Goal: Contribute content: Contribute content

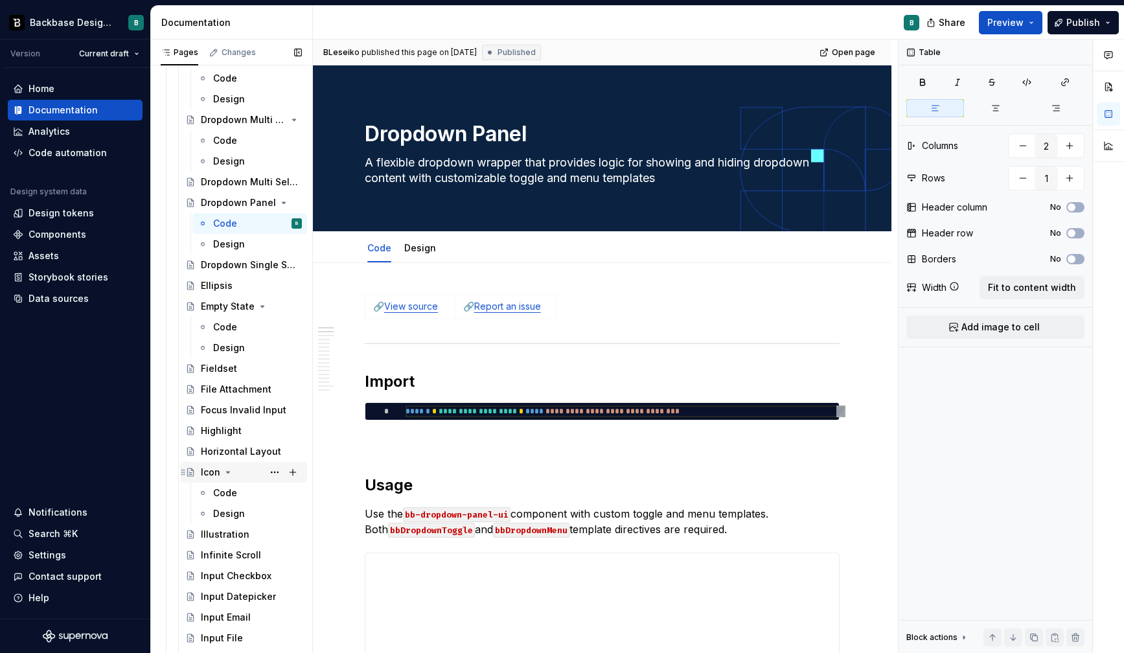
click at [210, 472] on div "Icon" at bounding box center [210, 472] width 19 height 13
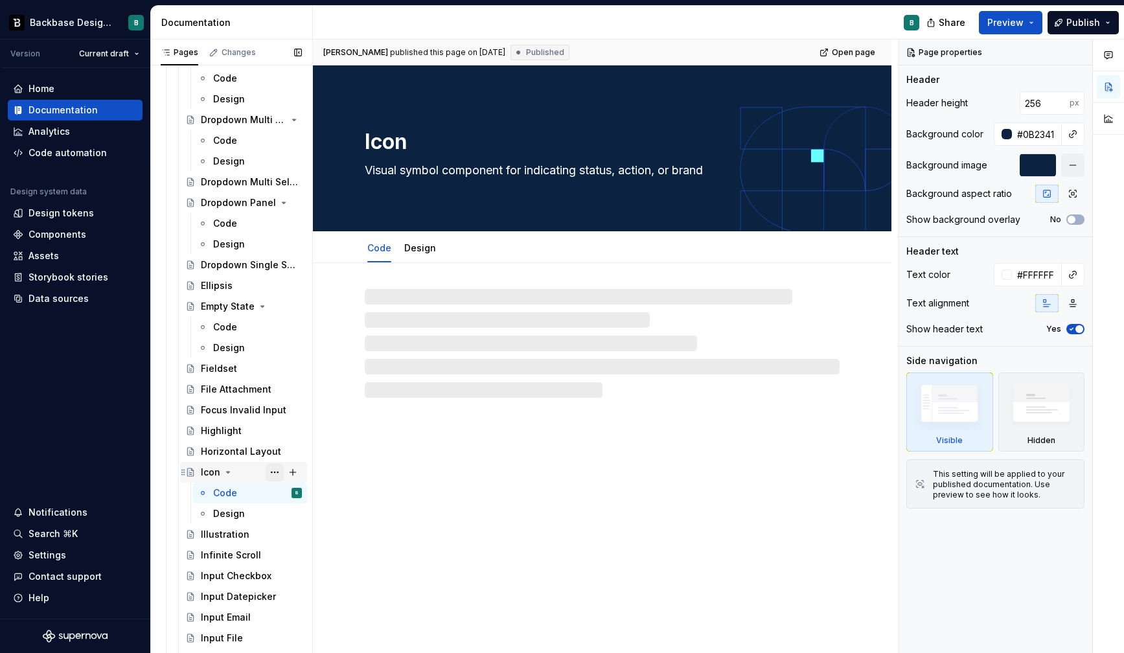
click at [274, 473] on button "Page tree" at bounding box center [275, 472] width 18 height 18
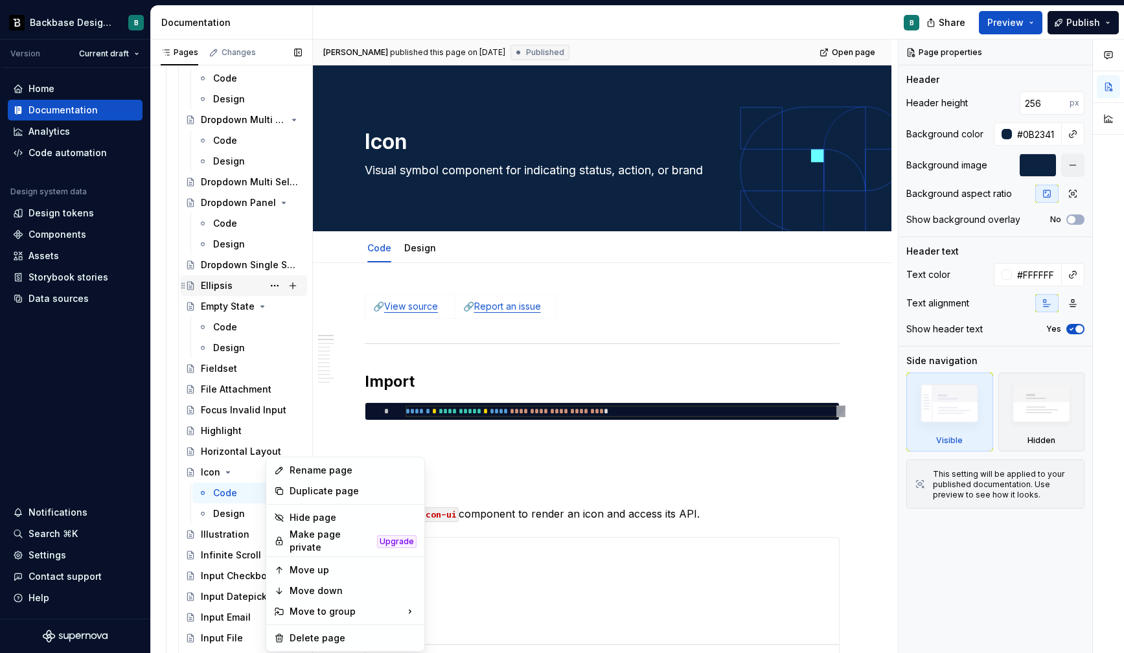
click at [252, 284] on div "Pages Changes Add Accessibility guide for tree Page tree. Navigate the tree wit…" at bounding box center [231, 349] width 162 height 619
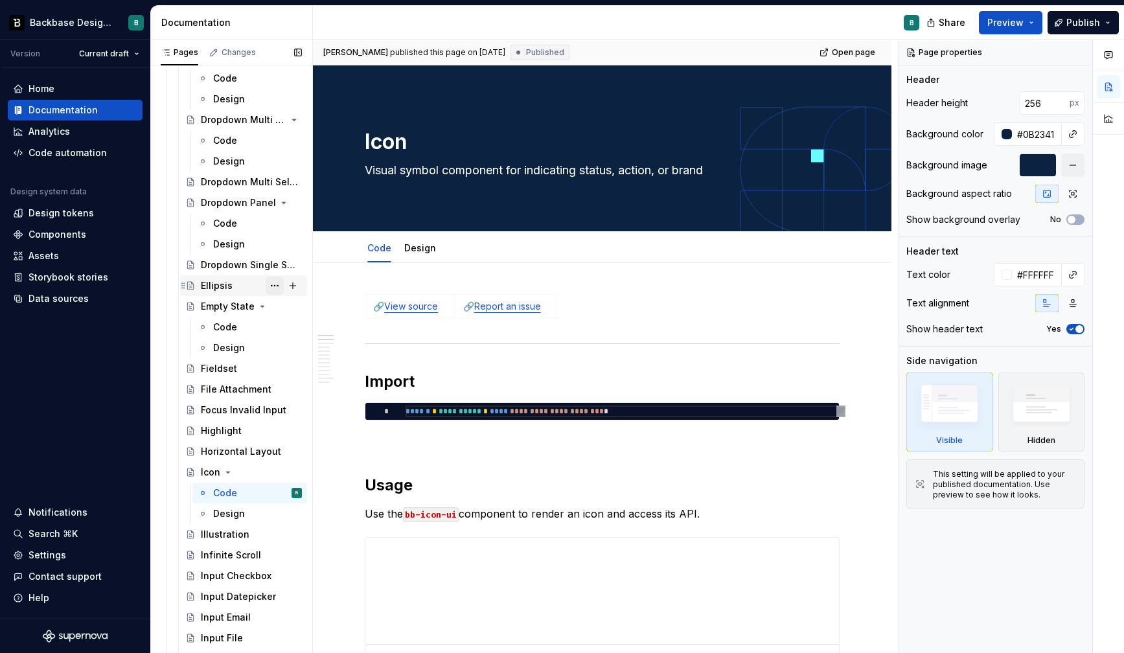
click at [275, 283] on button "Page tree" at bounding box center [275, 286] width 18 height 18
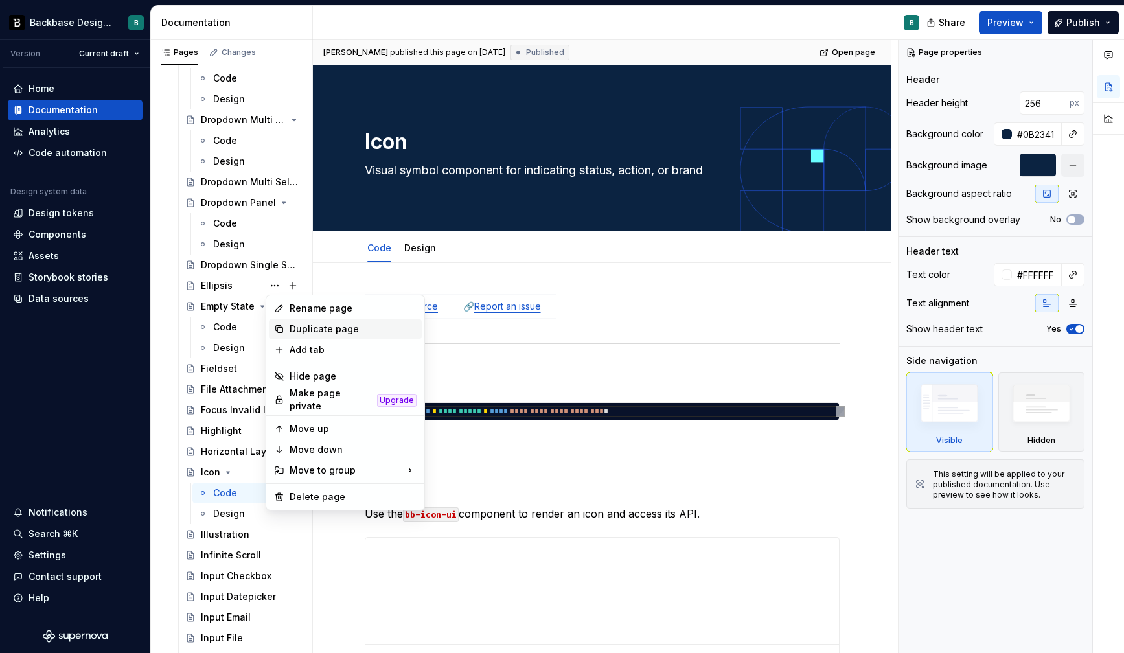
click at [305, 330] on div "Duplicate page" at bounding box center [352, 329] width 127 height 13
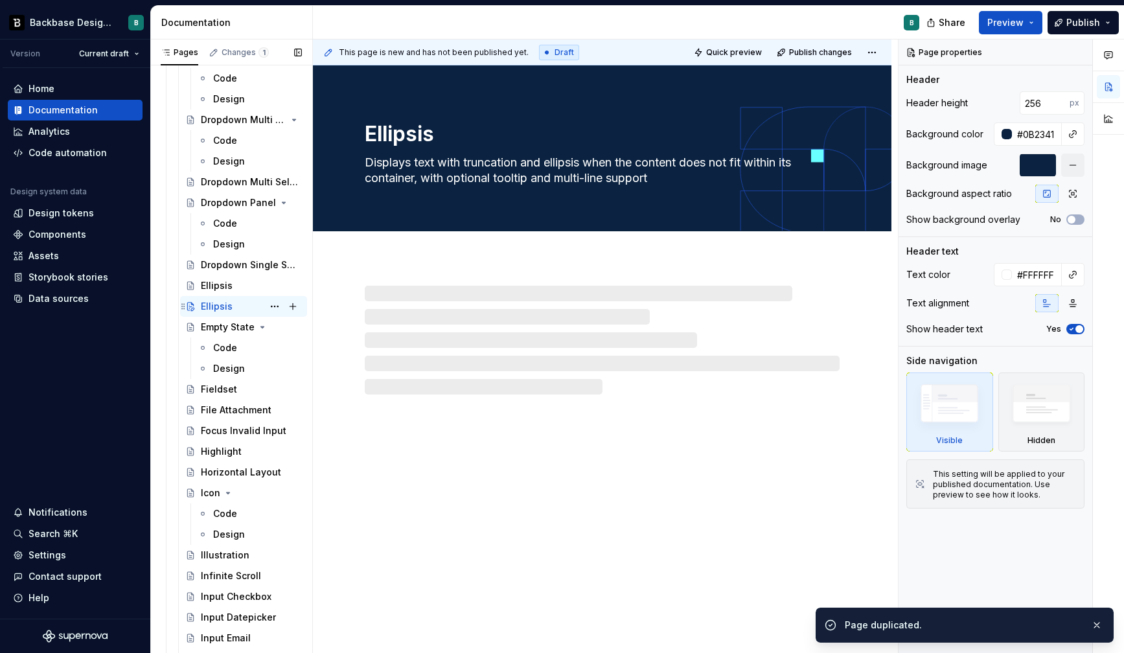
click at [231, 306] on div "Ellipsis" at bounding box center [217, 306] width 32 height 13
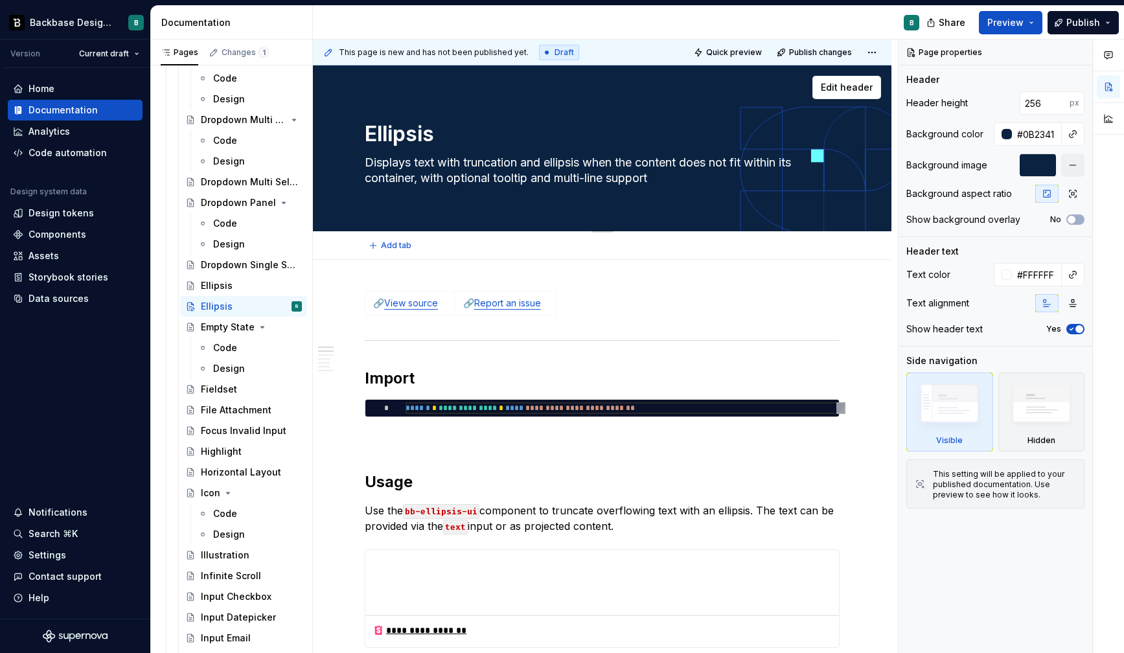
click at [403, 136] on textarea "Ellipsis" at bounding box center [599, 134] width 475 height 31
paste textarea "# Emblem"
type textarea "*"
type textarea "# Emblem"
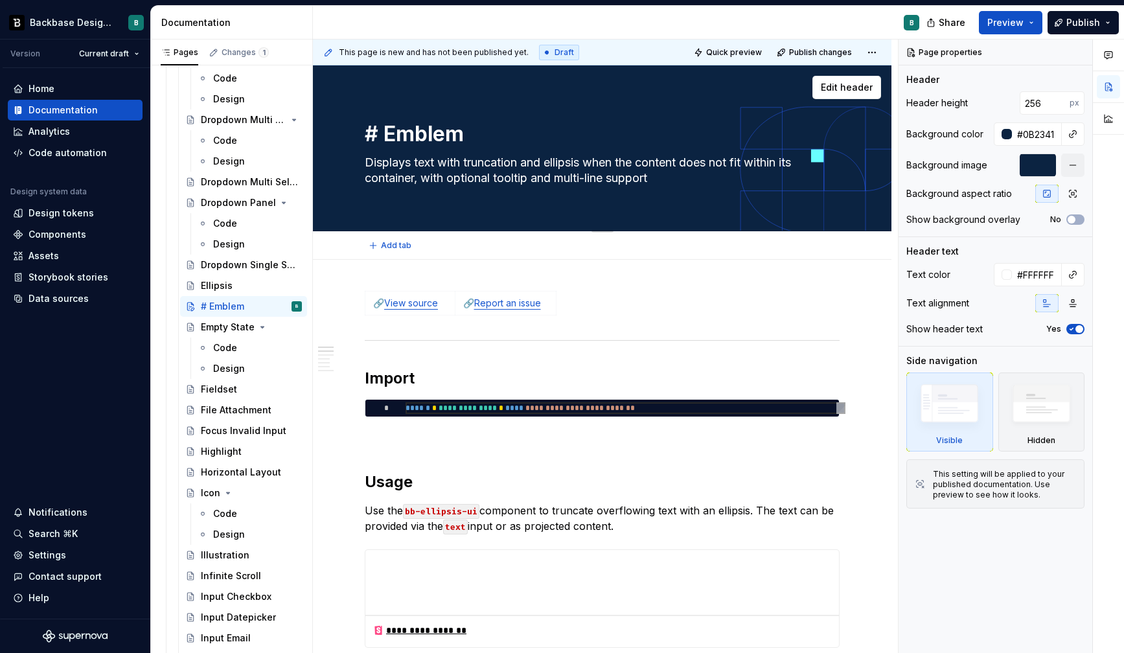
type textarea "*"
type textarea "# EmblemEllipsis"
click at [451, 132] on textarea "# EmblemEllipsis" at bounding box center [599, 134] width 475 height 31
drag, startPoint x: 463, startPoint y: 132, endPoint x: 363, endPoint y: 136, distance: 99.8
click at [363, 136] on textarea "# EmblemEllipsis" at bounding box center [599, 134] width 475 height 31
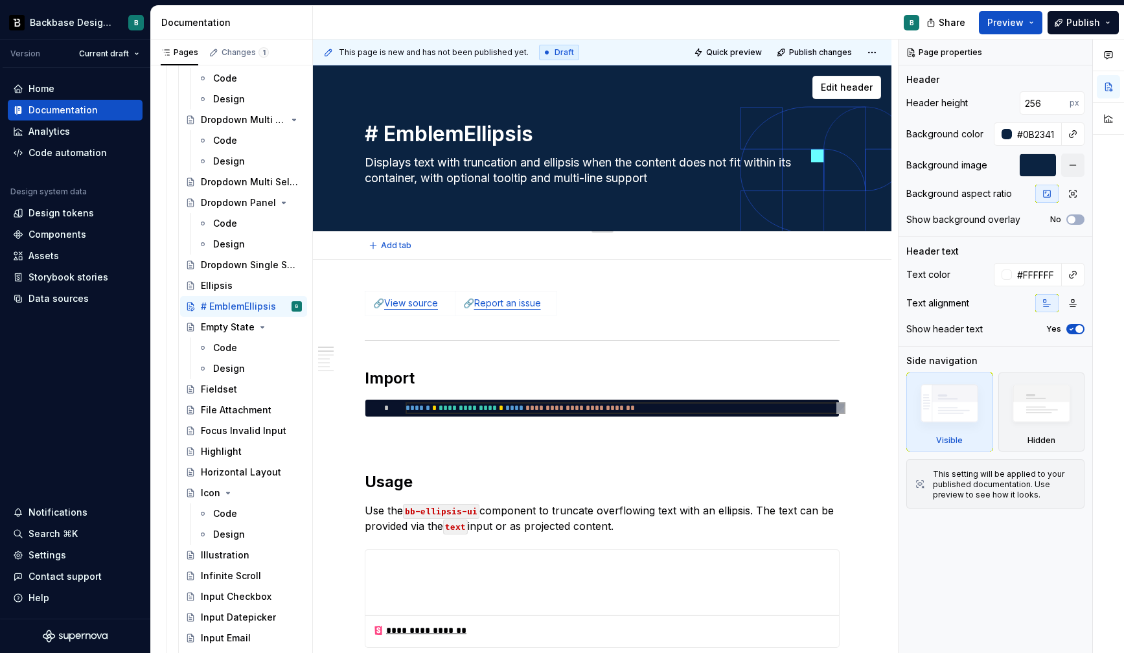
type textarea "*"
type textarea "Ellipsis"
drag, startPoint x: 366, startPoint y: 163, endPoint x: 482, endPoint y: 159, distance: 116.0
paste textarea "A container component that displays an icon with a styled background or renders…"
type textarea "*"
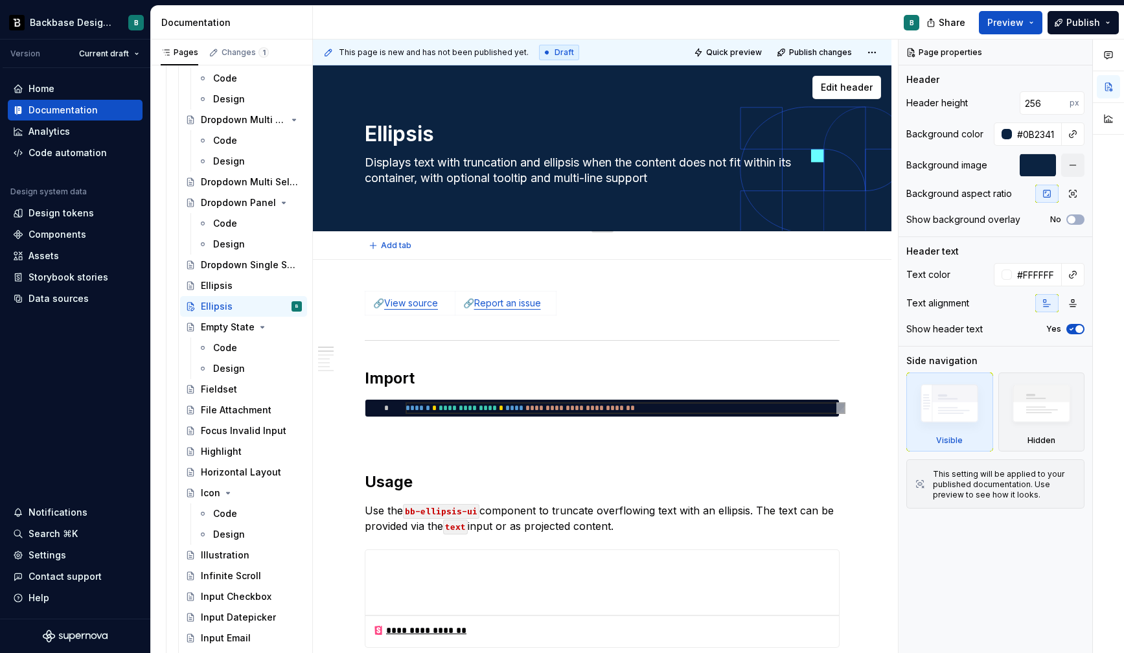
type textarea "A container component that displays an icon with a styled background or renders…"
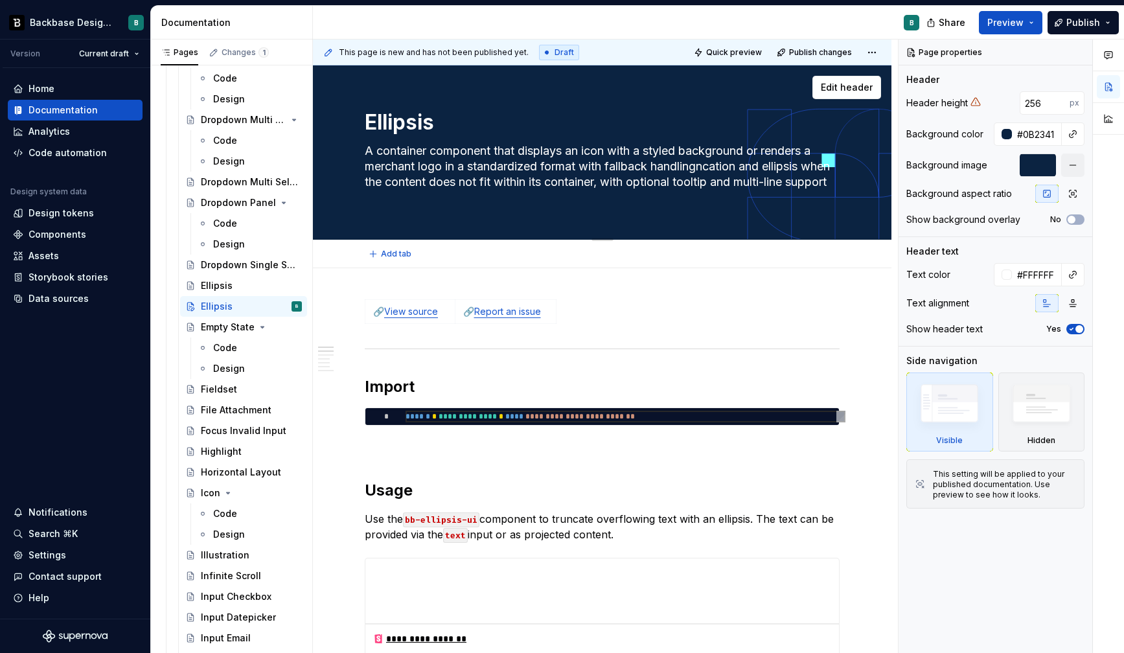
type textarea "*"
type textarea "Displays text with truncation and ellipsis when the content does not fit within…"
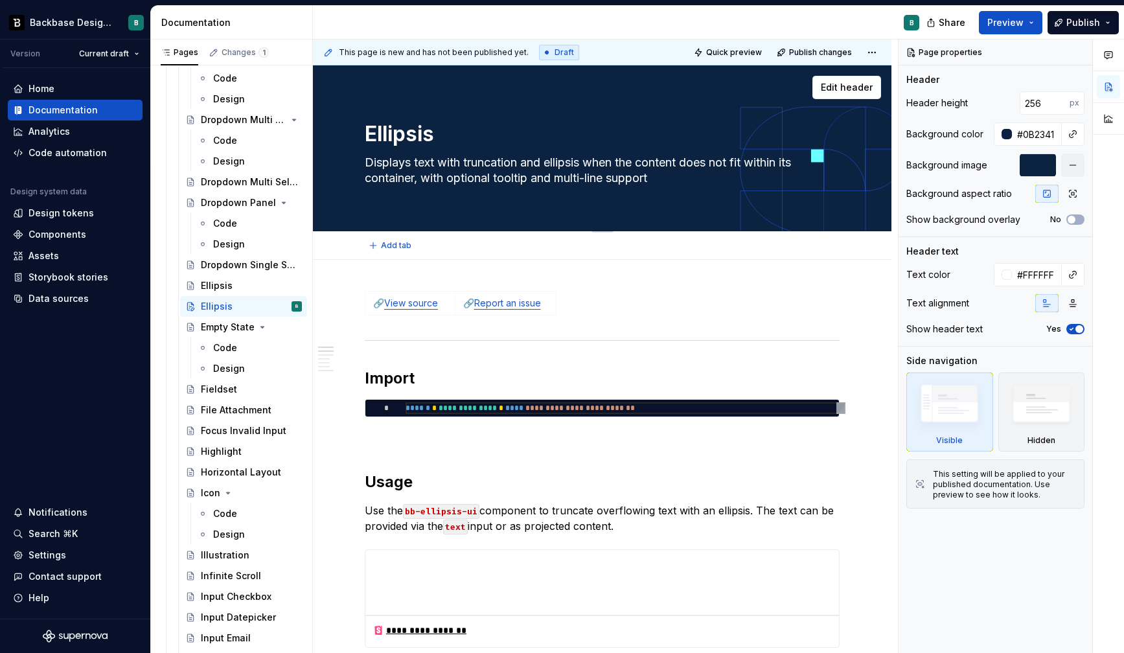
paste textarea "A container component that displays an icon with a styled background or renders…"
type textarea "*"
type textarea "A container component that displays an icon with a styled background or renders…"
type textarea "*"
type textarea "A container component that displays an icon with a styled background or renders…"
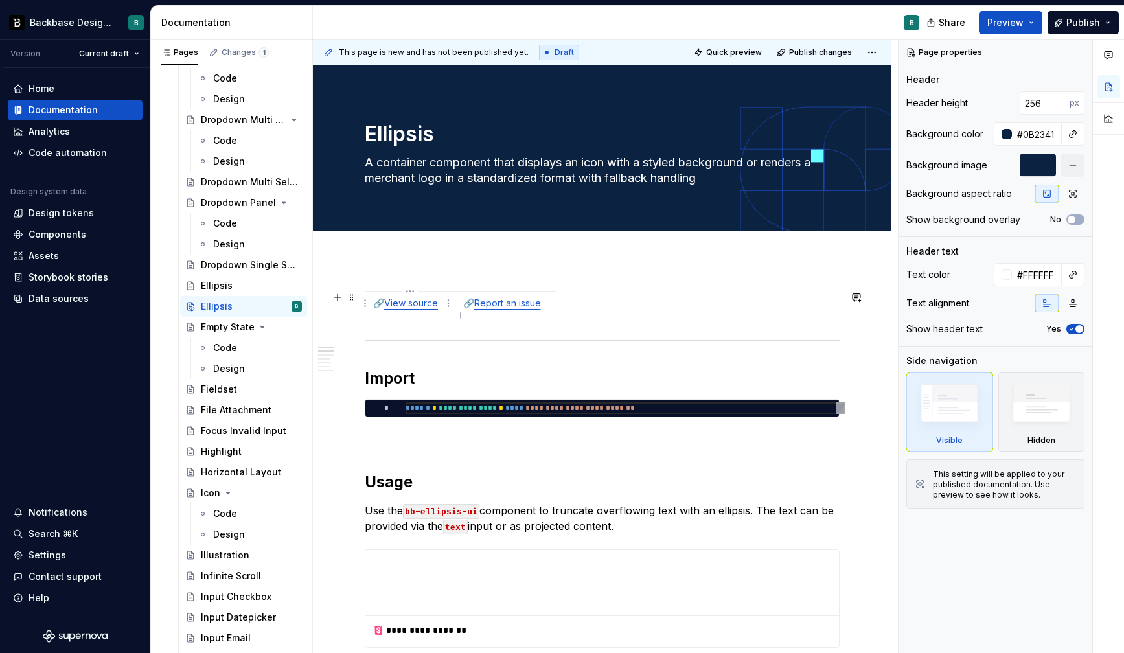
click at [425, 305] on link "View source" at bounding box center [411, 302] width 54 height 11
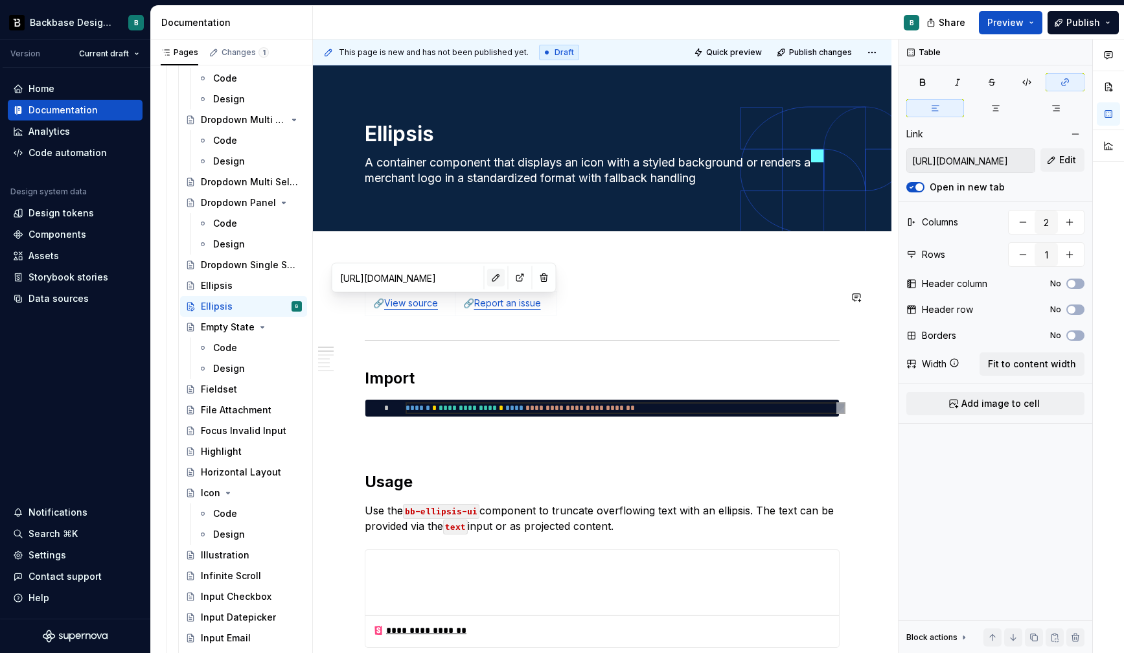
click at [487, 279] on button "button" at bounding box center [496, 278] width 18 height 18
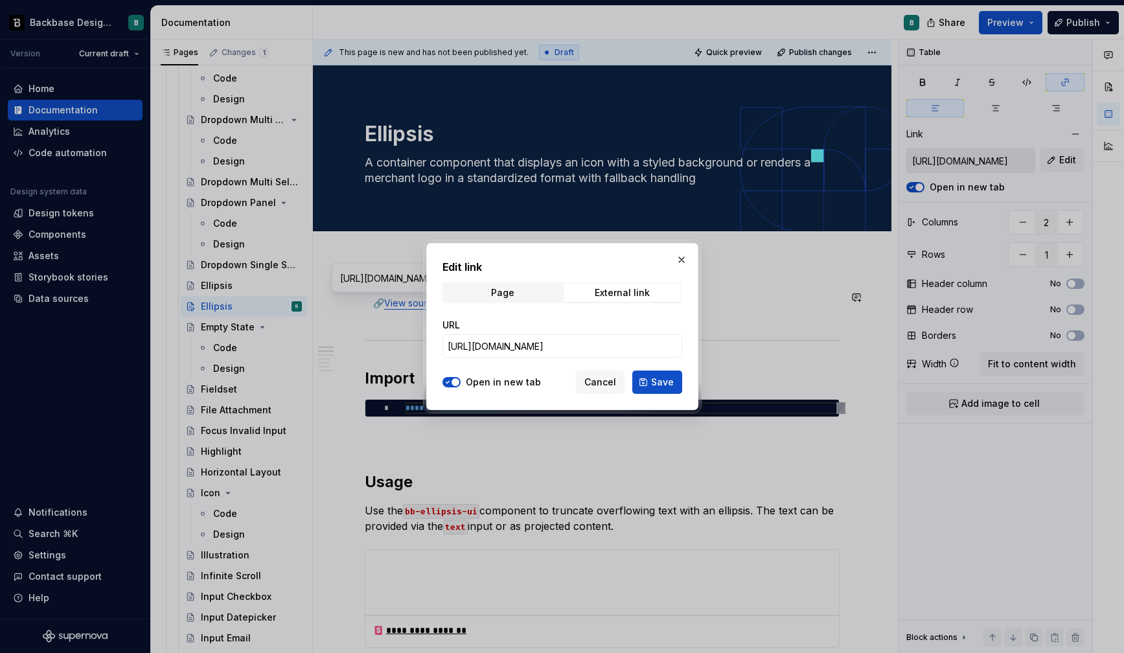
type textarea "*"
click at [554, 340] on input "[URL][DOMAIN_NAME]" at bounding box center [562, 345] width 240 height 23
paste input "mblem"
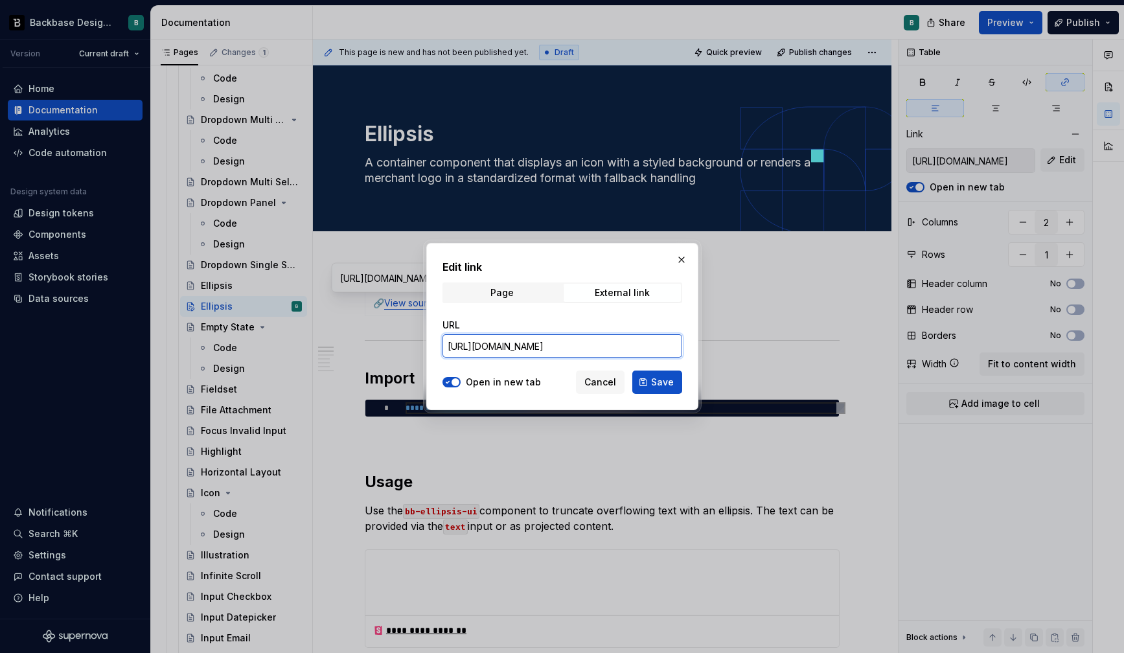
scroll to position [0, 96]
type input "[URL][DOMAIN_NAME]"
click at [656, 379] on span "Save" at bounding box center [662, 382] width 23 height 13
type input "[URL][DOMAIN_NAME]"
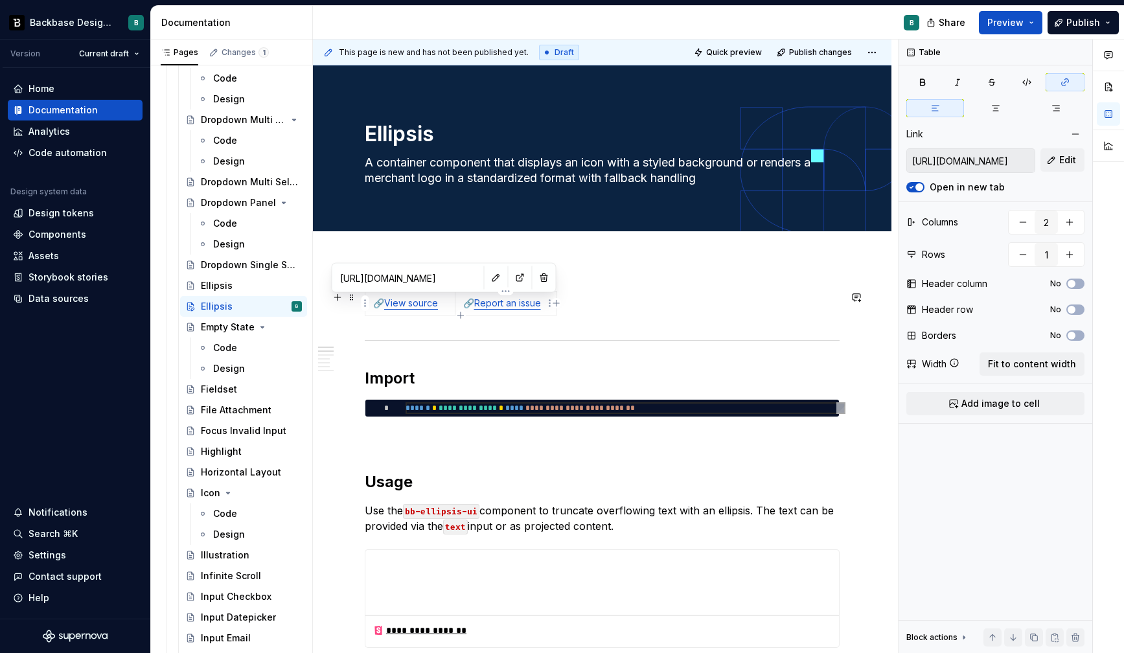
type input "[URL][DOMAIN_NAME]"
click at [497, 302] on link "Report an issue" at bounding box center [507, 302] width 67 height 11
click at [556, 275] on button "button" at bounding box center [565, 278] width 18 height 18
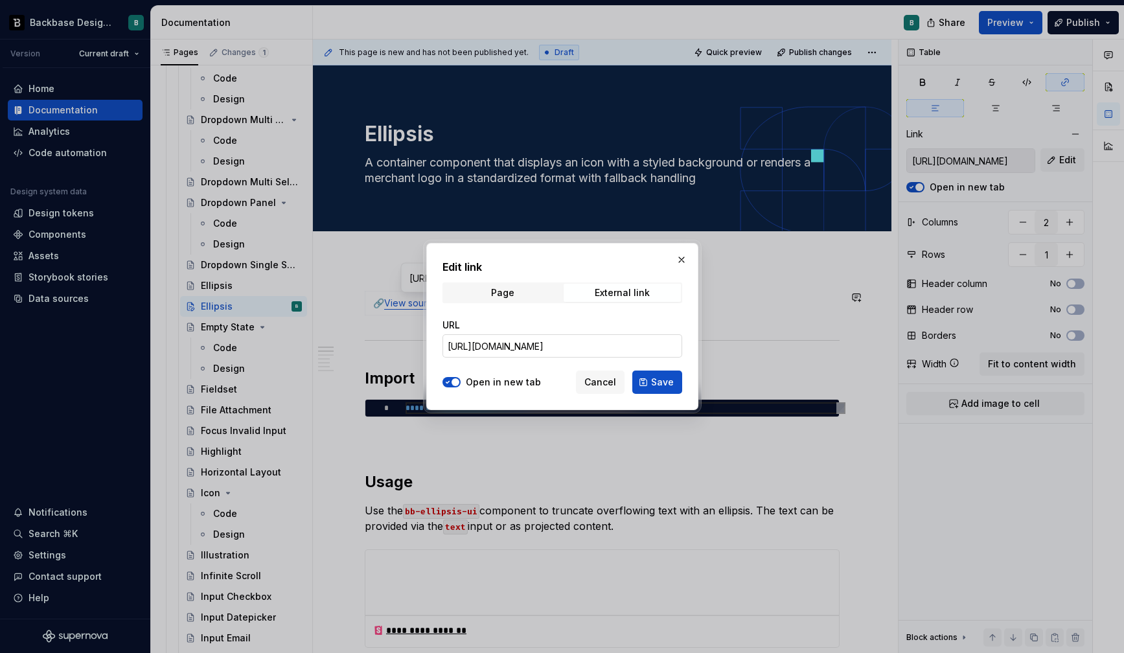
click at [558, 342] on input "[URL][DOMAIN_NAME]" at bounding box center [562, 345] width 240 height 23
paste input "mblem"
type textarea "*"
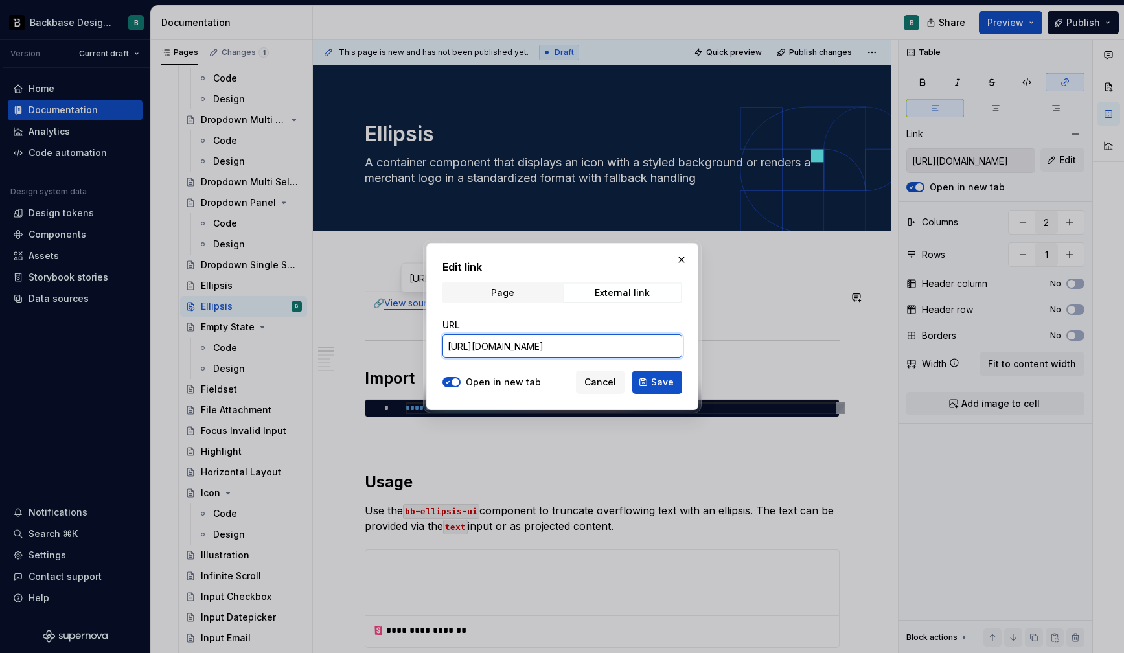
type input "[URL][DOMAIN_NAME]"
type textarea "*"
type input "[URL][DOMAIN_NAME]"
click at [661, 390] on button "Save" at bounding box center [657, 381] width 50 height 23
type input "[URL][DOMAIN_NAME]"
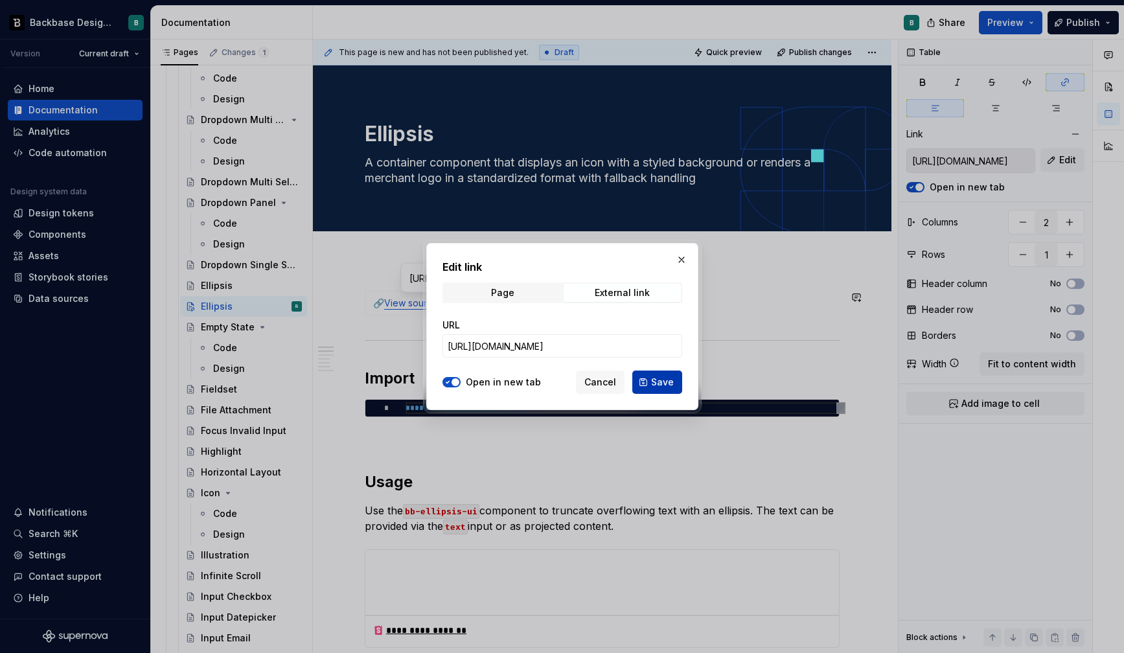
type input "[URL][DOMAIN_NAME]"
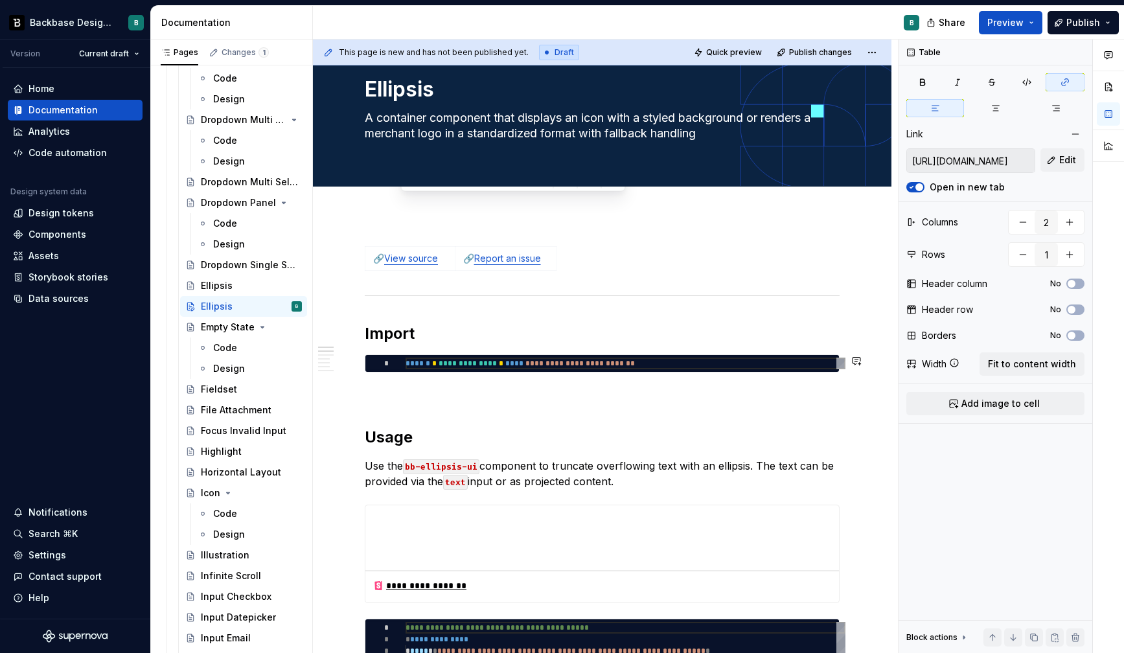
scroll to position [117, 0]
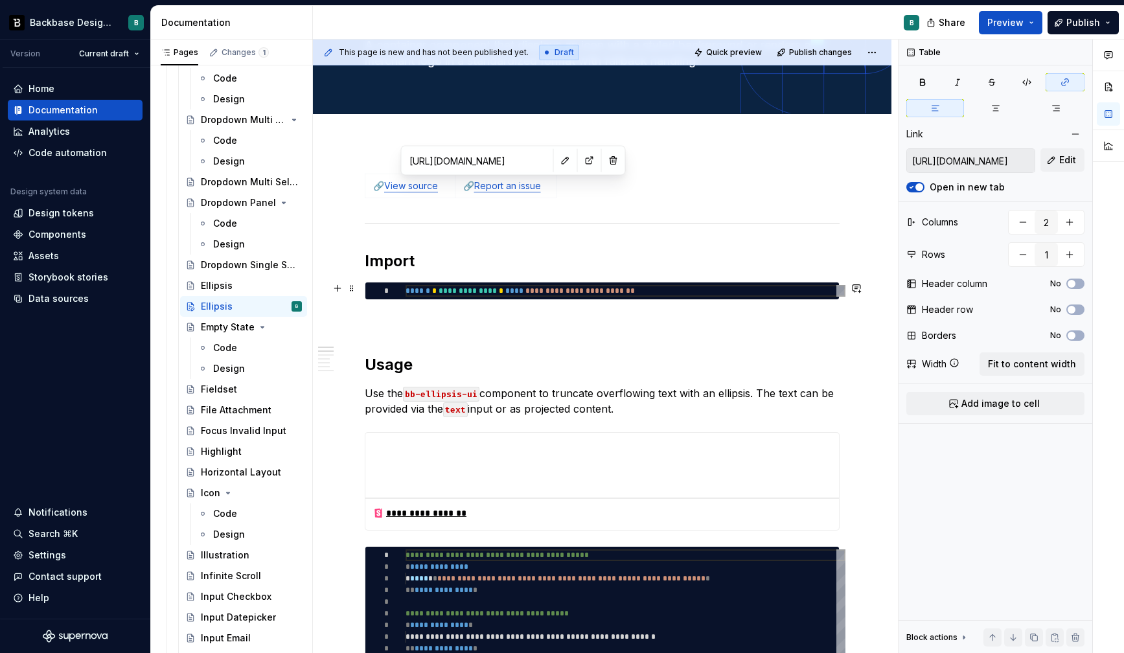
click at [418, 294] on div "**********" at bounding box center [625, 291] width 440 height 12
type textarea "*"
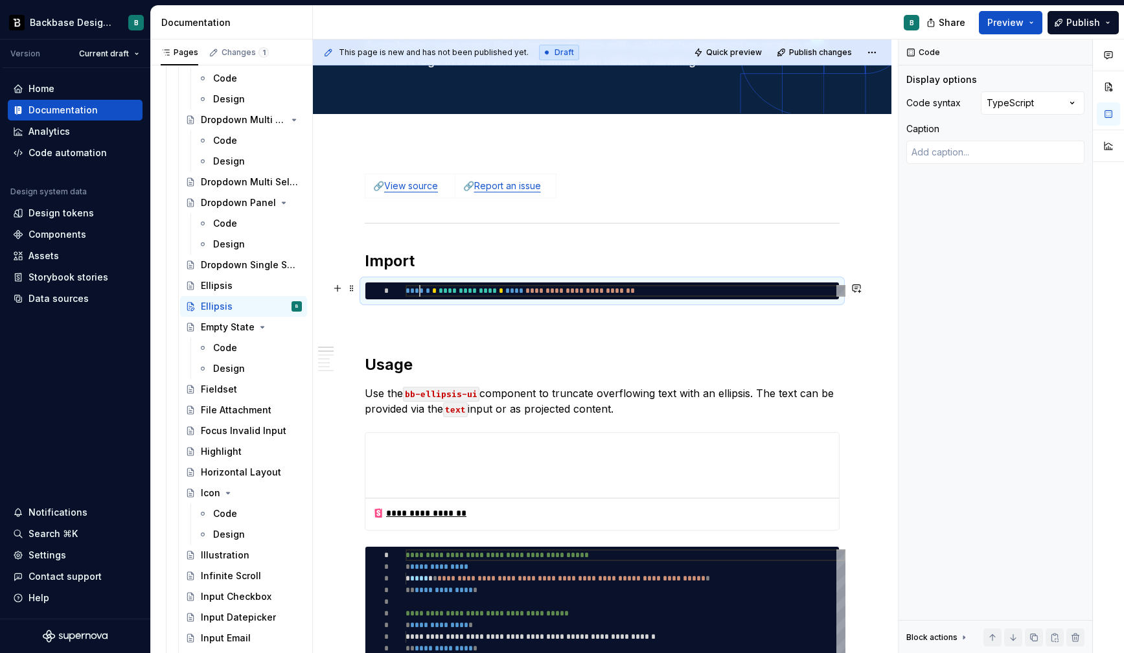
click at [418, 294] on div "**********" at bounding box center [625, 291] width 440 height 12
type textarea "**********"
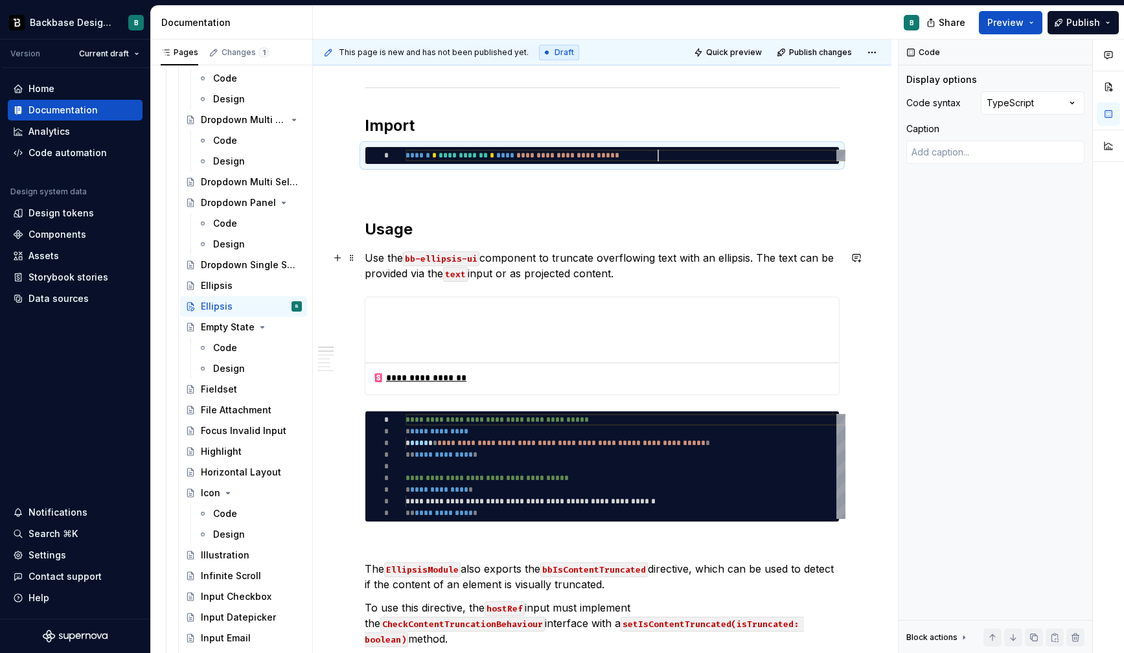
scroll to position [262, 0]
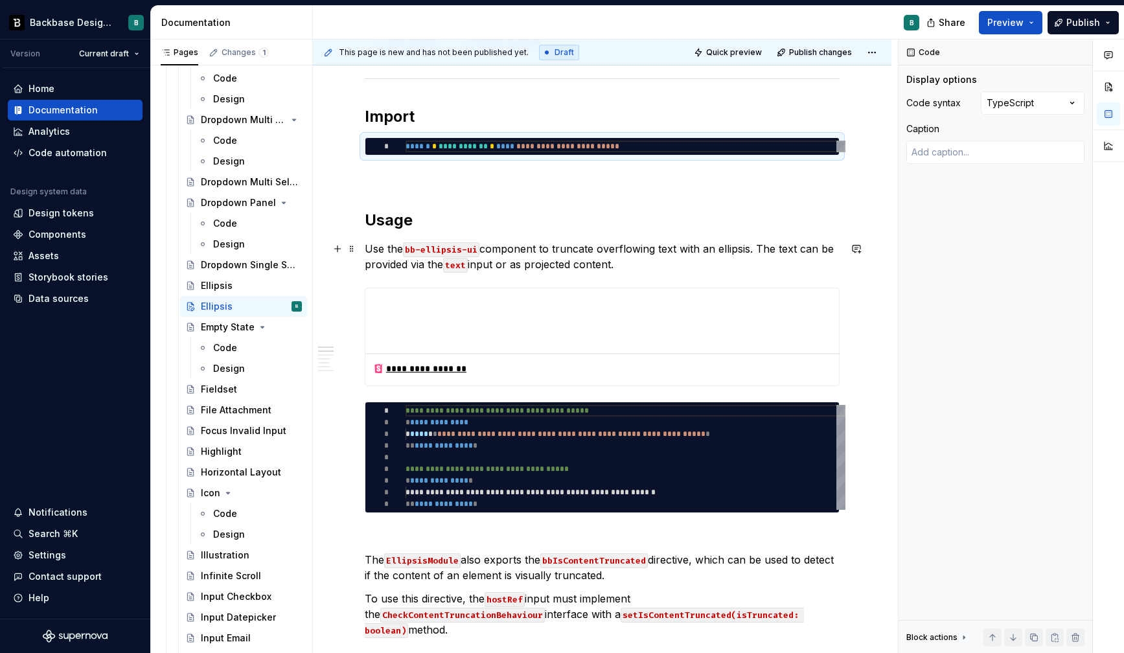
type textarea "*"
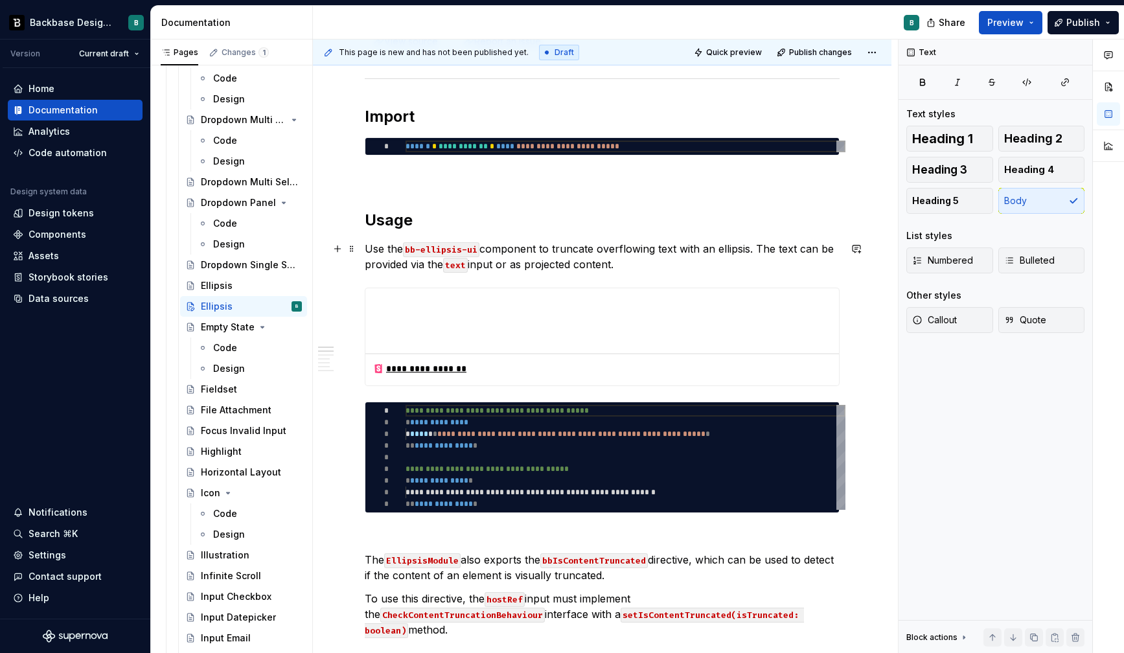
click at [374, 251] on p "Use the bb-ellipsis-ui component to truncate overflowing text with an ellipsis.…" at bounding box center [602, 256] width 475 height 31
paste div
click at [409, 248] on p "Use the `bb-emblem-ui` component to display an emblem. Either `iconName` or `me…" at bounding box center [602, 256] width 475 height 31
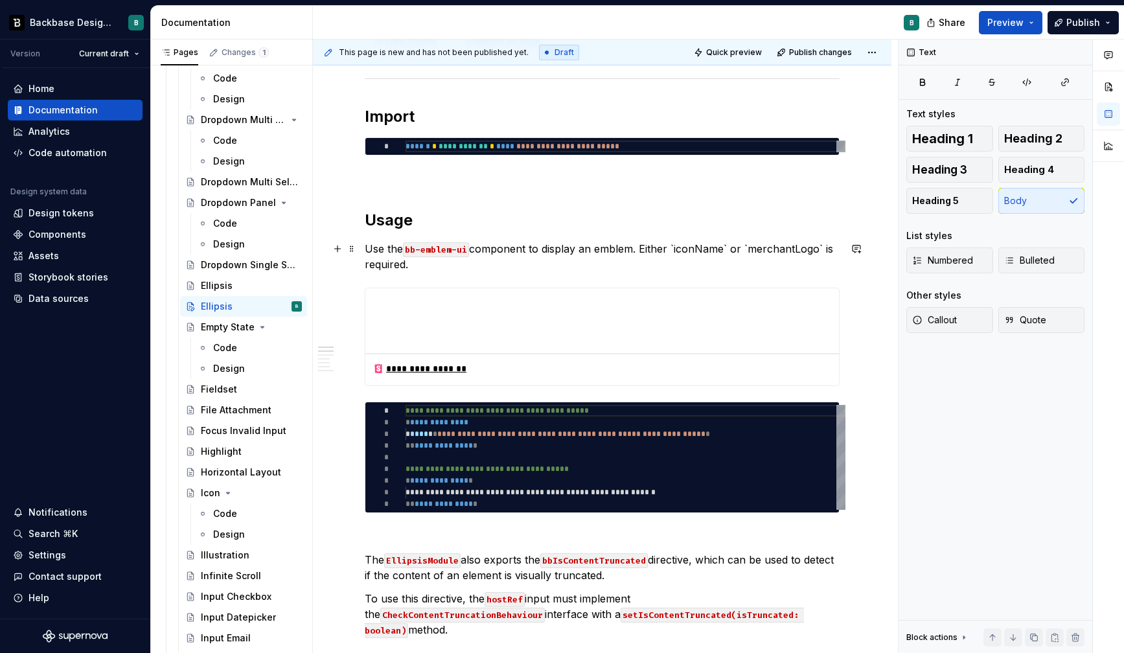
click at [609, 249] on p "Use the bb-emblem-ui component to display an emblem. Either `iconName` or `merc…" at bounding box center [602, 256] width 475 height 31
drag, startPoint x: 598, startPoint y: 248, endPoint x: 604, endPoint y: 260, distance: 12.8
click at [604, 260] on p "Use the bb-emblem-ui component to display an emblem. Either `iconName` or `merc…" at bounding box center [602, 256] width 475 height 31
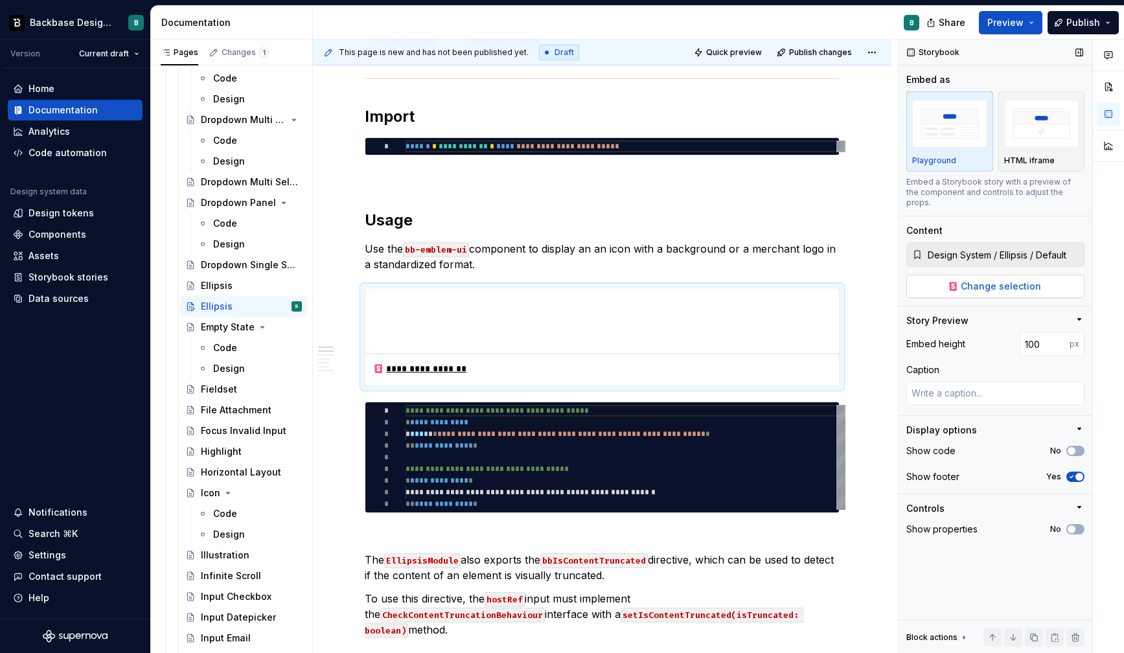
click at [987, 280] on span "Change selection" at bounding box center [1000, 286] width 80 height 13
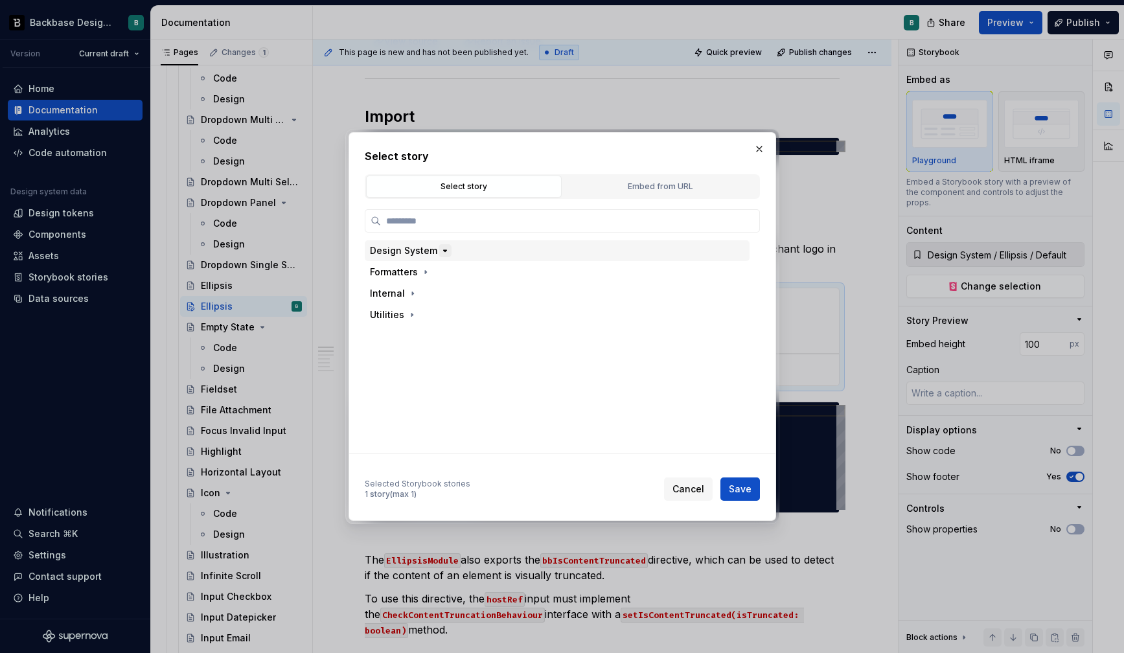
click at [440, 251] on icon "button" at bounding box center [445, 250] width 10 height 10
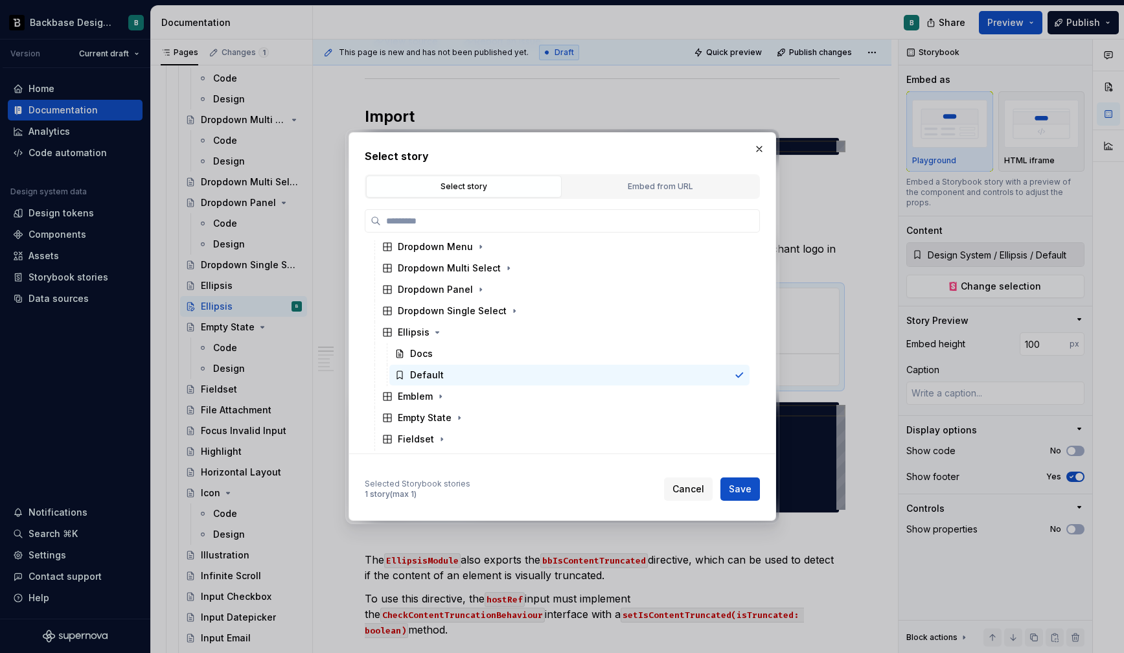
scroll to position [485, 0]
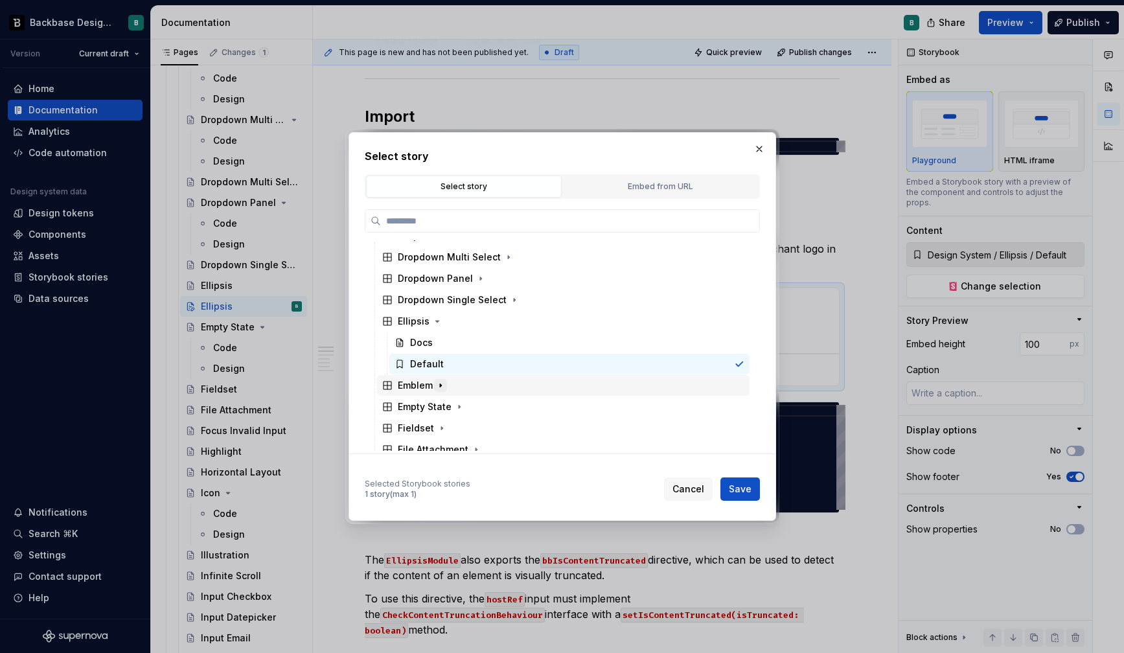
click at [441, 381] on icon "button" at bounding box center [440, 385] width 10 height 10
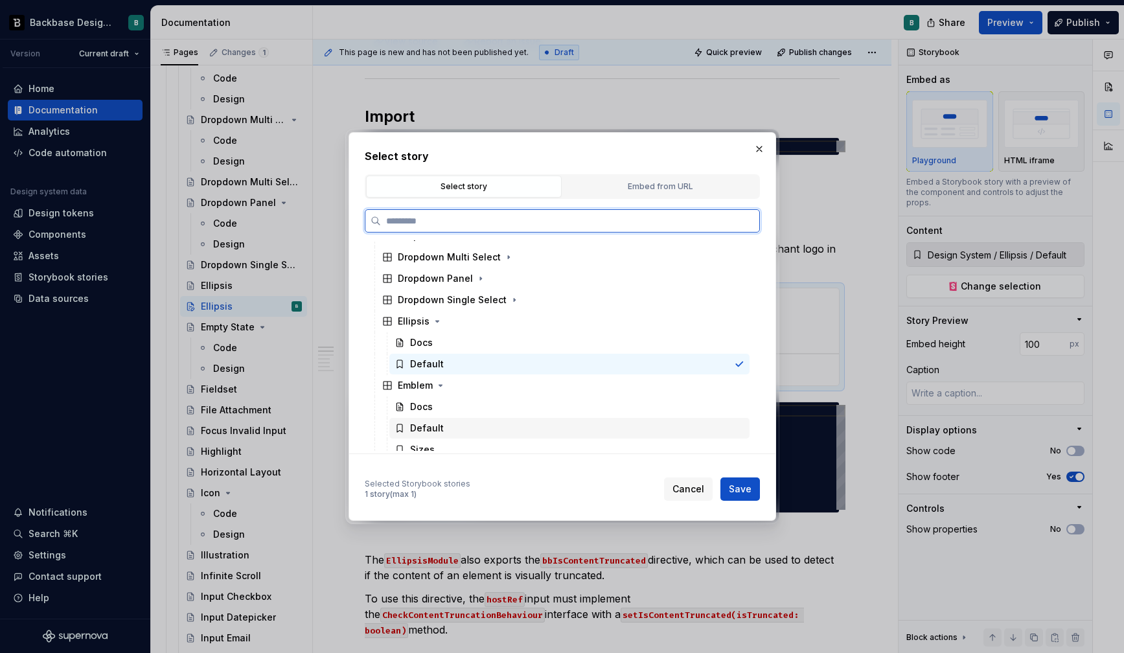
click at [429, 429] on div "Default" at bounding box center [427, 428] width 34 height 13
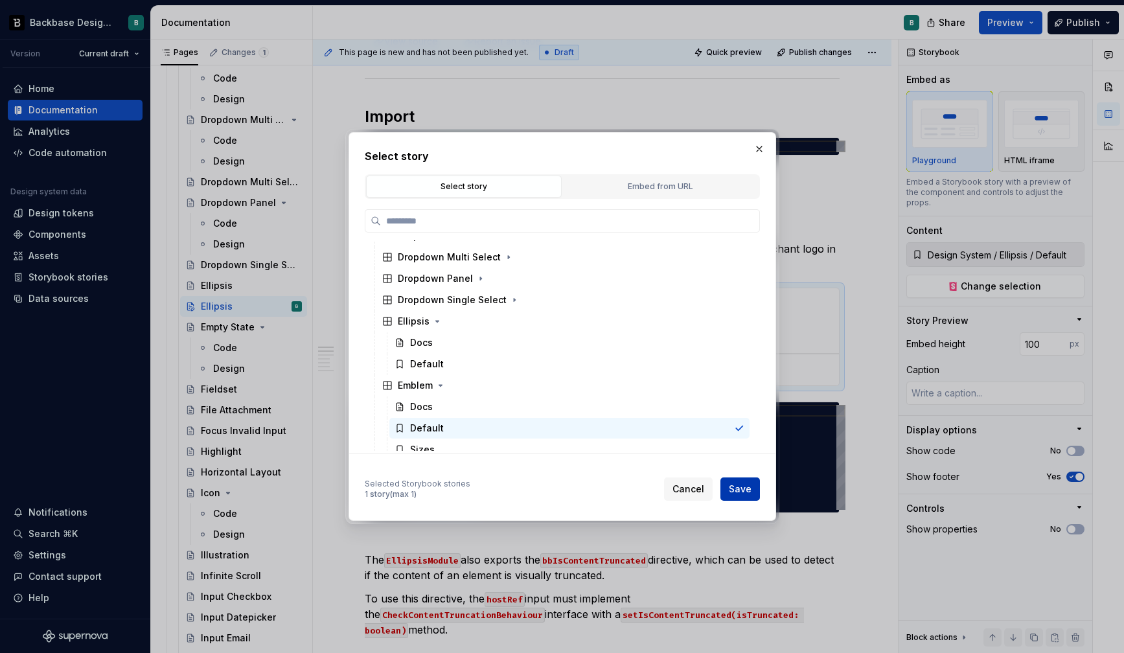
click at [743, 495] on span "Save" at bounding box center [740, 488] width 23 height 13
type textarea "*"
type input "Design System / Emblem / Default"
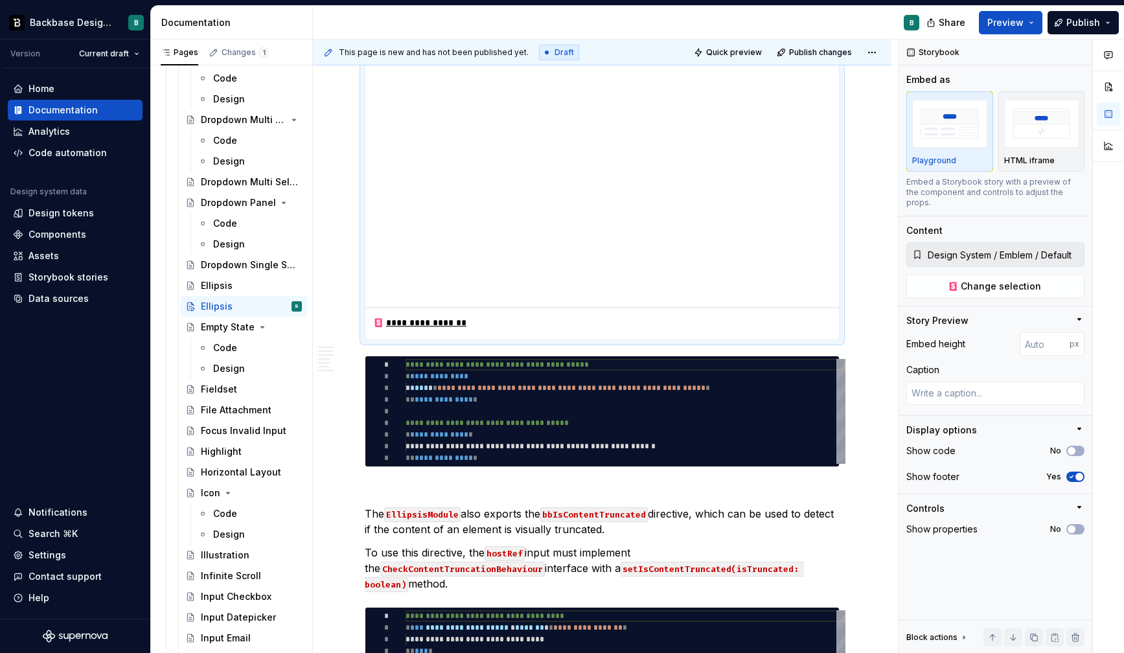
scroll to position [503, 0]
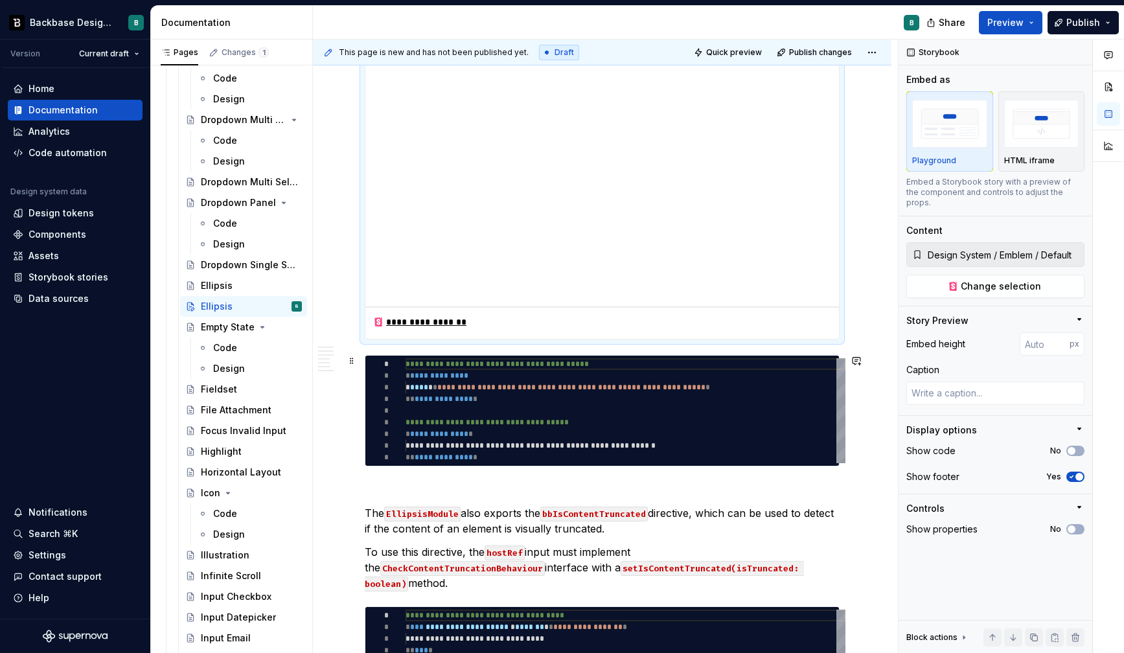
type textarea "*"
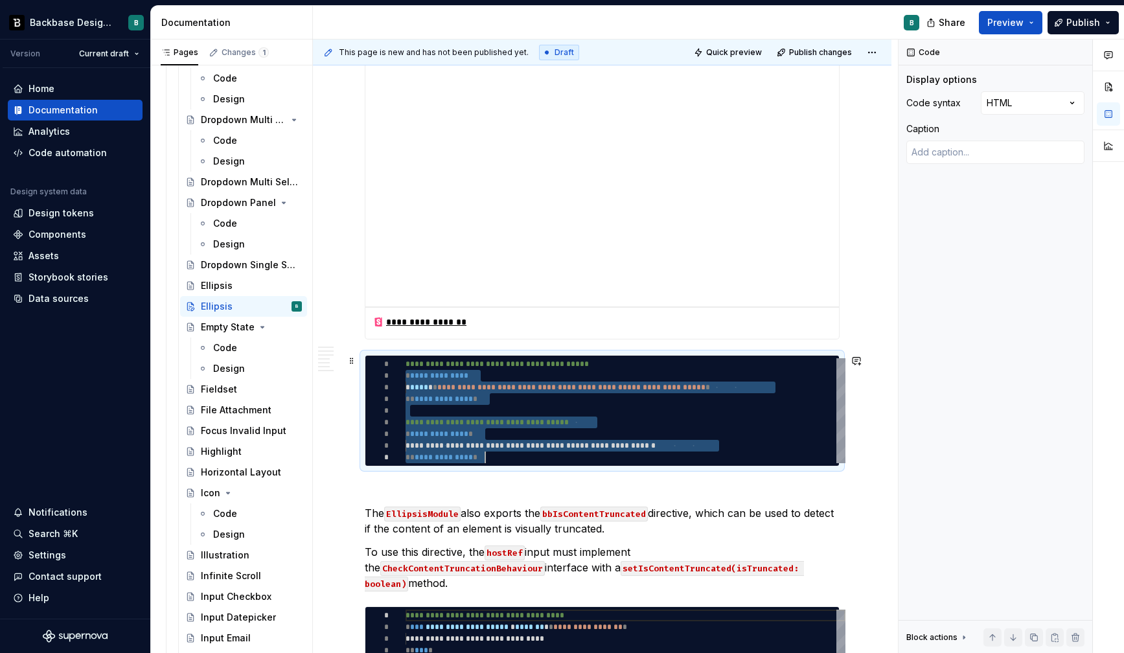
scroll to position [12, 80]
drag, startPoint x: 407, startPoint y: 377, endPoint x: 515, endPoint y: 459, distance: 136.4
click at [515, 459] on div "**********" at bounding box center [625, 410] width 440 height 105
type textarea "**********"
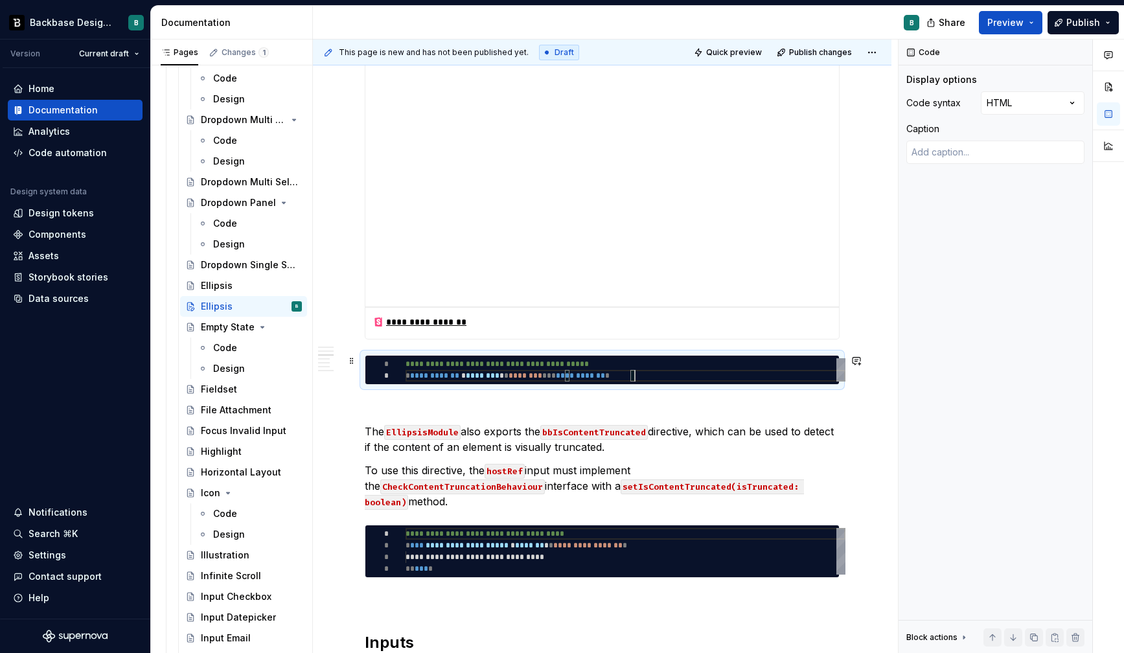
scroll to position [12, 229]
type textarea "*"
drag, startPoint x: 407, startPoint y: 362, endPoint x: 661, endPoint y: 368, distance: 253.9
click at [661, 368] on div "**********" at bounding box center [625, 369] width 440 height 23
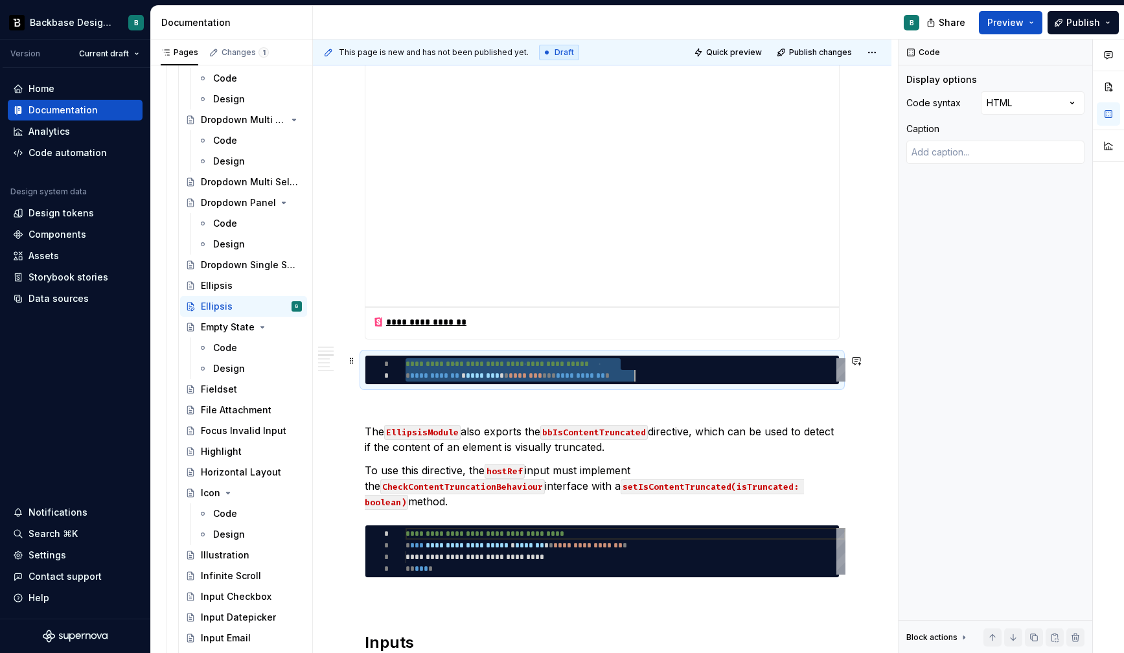
scroll to position [0, 229]
type textarea "**********"
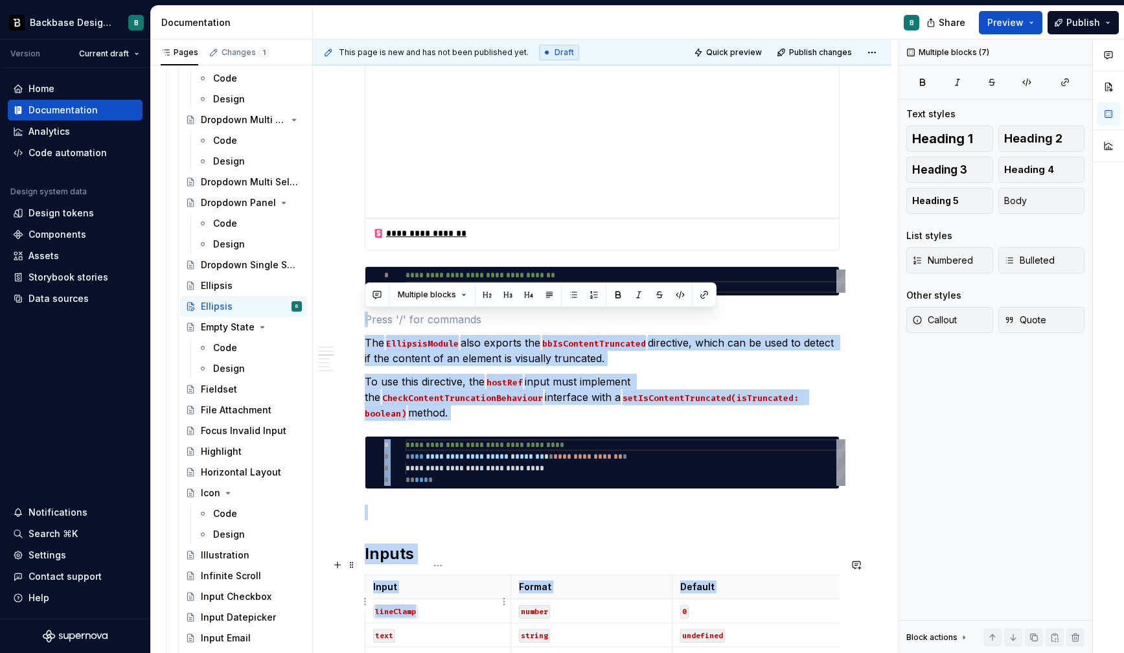
scroll to position [600, 0]
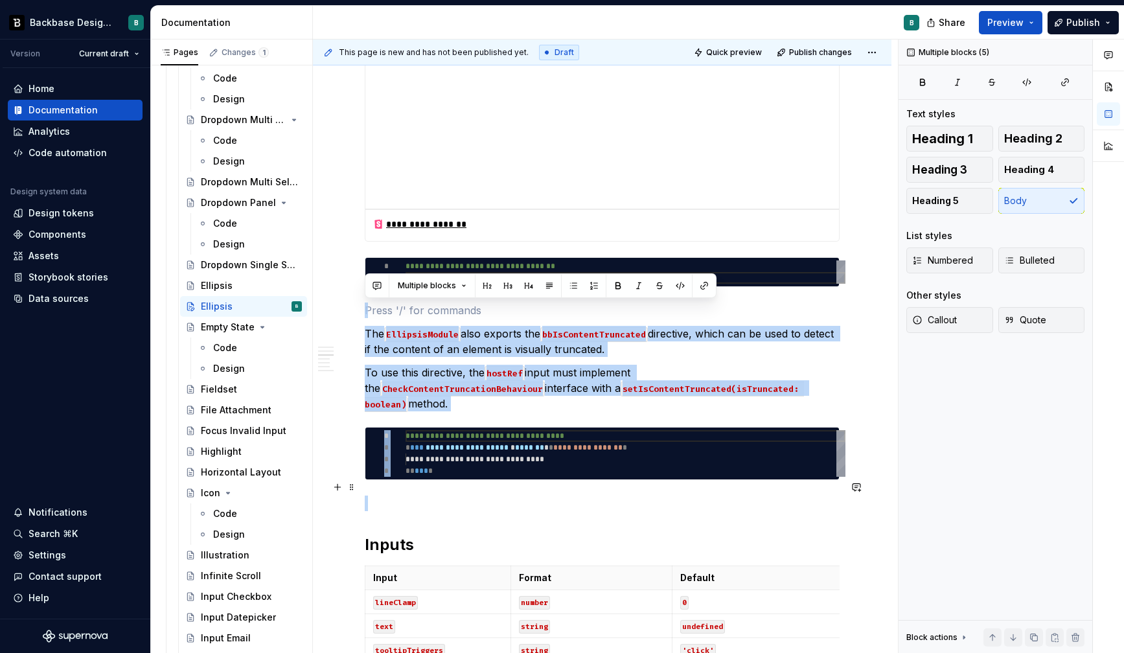
drag, startPoint x: 368, startPoint y: 409, endPoint x: 447, endPoint y: 489, distance: 111.7
click at [447, 489] on div "**********" at bounding box center [602, 515] width 475 height 1650
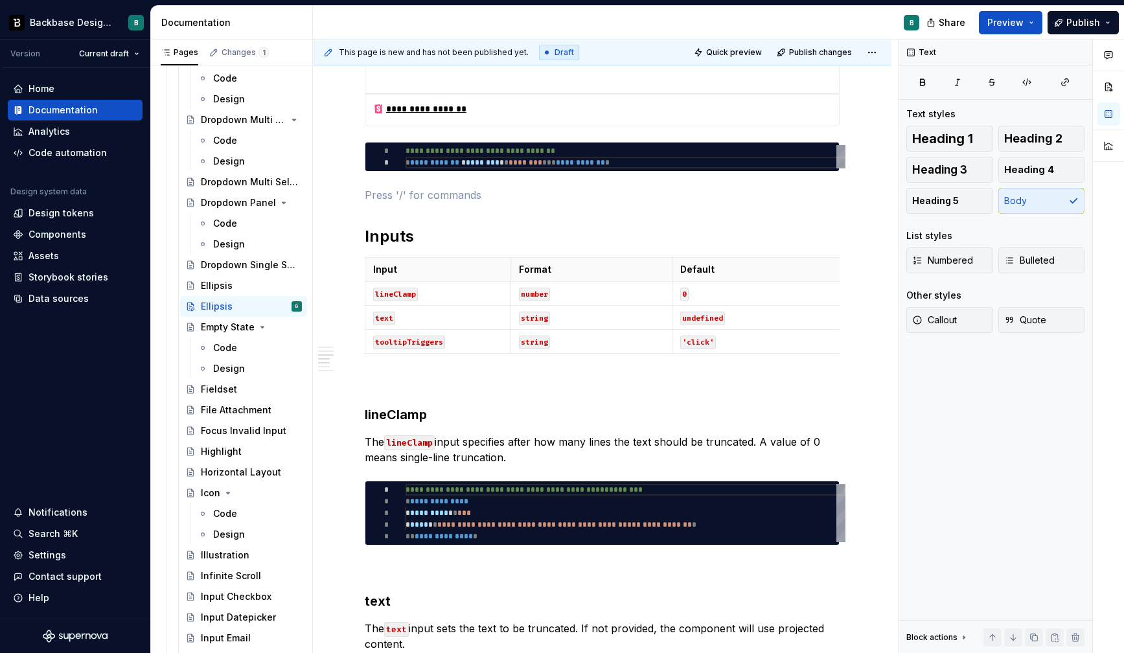
scroll to position [722, 0]
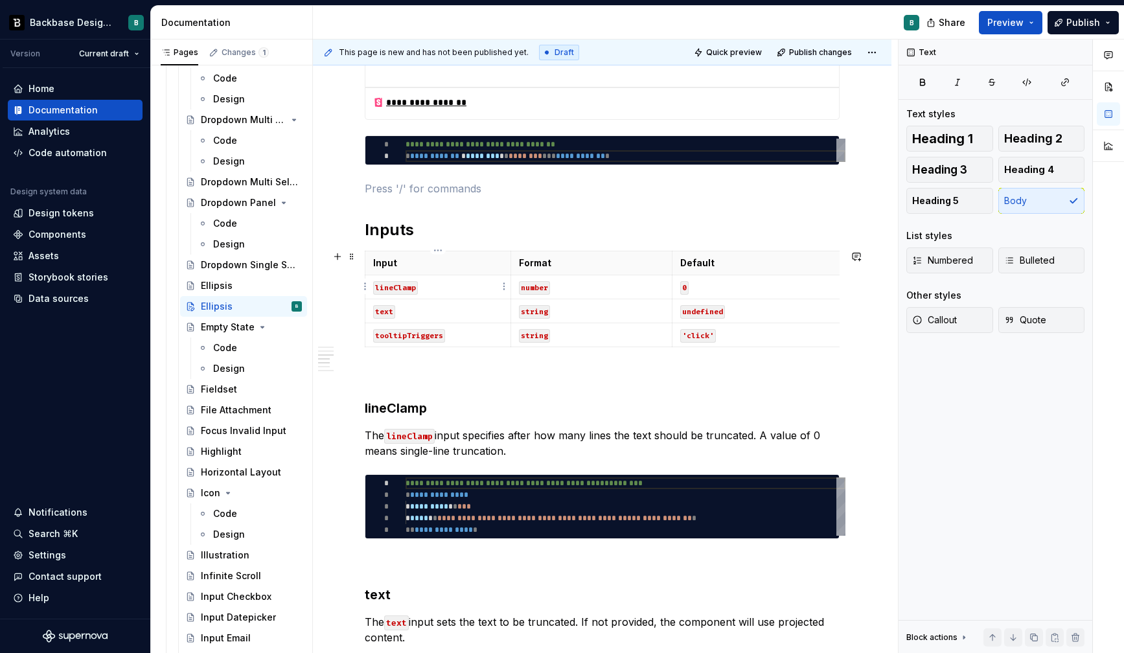
click at [387, 288] on code "lineClamp" at bounding box center [395, 288] width 45 height 14
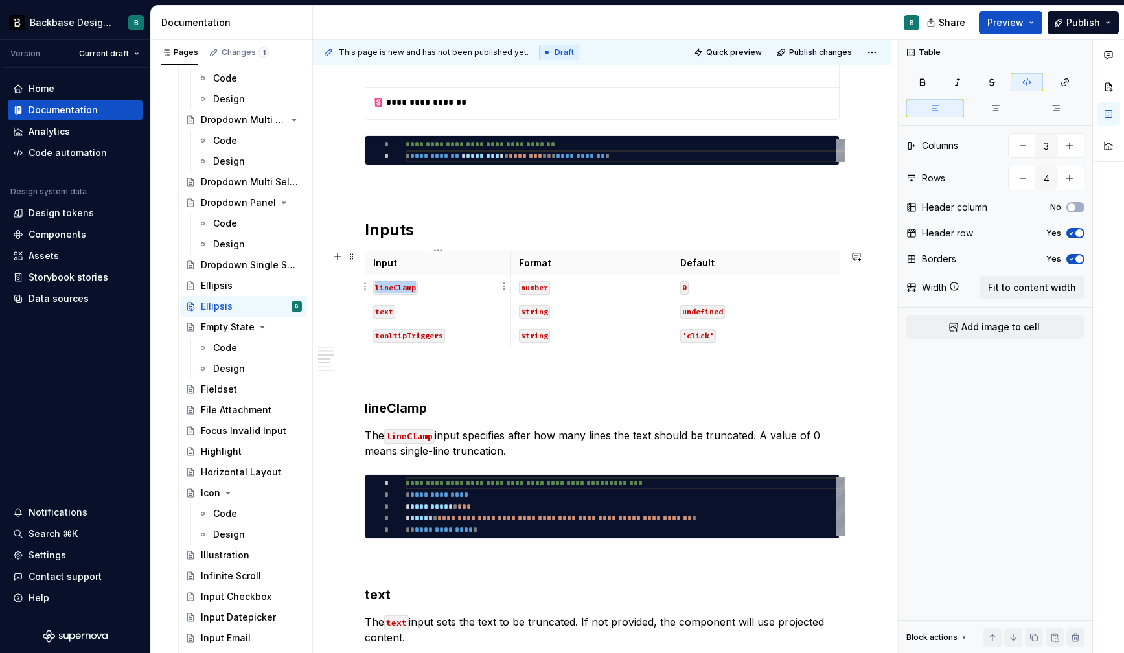
click at [387, 288] on code "lineClamp" at bounding box center [395, 288] width 45 height 14
click at [534, 282] on code "number" at bounding box center [534, 288] width 31 height 14
click at [684, 286] on code "0" at bounding box center [684, 288] width 8 height 14
click at [384, 310] on code "text" at bounding box center [384, 312] width 22 height 14
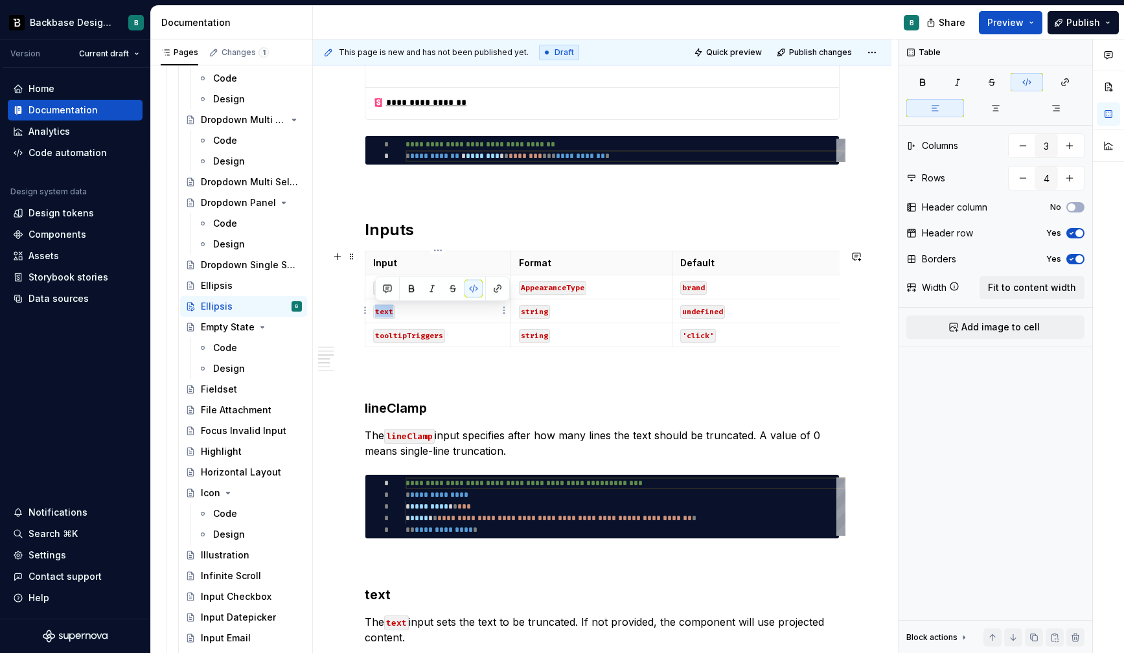
click at [384, 310] on code "text" at bounding box center [384, 312] width 22 height 14
type textarea "*"
click at [418, 332] on code "tooltipTriggers" at bounding box center [409, 336] width 72 height 14
click at [707, 310] on code "undefined" at bounding box center [702, 312] width 45 height 14
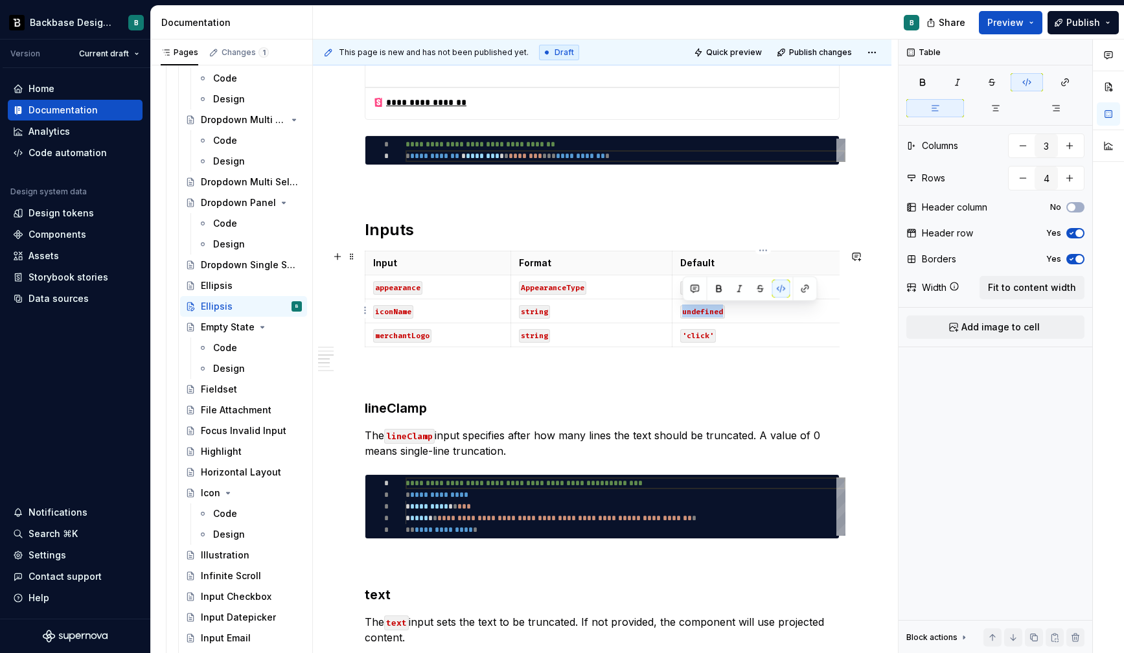
click at [707, 310] on code "undefined" at bounding box center [702, 312] width 45 height 14
copy code "undefined"
click at [698, 335] on code "'click'" at bounding box center [698, 336] width 36 height 14
click at [367, 333] on html "Backbase Design System B Version Current draft Home Documentation Analytics Cod…" at bounding box center [562, 326] width 1124 height 653
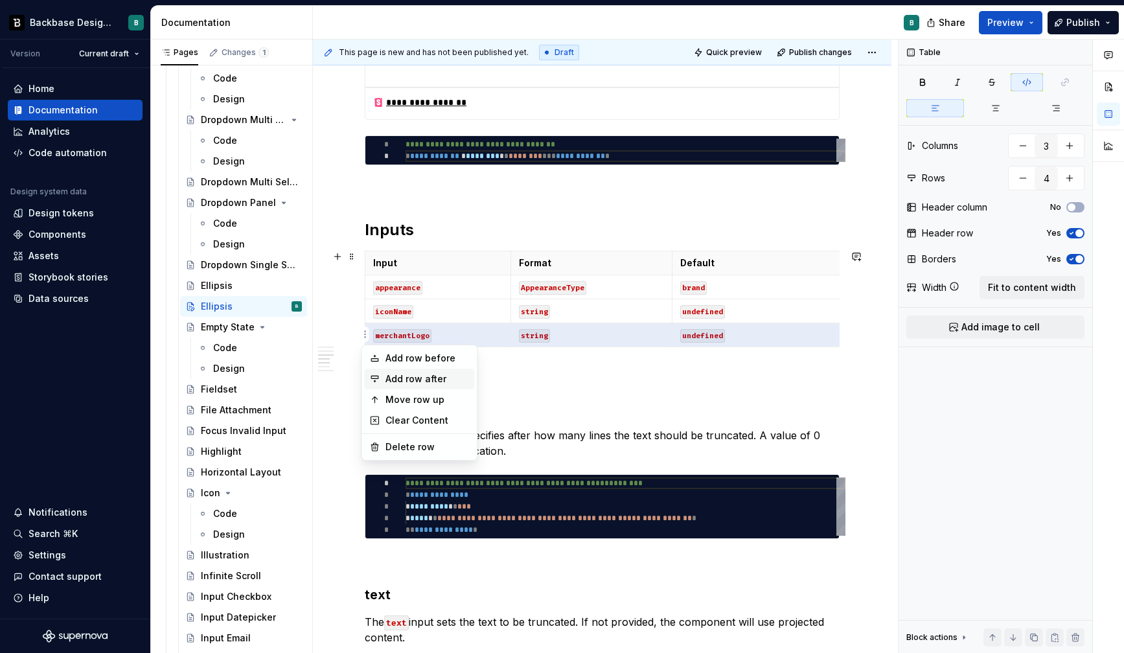
click at [409, 381] on div "Add row after" at bounding box center [427, 378] width 84 height 13
type input "5"
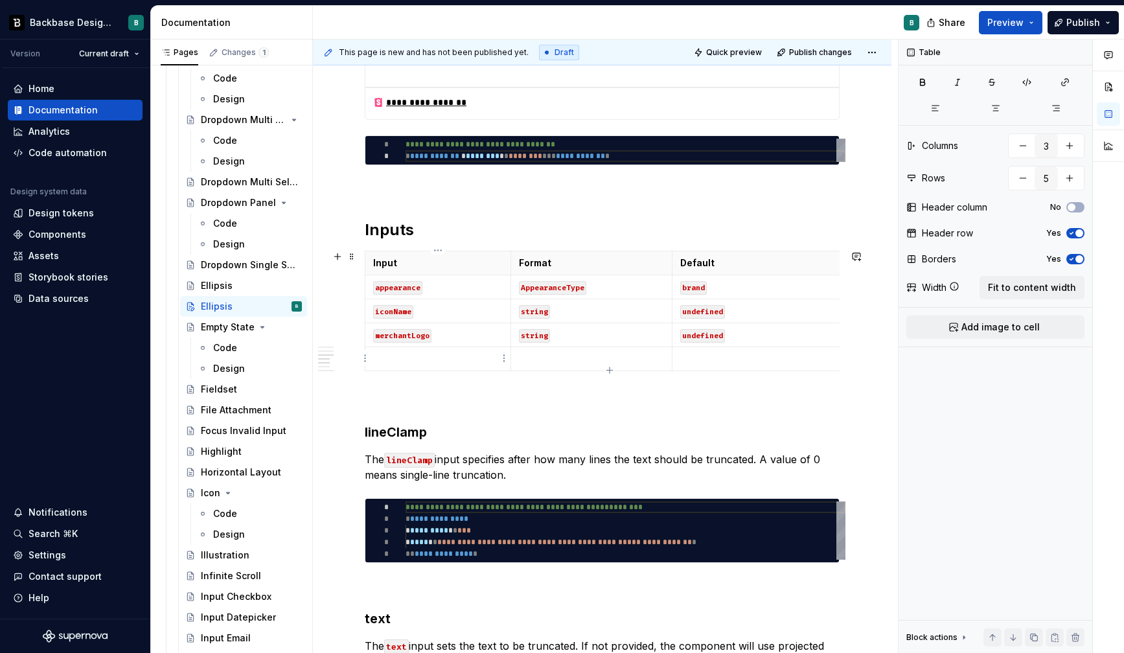
click at [413, 359] on p at bounding box center [438, 358] width 130 height 13
click at [542, 362] on p at bounding box center [592, 358] width 146 height 13
click at [627, 365] on td "EmblemIconSize" at bounding box center [591, 359] width 162 height 24
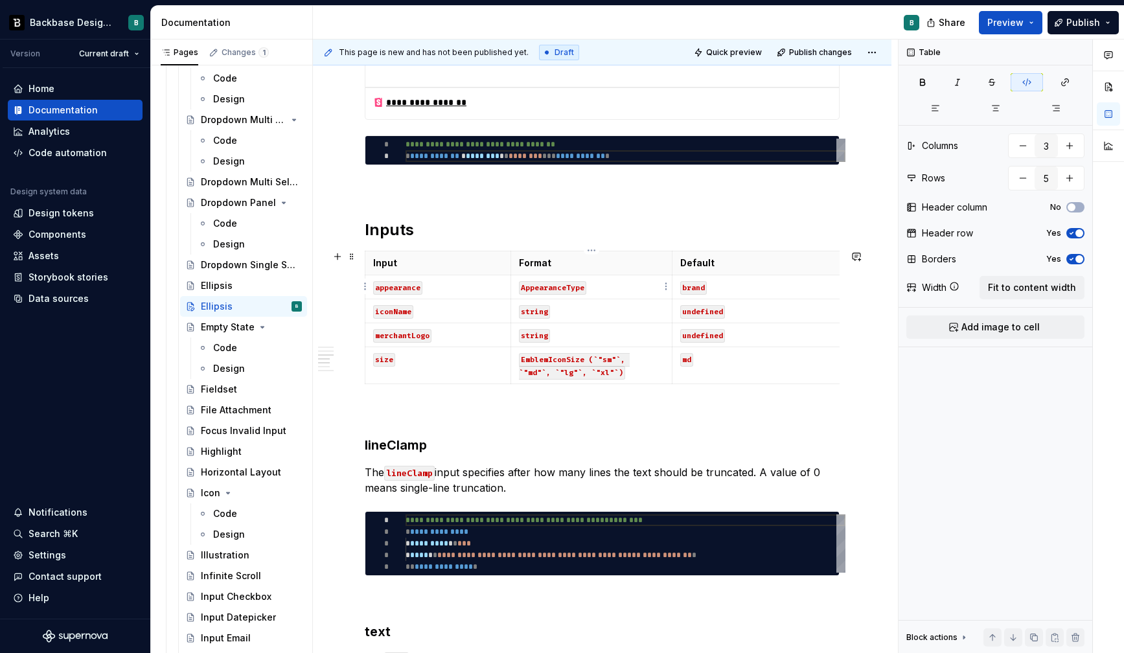
click at [580, 286] on code "AppearanceType" at bounding box center [552, 288] width 67 height 14
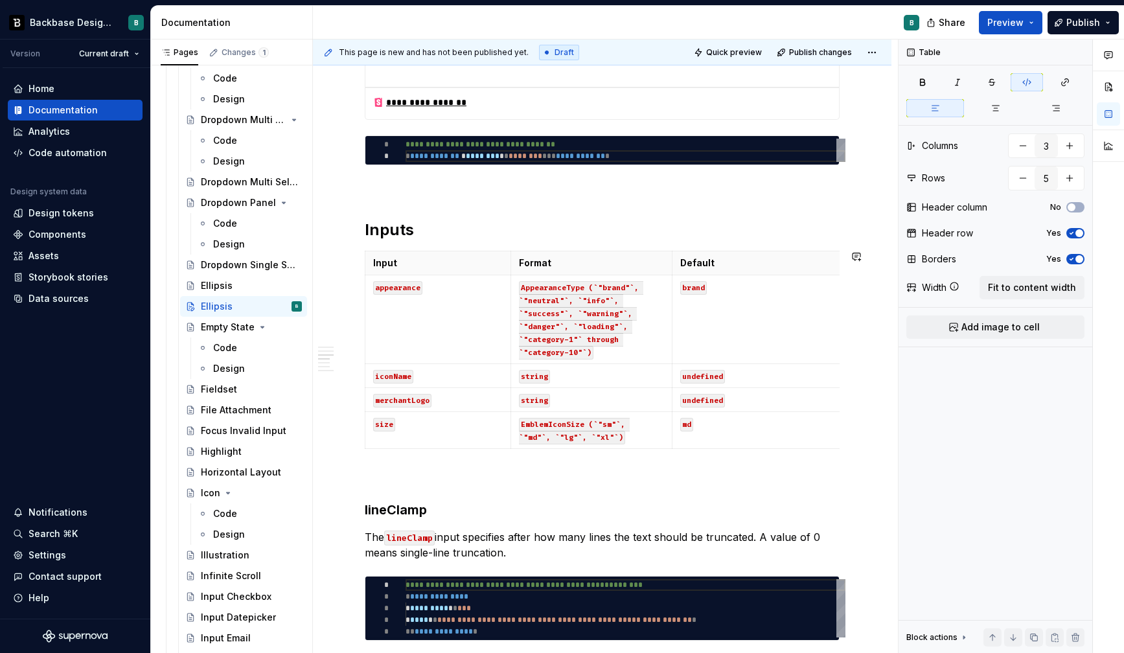
click at [580, 471] on p at bounding box center [602, 478] width 475 height 16
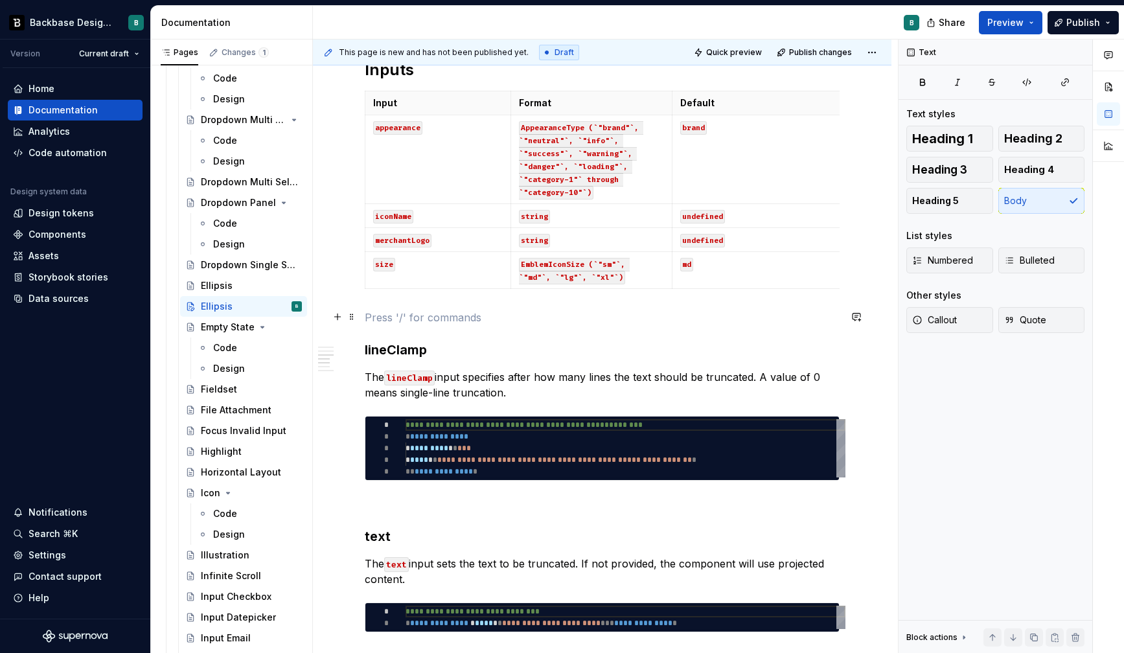
scroll to position [892, 0]
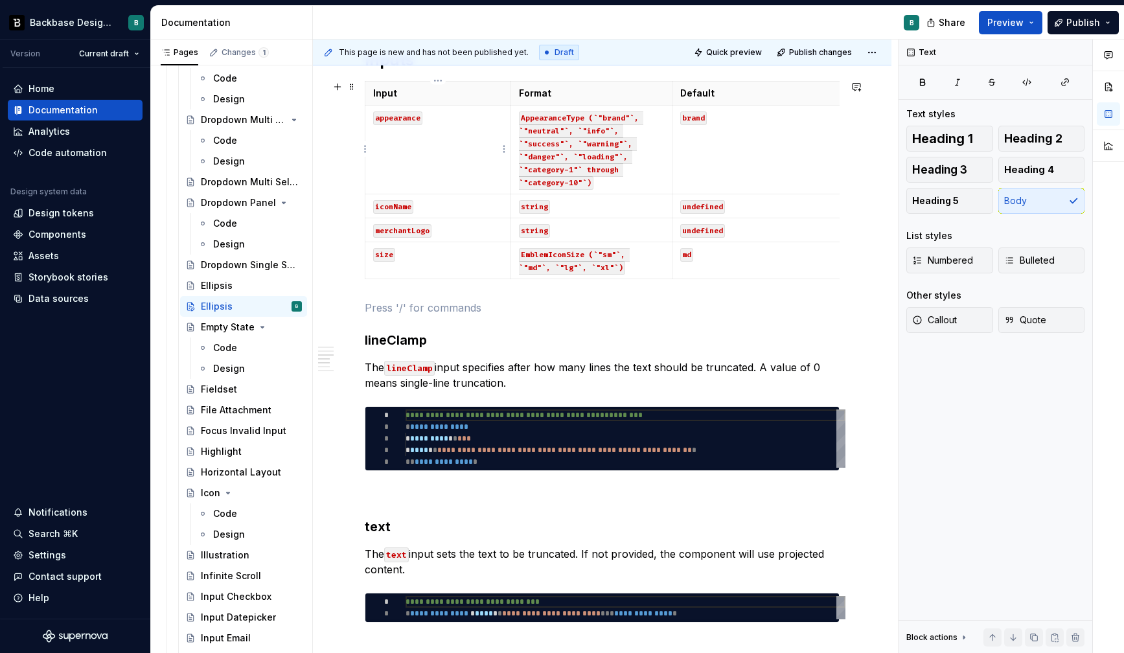
click at [396, 120] on code "appearance" at bounding box center [397, 118] width 49 height 14
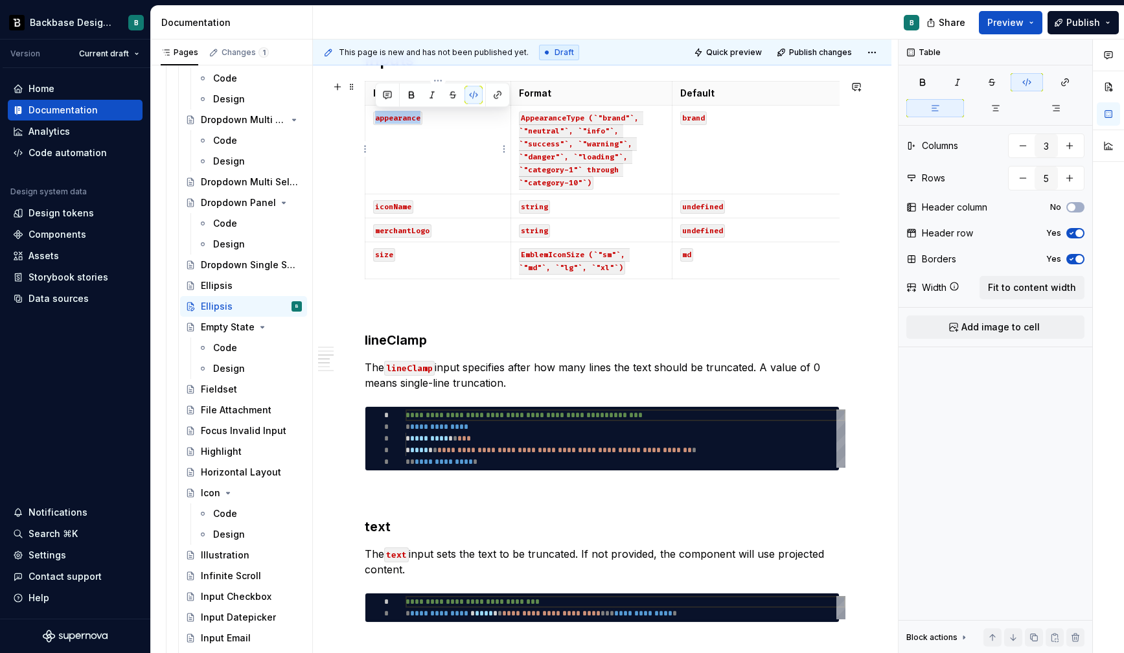
click at [396, 120] on code "appearance" at bounding box center [397, 118] width 49 height 14
copy code "appearance"
click at [393, 343] on h3 "lineClamp" at bounding box center [602, 340] width 475 height 18
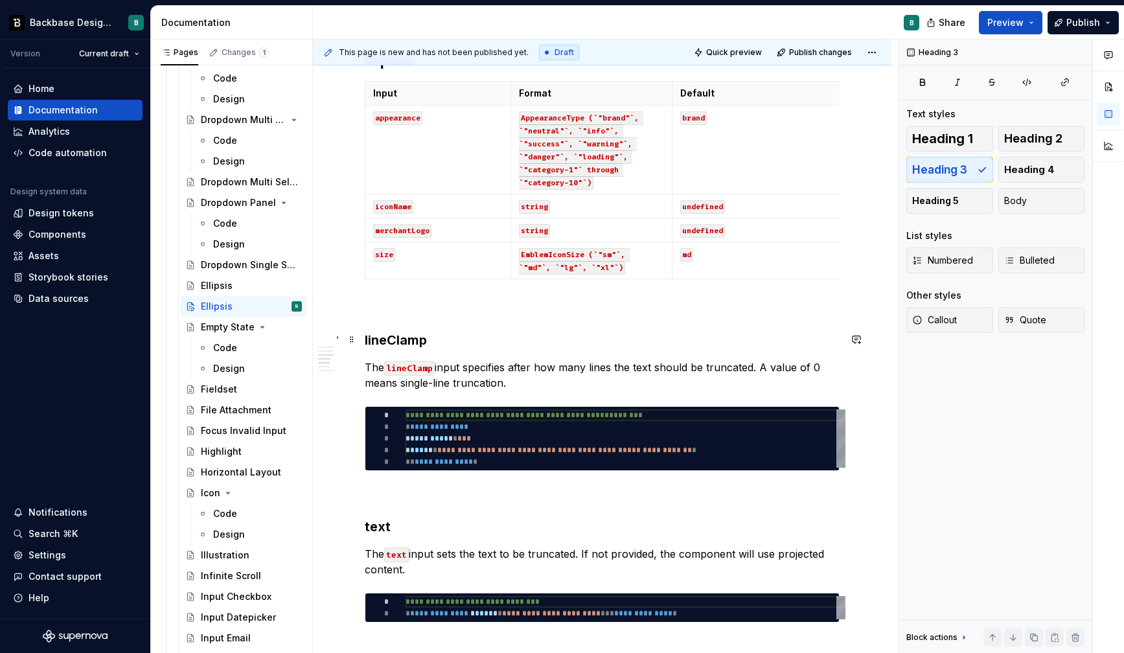
click at [393, 343] on h3 "lineClamp" at bounding box center [602, 340] width 475 height 18
click at [394, 342] on h3 "lineClamp" at bounding box center [602, 340] width 475 height 18
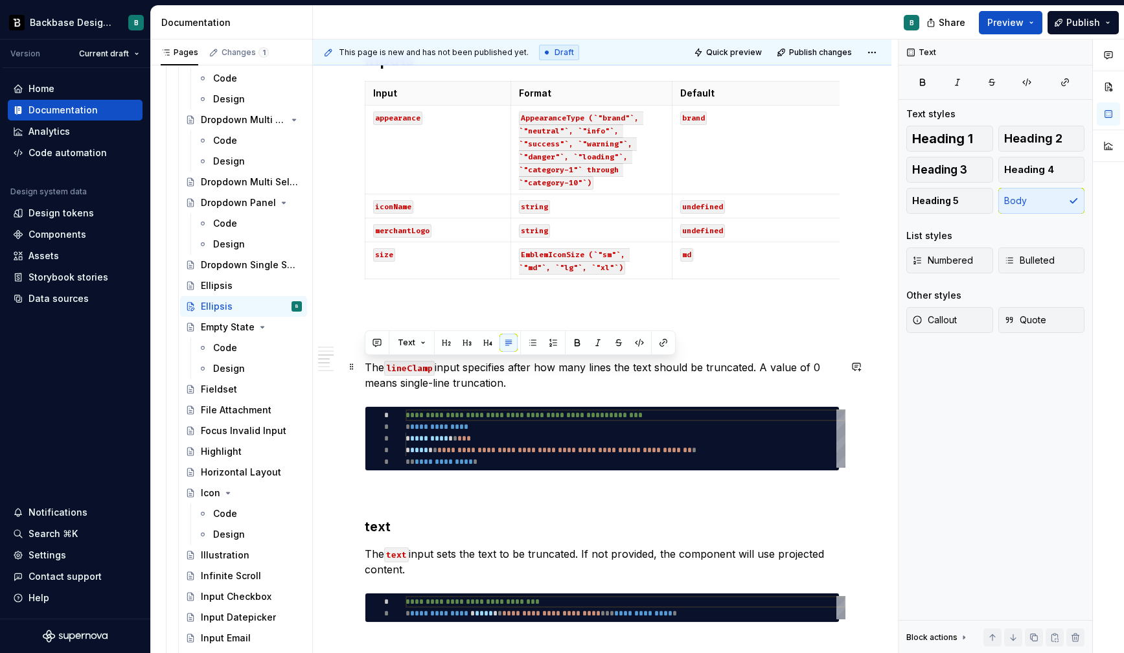
drag, startPoint x: 367, startPoint y: 368, endPoint x: 514, endPoint y: 381, distance: 148.2
click at [514, 381] on p "The lineClamp input specifies after how many lines the text should be truncated…" at bounding box center [602, 374] width 475 height 31
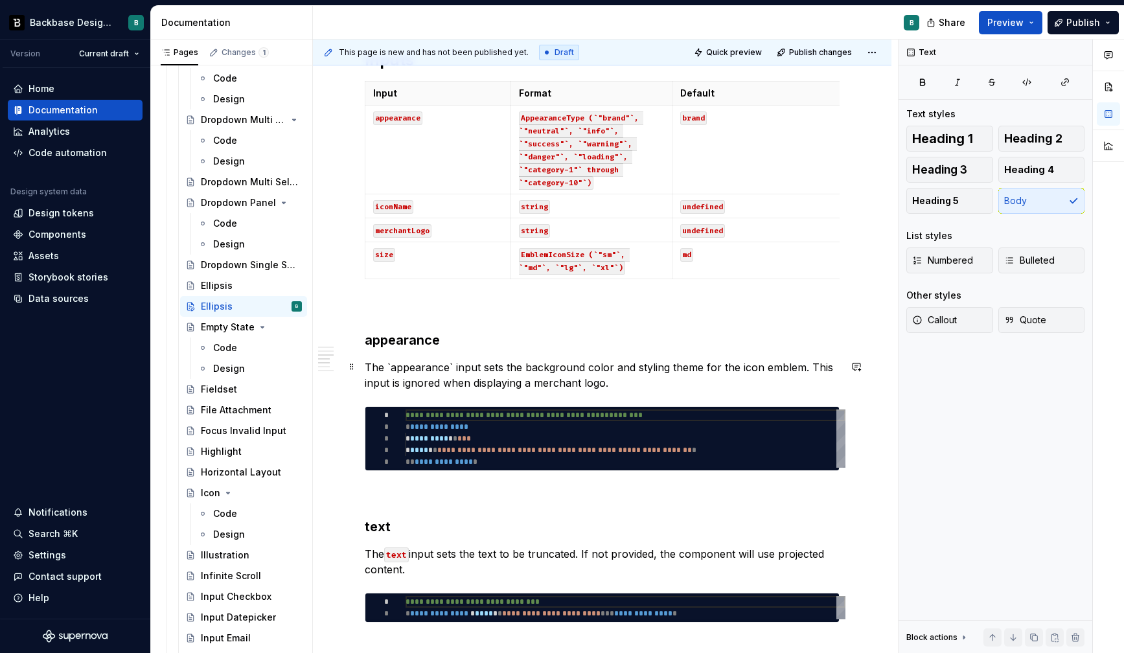
click at [451, 363] on p "The `appearance` input sets the background color and styling theme for the icon…" at bounding box center [602, 374] width 475 height 31
type textarea "*"
type textarea "**********"
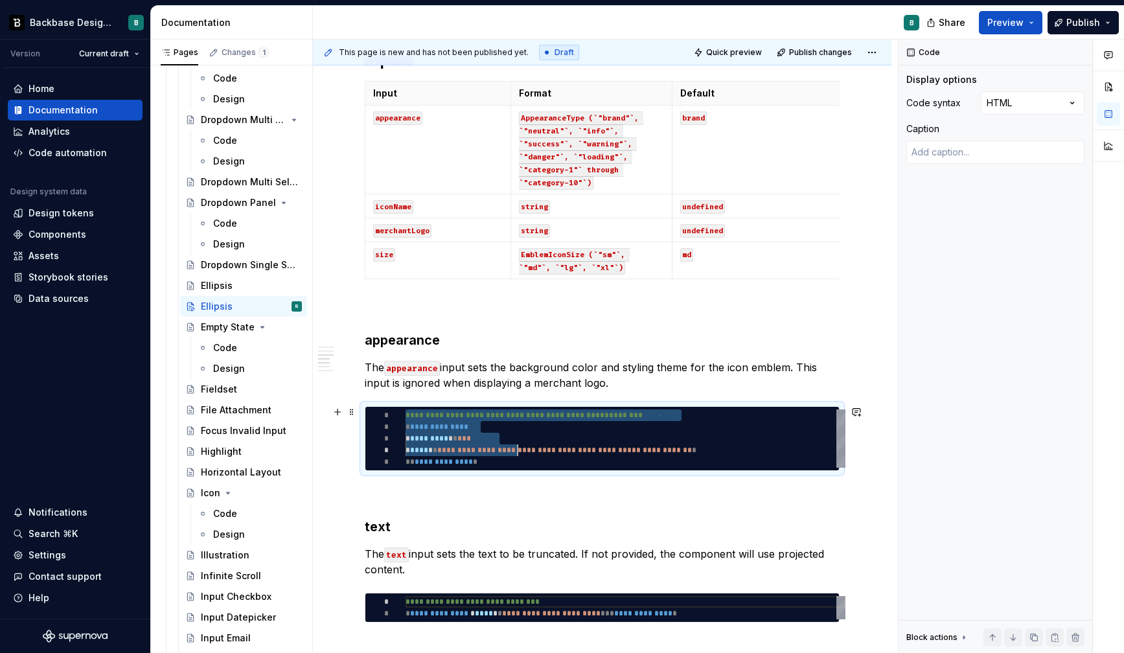
scroll to position [0, 80]
drag, startPoint x: 407, startPoint y: 415, endPoint x: 535, endPoint y: 465, distance: 137.6
click at [535, 465] on div "**********" at bounding box center [625, 438] width 440 height 58
type textarea "*"
type textarea "**********"
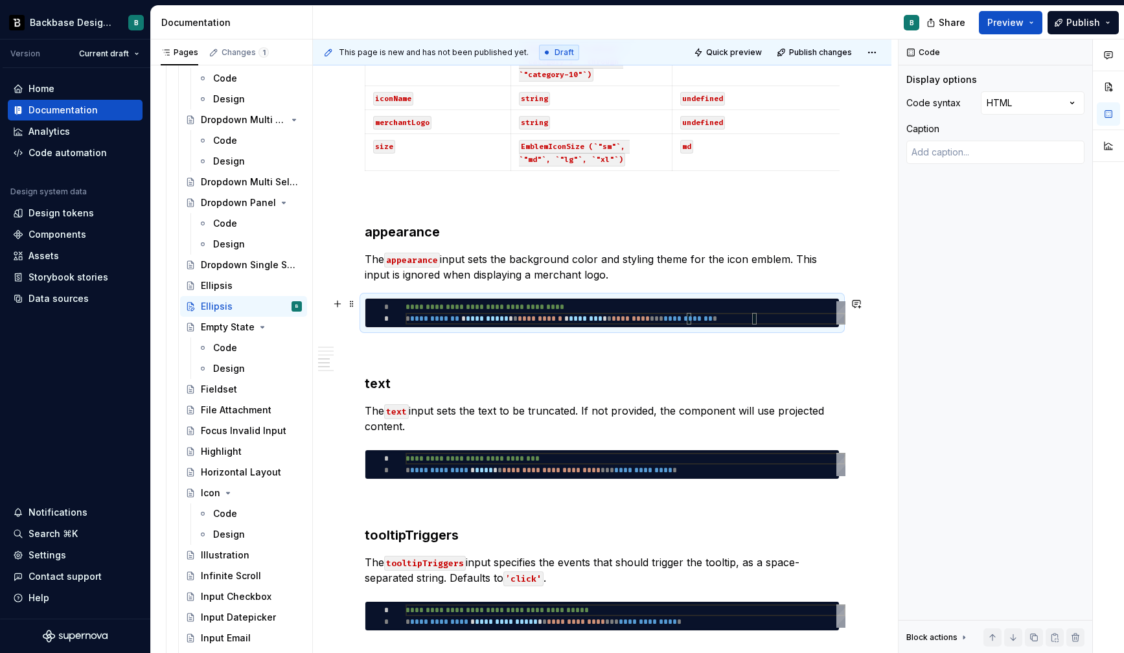
scroll to position [1004, 0]
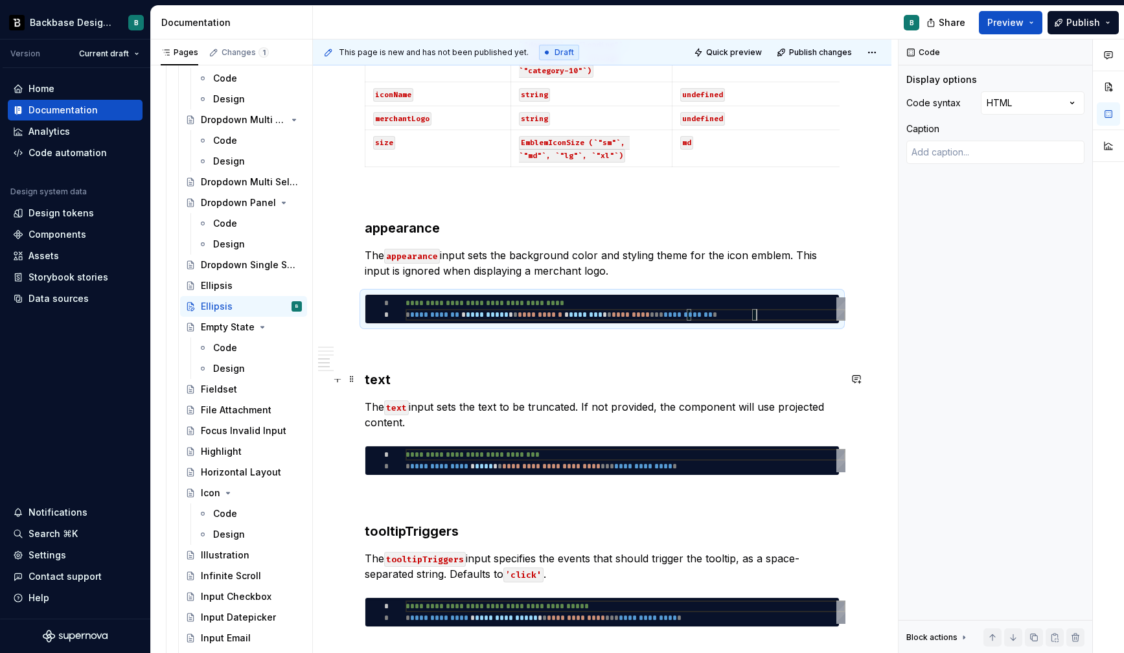
click at [375, 381] on h3 "text" at bounding box center [602, 379] width 475 height 18
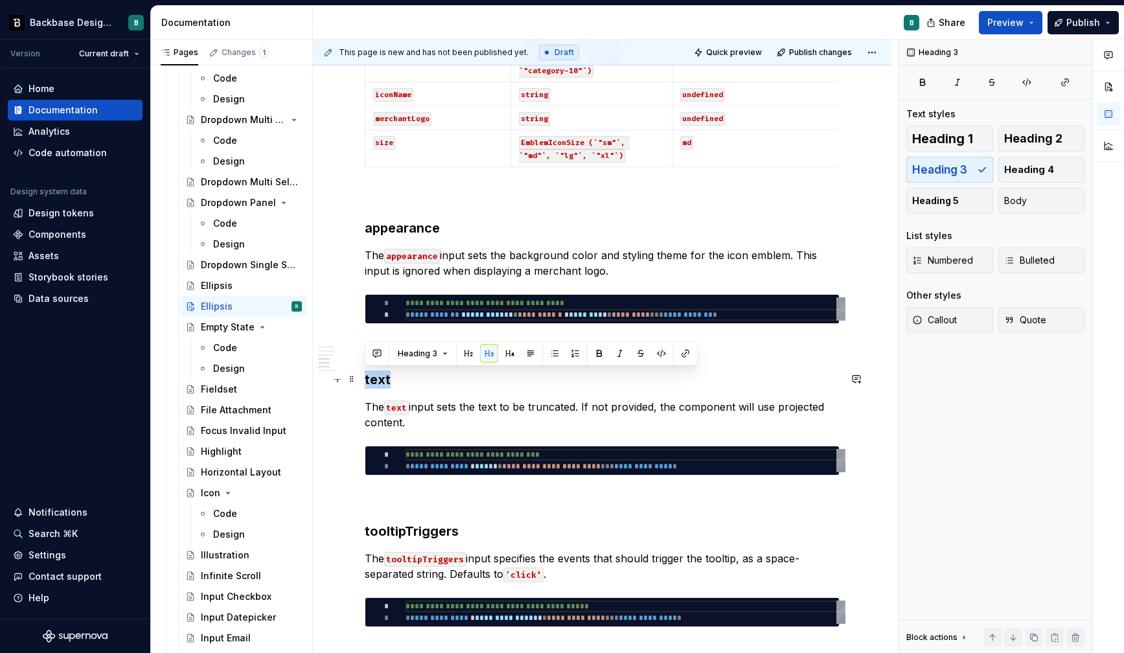
click at [375, 381] on h3 "text" at bounding box center [602, 379] width 475 height 18
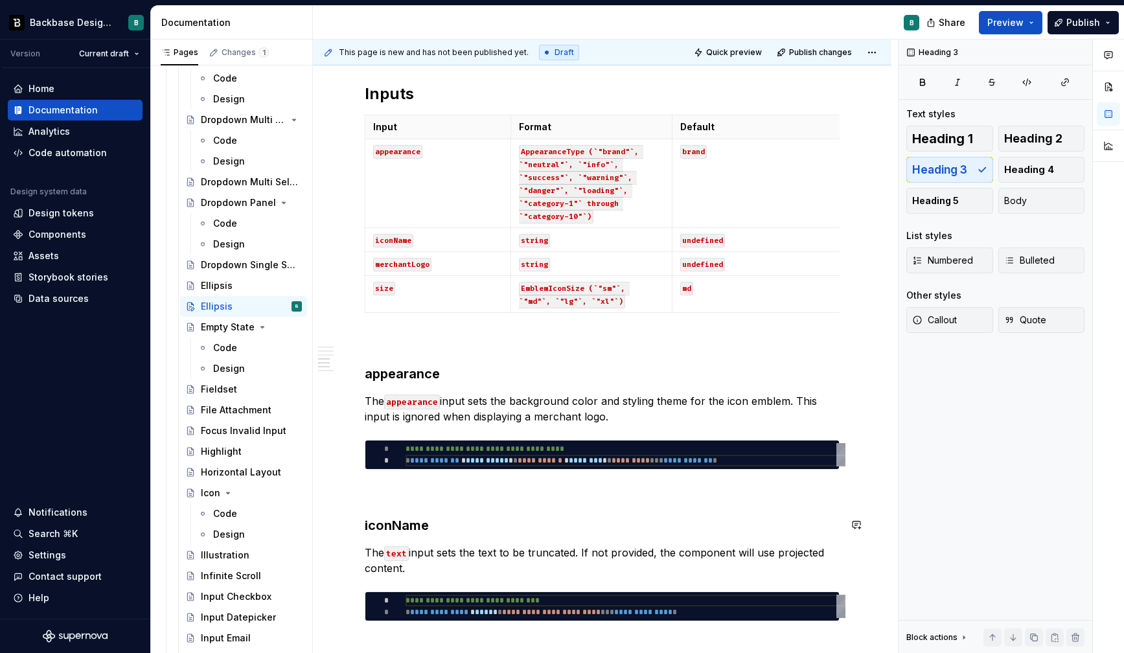
scroll to position [1040, 0]
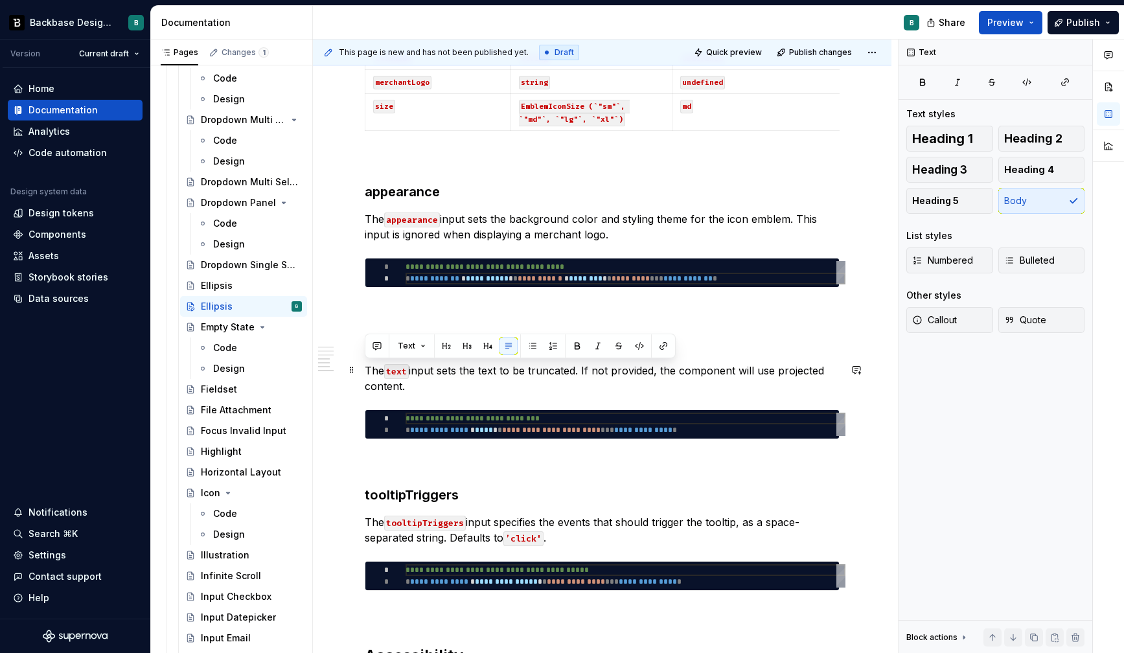
drag, startPoint x: 367, startPoint y: 368, endPoint x: 412, endPoint y: 380, distance: 46.8
click at [412, 380] on p "The text input sets the text to be truncated. If not provided, the component wi…" at bounding box center [602, 378] width 475 height 31
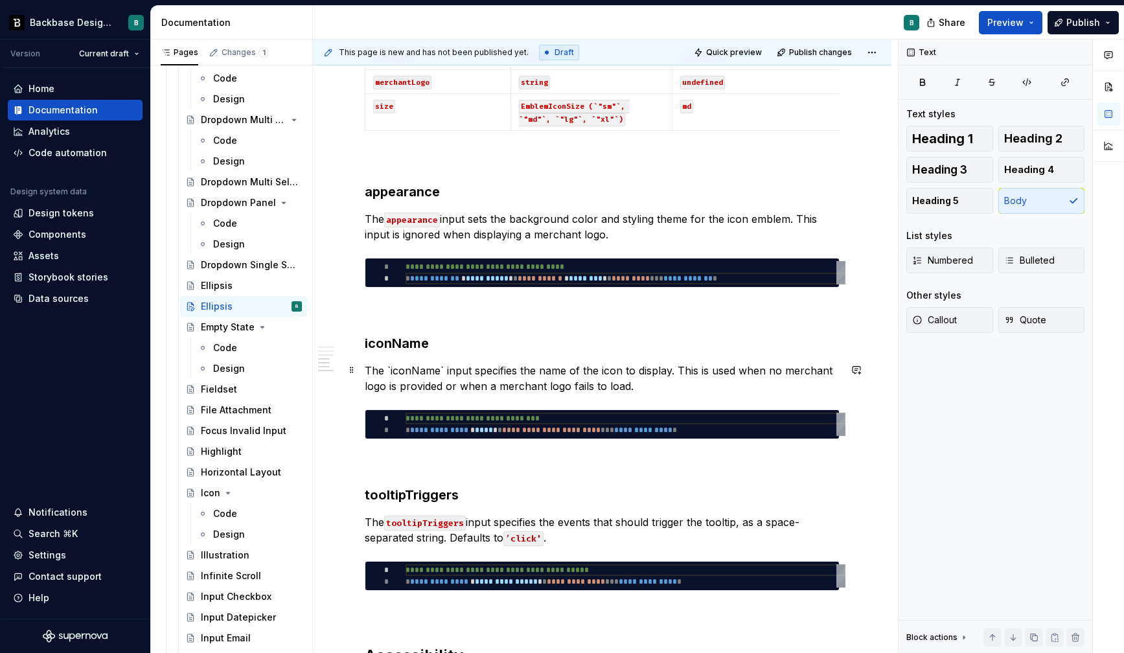
click at [442, 367] on p "The `iconName` input specifies the name of the icon to display. This is used wh…" at bounding box center [602, 378] width 475 height 31
click at [409, 420] on div "**********" at bounding box center [625, 424] width 440 height 23
type textarea "*"
type textarea "**********"
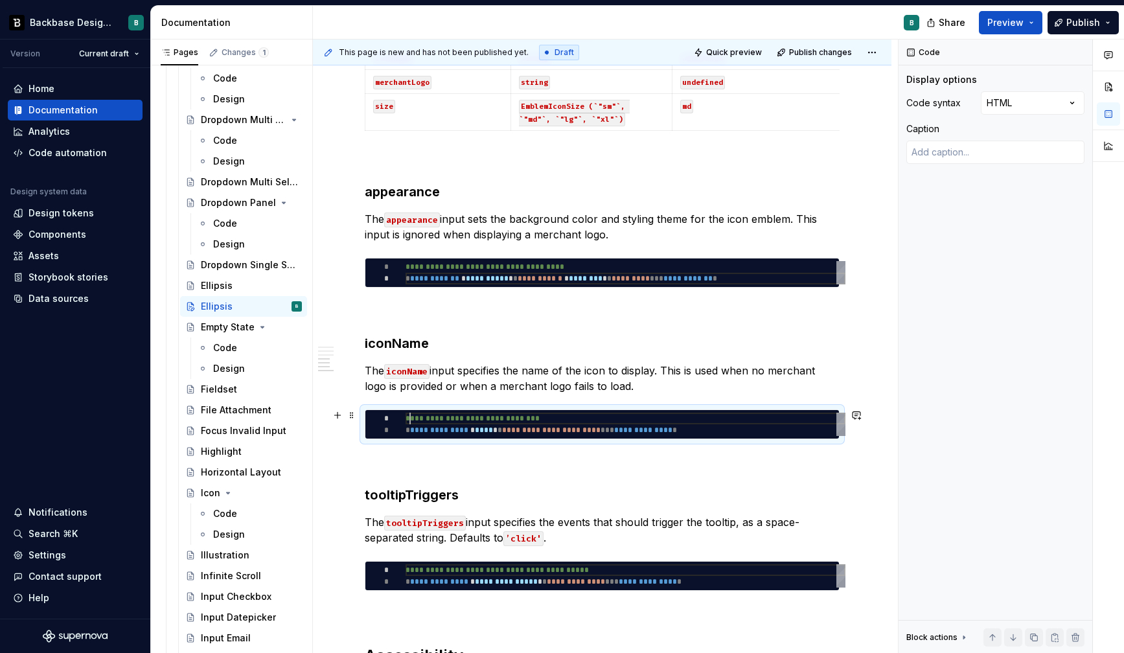
scroll to position [0, 0]
click at [409, 420] on div "**********" at bounding box center [625, 424] width 440 height 23
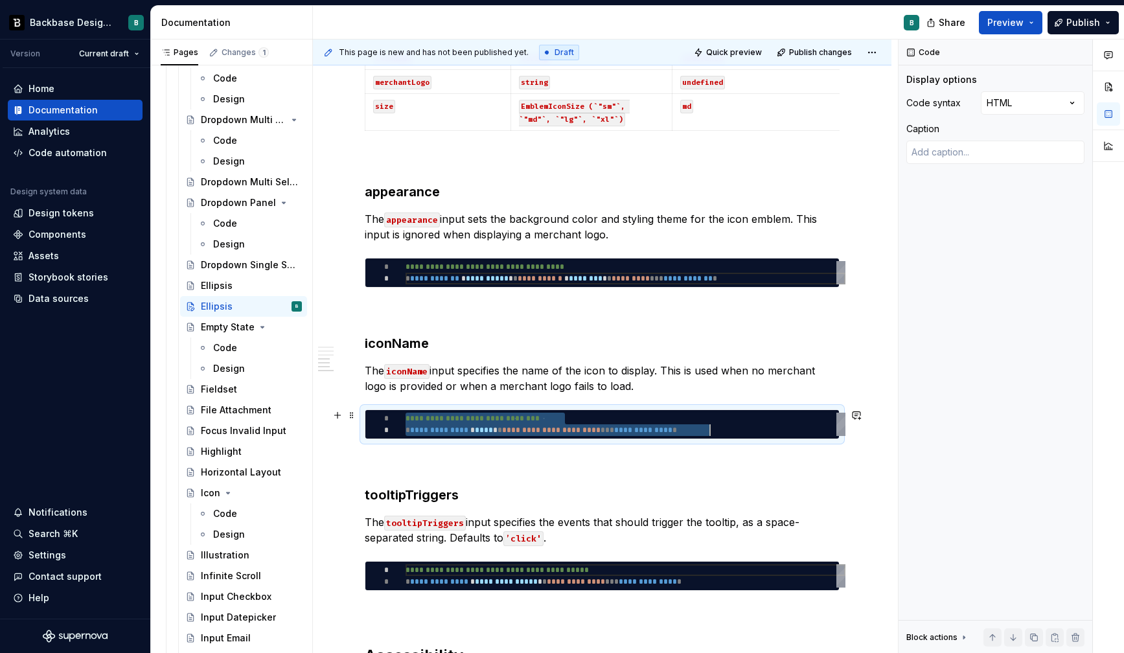
type textarea "*"
type textarea "**********"
click at [401, 493] on h3 "tooltipTriggers" at bounding box center [602, 495] width 475 height 18
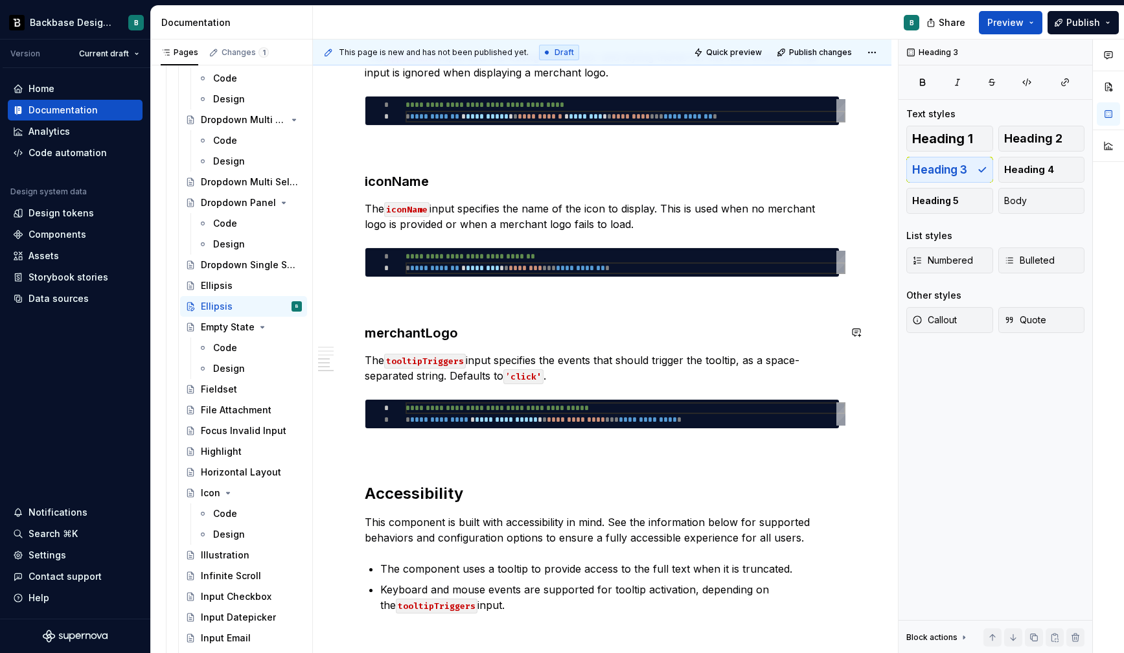
scroll to position [1210, 0]
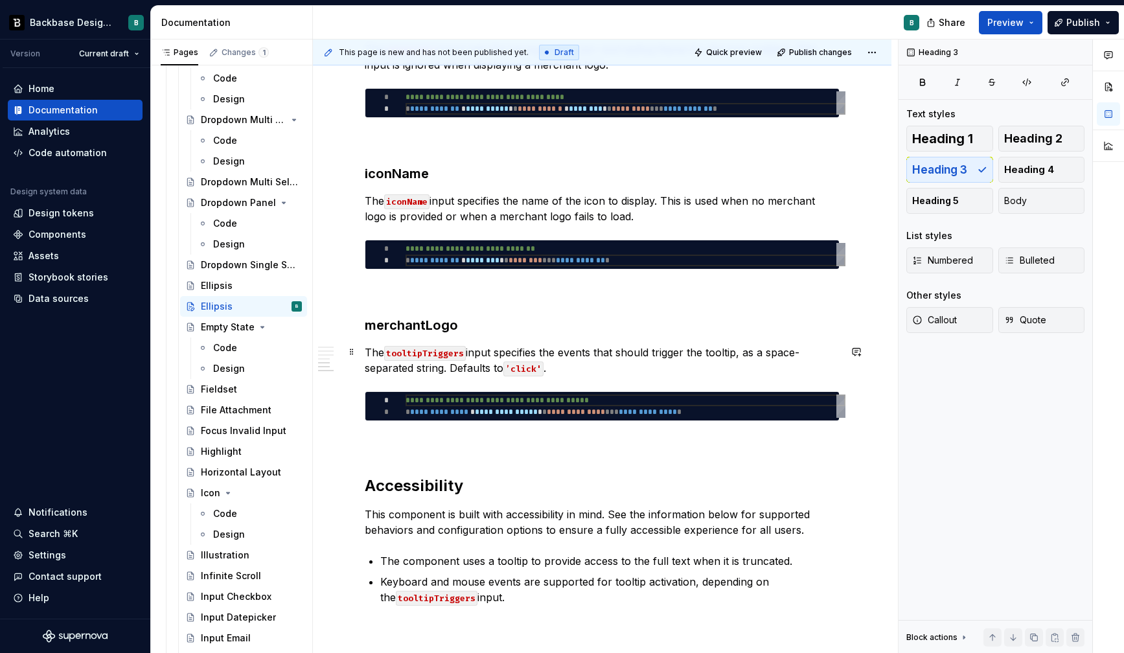
click at [372, 352] on p "The tooltipTriggers input specifies the events that should trigger the tooltip,…" at bounding box center [602, 360] width 475 height 31
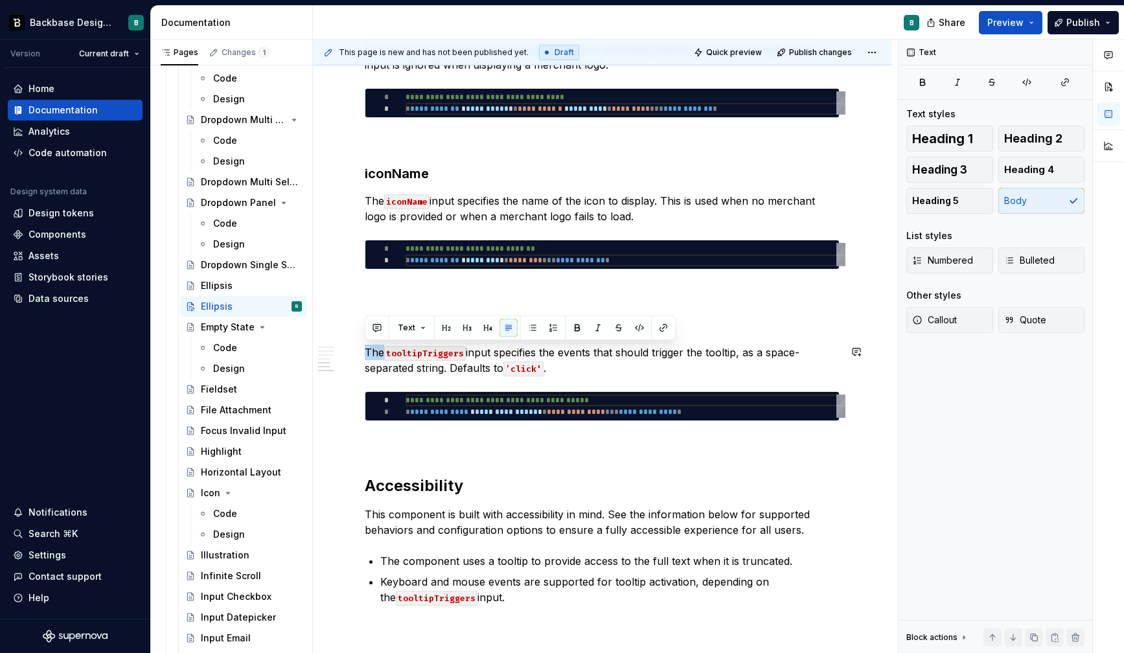
click at [372, 352] on p "The tooltipTriggers input specifies the events that should trigger the tooltip,…" at bounding box center [602, 360] width 475 height 31
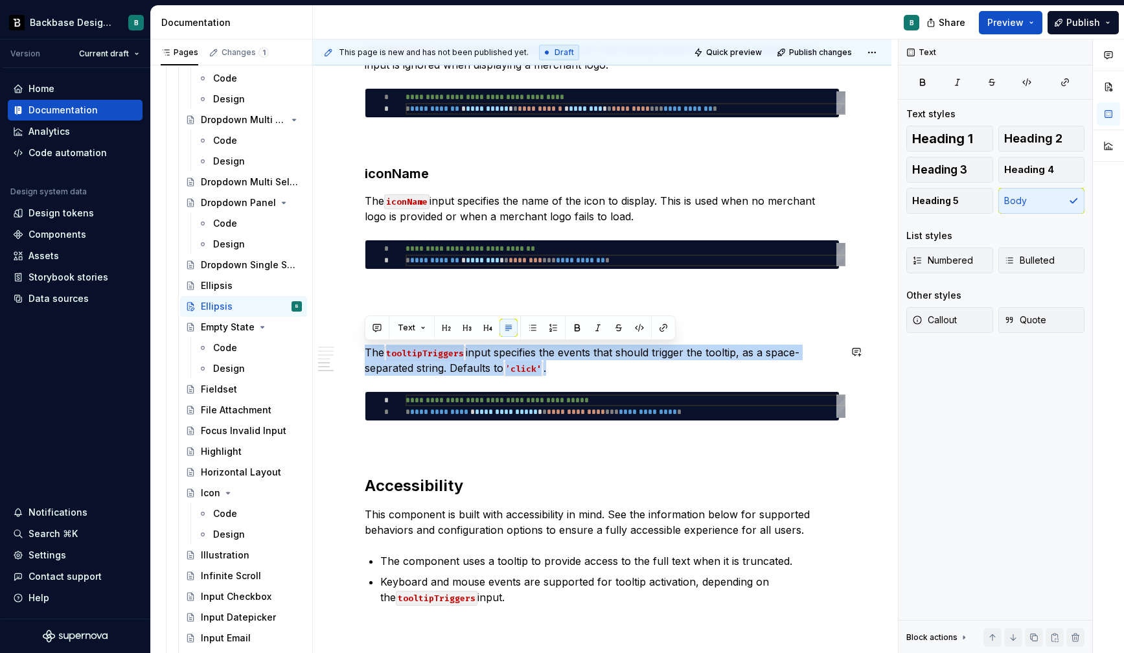
click at [372, 352] on p "The tooltipTriggers input specifies the events that should trigger the tooltip,…" at bounding box center [602, 360] width 475 height 31
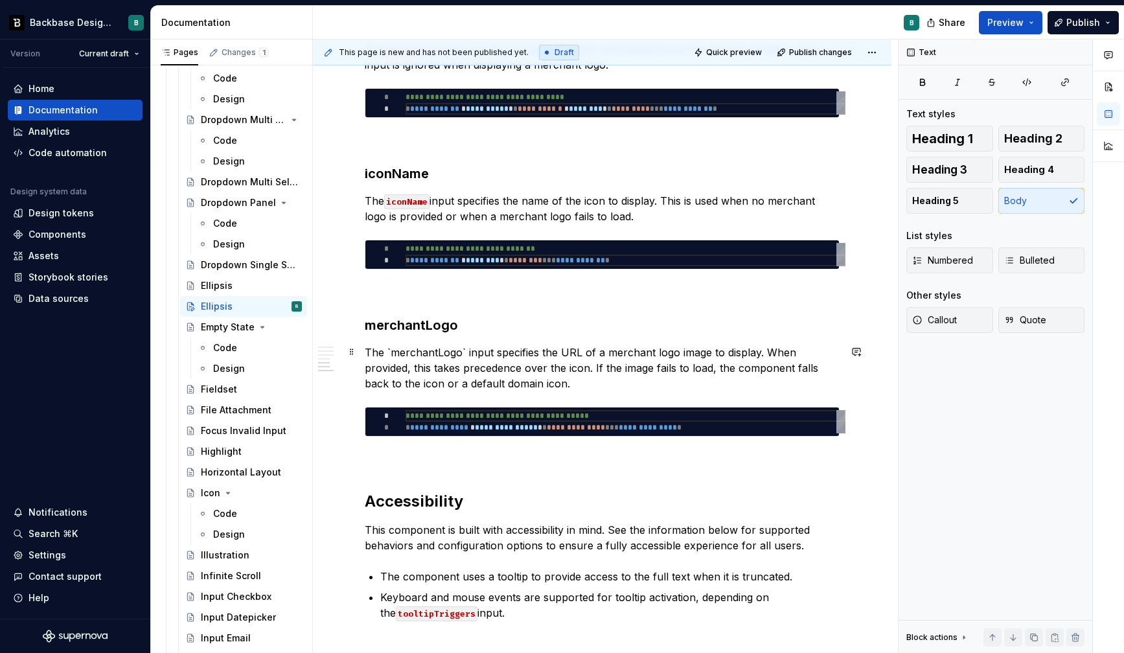
click at [464, 352] on p "The `merchantLogo` input specifies the URL of a merchant logo image to display.…" at bounding box center [602, 368] width 475 height 47
click at [402, 171] on h3 "iconName" at bounding box center [602, 173] width 475 height 18
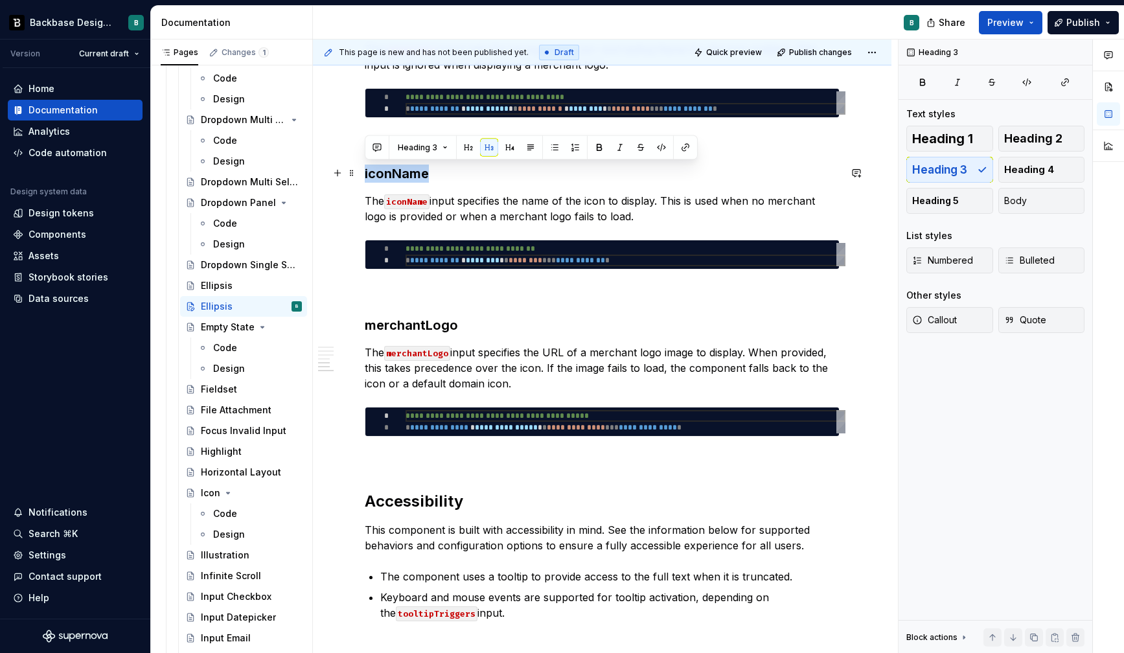
click at [402, 171] on h3 "iconName" at bounding box center [602, 173] width 475 height 18
copy h3 "iconName"
click at [526, 366] on p "The merchantLogo input specifies the URL of a merchant logo image to display. W…" at bounding box center [602, 368] width 475 height 47
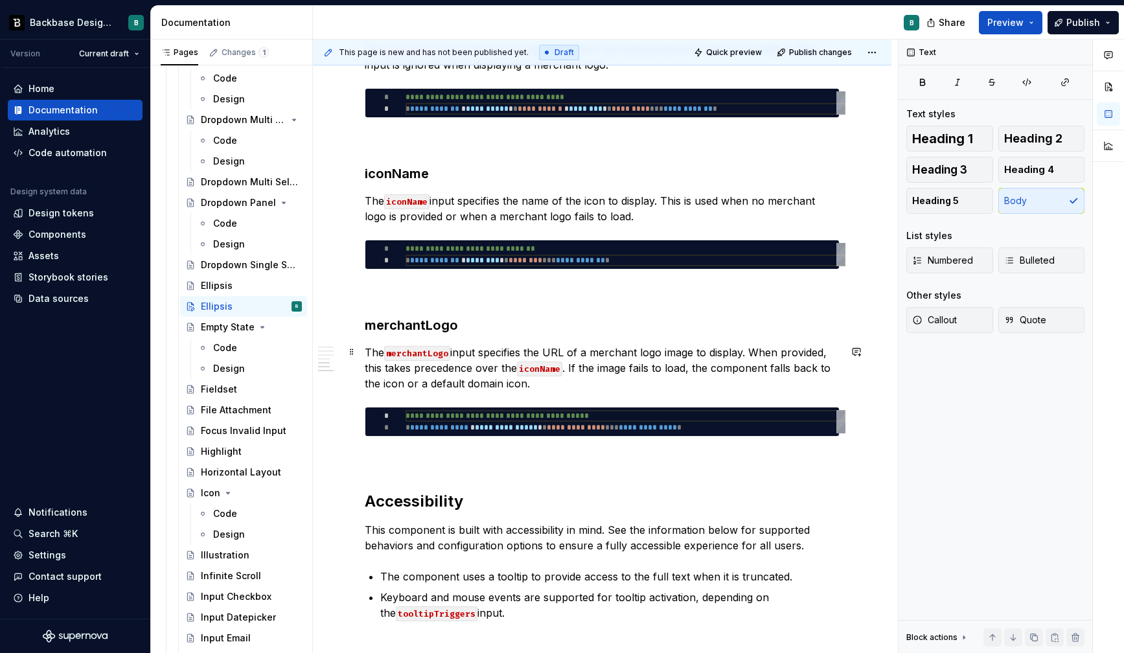
click at [395, 380] on p "The merchantLogo input specifies the URL of a merchant logo image to display. W…" at bounding box center [602, 368] width 475 height 47
click at [461, 418] on div "**********" at bounding box center [625, 421] width 440 height 23
type textarea "*"
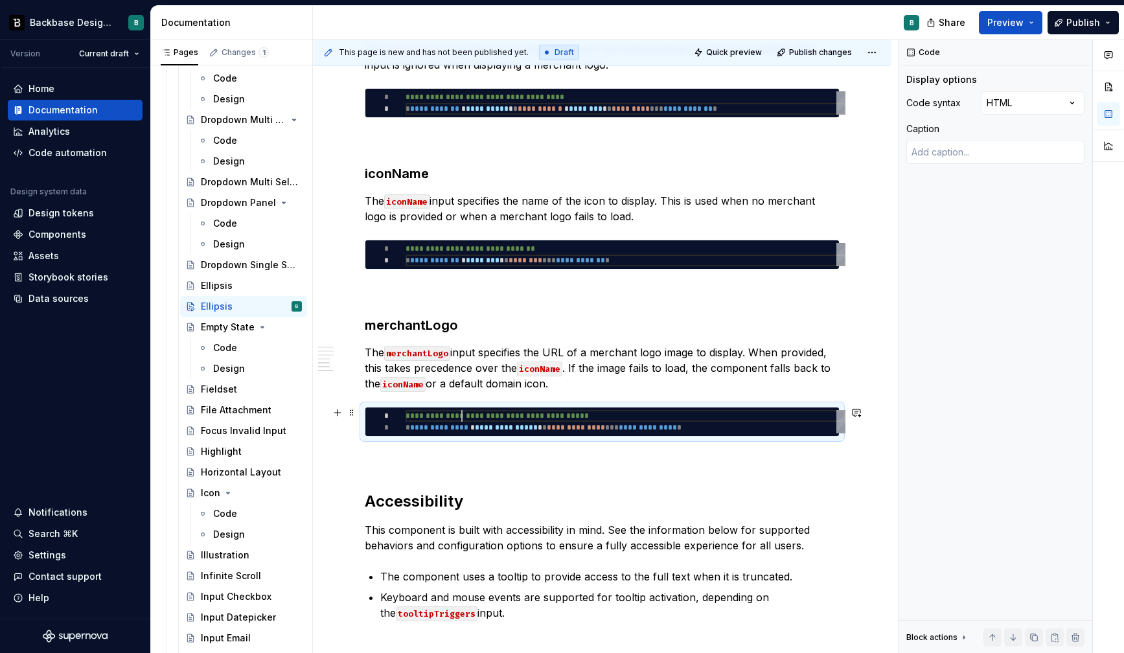
click at [461, 418] on div "**********" at bounding box center [625, 421] width 440 height 23
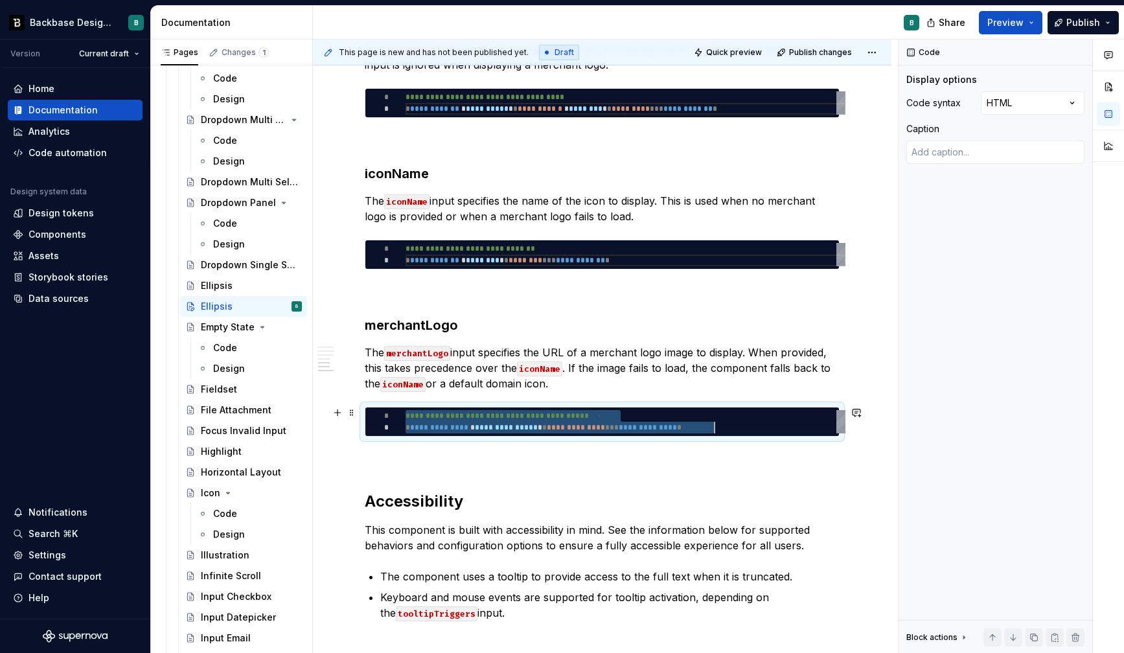
type textarea "**********"
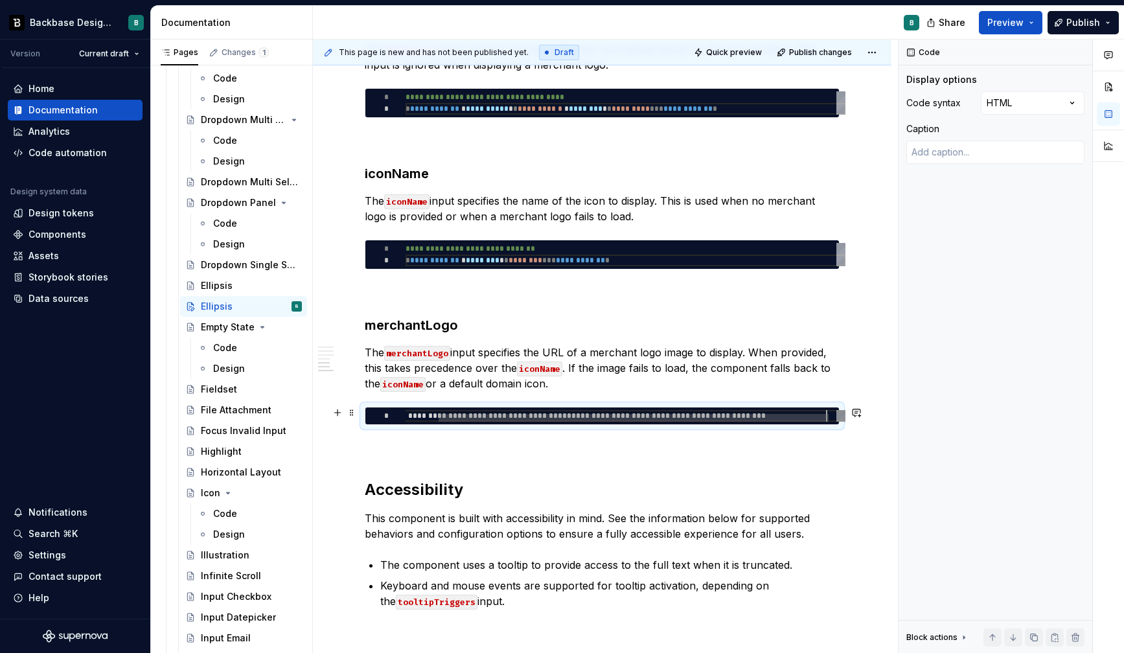
scroll to position [0, 458]
click at [656, 415] on div at bounding box center [633, 418] width 390 height 8
type textarea "*"
type textarea "**********"
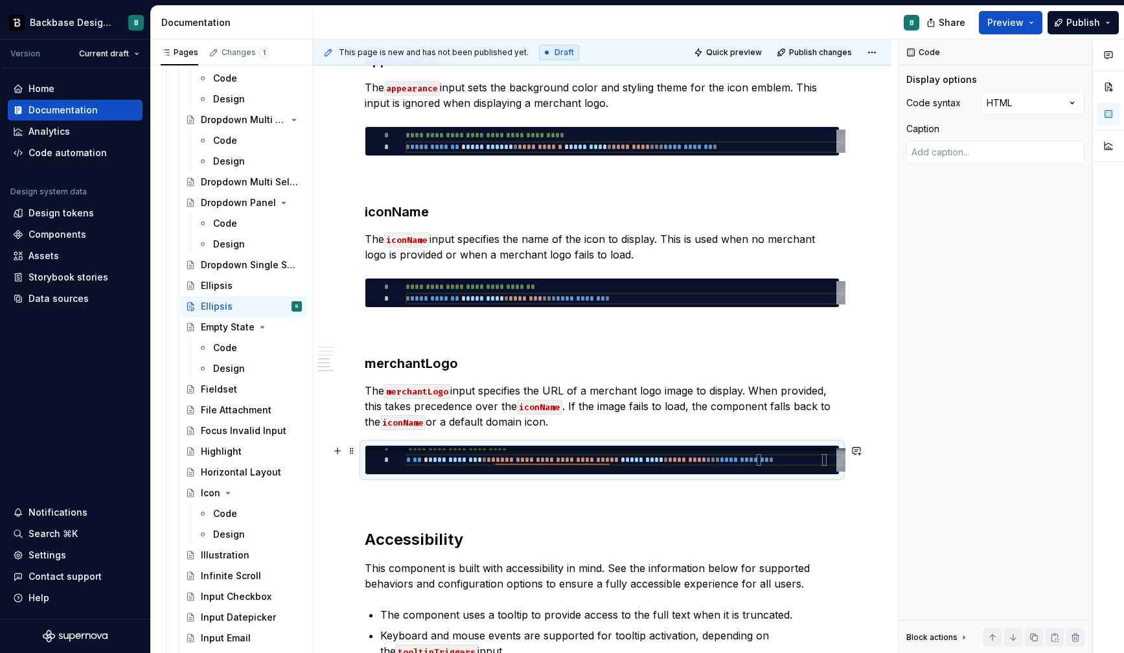
scroll to position [1172, 0]
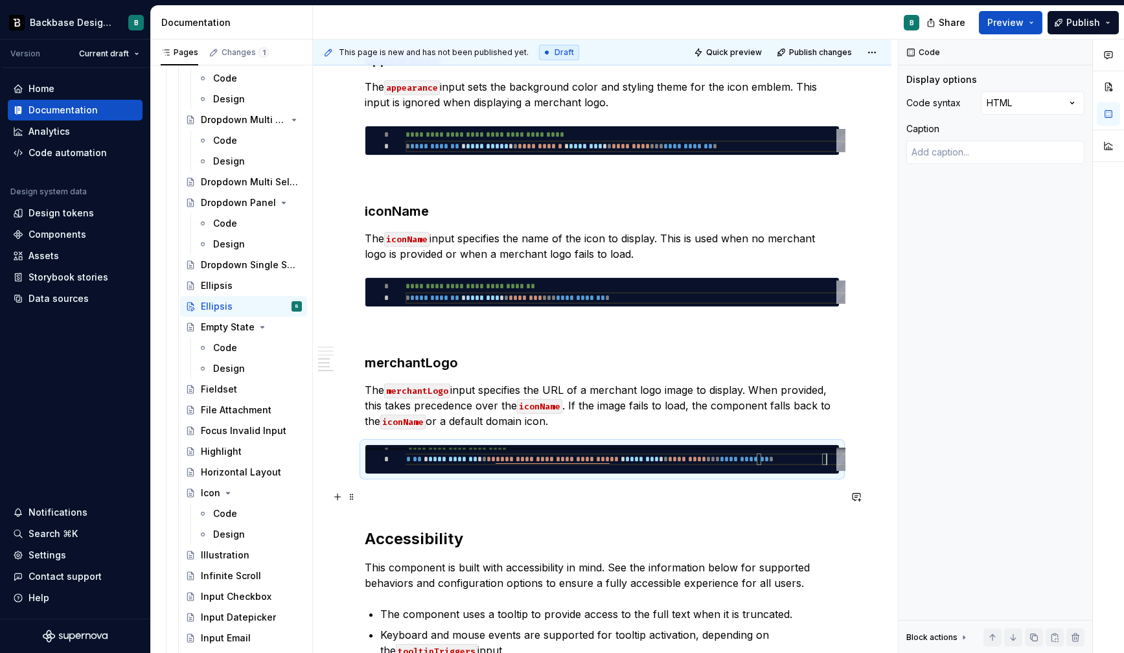
click at [631, 497] on p at bounding box center [602, 498] width 475 height 16
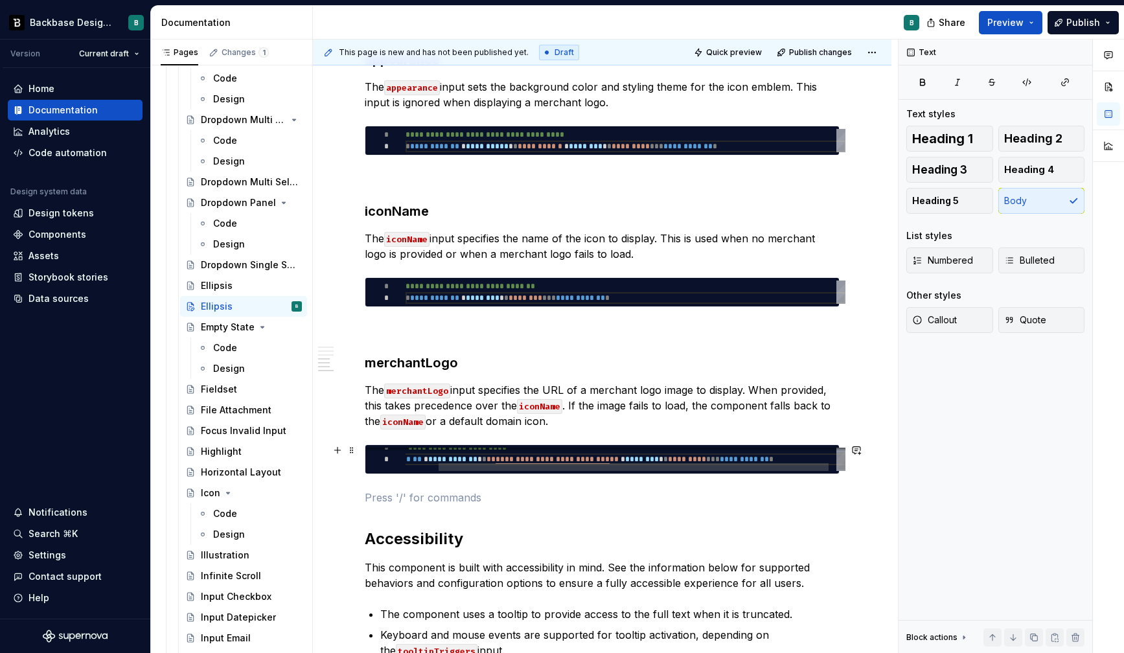
click at [618, 459] on div "**********" at bounding box center [611, 457] width 486 height 31
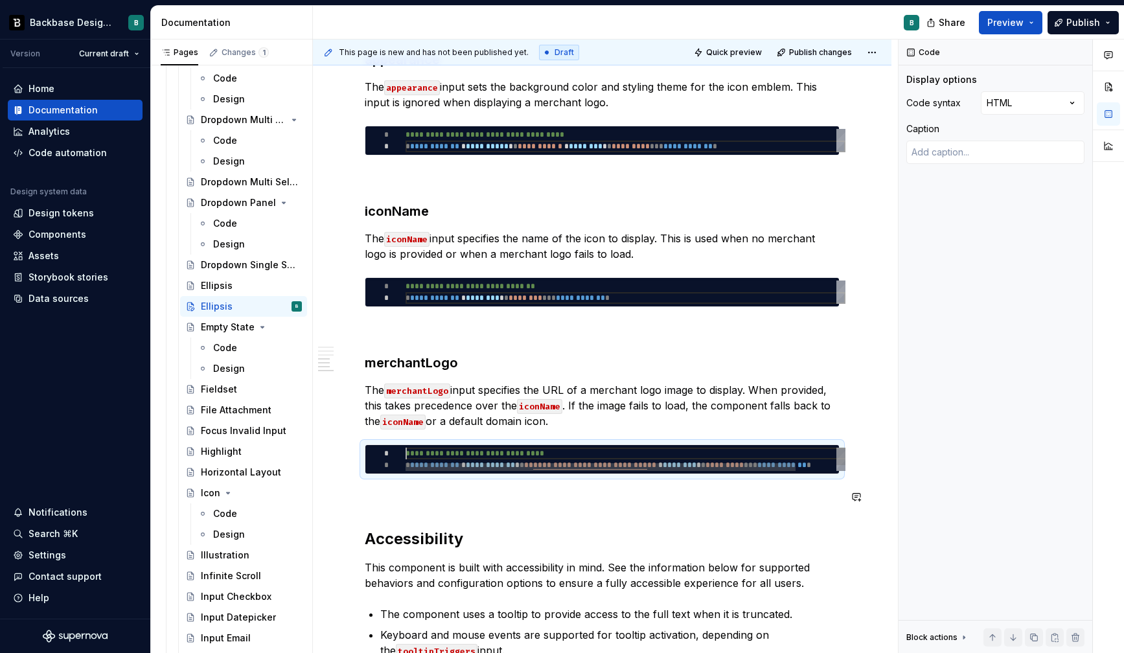
scroll to position [0, 0]
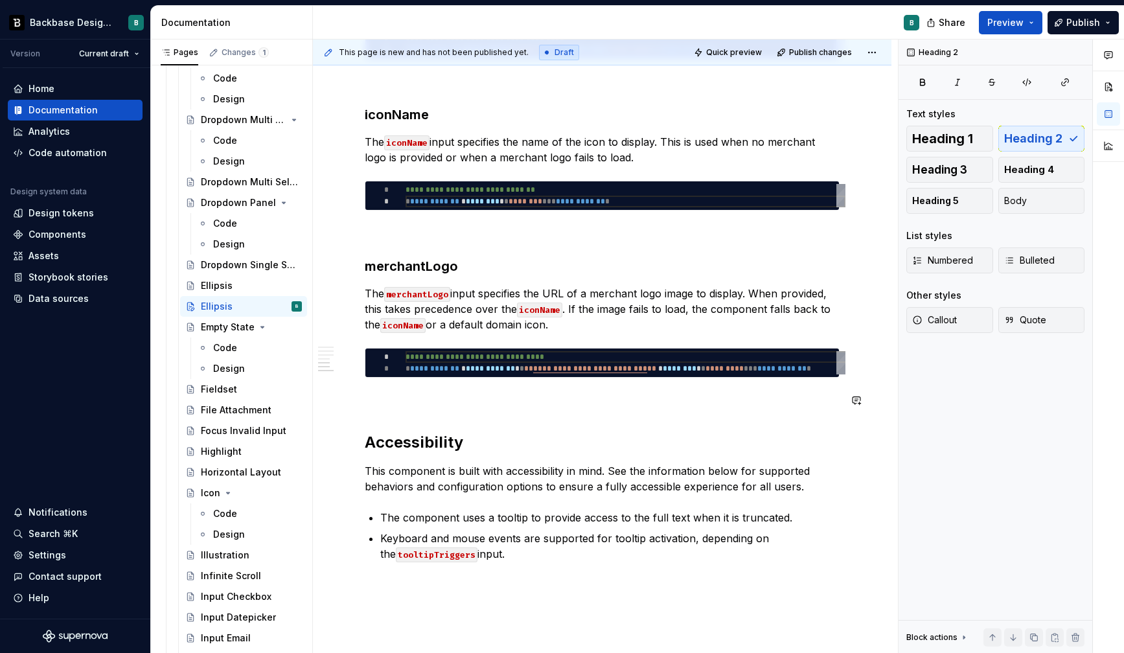
scroll to position [1293, 0]
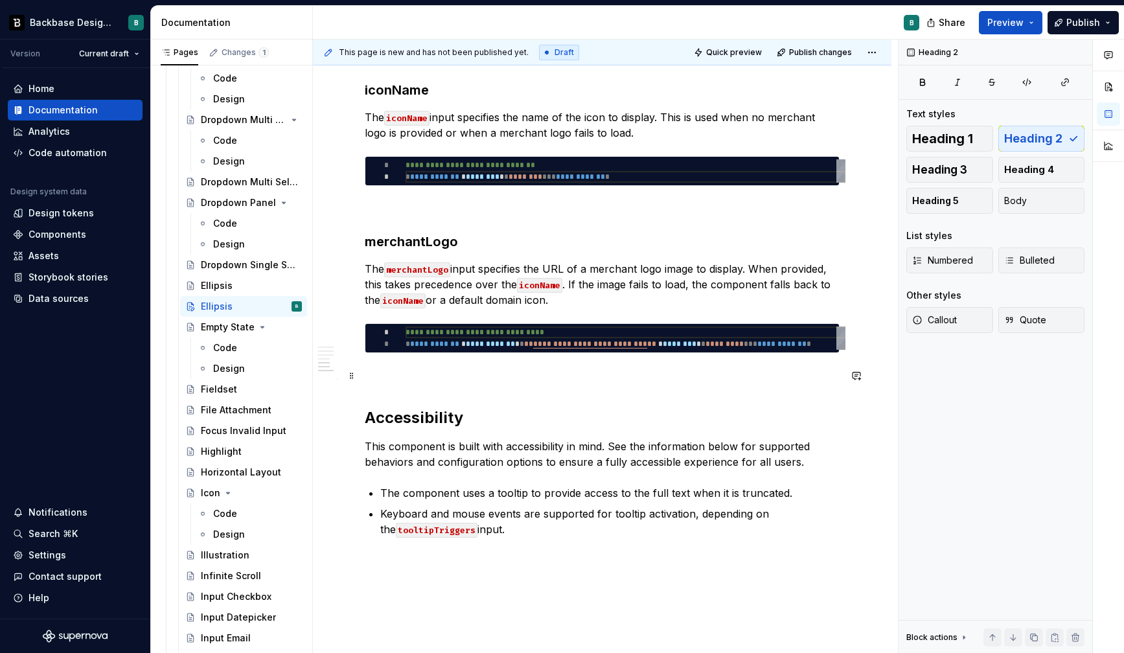
click at [402, 381] on p at bounding box center [602, 376] width 475 height 16
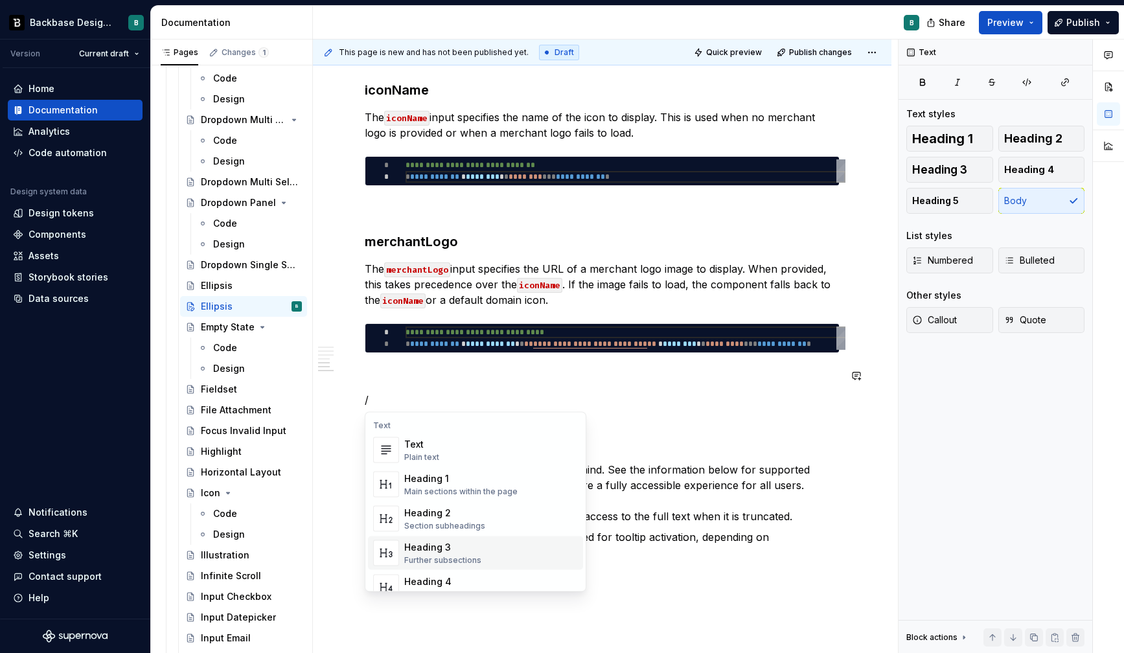
click at [455, 546] on div "Heading 3" at bounding box center [442, 547] width 77 height 13
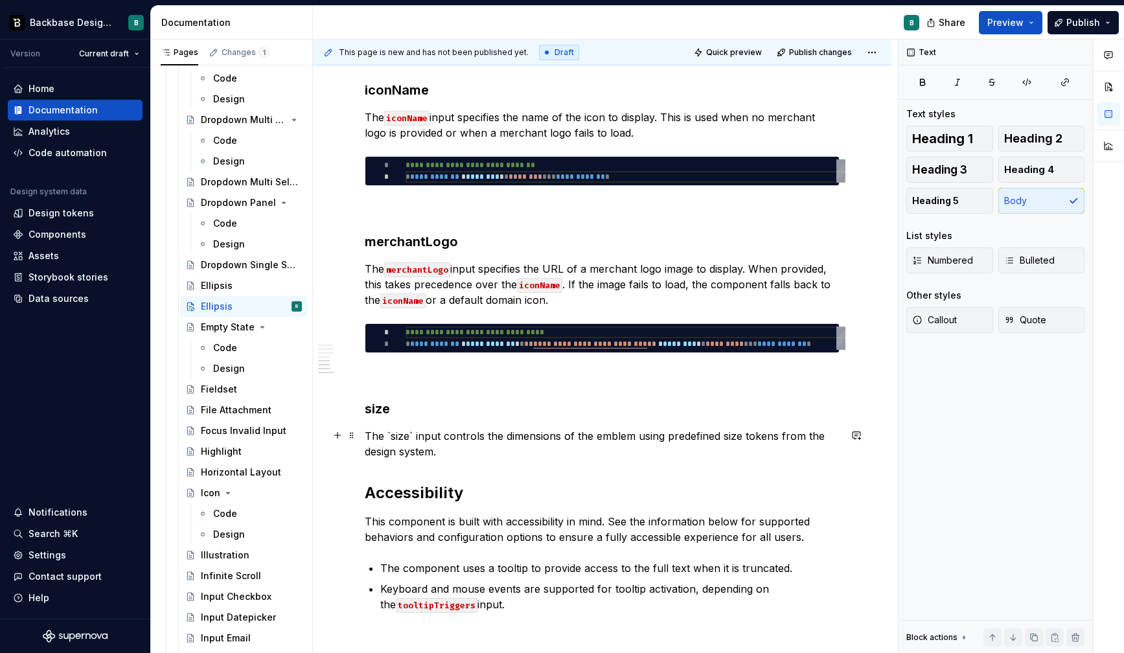
click at [414, 436] on p "The `size` input controls the dimensions of the emblem using predefined size to…" at bounding box center [602, 443] width 475 height 31
click at [503, 452] on p "The size input controls the dimensions of the emblem using predefined size toke…" at bounding box center [602, 443] width 475 height 31
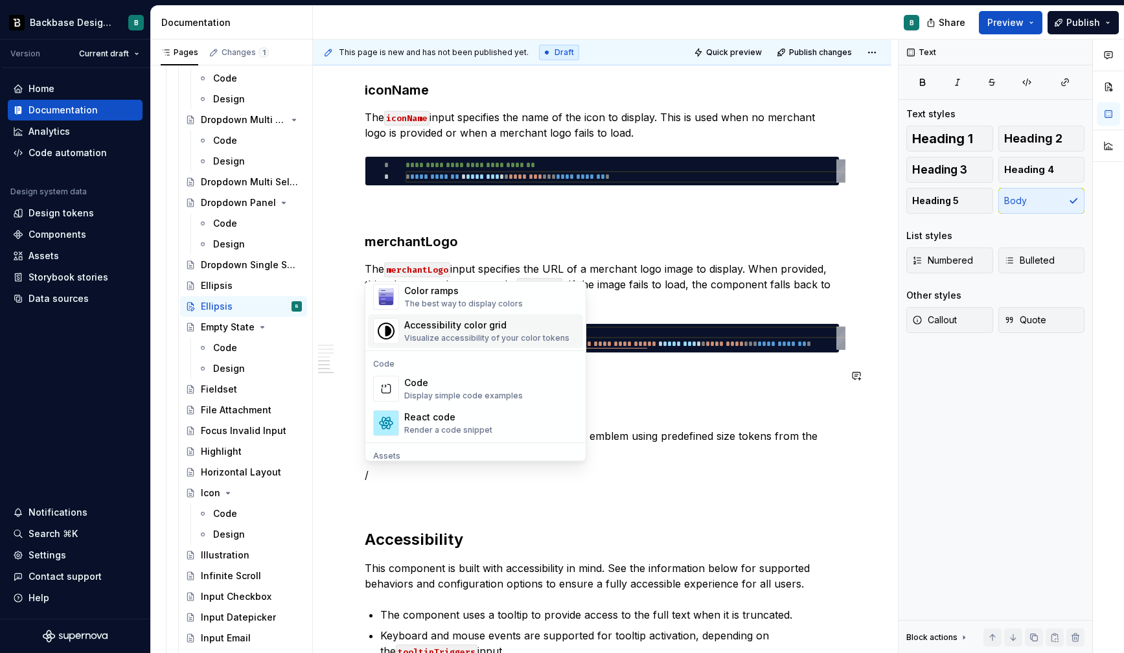
scroll to position [1001, 0]
click at [492, 380] on div "Code" at bounding box center [463, 379] width 119 height 13
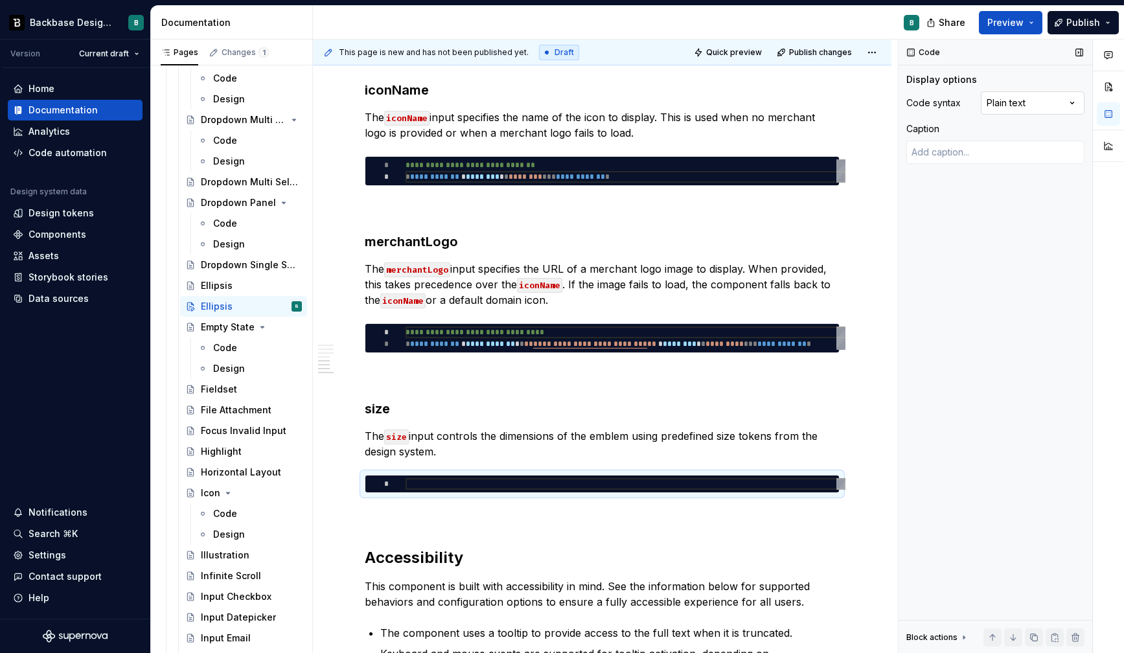
click at [1015, 108] on div "Comments Open comments No comments yet Select ‘Comment’ from the block context …" at bounding box center [1010, 347] width 225 height 614
click at [485, 487] on div at bounding box center [625, 484] width 440 height 12
type textarea "*"
type textarea "**********"
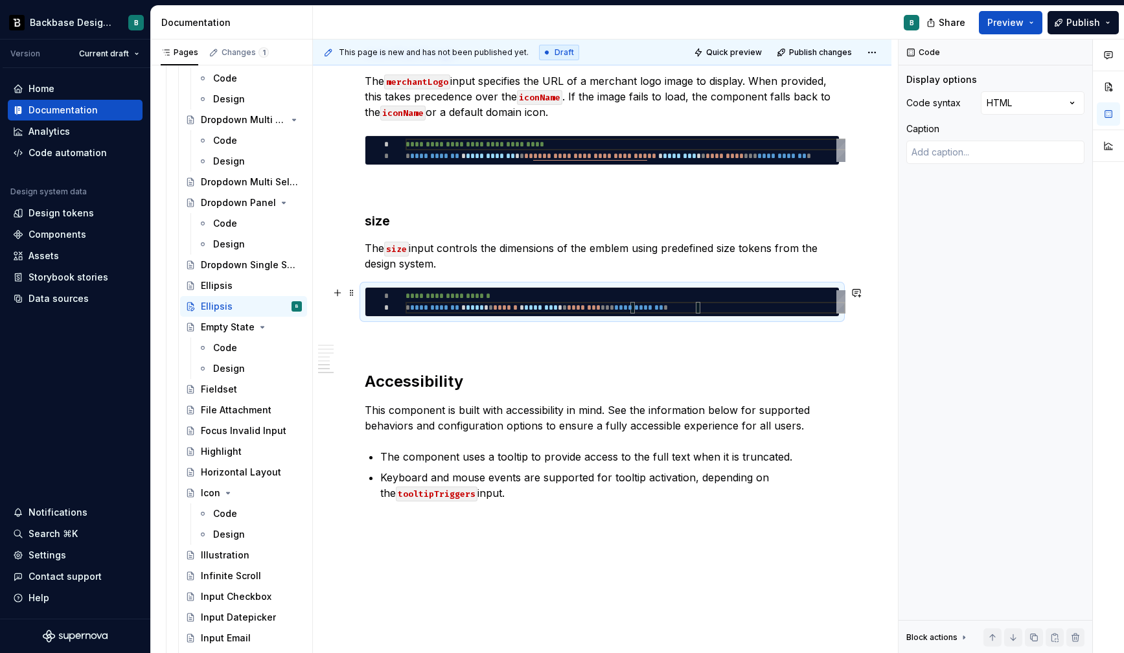
scroll to position [1484, 0]
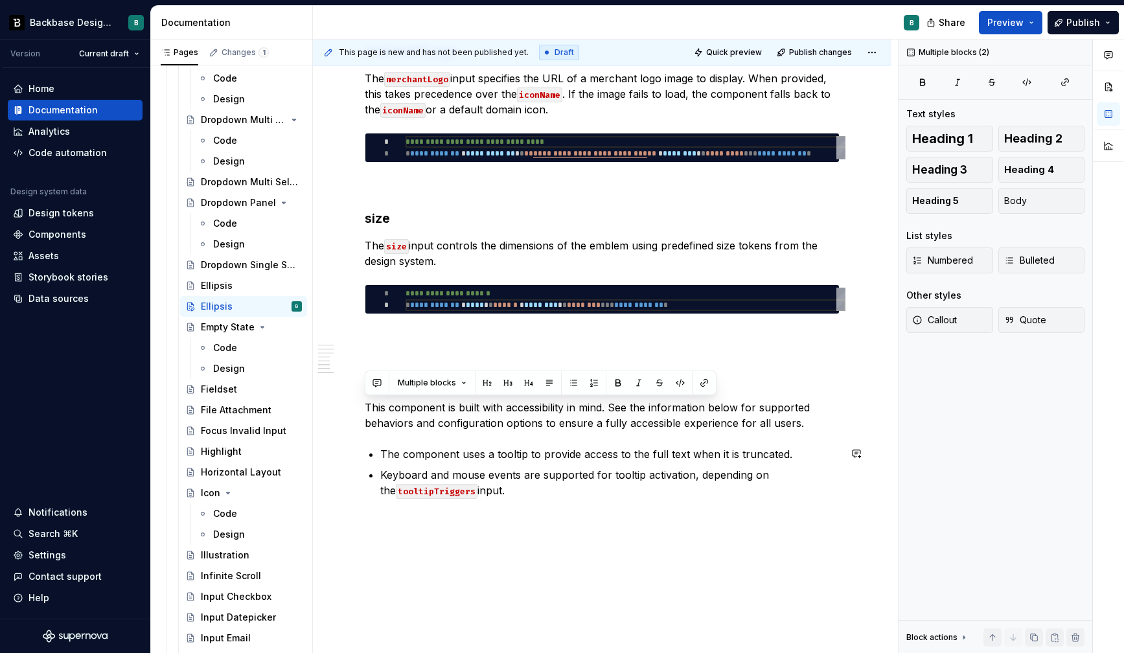
drag, startPoint x: 365, startPoint y: 404, endPoint x: 528, endPoint y: 497, distance: 188.0
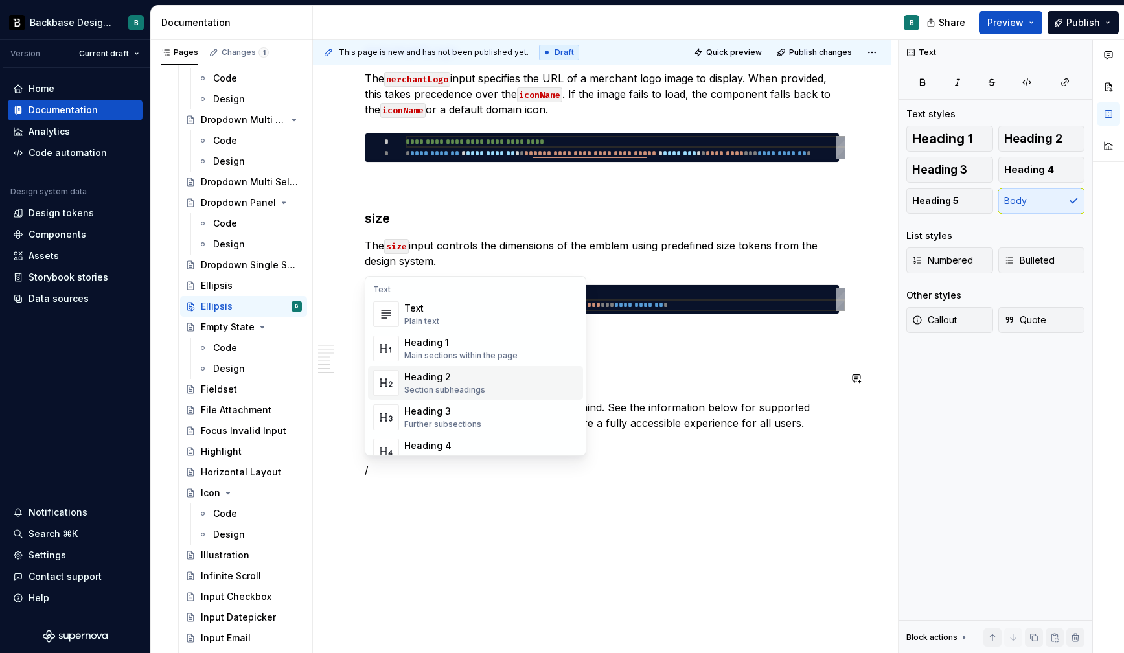
click at [464, 411] on div "Heading 3" at bounding box center [442, 411] width 77 height 13
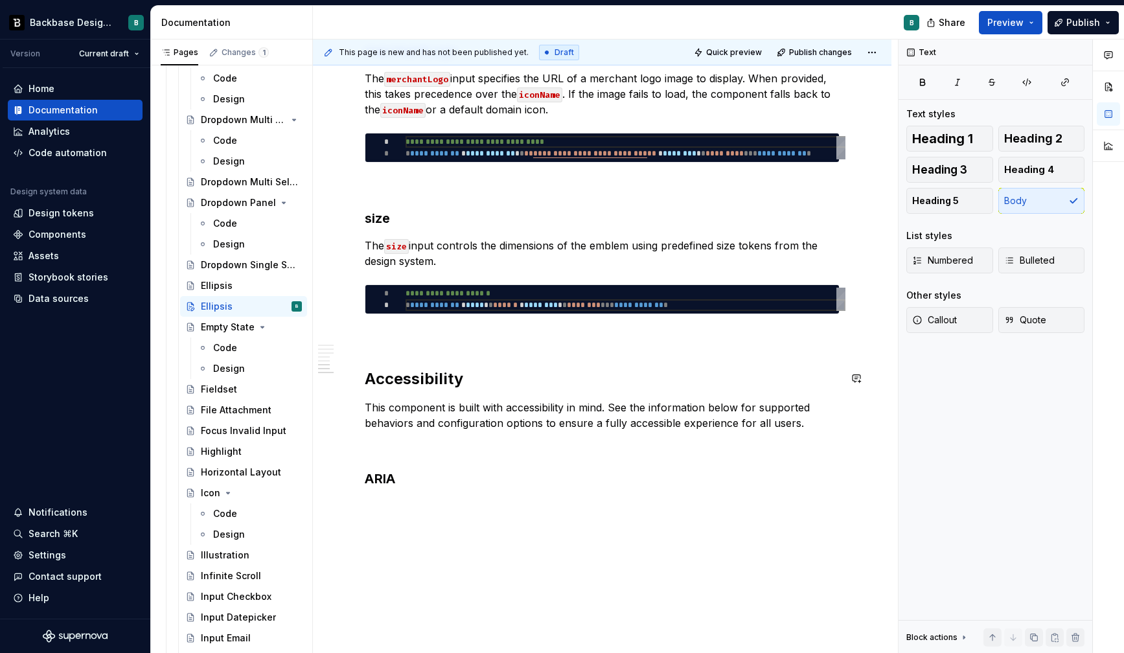
type textarea "*"
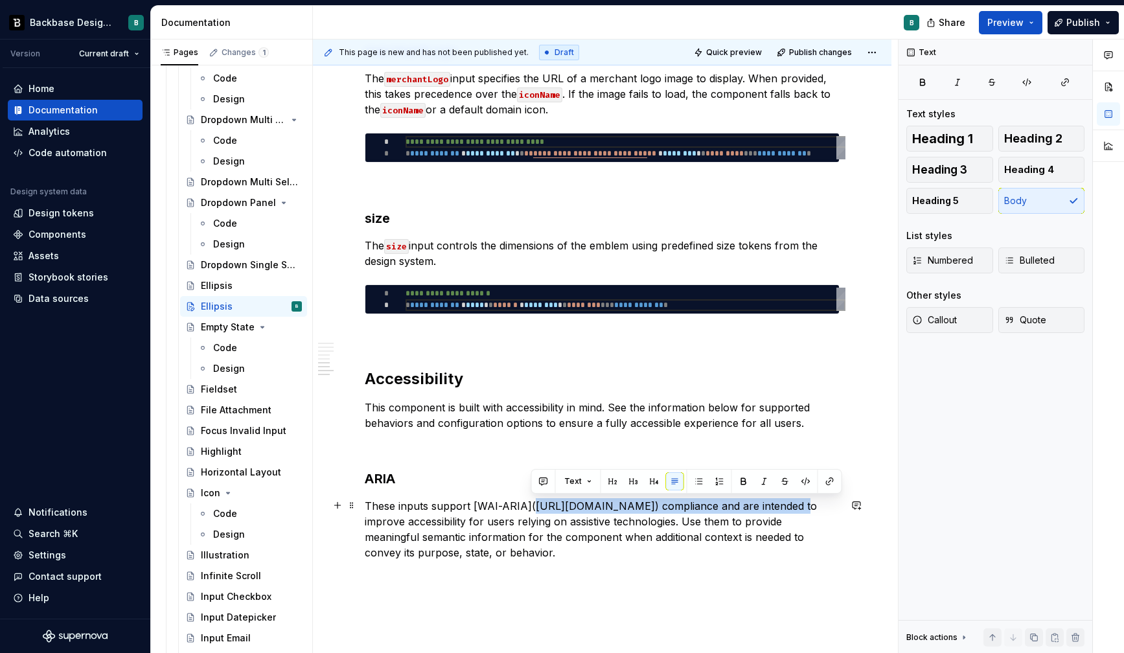
drag, startPoint x: 532, startPoint y: 504, endPoint x: 784, endPoint y: 502, distance: 252.6
click at [784, 502] on p "These inputs support [WAI-ARIA]([URL][DOMAIN_NAME]) compliance and are intended…" at bounding box center [602, 529] width 475 height 62
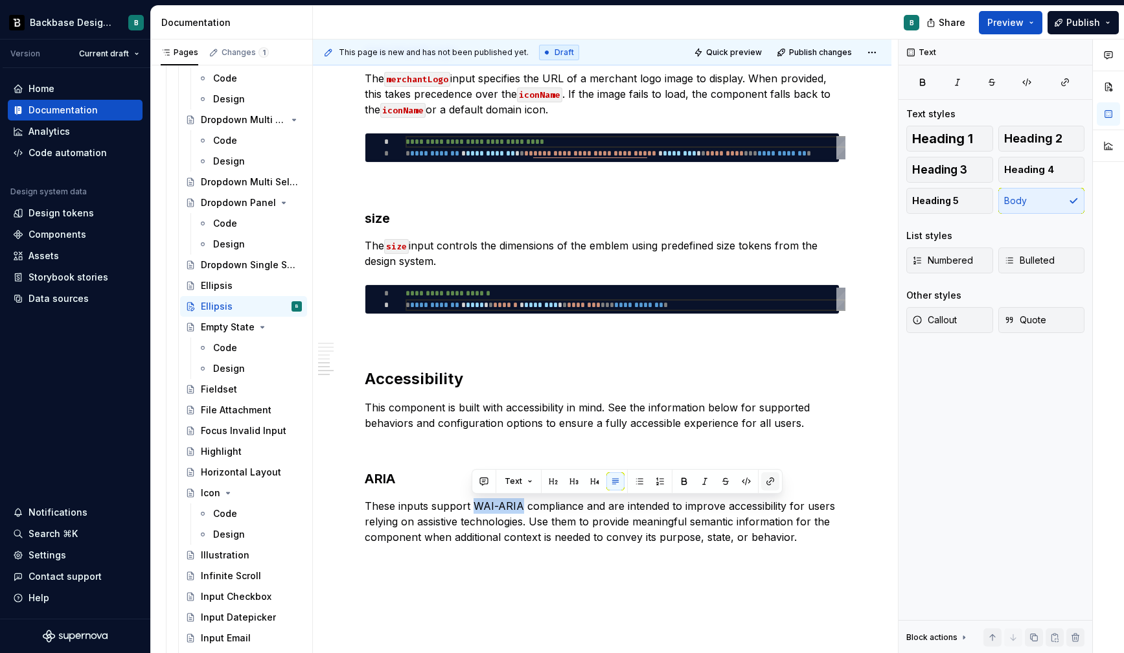
click at [771, 482] on button "button" at bounding box center [770, 481] width 18 height 18
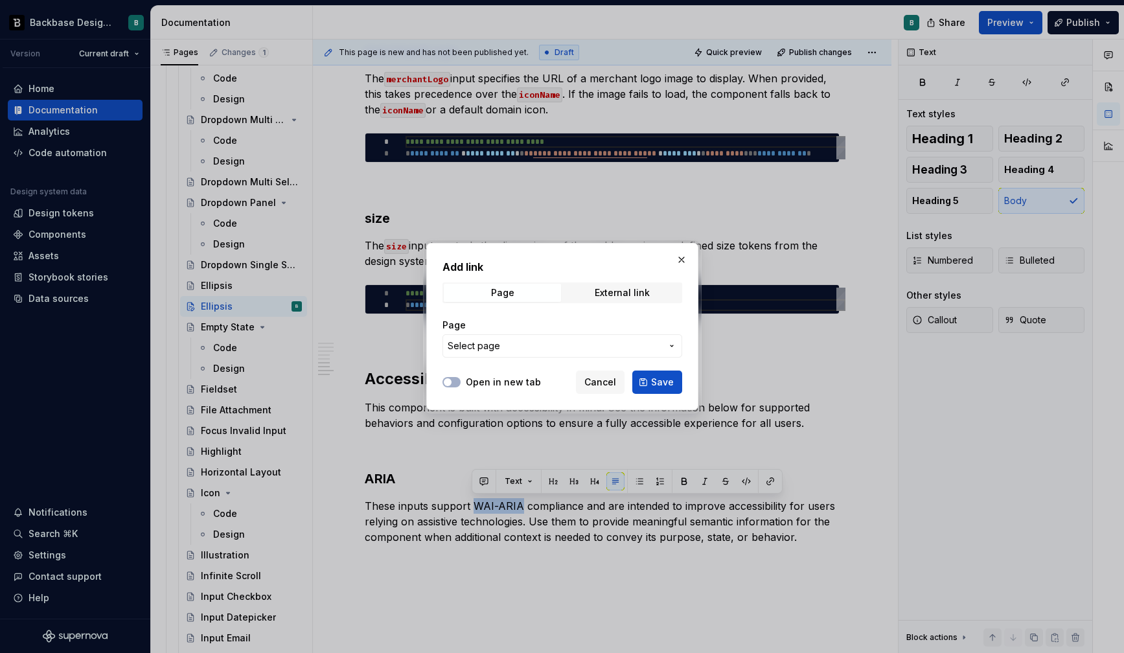
click at [534, 346] on span "Select page" at bounding box center [554, 345] width 214 height 13
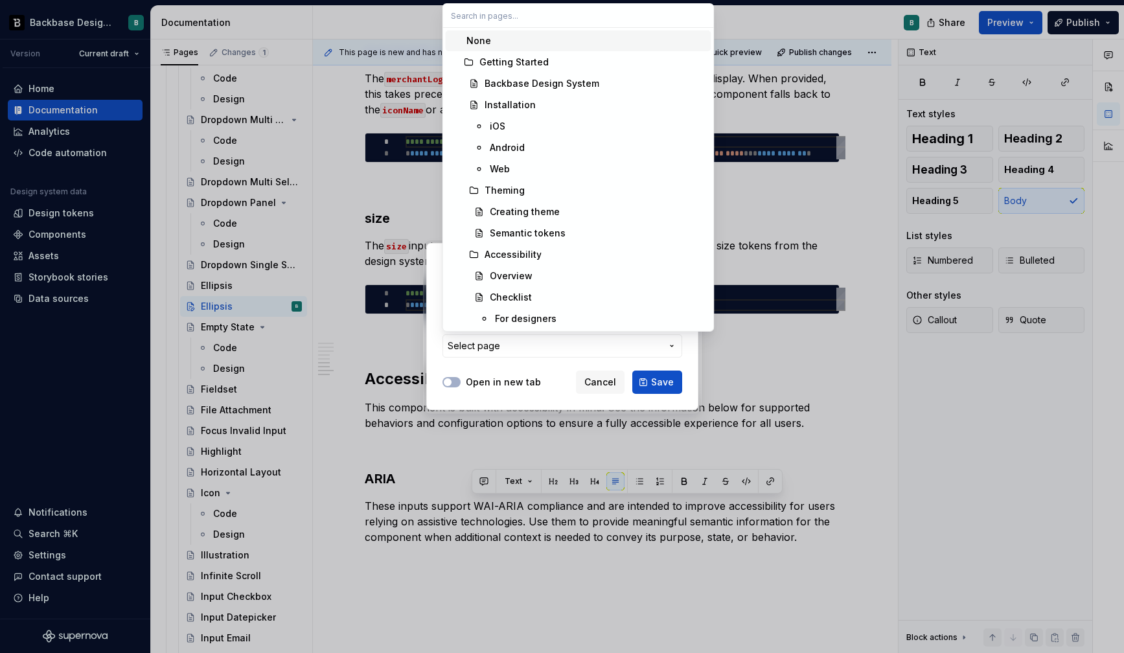
click at [526, 369] on div "Add link Page External link Page Select page Open in new tab Cancel Save" at bounding box center [562, 326] width 1124 height 653
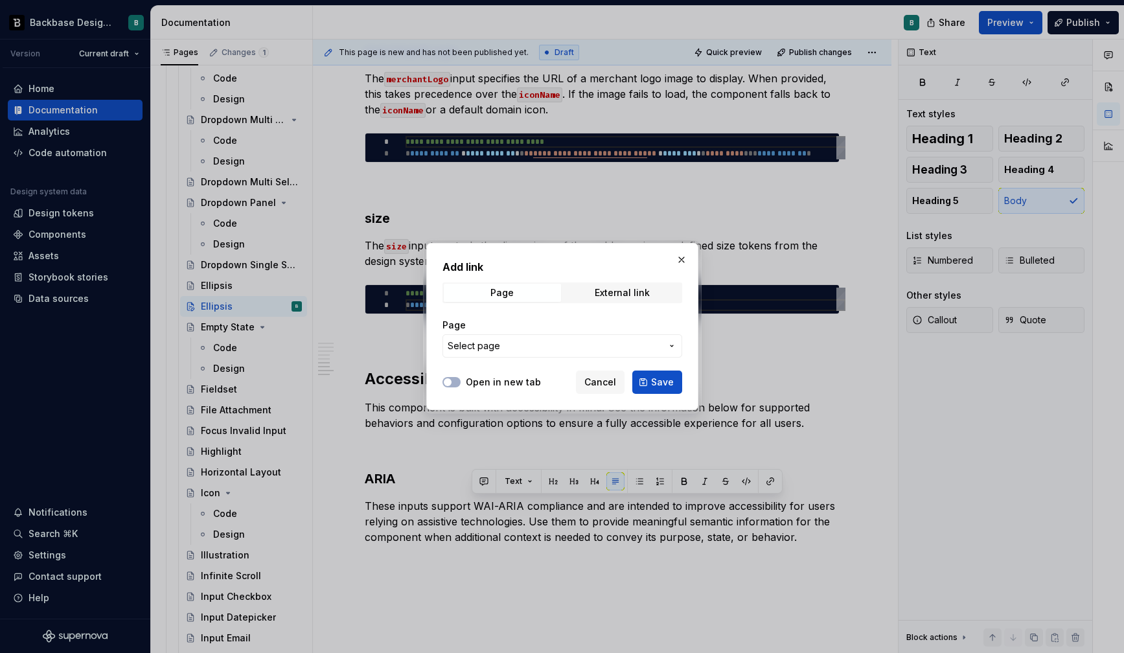
click at [512, 384] on label "Open in new tab" at bounding box center [503, 382] width 75 height 13
click at [460, 384] on button "Open in new tab" at bounding box center [451, 382] width 18 height 10
click at [633, 293] on div "External link" at bounding box center [621, 293] width 55 height 10
click at [539, 343] on input "URL" at bounding box center [562, 345] width 240 height 23
paste input "[URL][DOMAIN_NAME]"
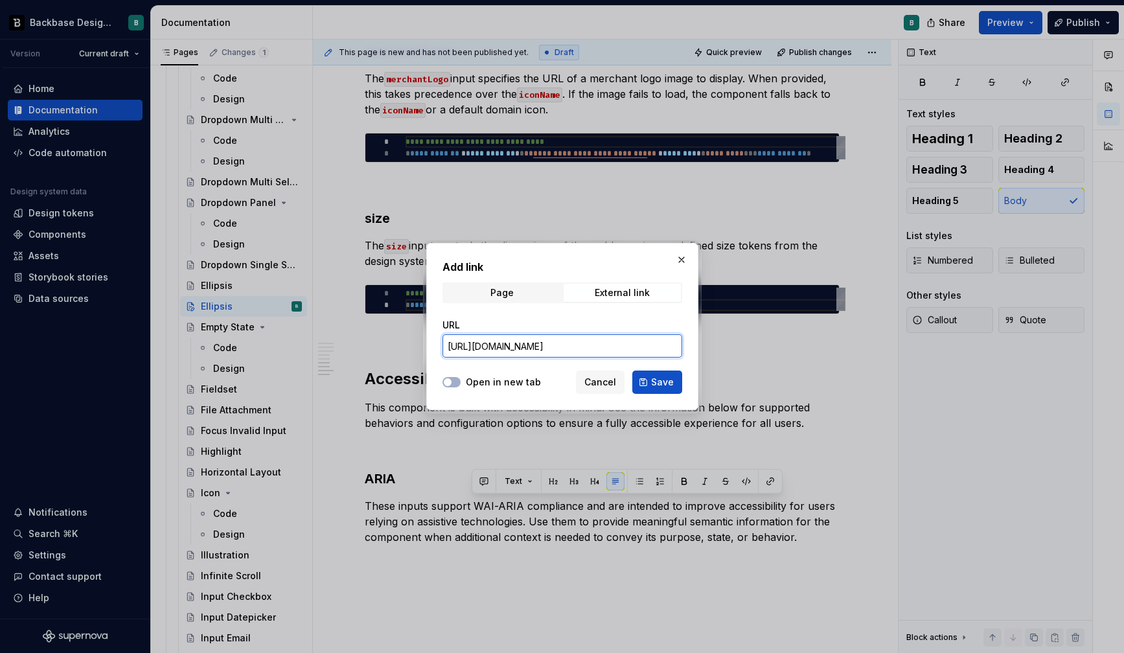
type input "[URL][DOMAIN_NAME]"
click at [495, 381] on label "Open in new tab" at bounding box center [503, 382] width 75 height 13
click at [460, 381] on button "Open in new tab" at bounding box center [451, 382] width 18 height 10
click at [662, 383] on span "Save" at bounding box center [662, 382] width 23 height 13
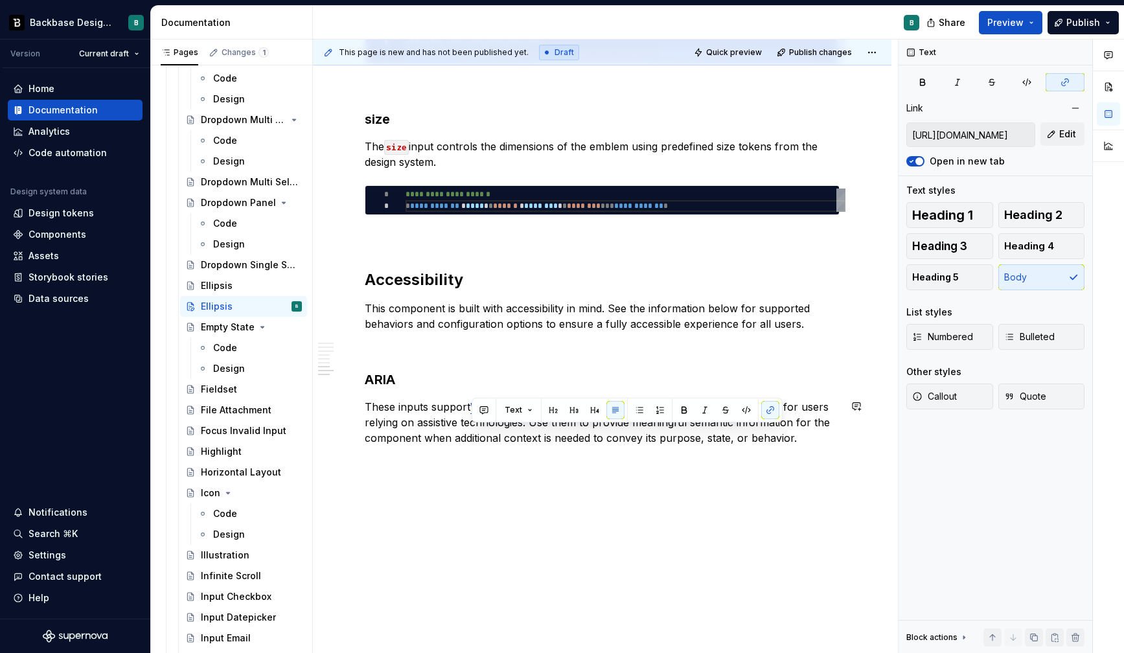
scroll to position [1585, 0]
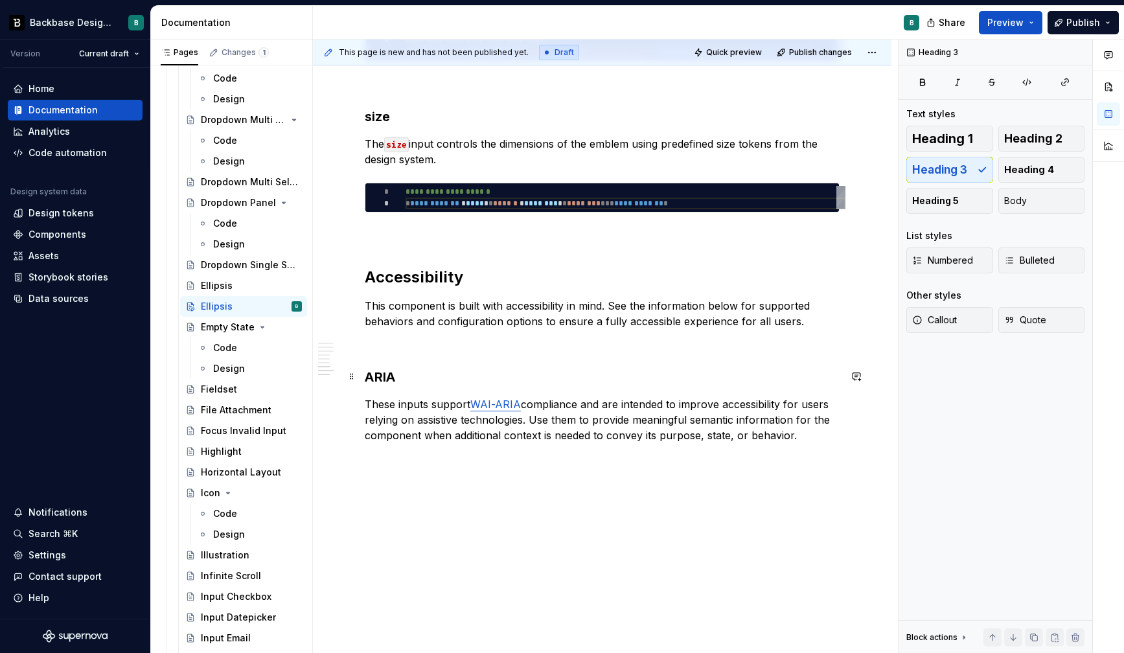
click at [365, 371] on h3 "ARIA" at bounding box center [602, 377] width 475 height 18
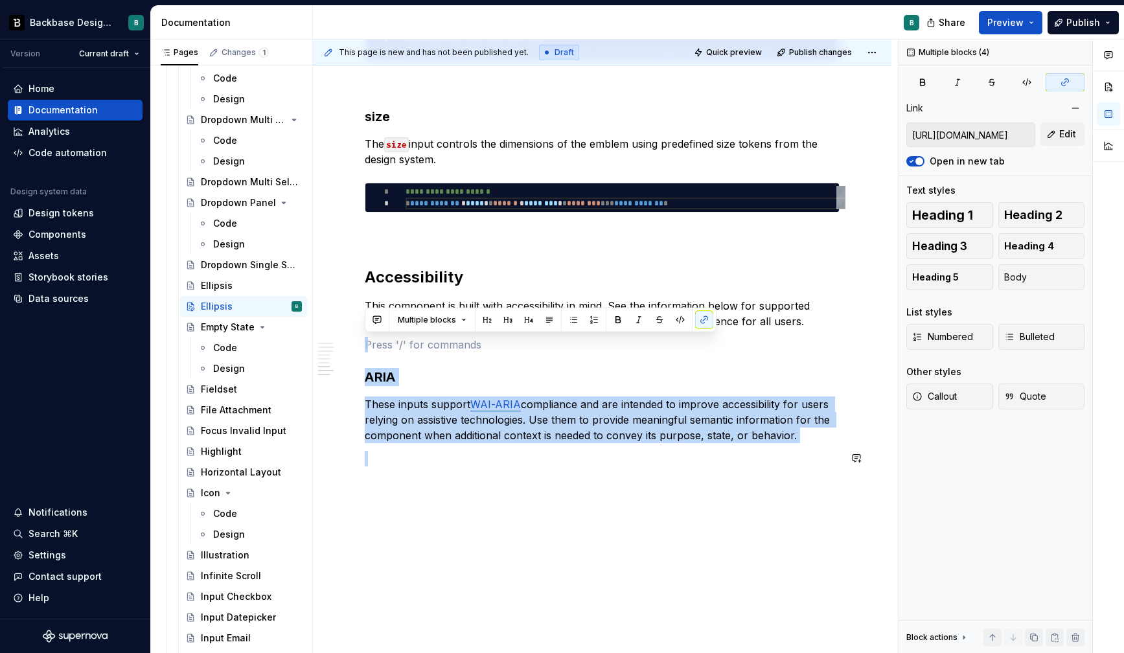
drag, startPoint x: 368, startPoint y: 341, endPoint x: 729, endPoint y: 477, distance: 385.5
copy div "ARIA These inputs support WAI-ARIA compliance and are intended to improve acces…"
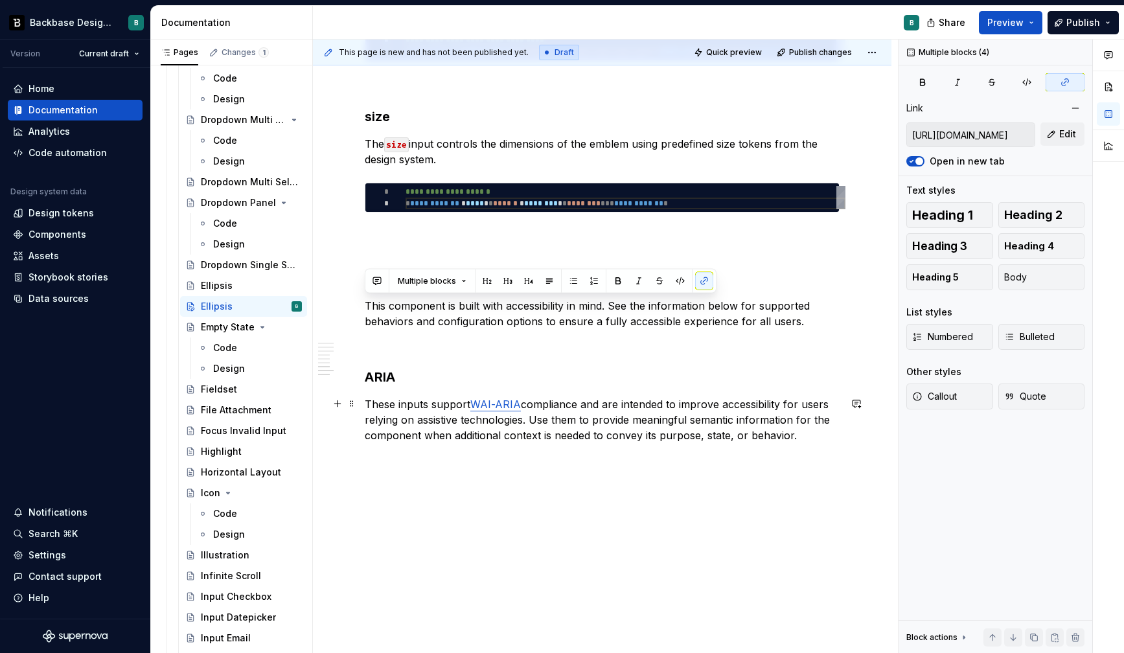
drag, startPoint x: 366, startPoint y: 303, endPoint x: 795, endPoint y: 438, distance: 450.2
copy div "This component is built with accessibility in mind. See the information below f…"
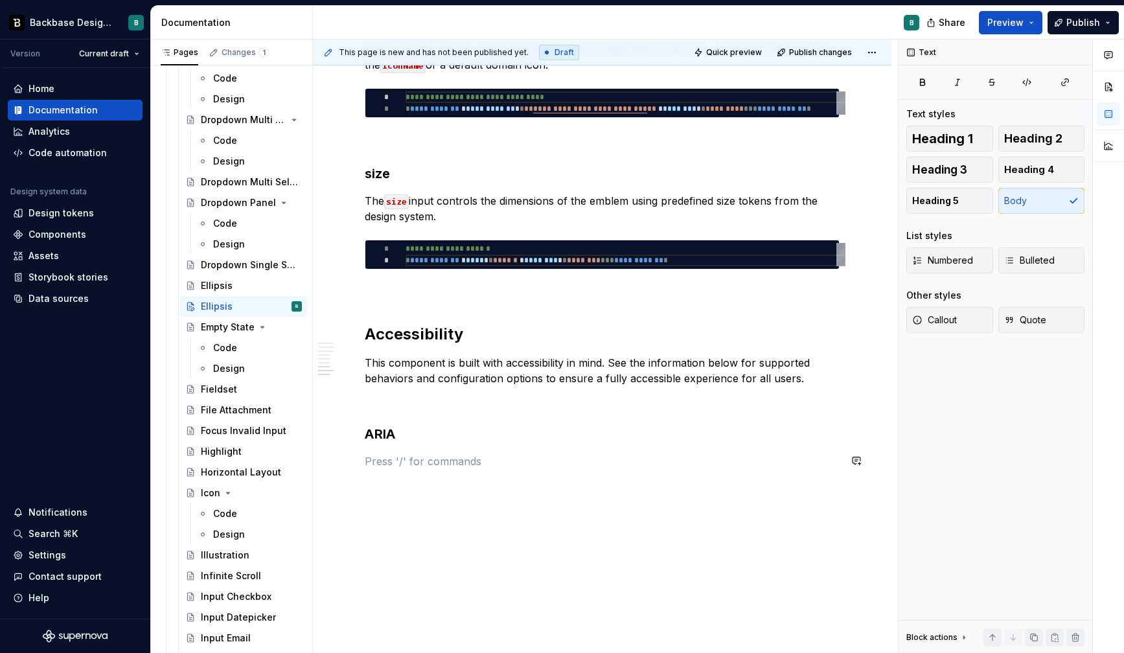
type textarea "*"
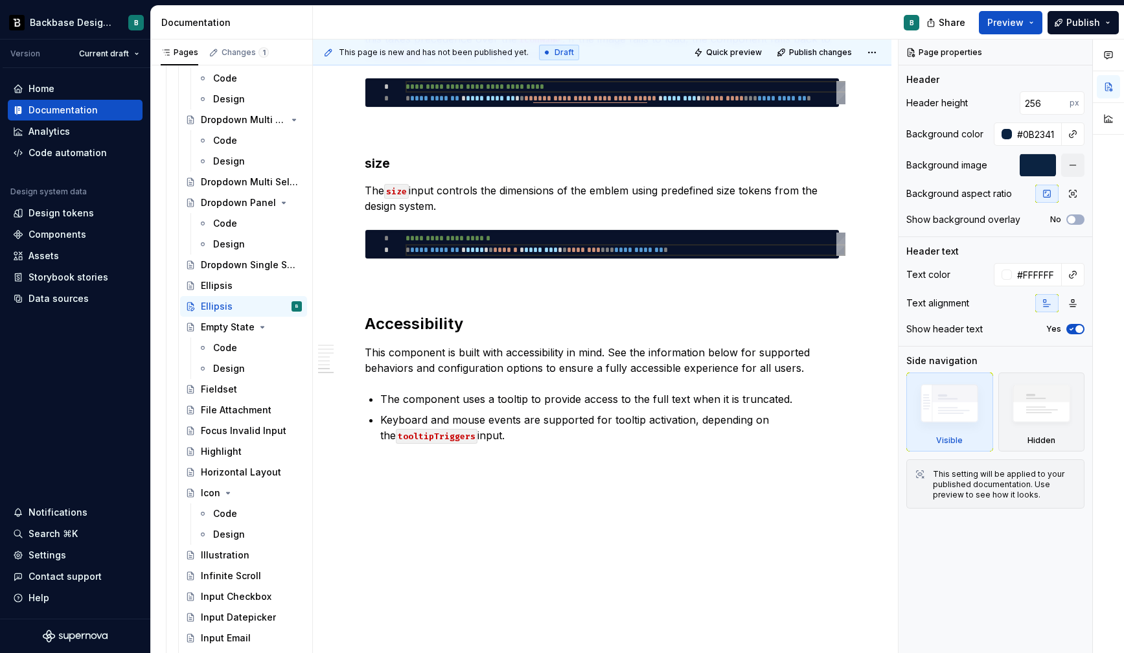
scroll to position [0, 0]
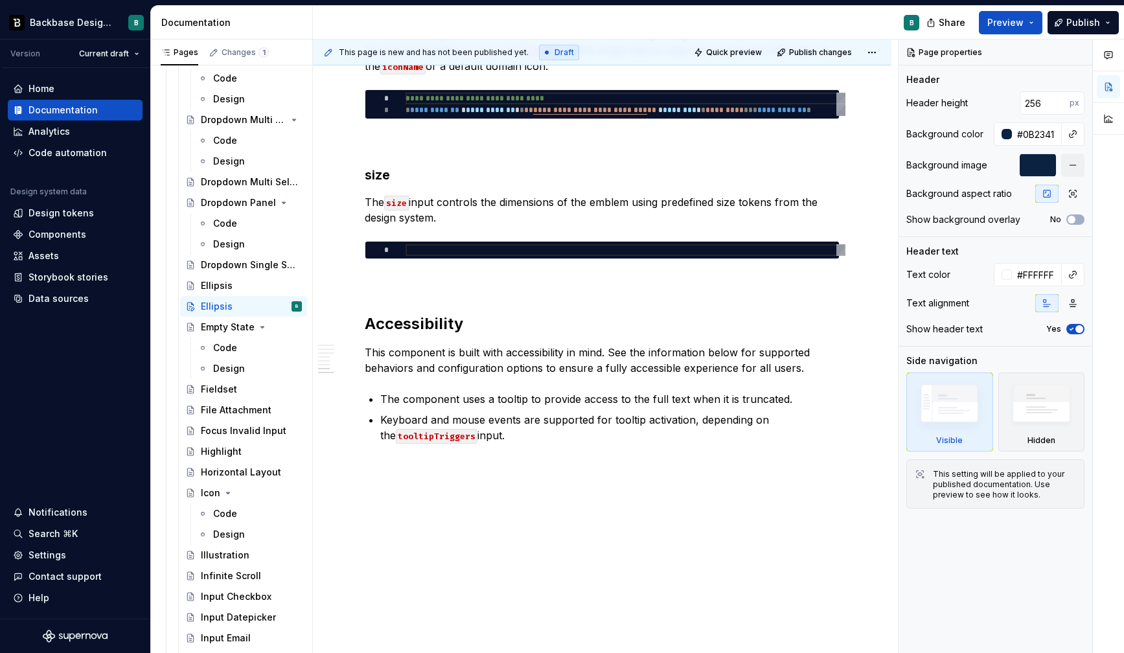
type textarea "**********"
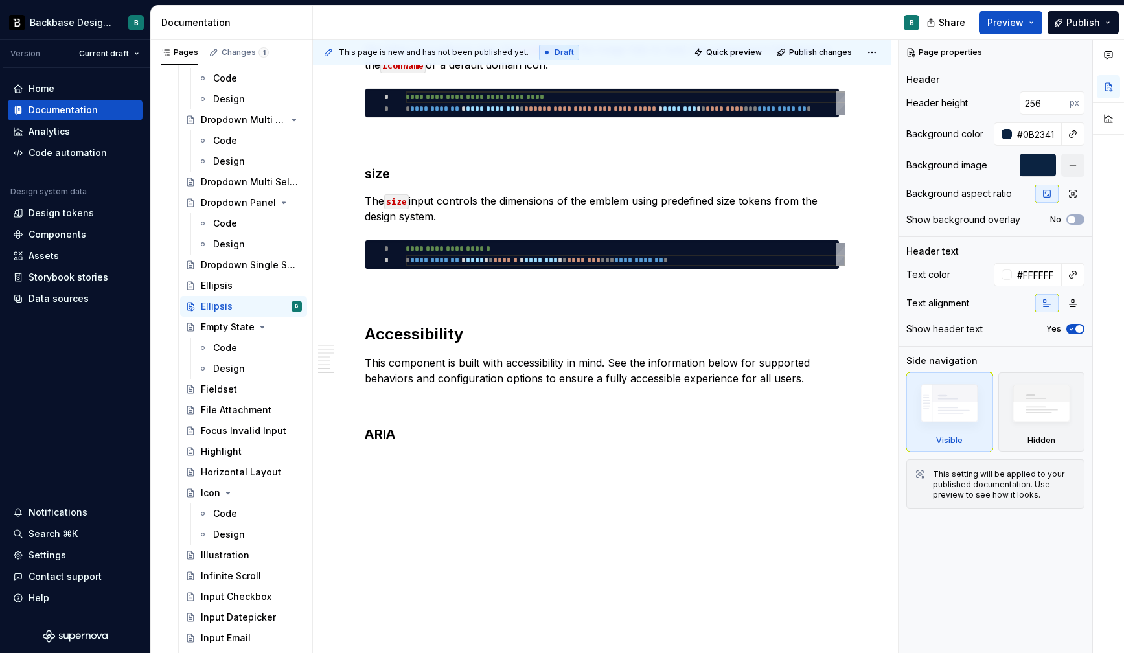
scroll to position [1539, 0]
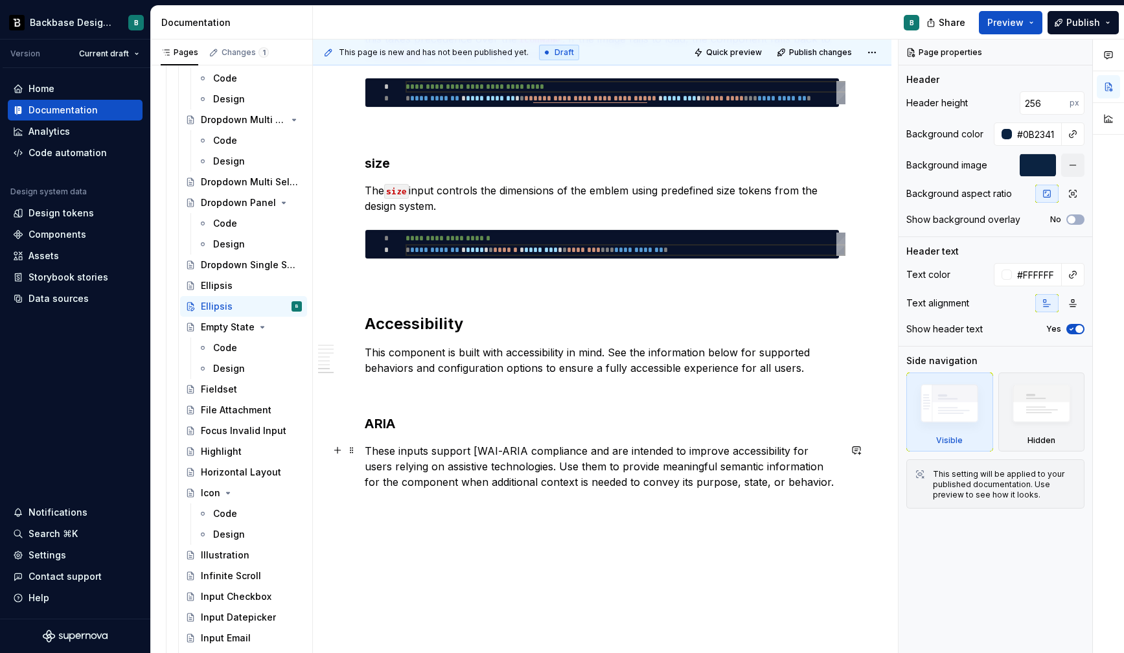
click at [475, 451] on p "These inputs support [WAI-ARIA compliance and are intended to improve accessibi…" at bounding box center [602, 466] width 475 height 47
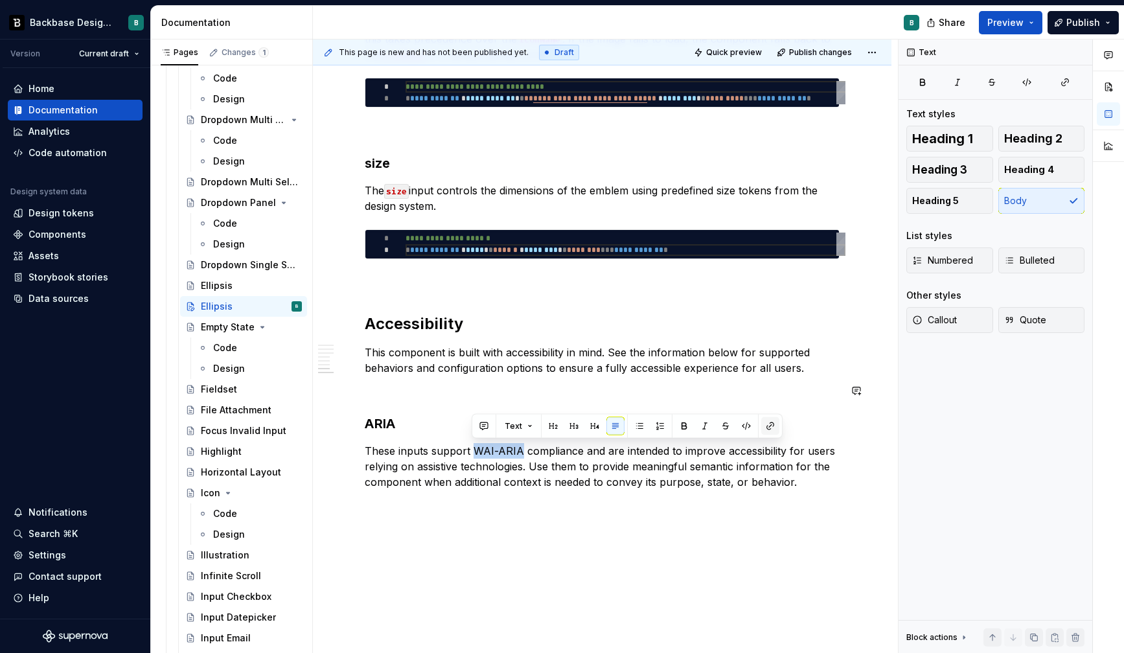
click at [768, 422] on button "button" at bounding box center [770, 426] width 18 height 18
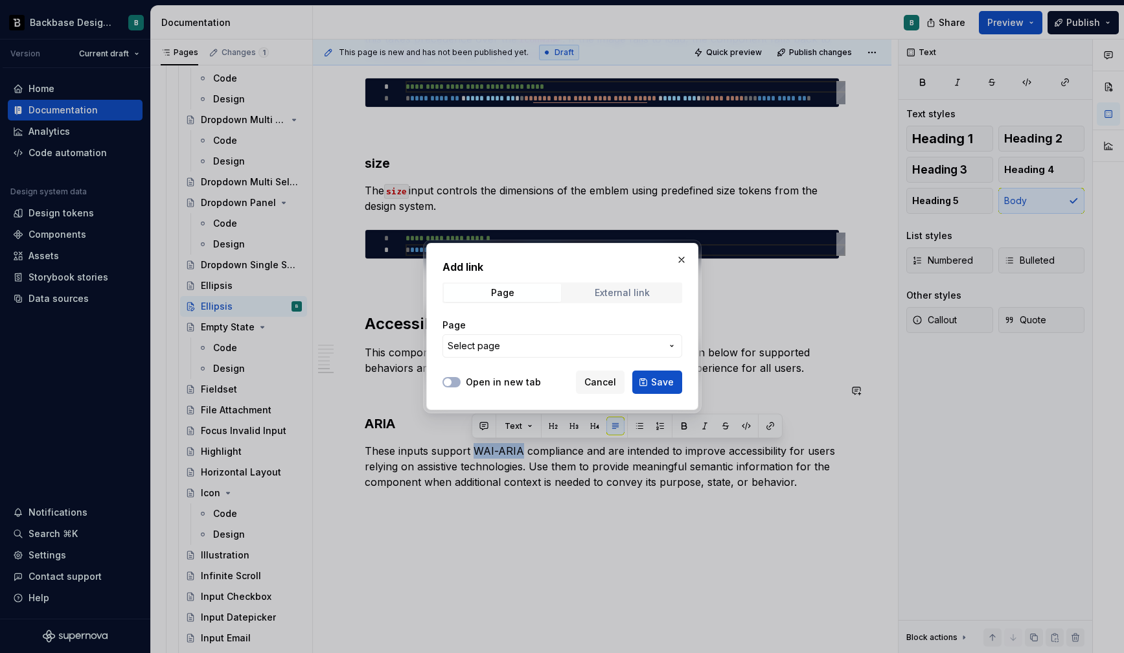
click at [640, 292] on div "External link" at bounding box center [621, 293] width 55 height 10
click at [501, 380] on label "Open in new tab" at bounding box center [503, 382] width 75 height 13
click at [460, 380] on button "Open in new tab" at bounding box center [451, 382] width 18 height 10
type textarea "*"
click at [550, 343] on input "URL" at bounding box center [562, 345] width 240 height 23
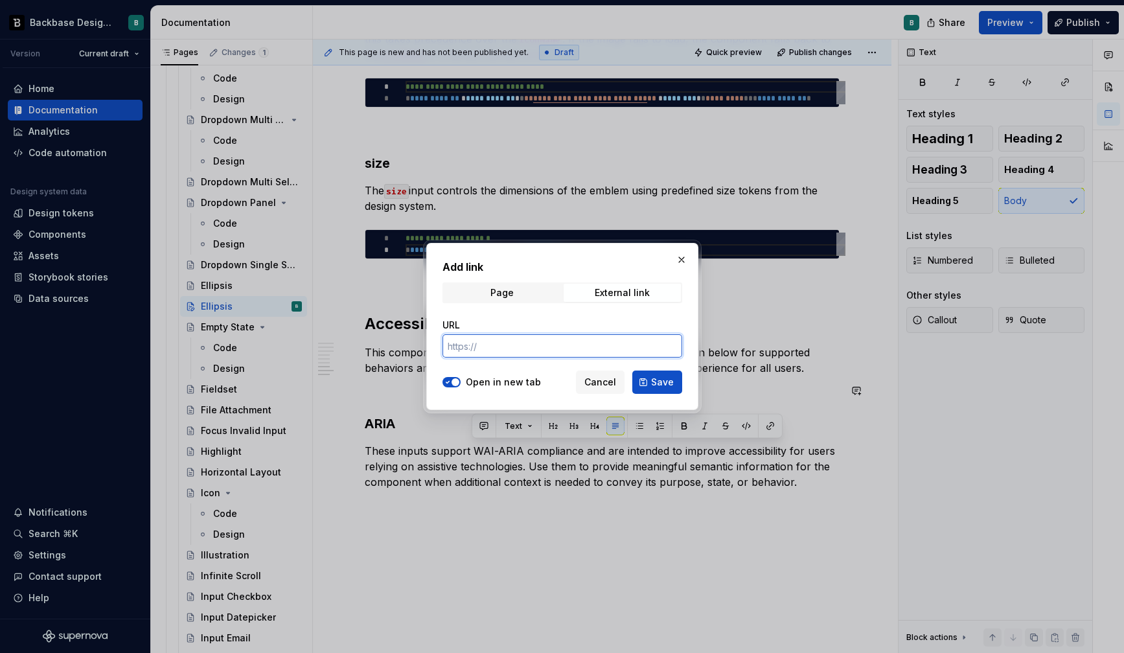
paste input "[URL][DOMAIN_NAME]"
type input "[URL][DOMAIN_NAME]"
click at [649, 384] on button "Save" at bounding box center [657, 381] width 50 height 23
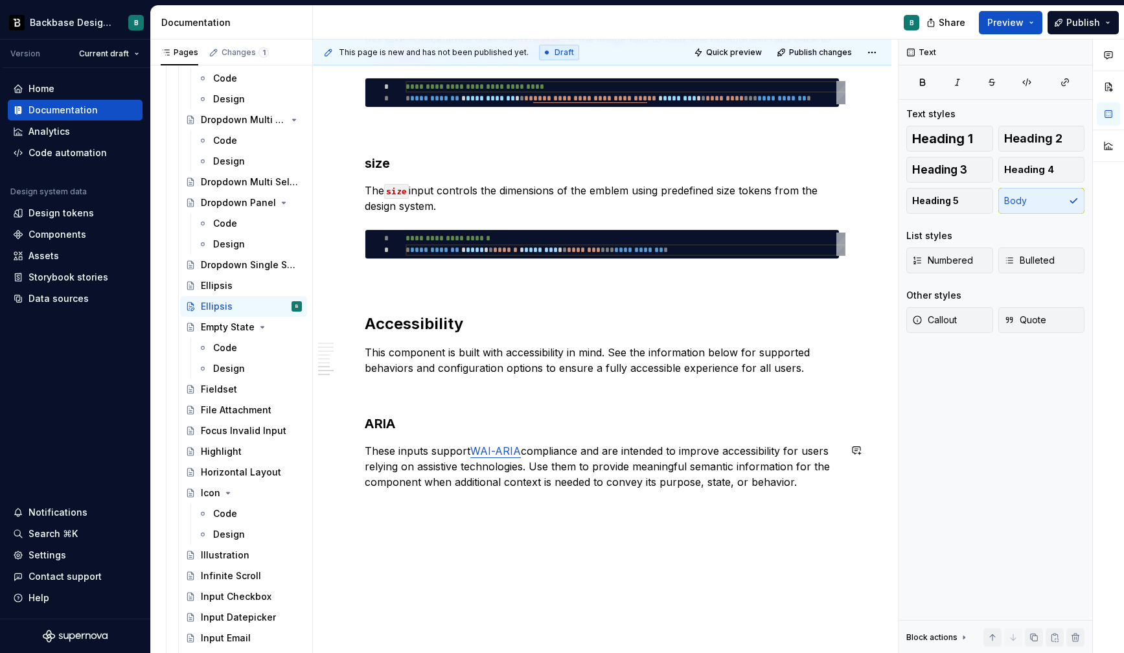
type textarea "*"
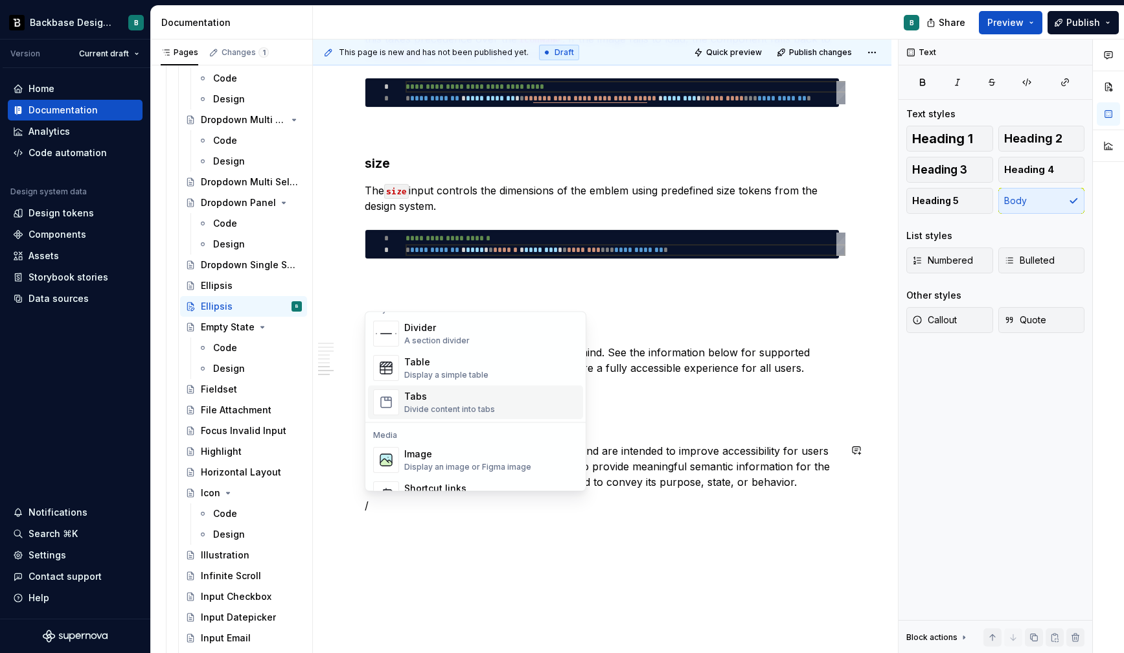
scroll to position [440, 0]
click at [431, 359] on div "Table" at bounding box center [446, 362] width 84 height 13
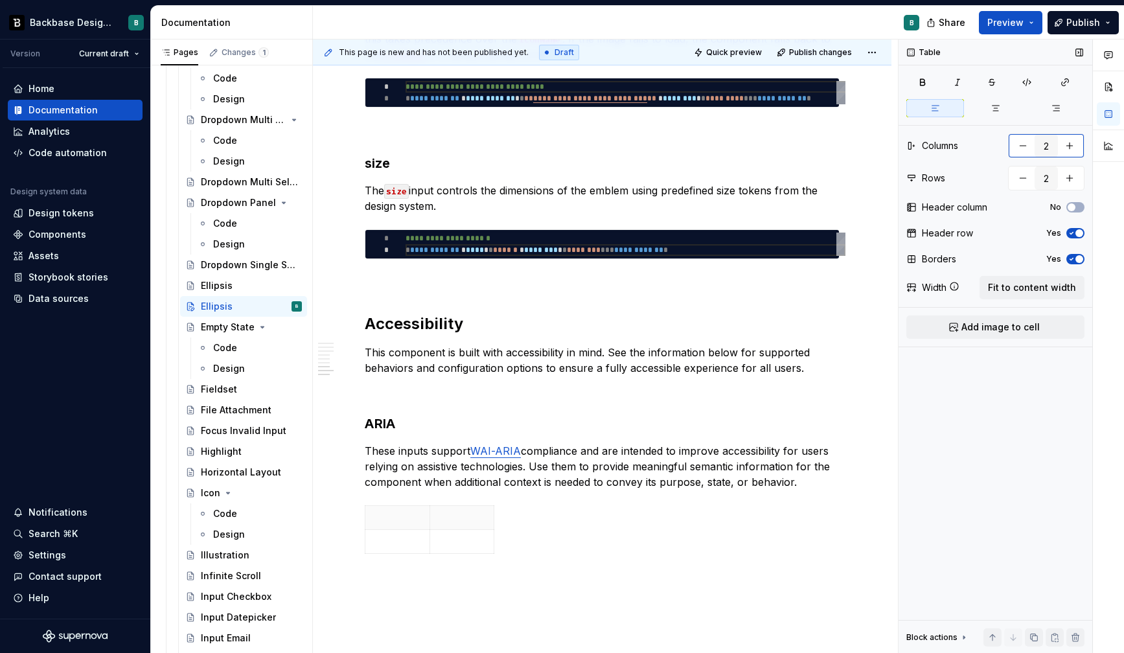
click at [1076, 145] on button "button" at bounding box center [1069, 145] width 23 height 23
type input "3"
click at [1013, 179] on button "button" at bounding box center [1022, 177] width 23 height 23
click at [1063, 177] on button "button" at bounding box center [1069, 177] width 23 height 23
type input "2"
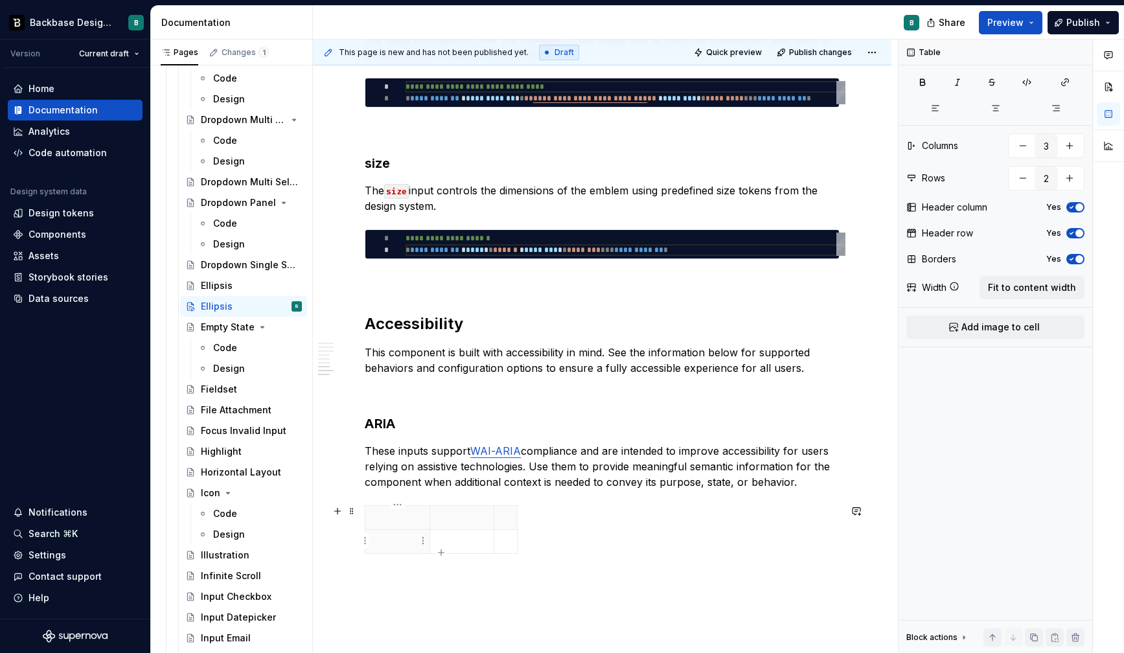
click at [384, 538] on p at bounding box center [397, 541] width 49 height 13
click at [1073, 205] on icon "button" at bounding box center [1071, 207] width 10 height 8
click at [392, 513] on p at bounding box center [397, 517] width 49 height 13
click at [455, 518] on p at bounding box center [462, 517] width 49 height 13
click at [504, 523] on th at bounding box center [505, 524] width 23 height 37
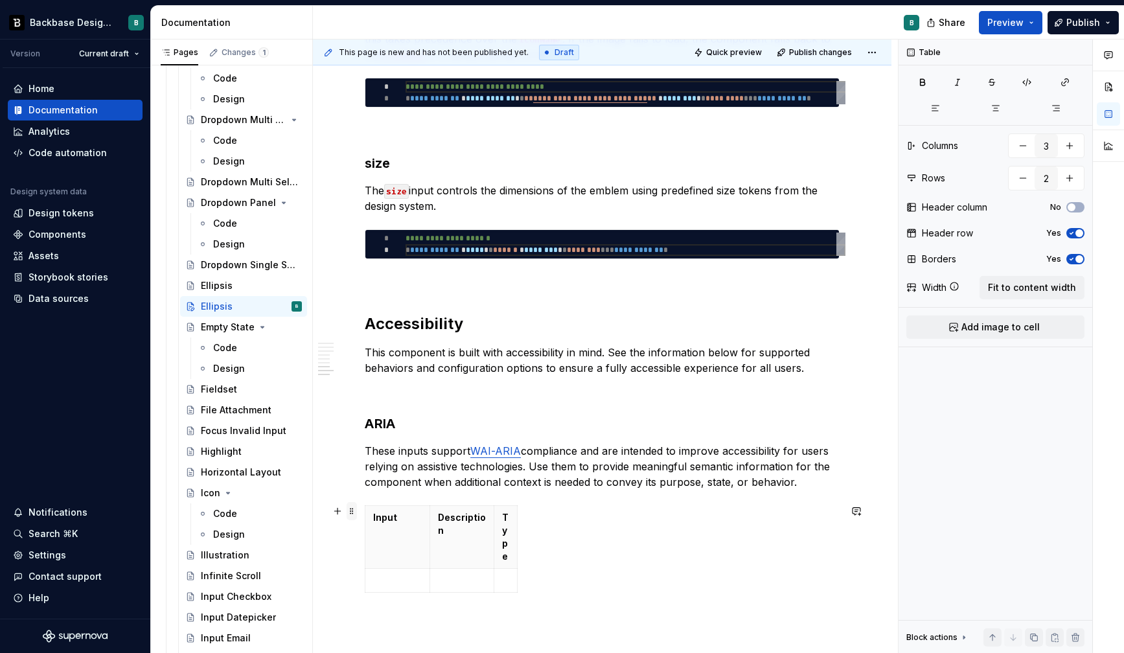
click at [352, 509] on span at bounding box center [351, 511] width 10 height 18
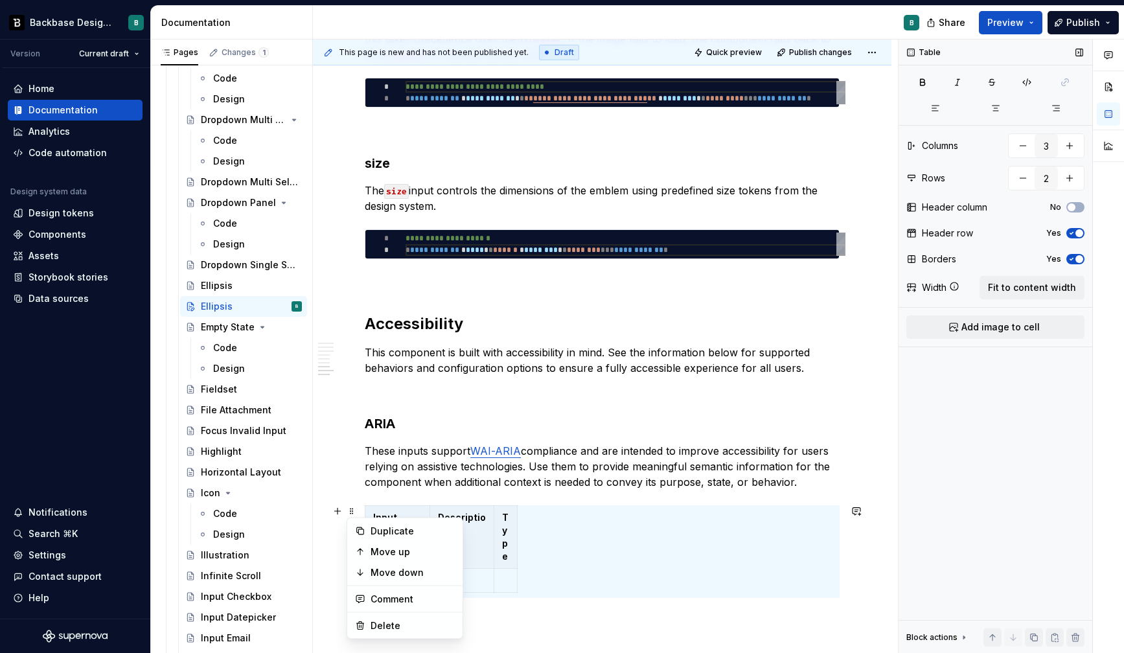
click at [1027, 420] on div "Table Columns 3 Rows 2 Header column No Header row Yes Borders Yes Width Fit to…" at bounding box center [995, 347] width 194 height 614
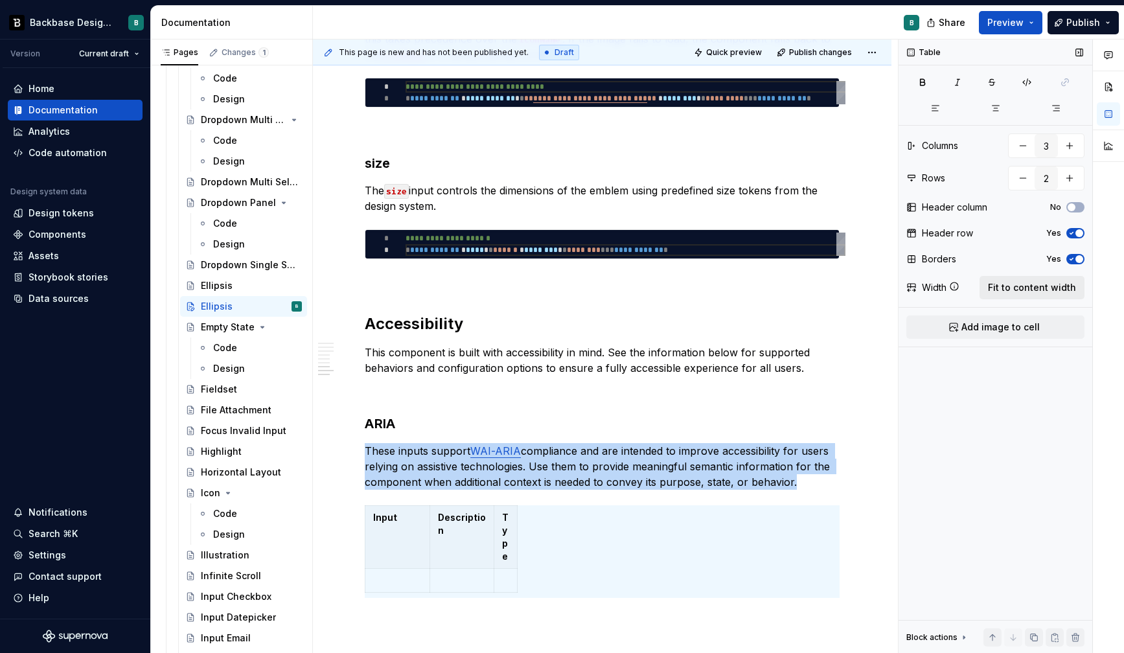
click at [1029, 295] on button "Fit to content width" at bounding box center [1031, 287] width 105 height 23
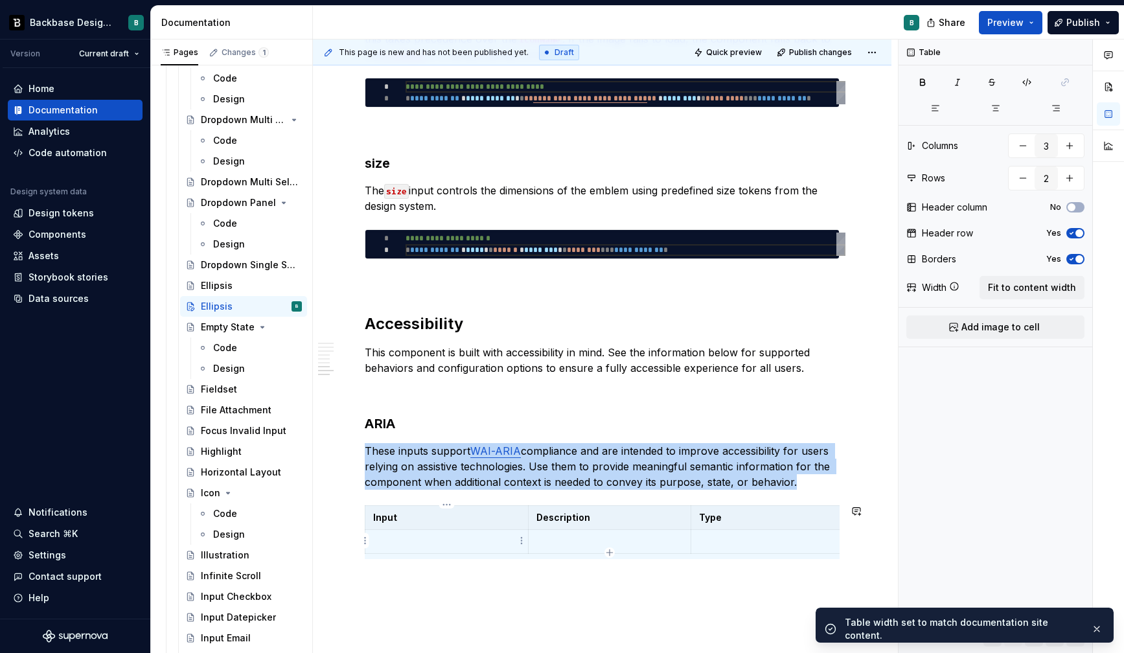
click at [472, 539] on p at bounding box center [446, 541] width 147 height 13
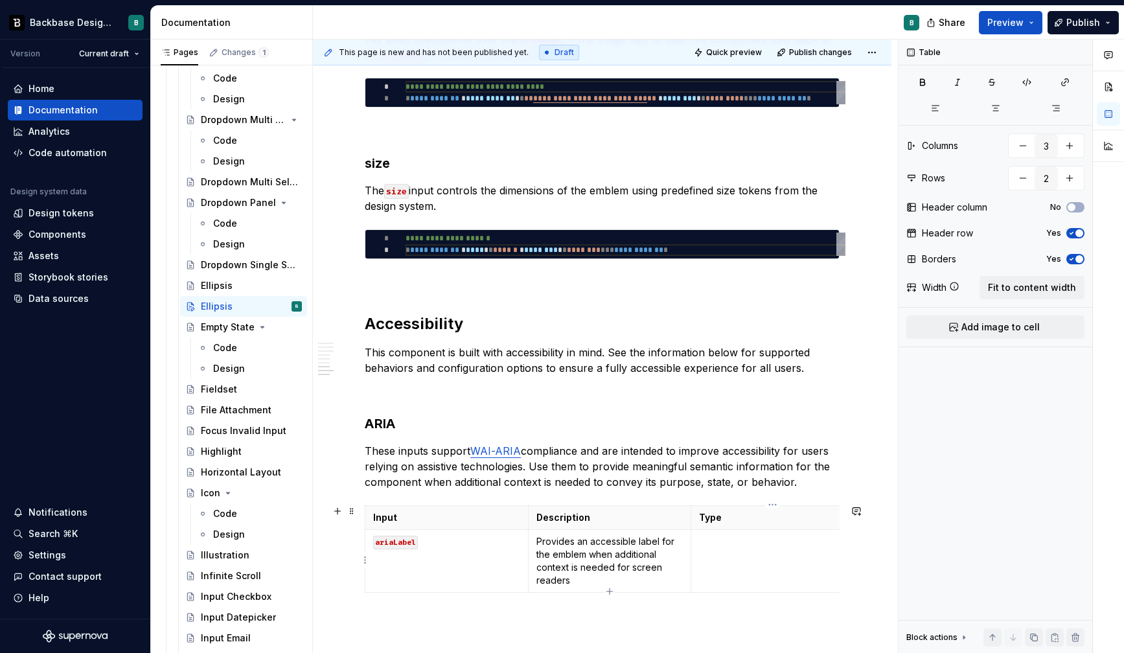
click at [734, 539] on p at bounding box center [772, 541] width 147 height 13
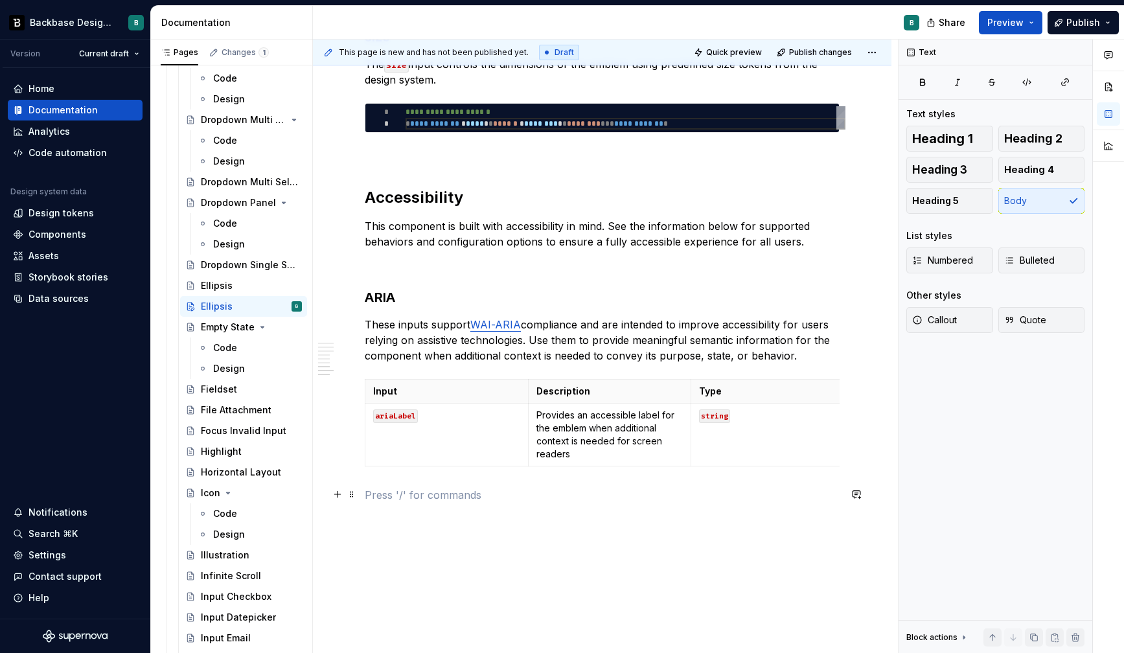
scroll to position [1674, 0]
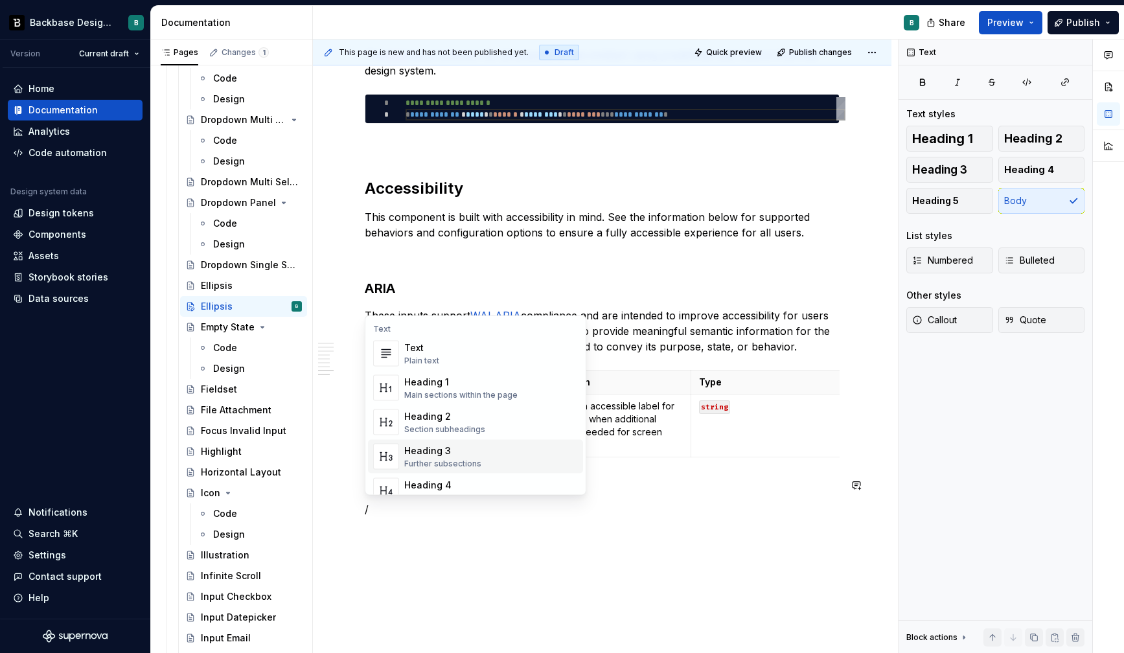
click at [460, 420] on div "Heading 2" at bounding box center [444, 416] width 81 height 13
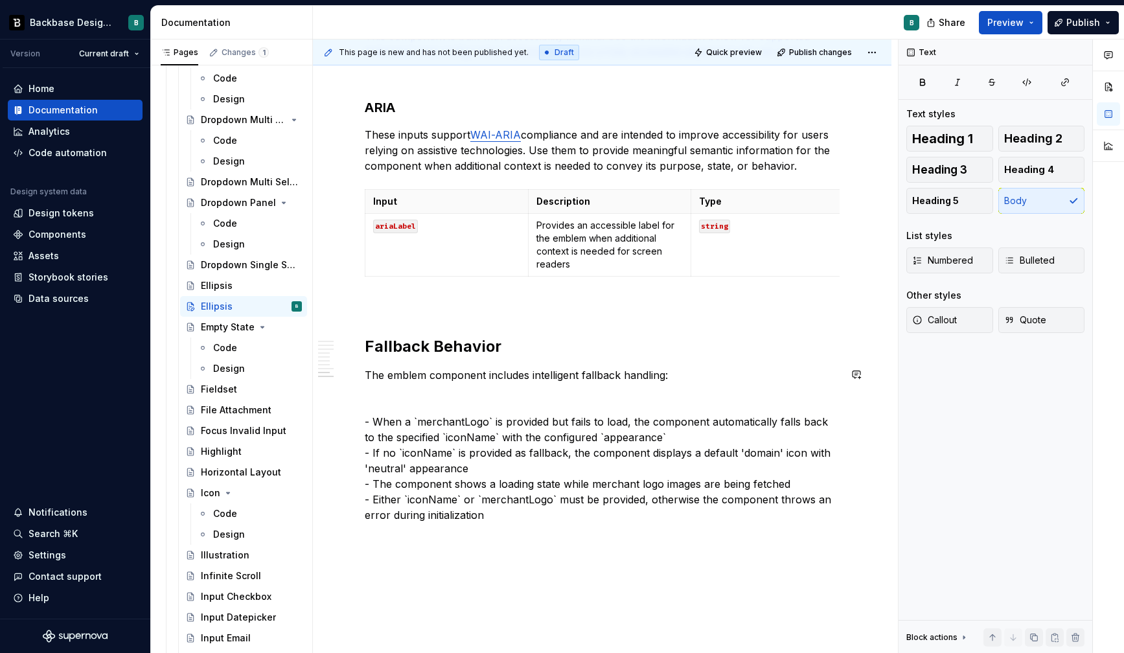
scroll to position [1862, 0]
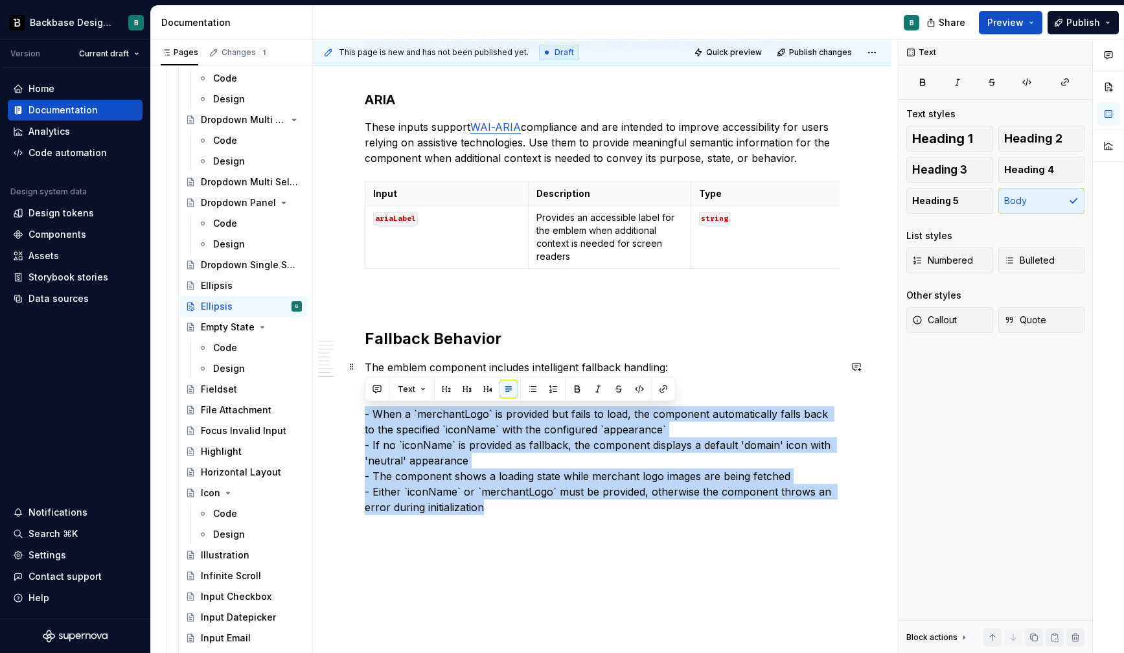
drag, startPoint x: 503, startPoint y: 506, endPoint x: 329, endPoint y: 420, distance: 194.0
click at [528, 391] on button "button" at bounding box center [532, 389] width 18 height 18
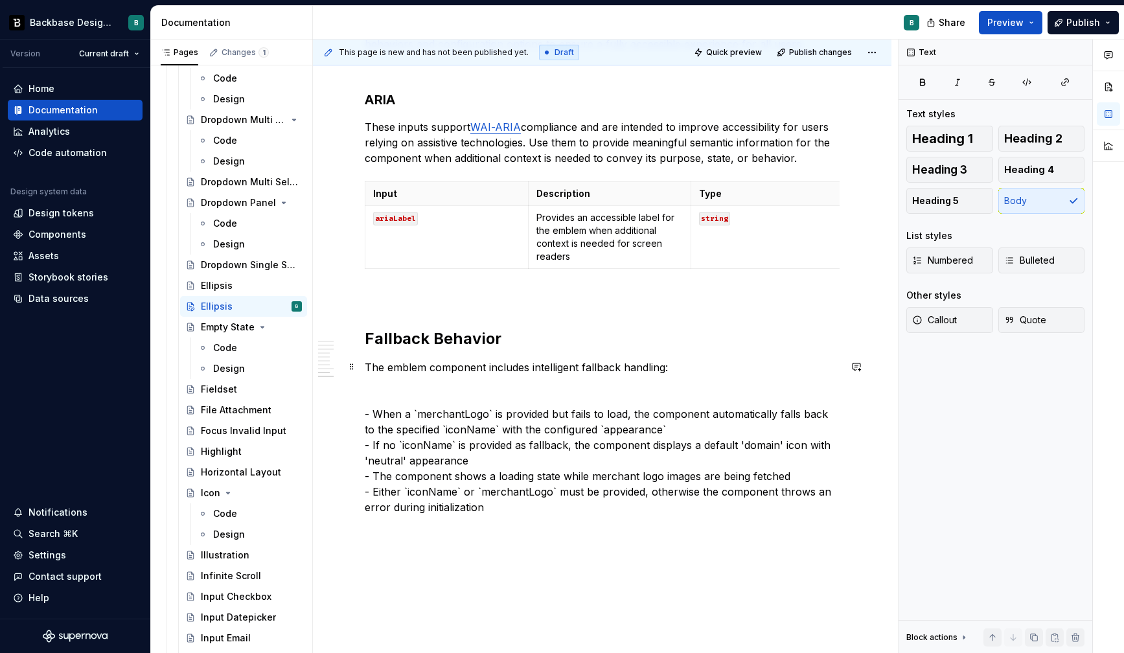
click at [470, 413] on p "The emblem component includes intelligent fallback handling: - When a `merchant…" at bounding box center [602, 436] width 475 height 155
click at [374, 411] on p "The emblem component includes intelligent fallback handling: - When a `merchant…" at bounding box center [602, 436] width 475 height 155
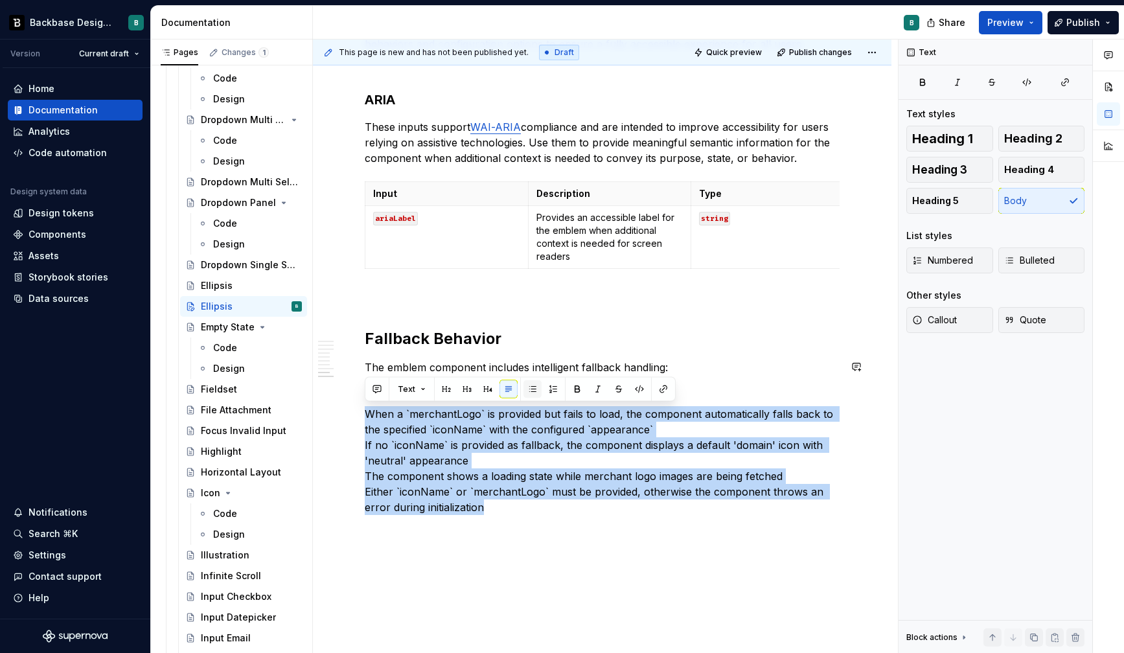
click at [530, 387] on button "button" at bounding box center [532, 389] width 18 height 18
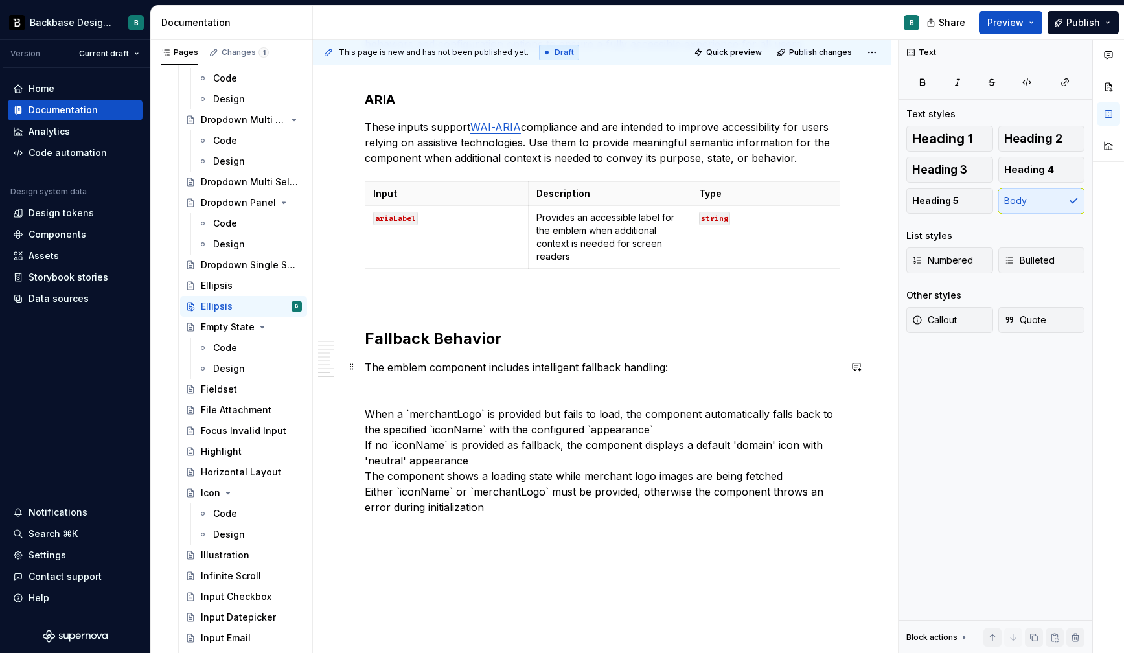
click at [394, 424] on p "The emblem component includes intelligent fallback handling: When a `merchantLo…" at bounding box center [602, 436] width 475 height 155
click at [390, 398] on p "The emblem component includes intelligent fallback handling: When a `merchantLo…" at bounding box center [602, 436] width 475 height 155
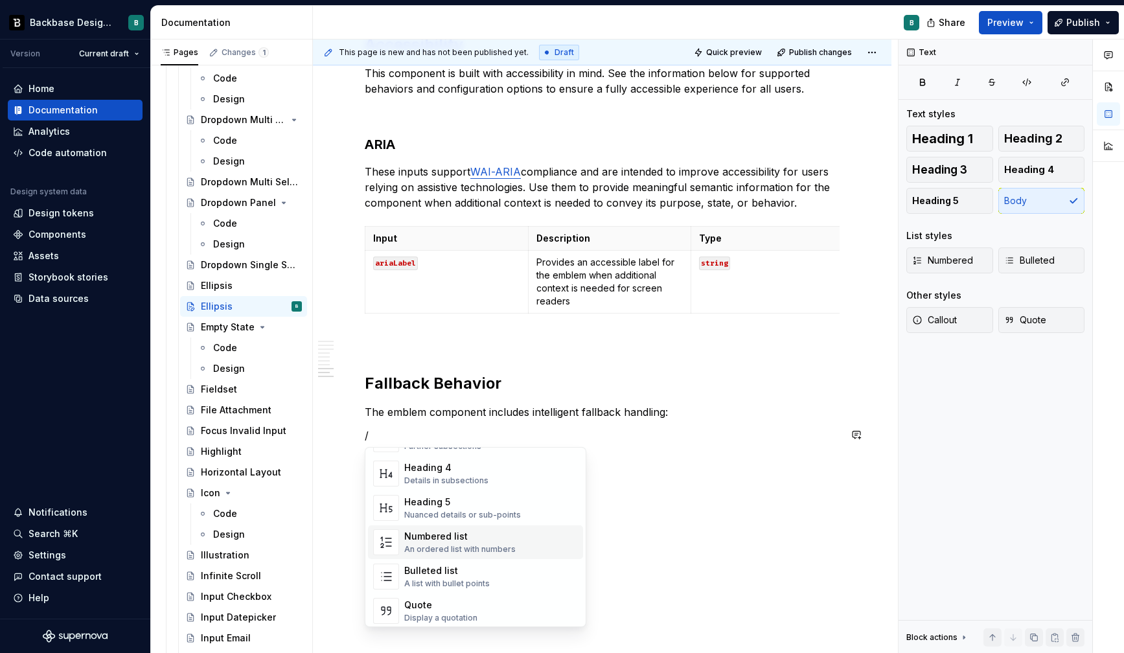
scroll to position [153, 0]
click at [436, 566] on div "Bulleted list" at bounding box center [446, 566] width 85 height 13
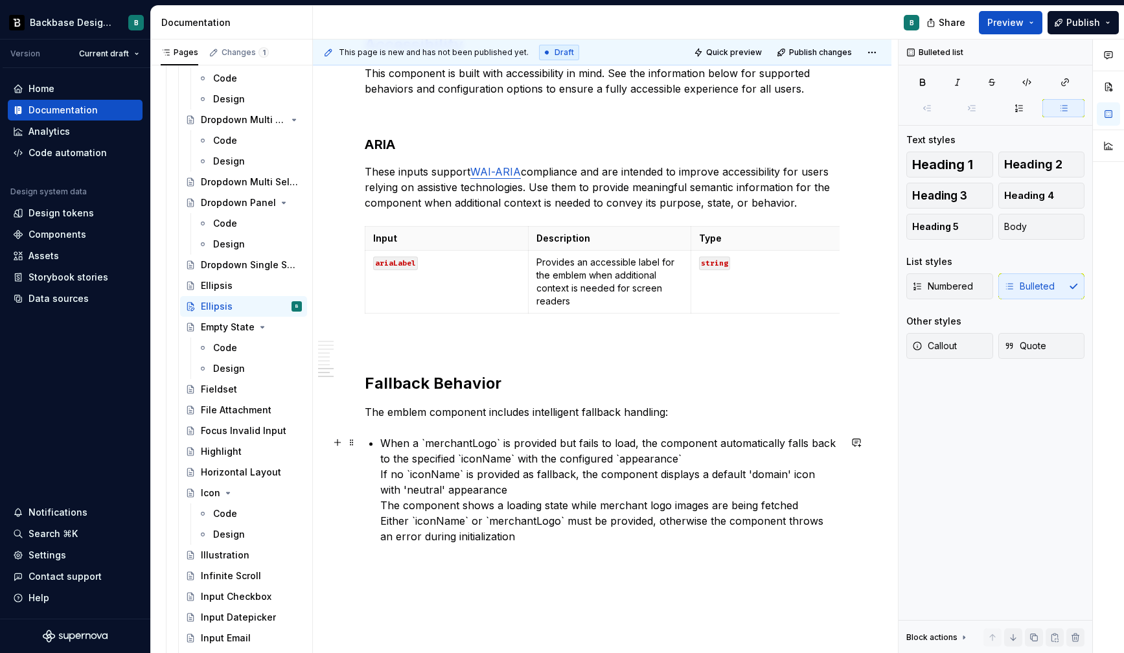
click at [380, 472] on p "When a `merchantLogo` is provided but fails to load, the component automaticall…" at bounding box center [609, 489] width 459 height 109
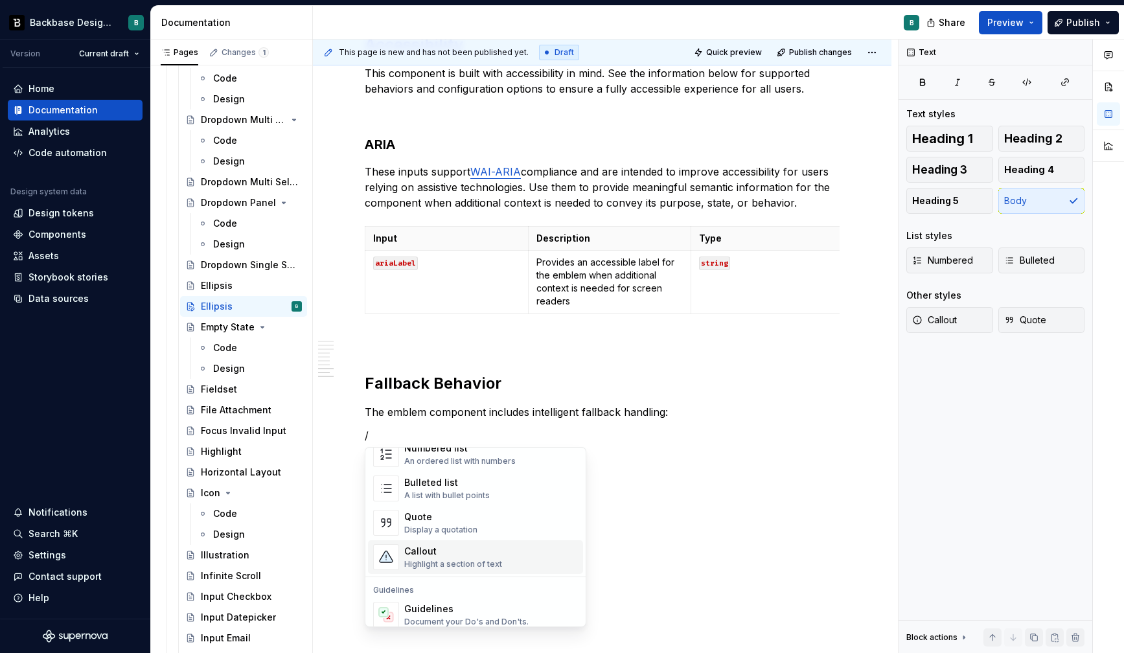
scroll to position [238, 0]
click at [434, 486] on div "Bulleted list" at bounding box center [446, 481] width 85 height 13
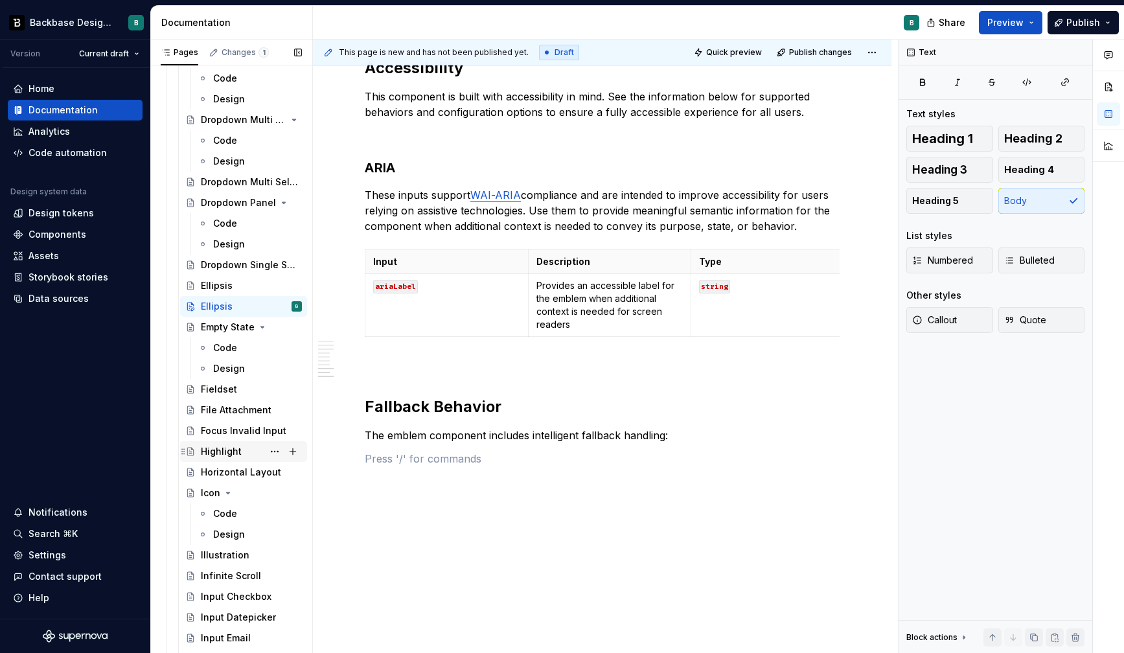
scroll to position [1818, 0]
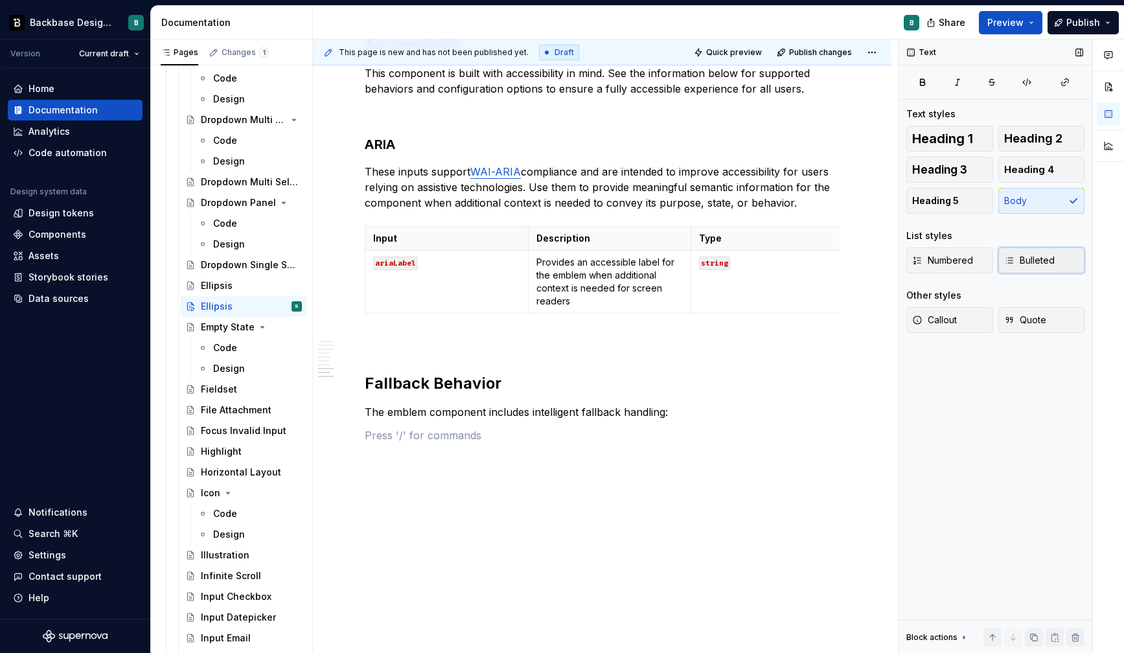
click at [1043, 265] on span "Bulleted" at bounding box center [1029, 260] width 51 height 13
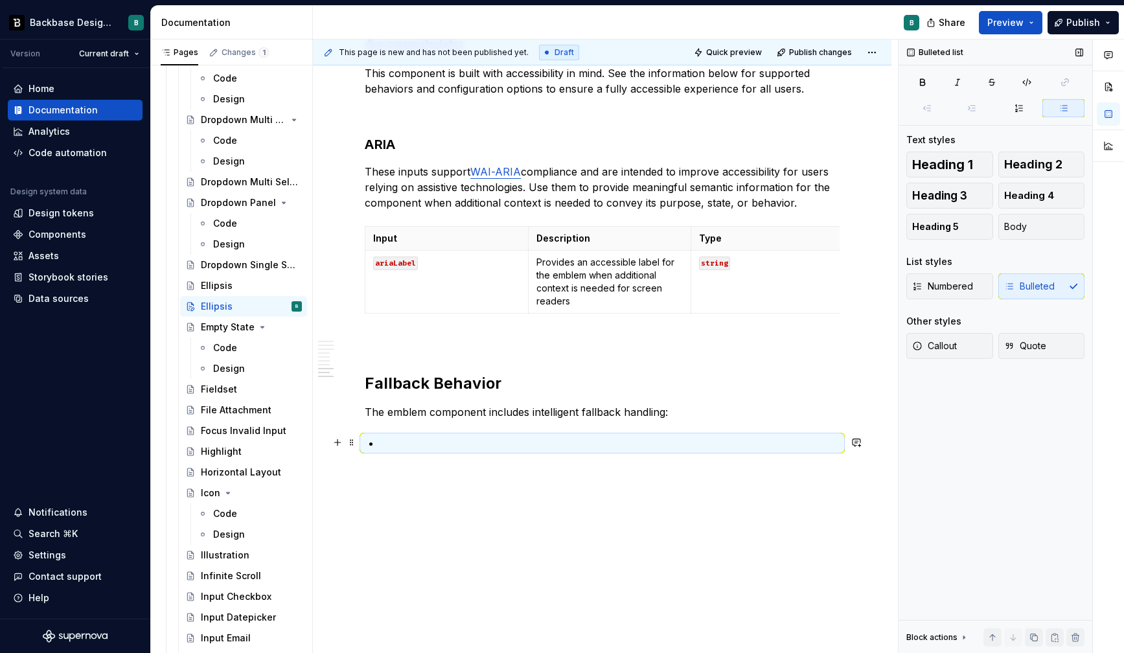
click at [621, 439] on p at bounding box center [609, 443] width 459 height 16
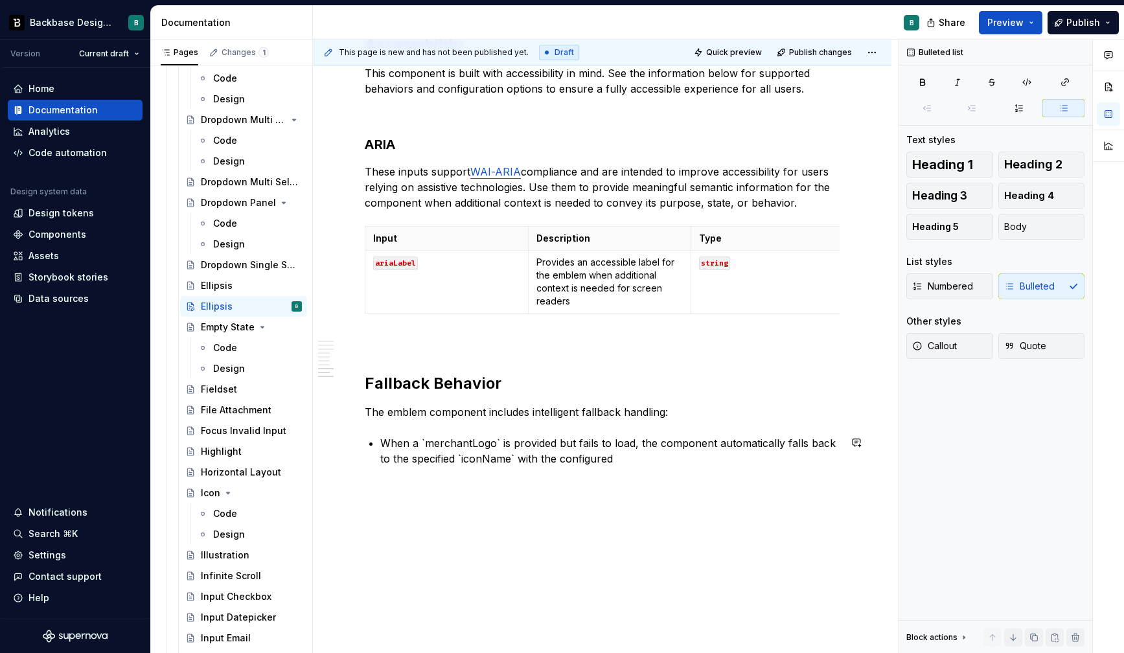
click at [355, 446] on span at bounding box center [351, 442] width 10 height 18
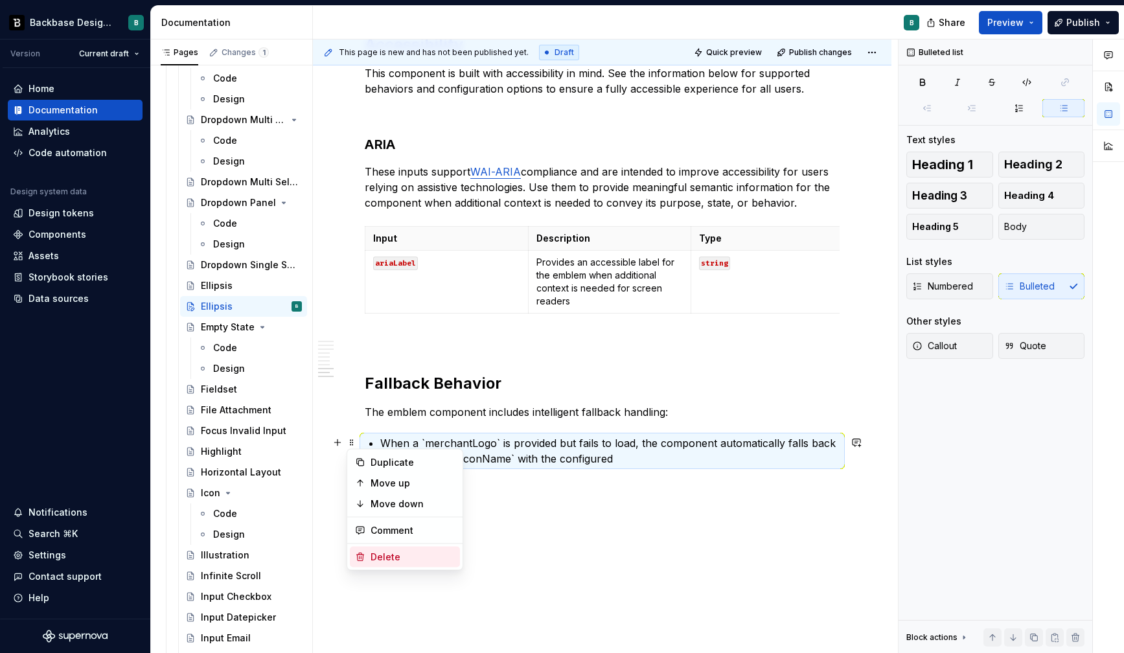
click at [387, 565] on div "Delete" at bounding box center [405, 557] width 110 height 21
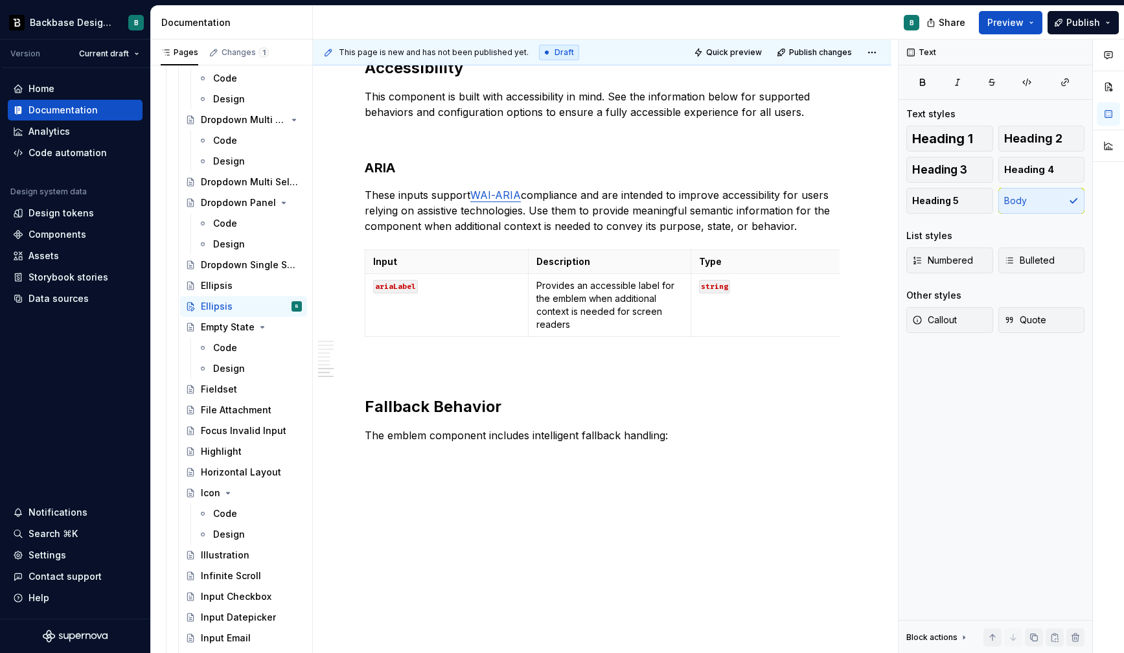
click at [390, 483] on div "**********" at bounding box center [605, 347] width 585 height 614
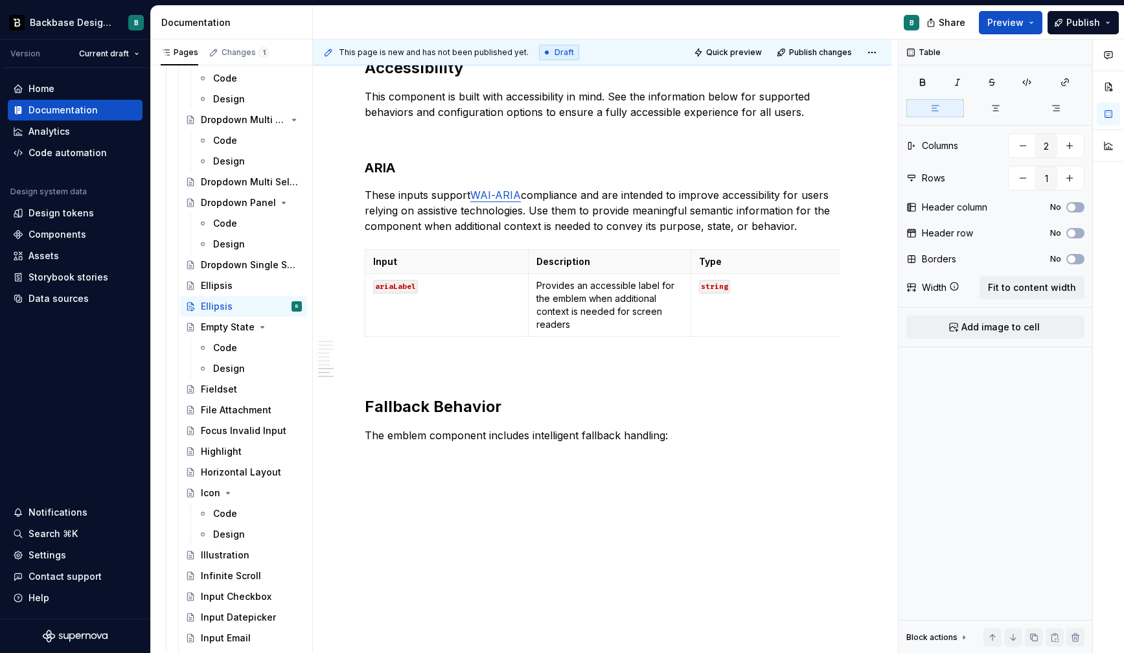
click at [676, 435] on p "The emblem component includes intelligent fallback handling:" at bounding box center [602, 435] width 475 height 16
click at [696, 438] on p "The emblem component includes intelligent fallback handling:" at bounding box center [602, 435] width 475 height 16
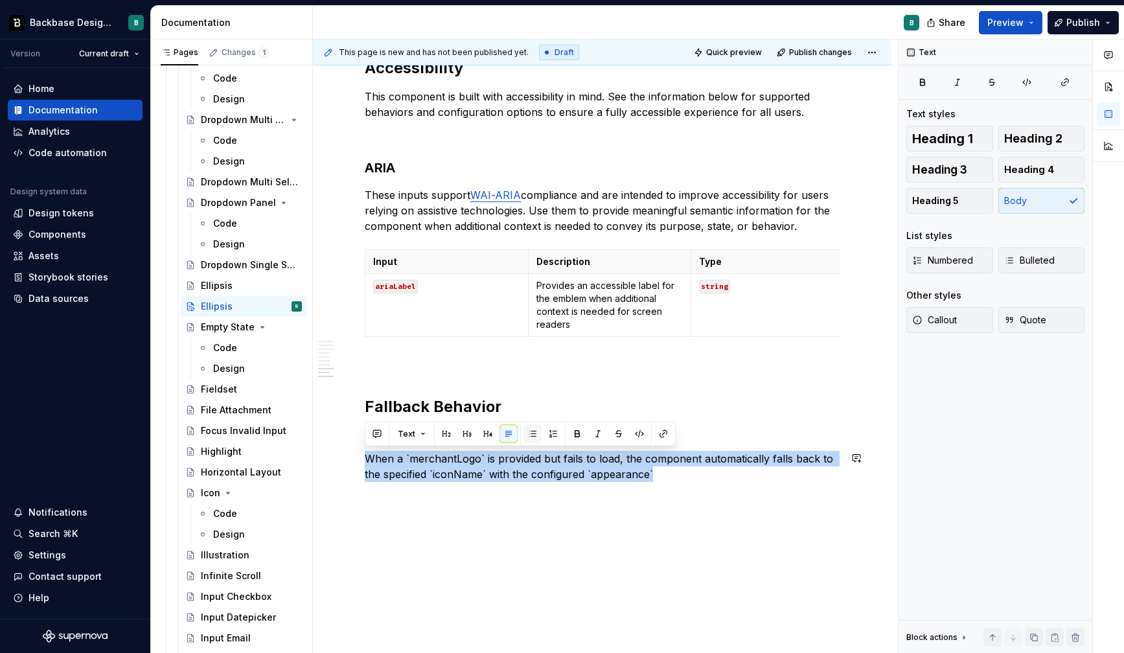
click at [526, 434] on button "button" at bounding box center [532, 434] width 18 height 18
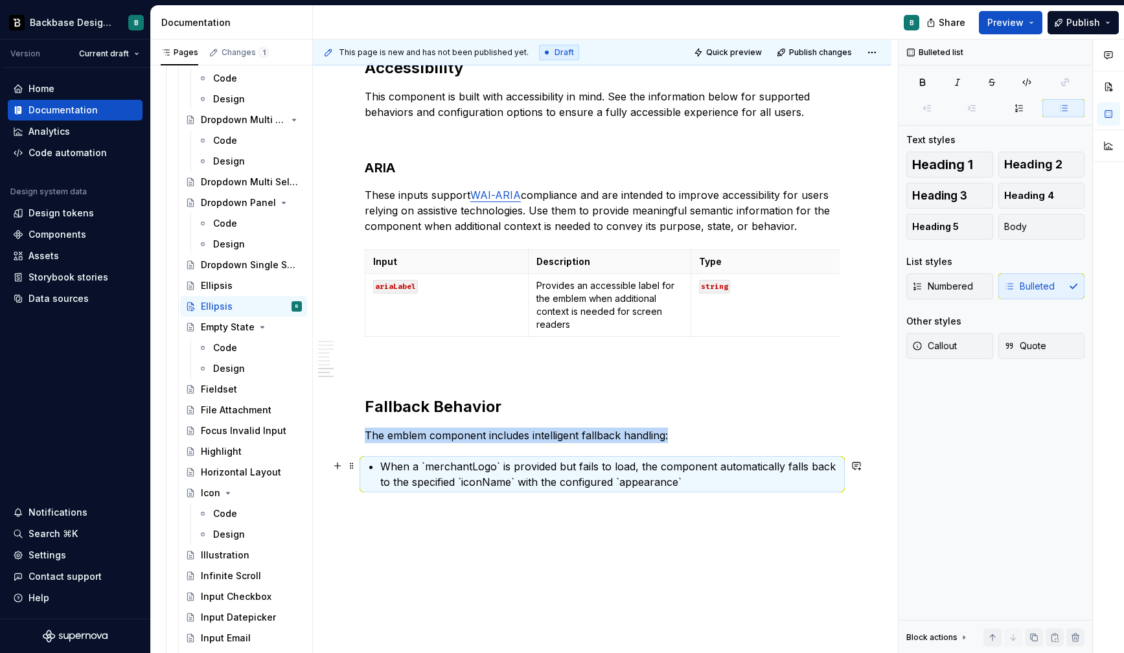
click at [676, 479] on p "When a `merchantLogo` is provided but fails to load, the component automaticall…" at bounding box center [609, 474] width 459 height 31
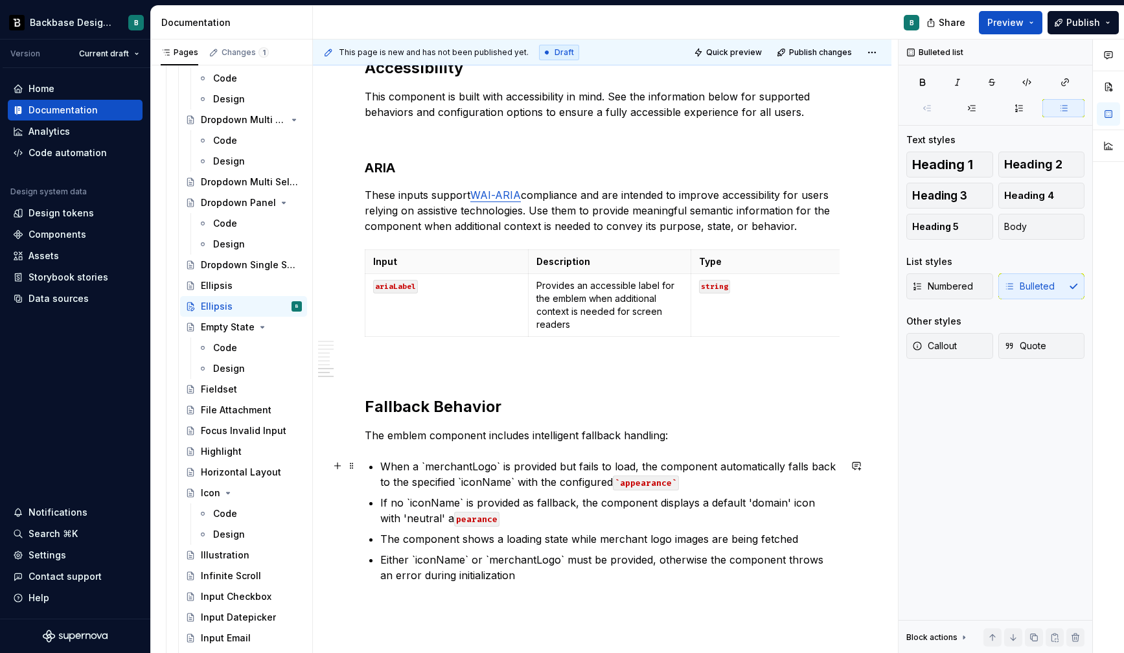
click at [613, 481] on code "`appearance`" at bounding box center [646, 482] width 66 height 15
click at [498, 459] on p "When a `merchantLogo` is provided but fails to load, the component automaticall…" at bounding box center [609, 474] width 459 height 31
click at [502, 481] on p "When a merchantLogo is provided but fails to load, the component automatically …" at bounding box center [609, 474] width 459 height 31
click at [409, 501] on p "If no `iconName` is provided as fallback, the component displays a default 'dom…" at bounding box center [609, 510] width 459 height 31
click at [420, 515] on p "If no iconName is provided as fallback, the component displays a default 'domai…" at bounding box center [609, 510] width 459 height 31
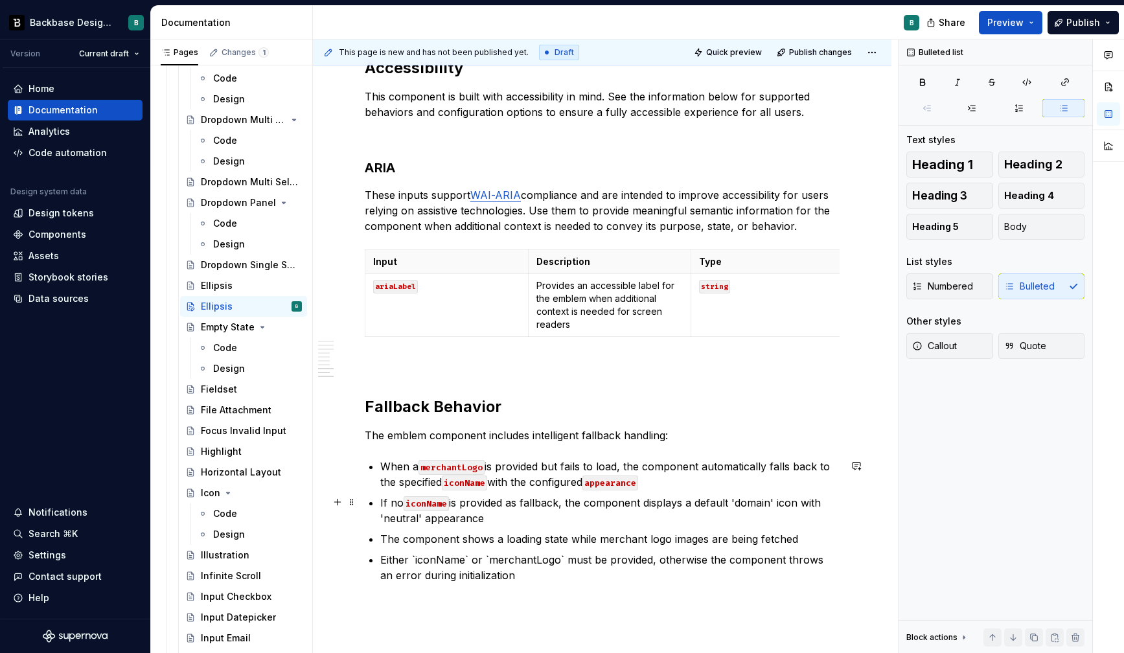
click at [385, 515] on p "If no iconName is provided as fallback, the component displays a default 'domai…" at bounding box center [609, 510] width 459 height 31
click at [737, 499] on p "If no iconName is provided as fallback, the component displays a default 'domai…" at bounding box center [609, 510] width 459 height 31
click at [469, 556] on p "Either `iconName` or `merchantLogo` must be provided, otherwise the component t…" at bounding box center [609, 567] width 459 height 31
click at [550, 553] on p "Either iconName or `merchantLogo` must be provided, otherwise the component thr…" at bounding box center [609, 567] width 459 height 31
click at [565, 573] on p "Either iconName or merchantLogo must be provided, otherwise the component throw…" at bounding box center [609, 567] width 459 height 31
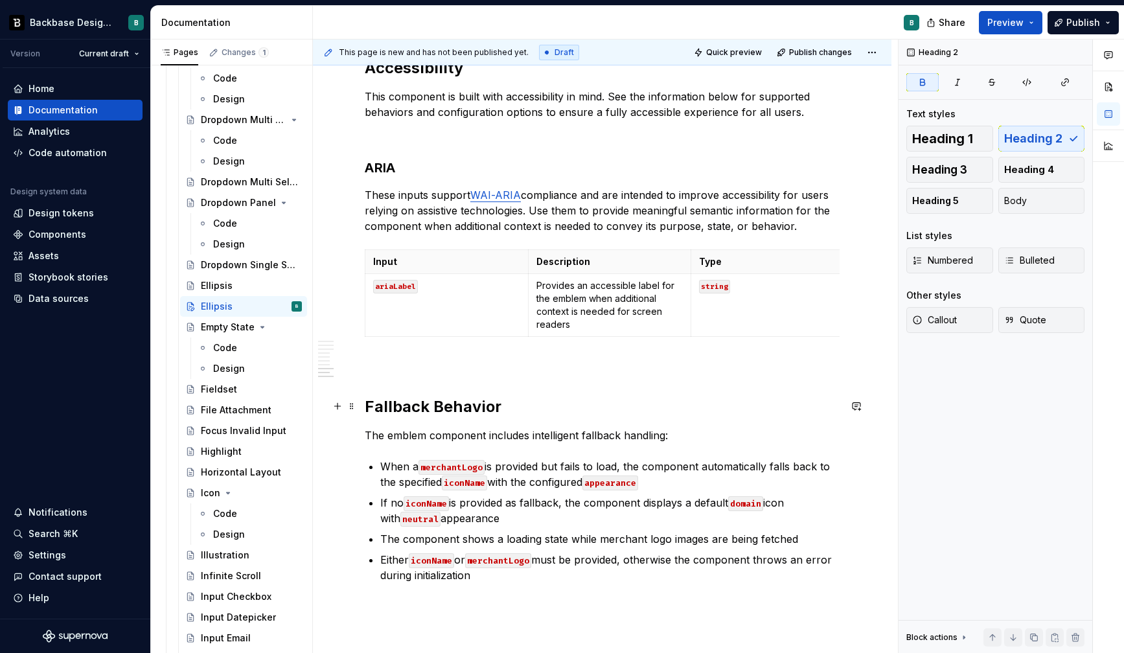
click at [492, 404] on strong "Fallback Behavior" at bounding box center [433, 406] width 137 height 19
click at [536, 512] on p "If no iconName is provided as fallback, the component displays a default domain…" at bounding box center [609, 510] width 459 height 31
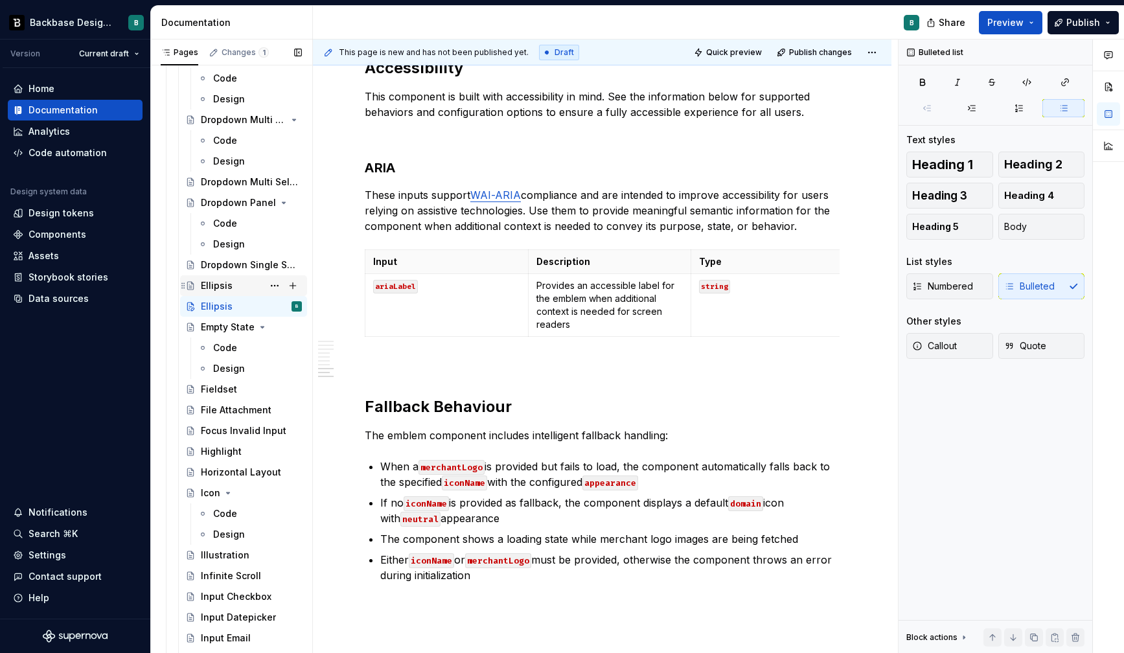
click at [235, 287] on div "Ellipsis" at bounding box center [251, 286] width 101 height 18
click at [232, 258] on div "Dropdown Single Select" at bounding box center [232, 264] width 62 height 13
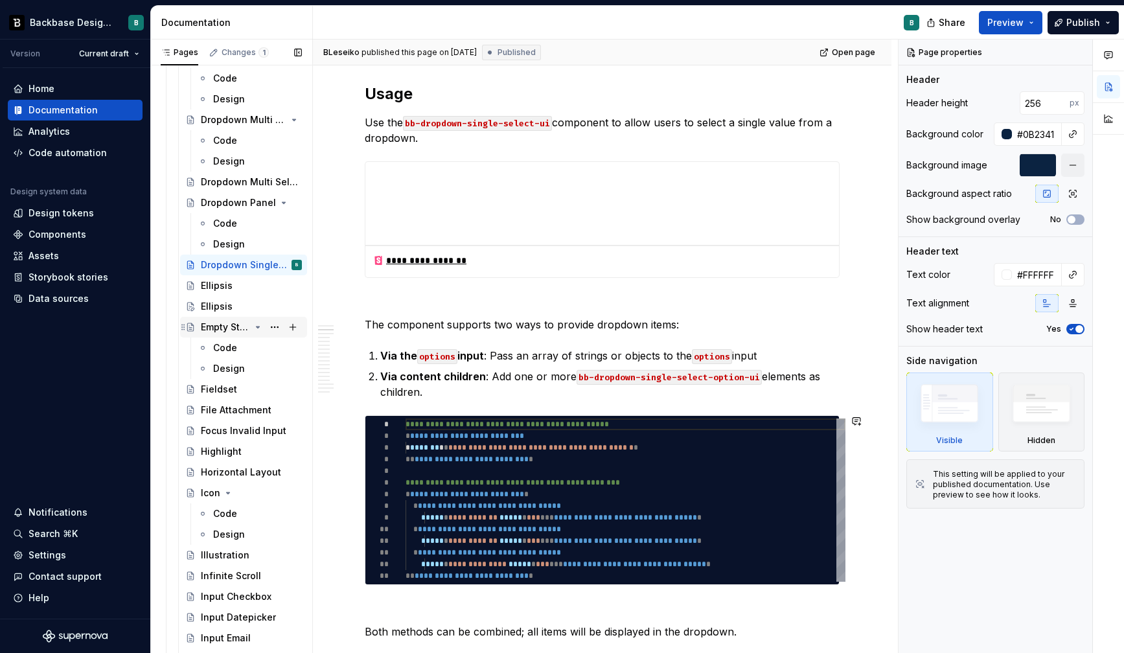
scroll to position [394, 0]
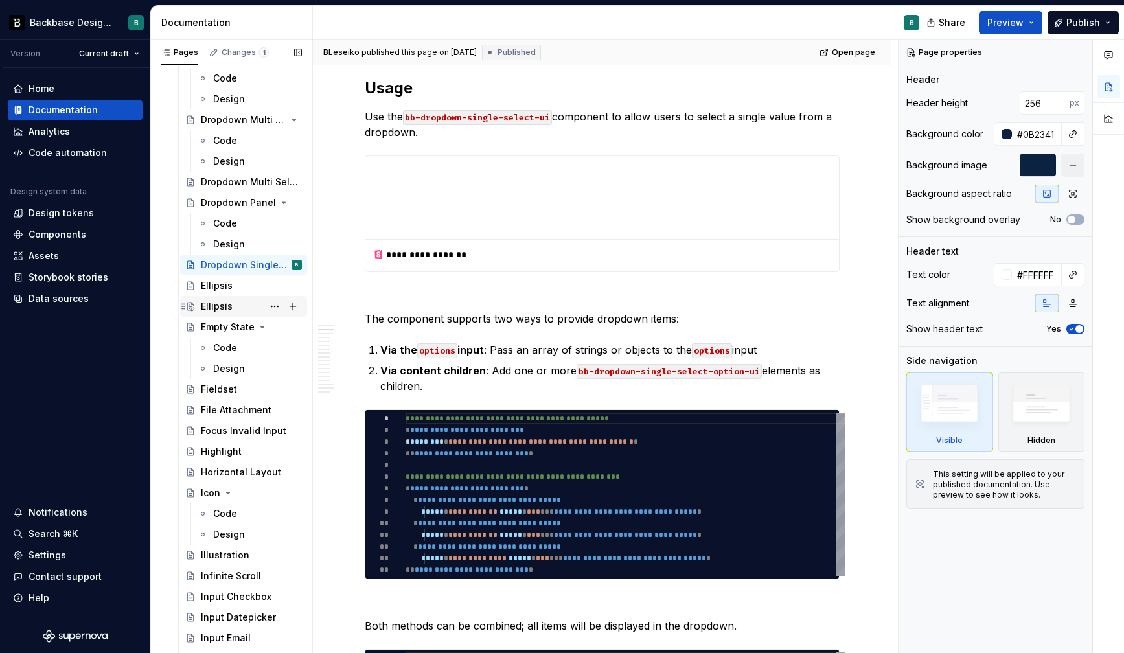
click at [215, 302] on div "Ellipsis" at bounding box center [217, 306] width 32 height 13
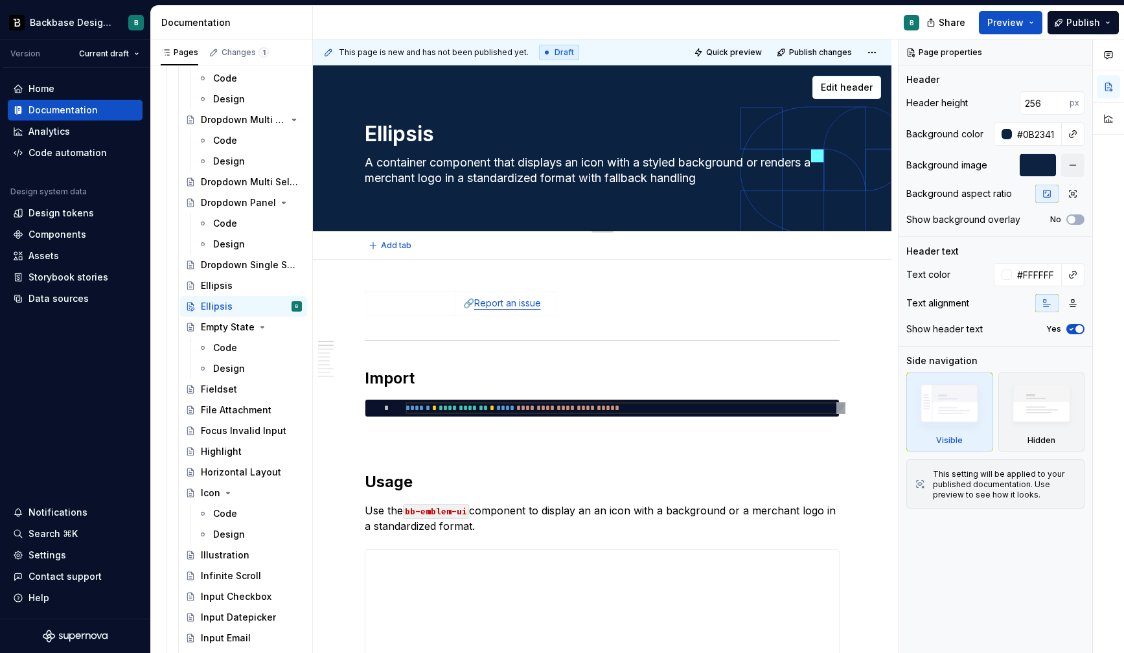
click at [401, 134] on textarea "Ellipsis" at bounding box center [599, 134] width 475 height 31
type textarea "*"
type textarea "E"
type textarea "*"
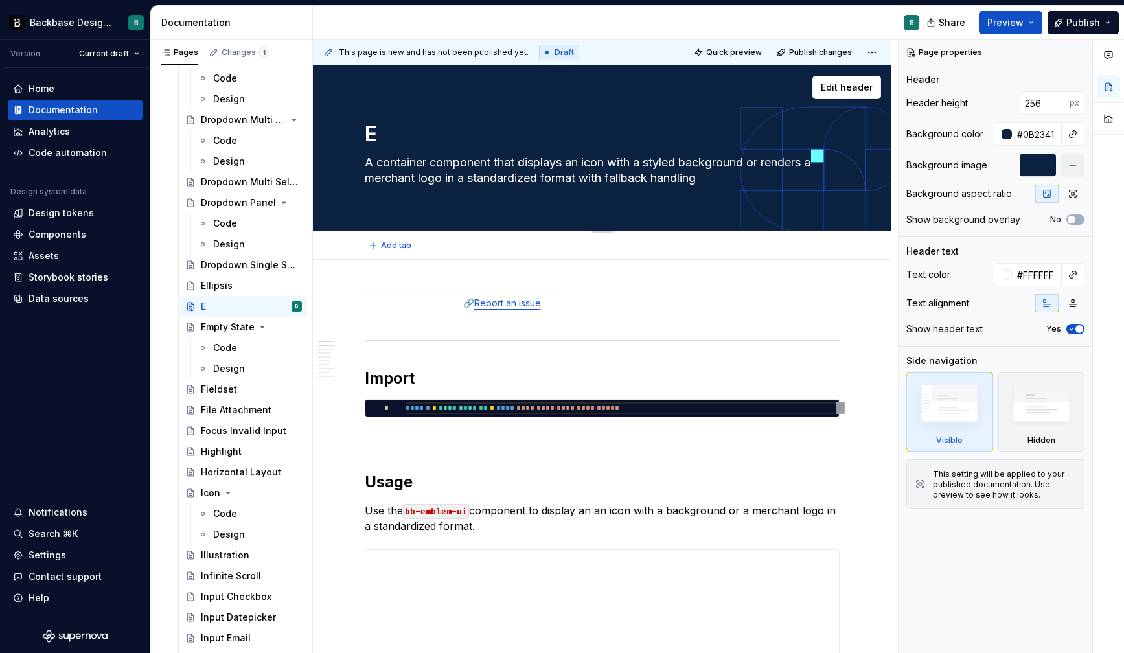
type textarea "Em"
type textarea "*"
type textarea "Emp"
type textarea "*"
type textarea "Em"
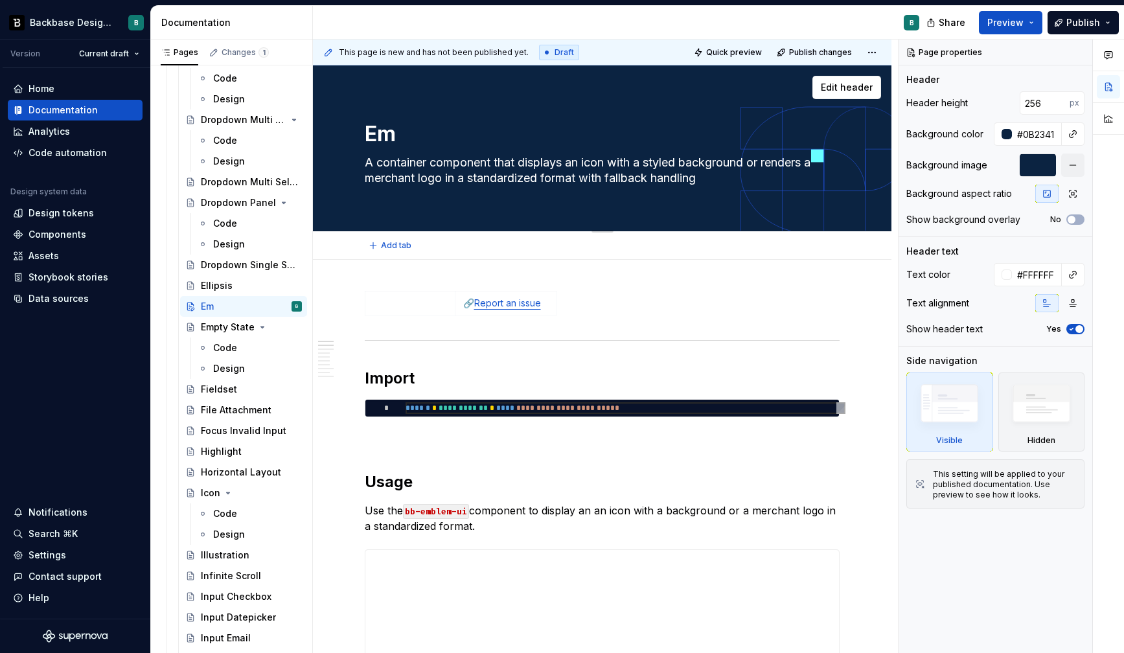
type textarea "*"
type textarea "Emb"
type textarea "*"
type textarea "Embl"
type textarea "*"
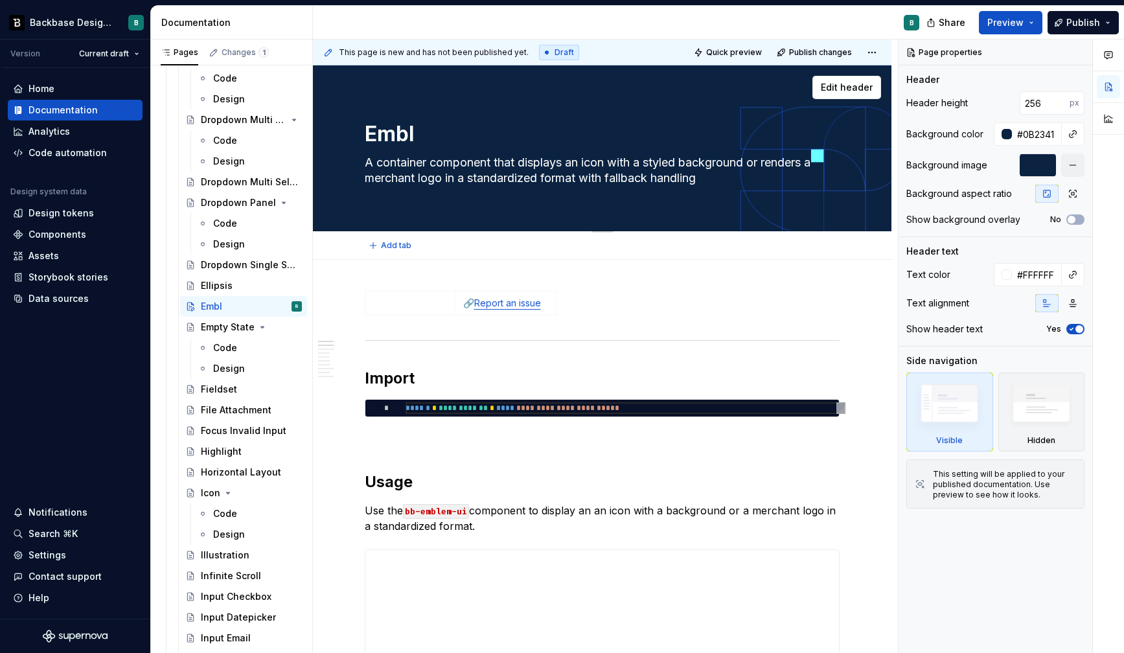
type textarea "Emble"
type textarea "*"
type textarea "Emblem"
type textarea "*"
type textarea "Emblem"
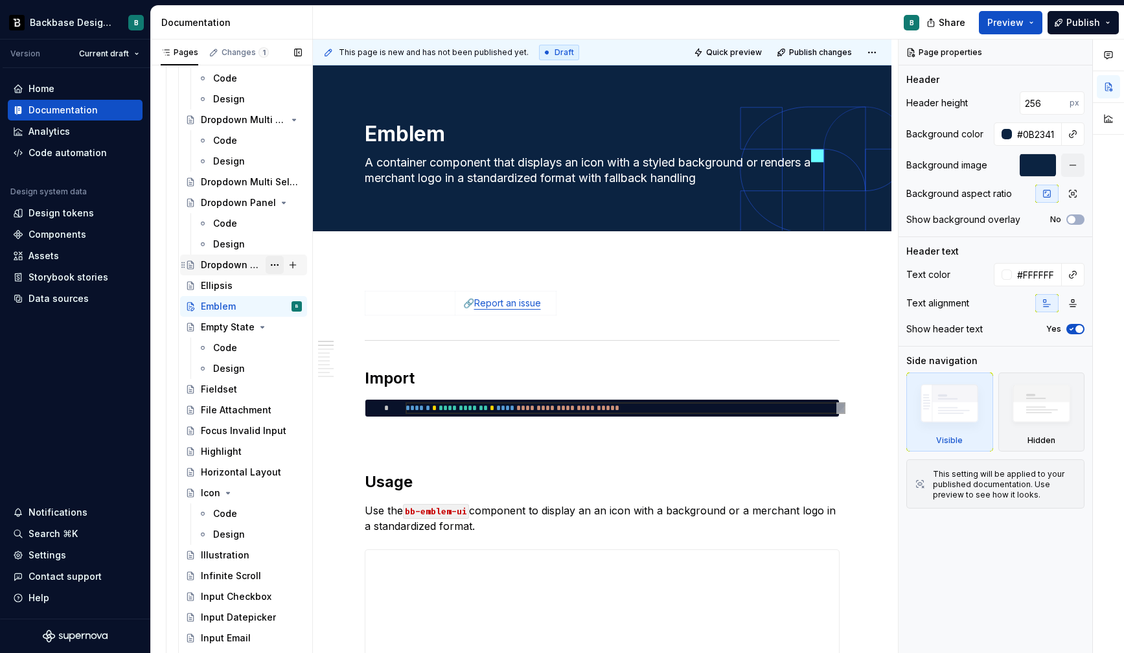
click at [225, 262] on div "Dropdown Single Select" at bounding box center [232, 264] width 62 height 13
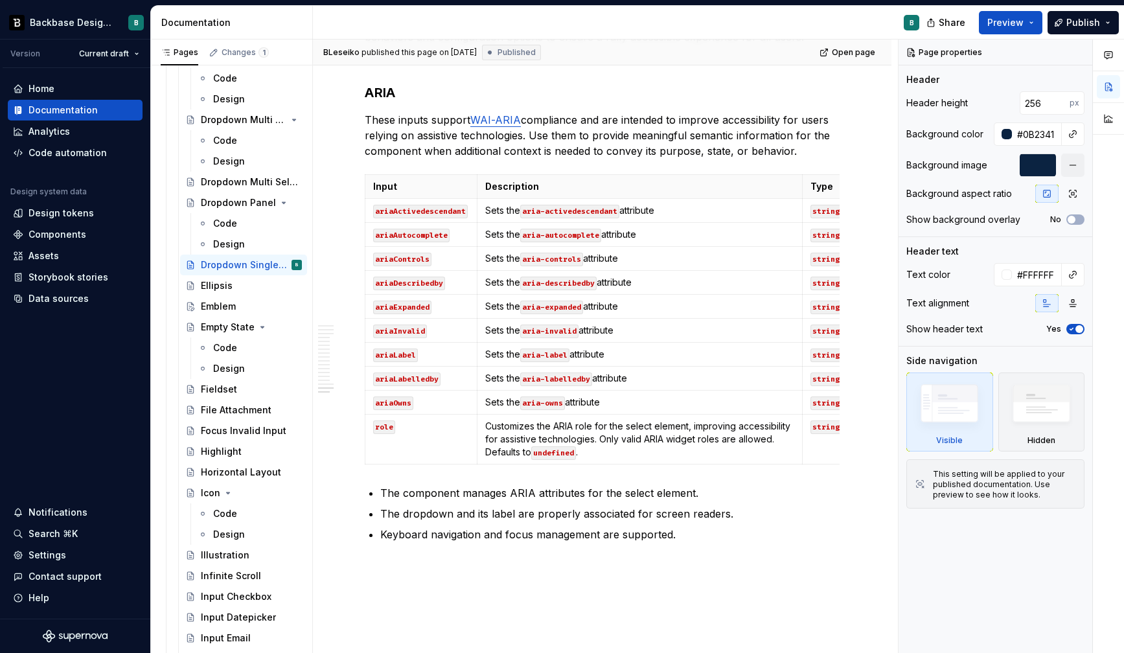
scroll to position [3998, 0]
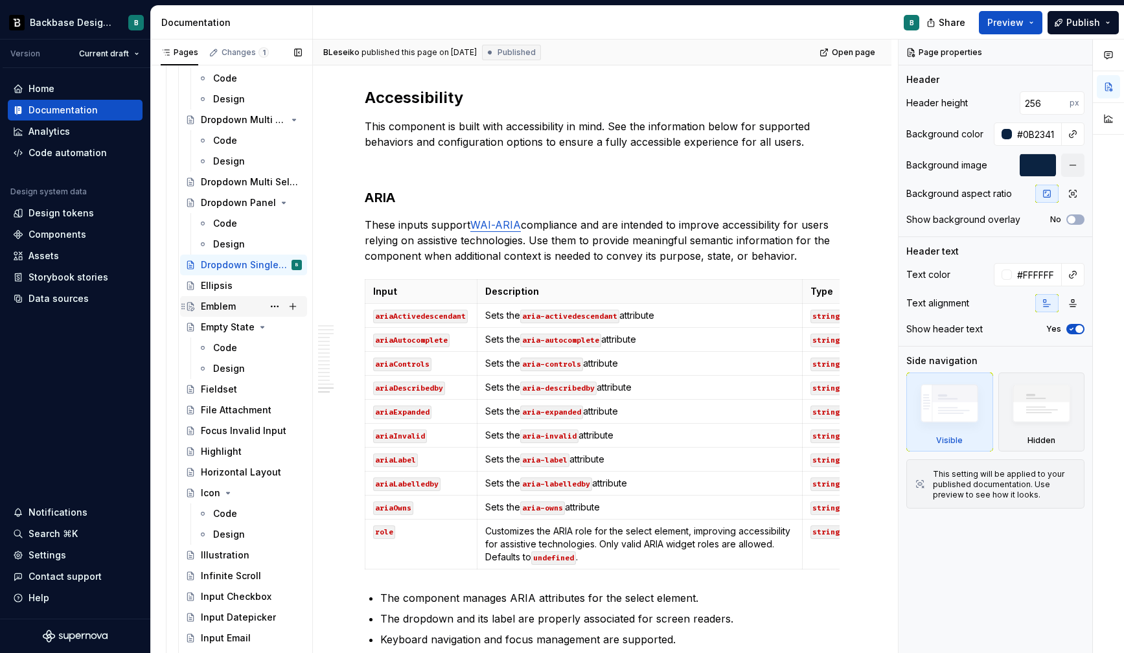
click at [238, 305] on div "Emblem" at bounding box center [251, 306] width 101 height 18
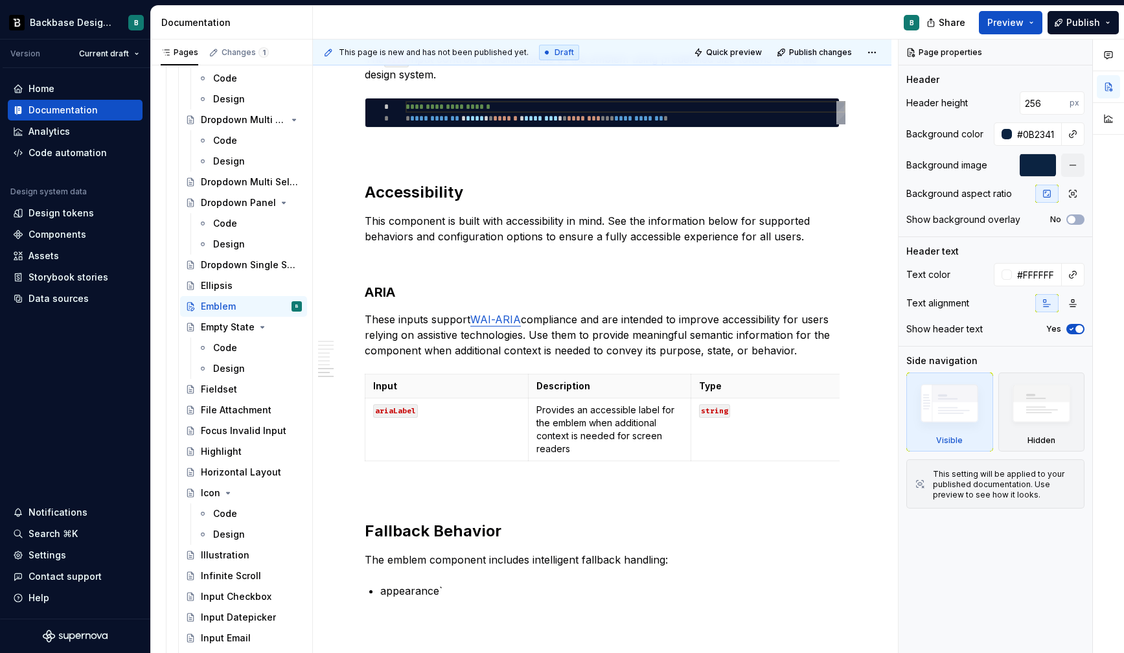
scroll to position [1671, 0]
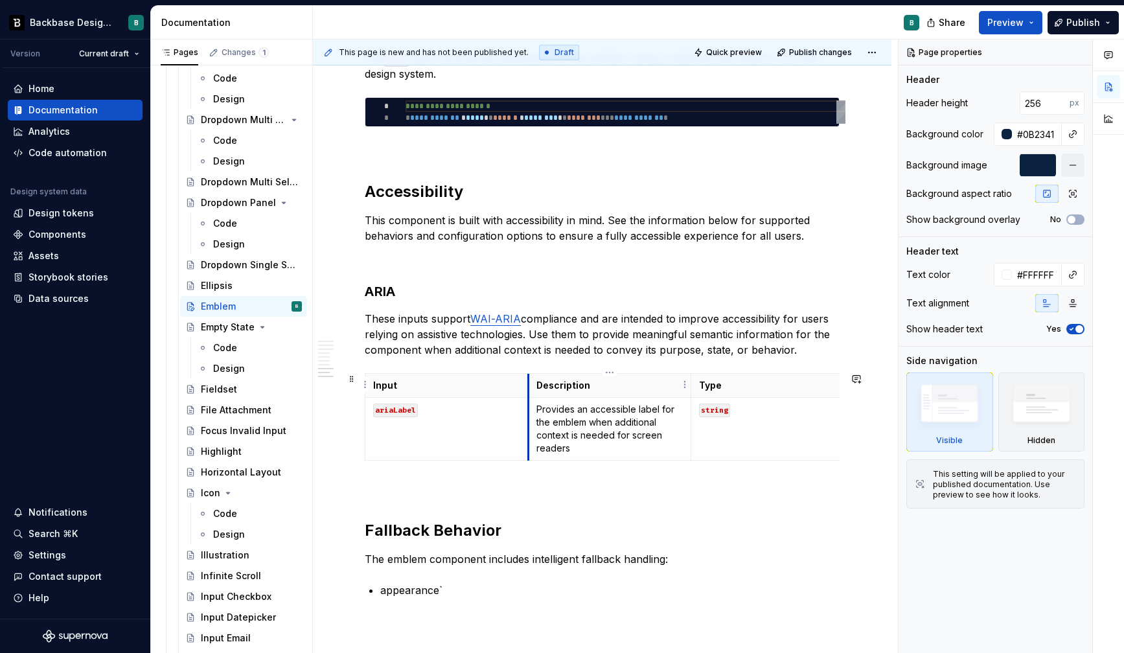
click at [529, 389] on th "Description" at bounding box center [609, 386] width 163 height 24
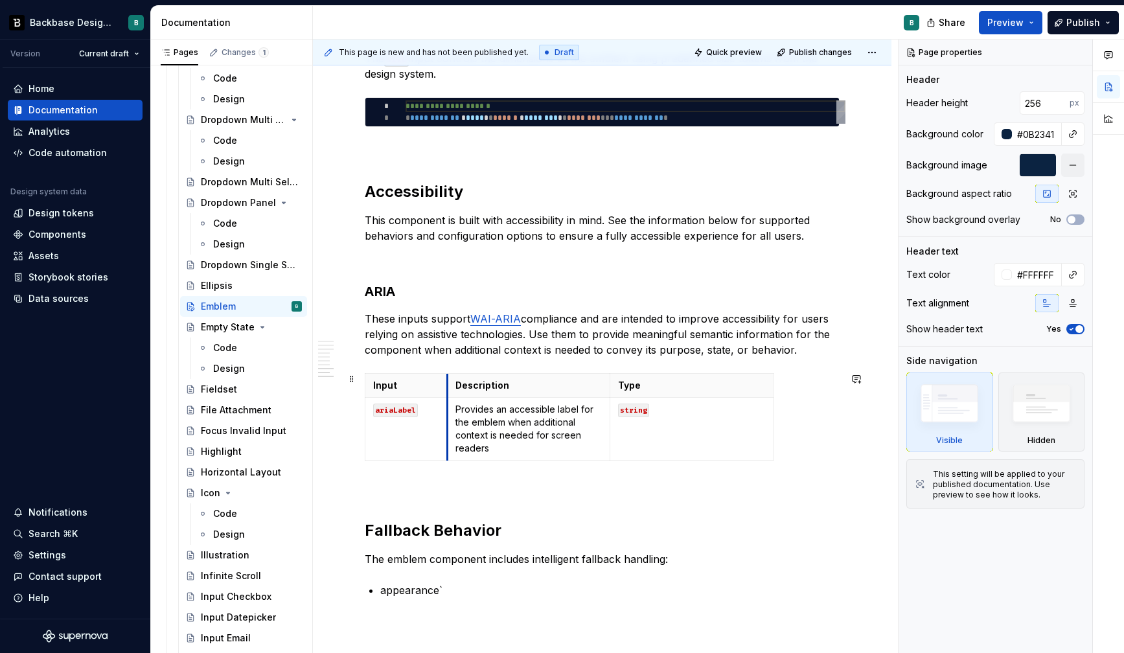
drag, startPoint x: 529, startPoint y: 389, endPoint x: 448, endPoint y: 388, distance: 81.0
click at [448, 388] on th "Description" at bounding box center [528, 386] width 163 height 24
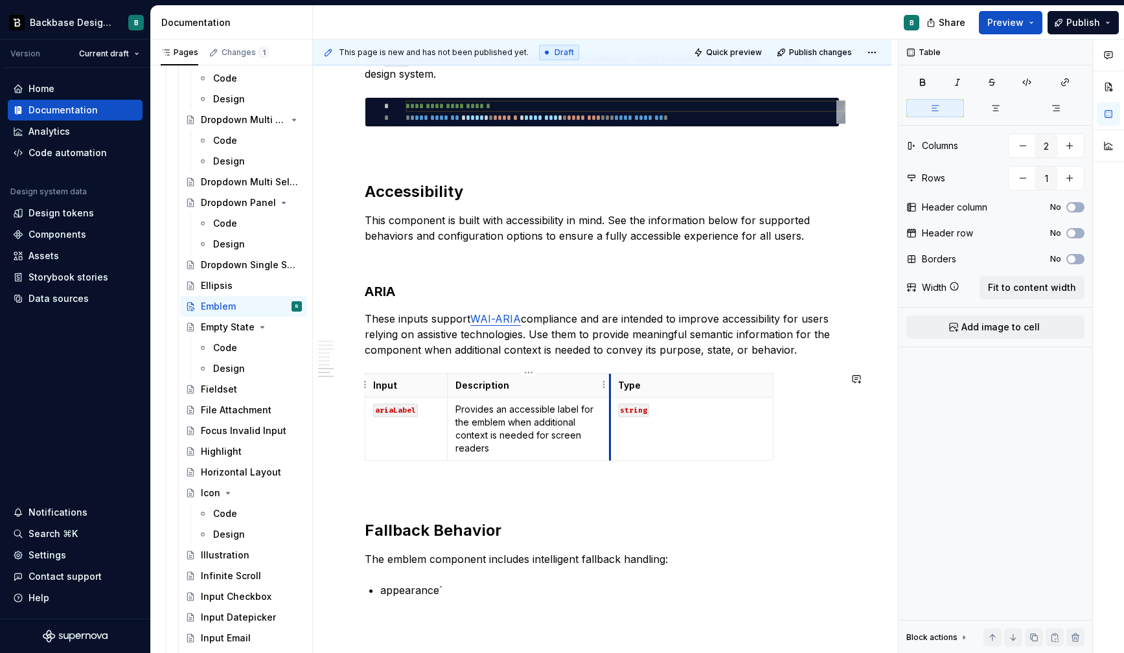
click at [609, 387] on th "Description" at bounding box center [528, 386] width 163 height 24
drag, startPoint x: 771, startPoint y: 388, endPoint x: 659, endPoint y: 388, distance: 112.7
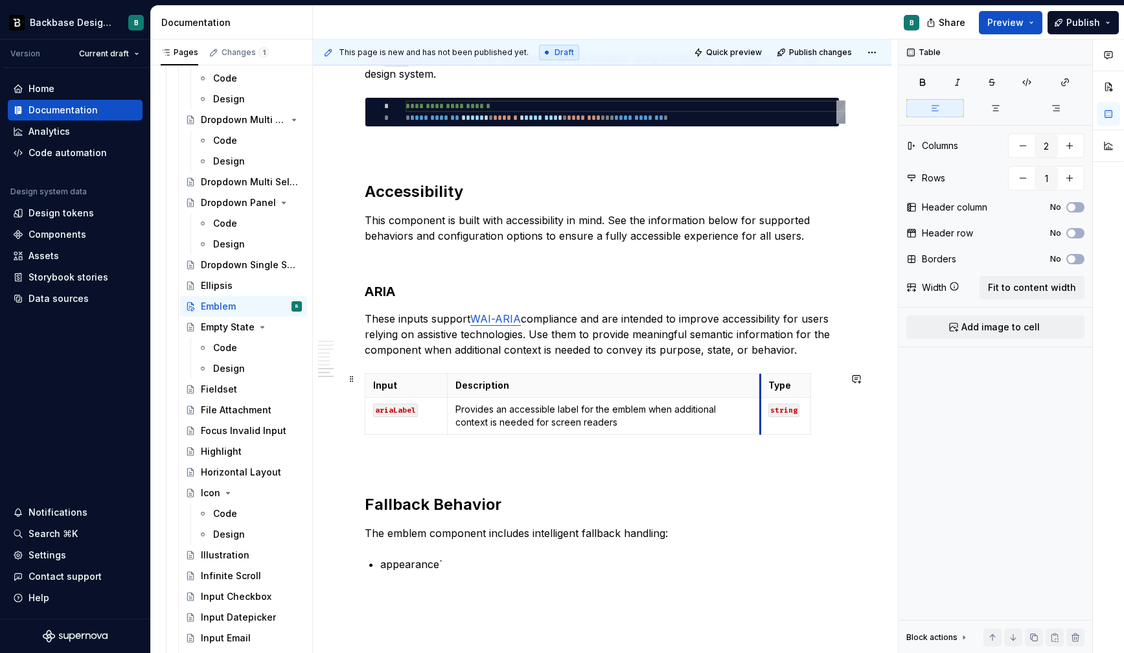
drag, startPoint x: 609, startPoint y: 387, endPoint x: 759, endPoint y: 395, distance: 150.4
click at [1067, 289] on span "Fit to content width" at bounding box center [1032, 287] width 88 height 13
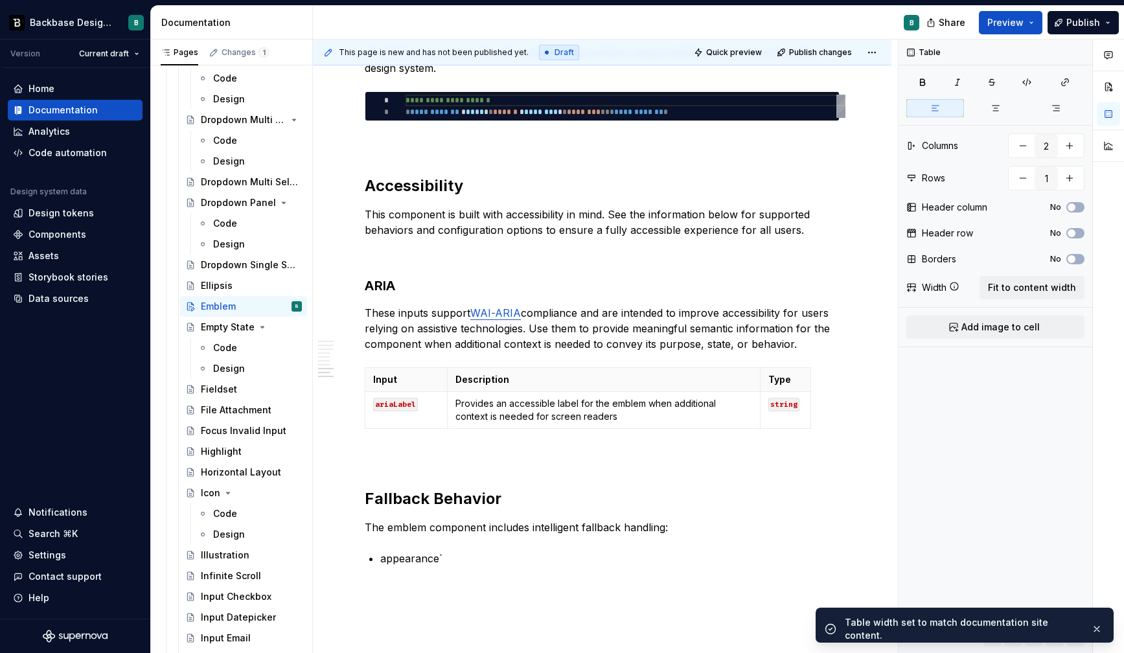
scroll to position [1676, 0]
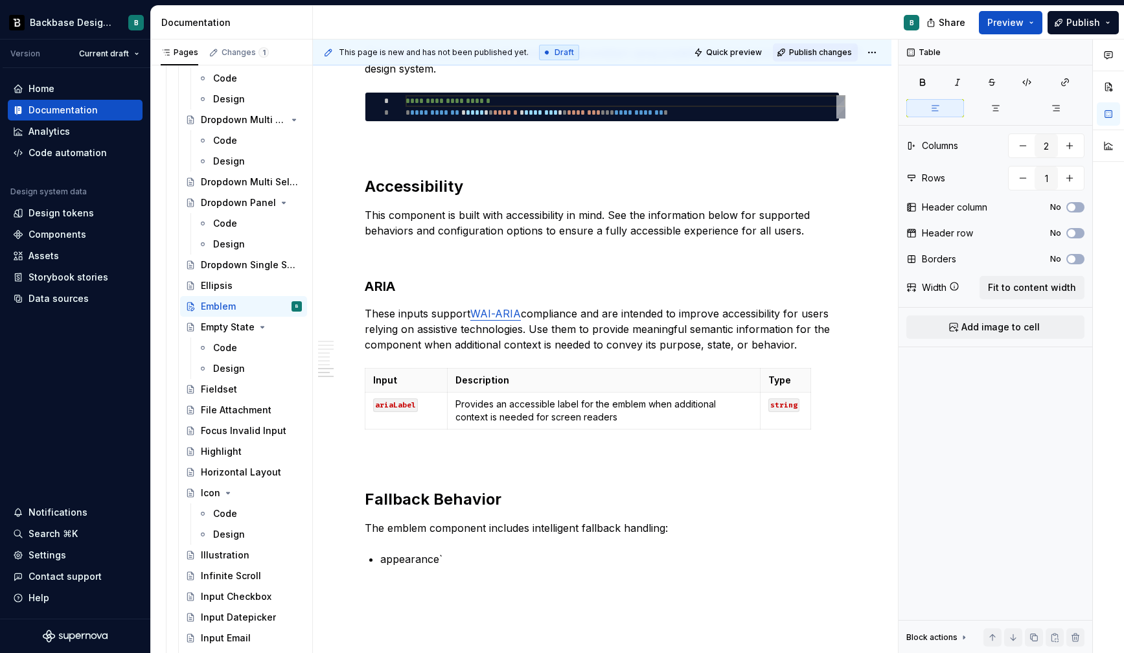
click at [824, 51] on span "Publish changes" at bounding box center [820, 52] width 63 height 10
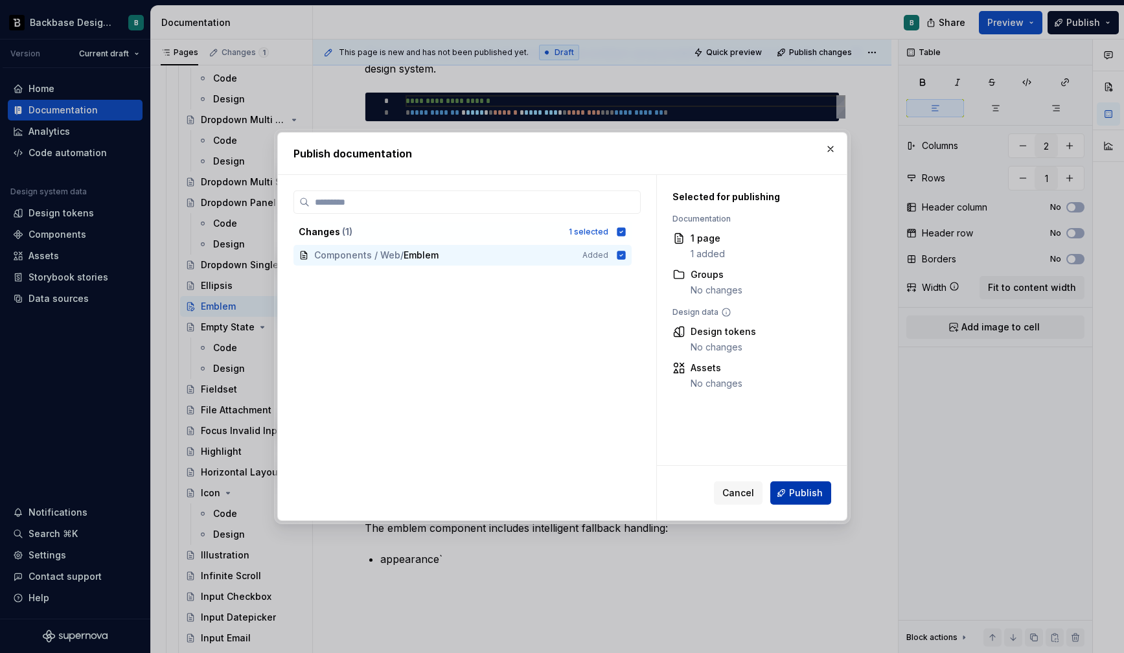
click at [815, 491] on span "Publish" at bounding box center [806, 492] width 34 height 13
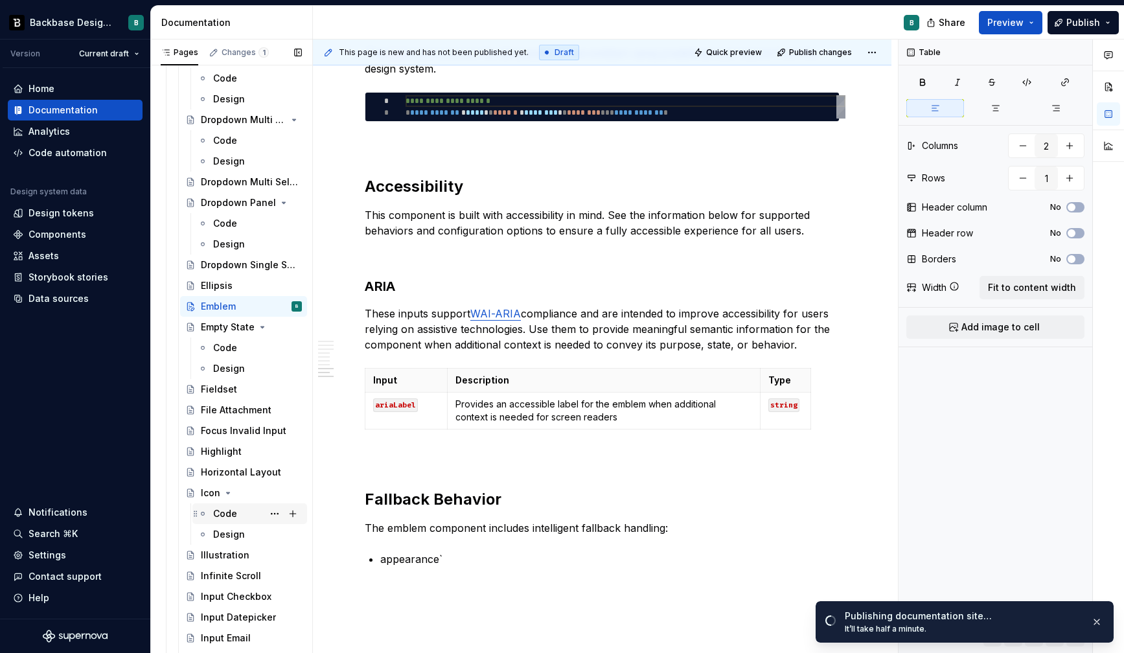
click at [223, 513] on div "Code" at bounding box center [225, 513] width 24 height 13
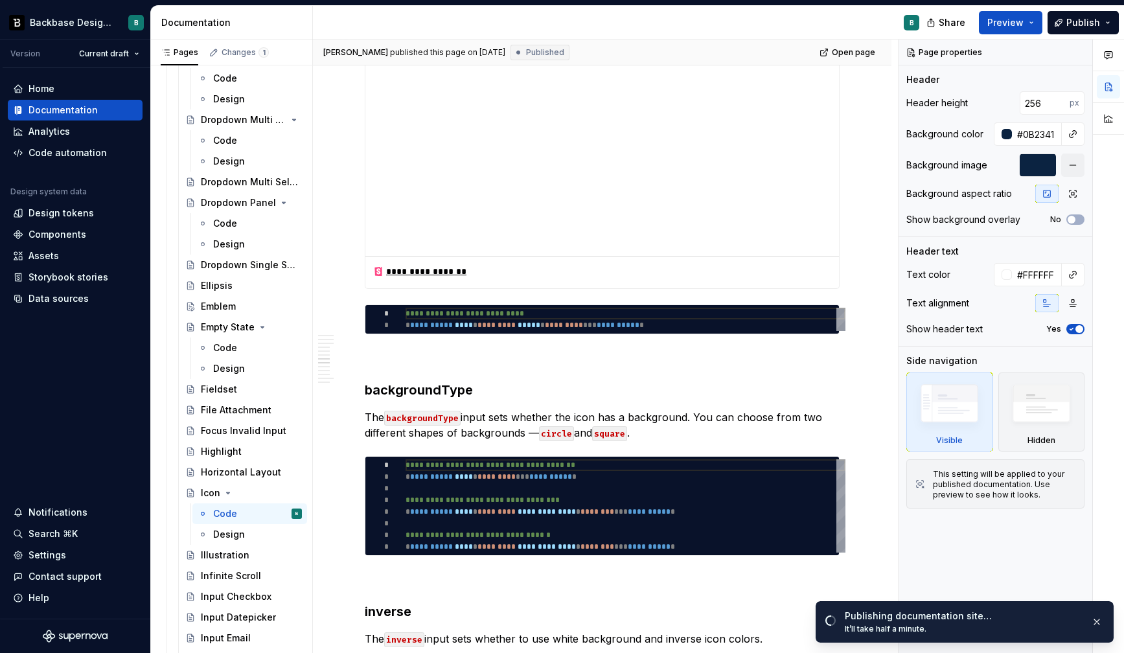
scroll to position [1992, 0]
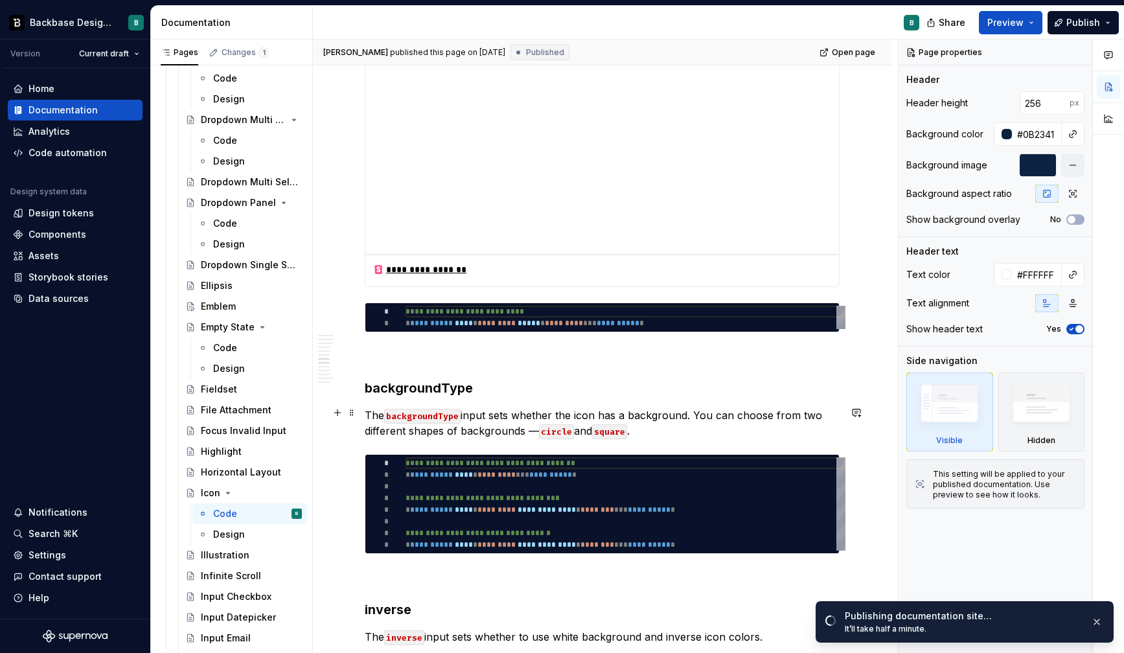
click at [657, 428] on p "The backgroundType input sets whether the icon has a background. You can choose…" at bounding box center [602, 422] width 475 height 31
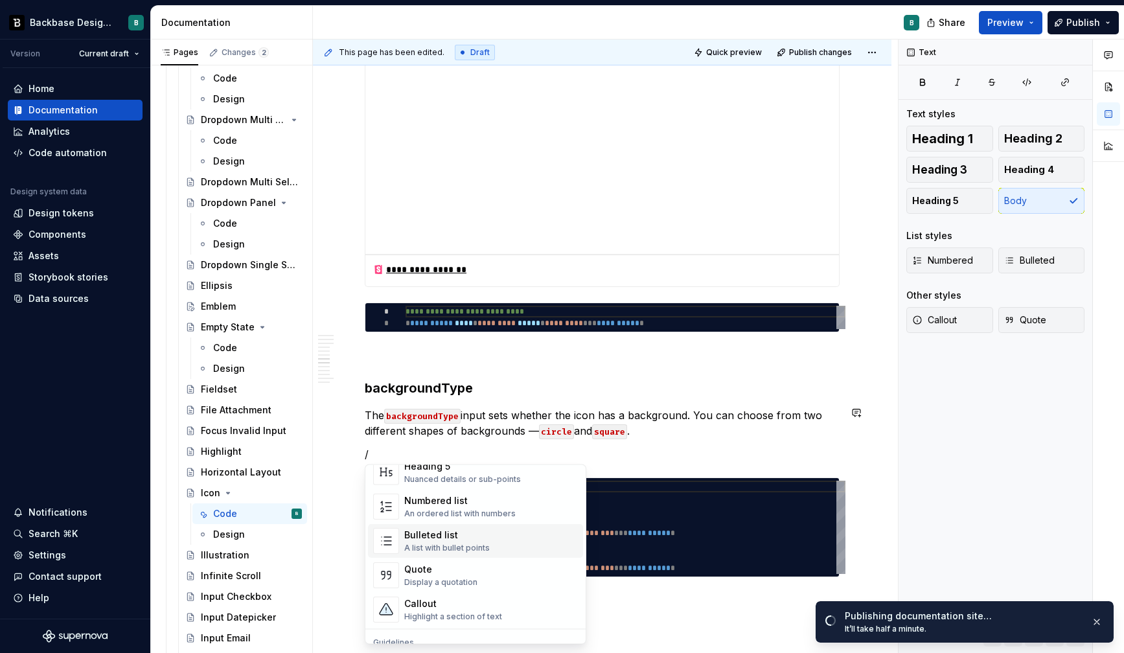
scroll to position [260, 0]
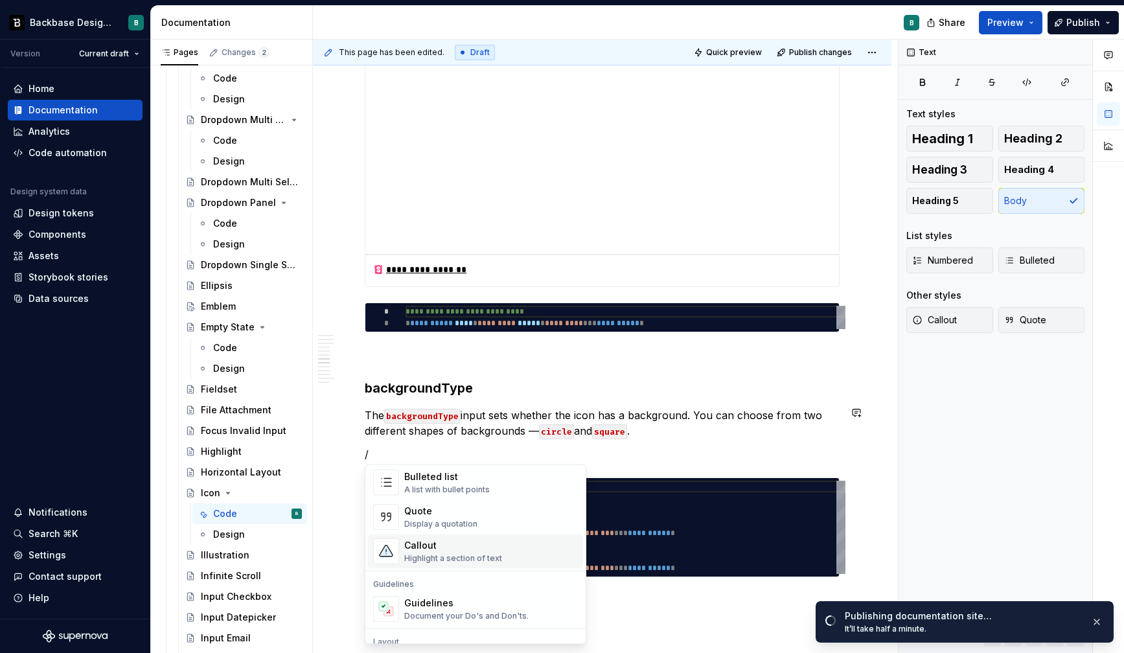
click at [540, 537] on span "Callout Highlight a section of text" at bounding box center [475, 551] width 215 height 34
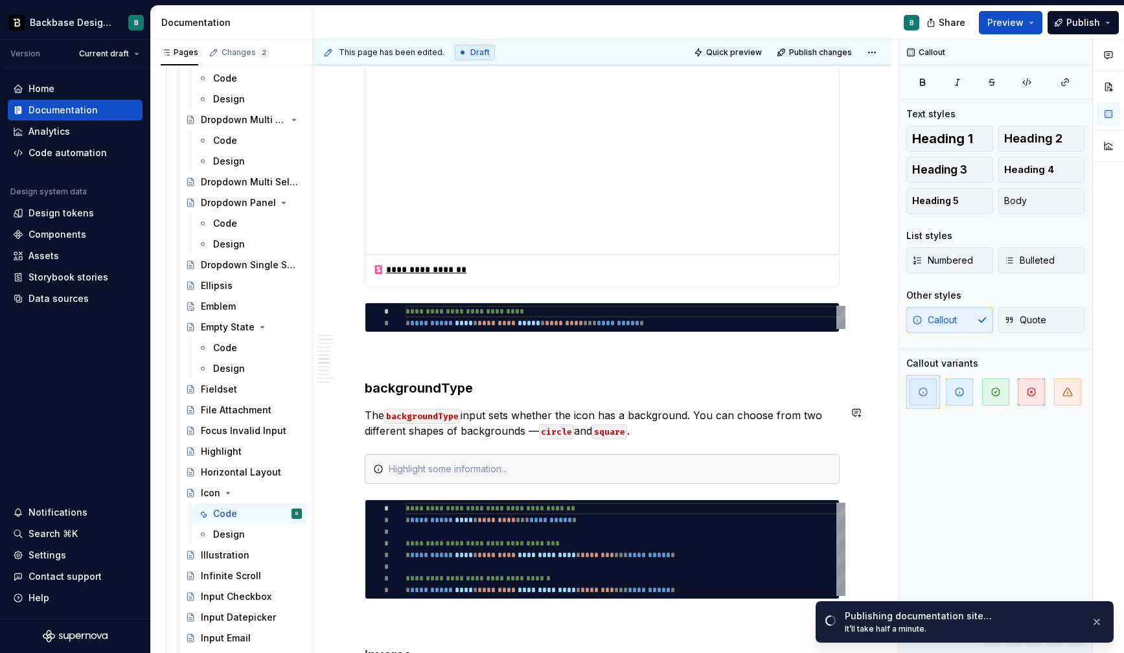
type textarea "*"
click at [1069, 389] on icon "button" at bounding box center [1067, 392] width 9 height 8
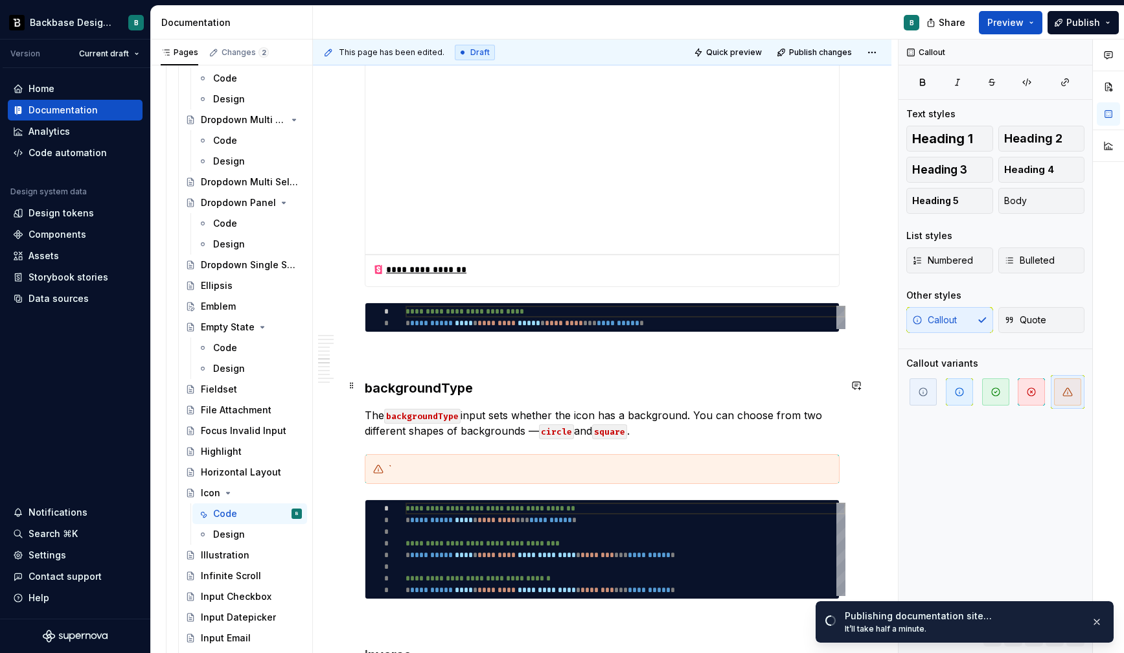
click at [389, 389] on h3 "backgroundType" at bounding box center [602, 388] width 475 height 18
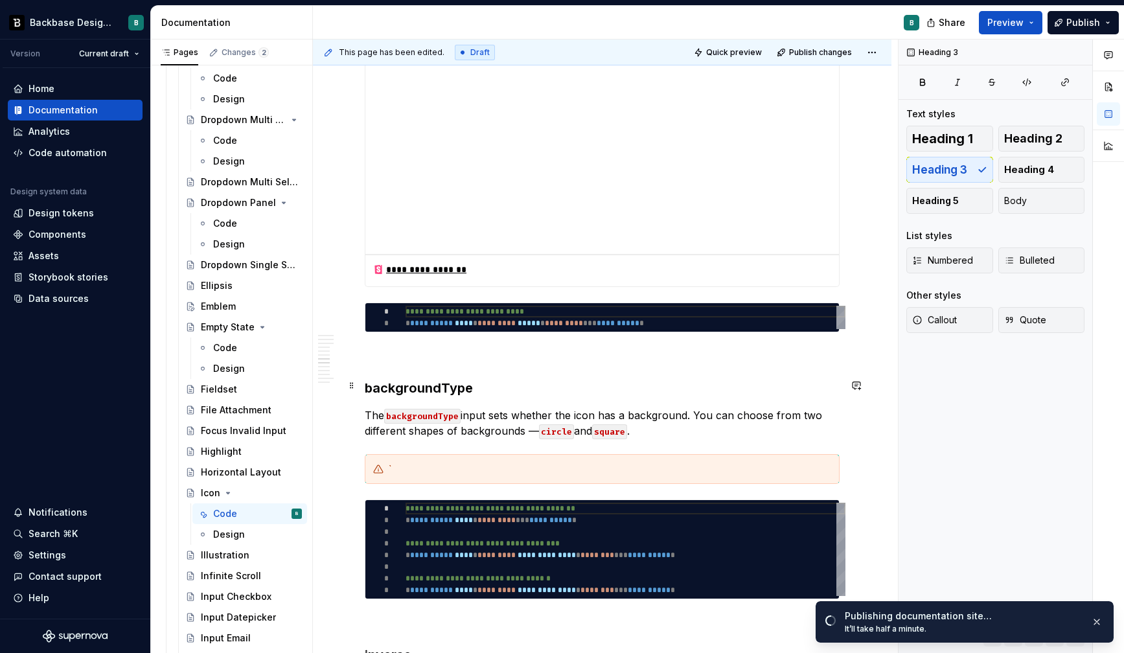
click at [389, 389] on h3 "backgroundType" at bounding box center [602, 388] width 475 height 18
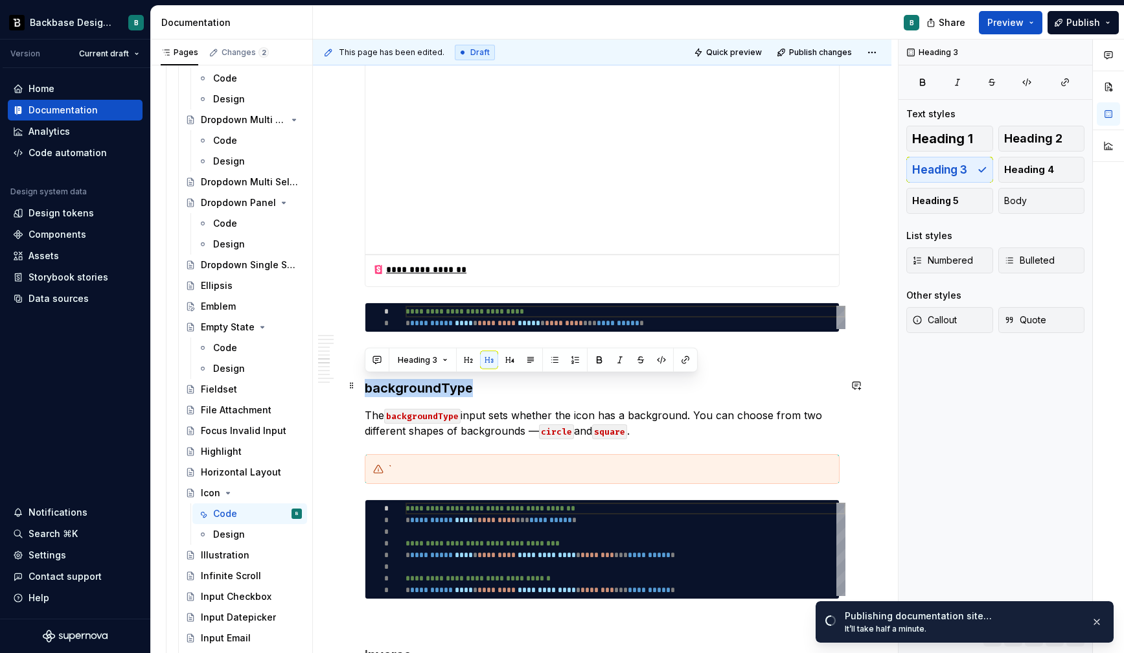
copy h3 "backgroundType"
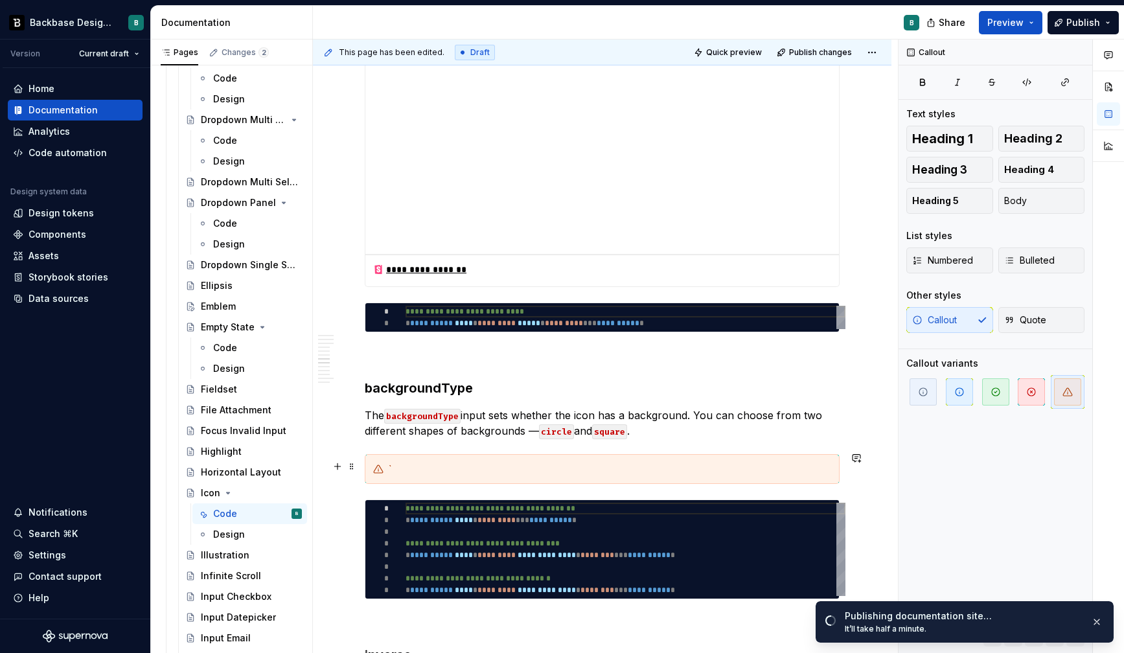
click at [403, 462] on div "`" at bounding box center [610, 468] width 442 height 13
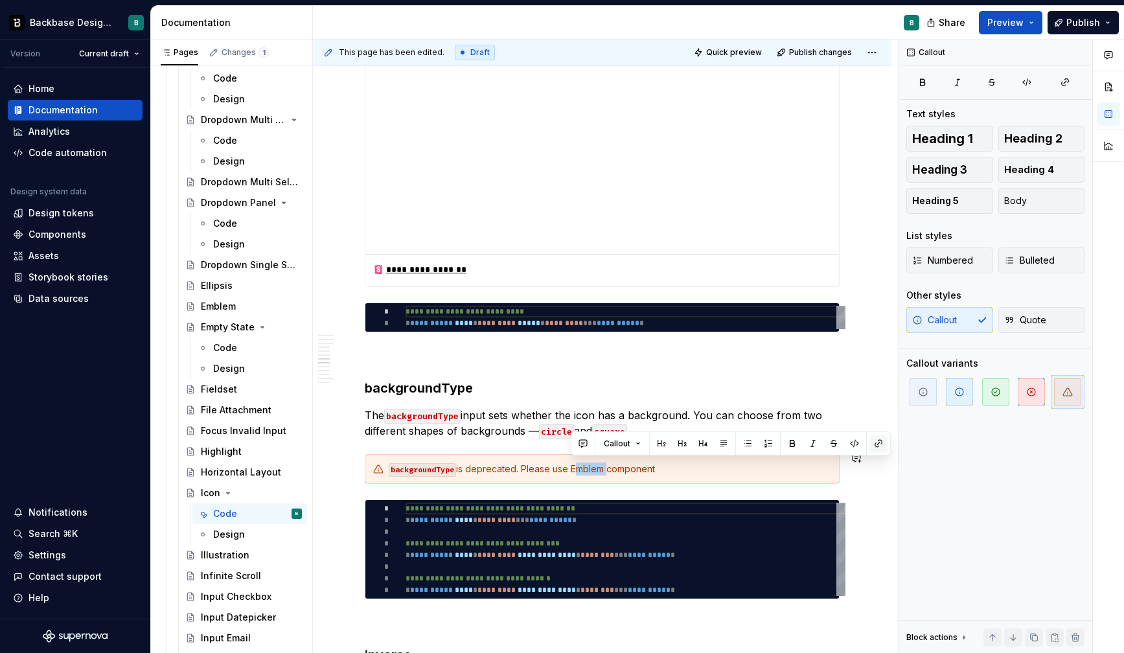
click at [877, 444] on button "button" at bounding box center [878, 444] width 18 height 18
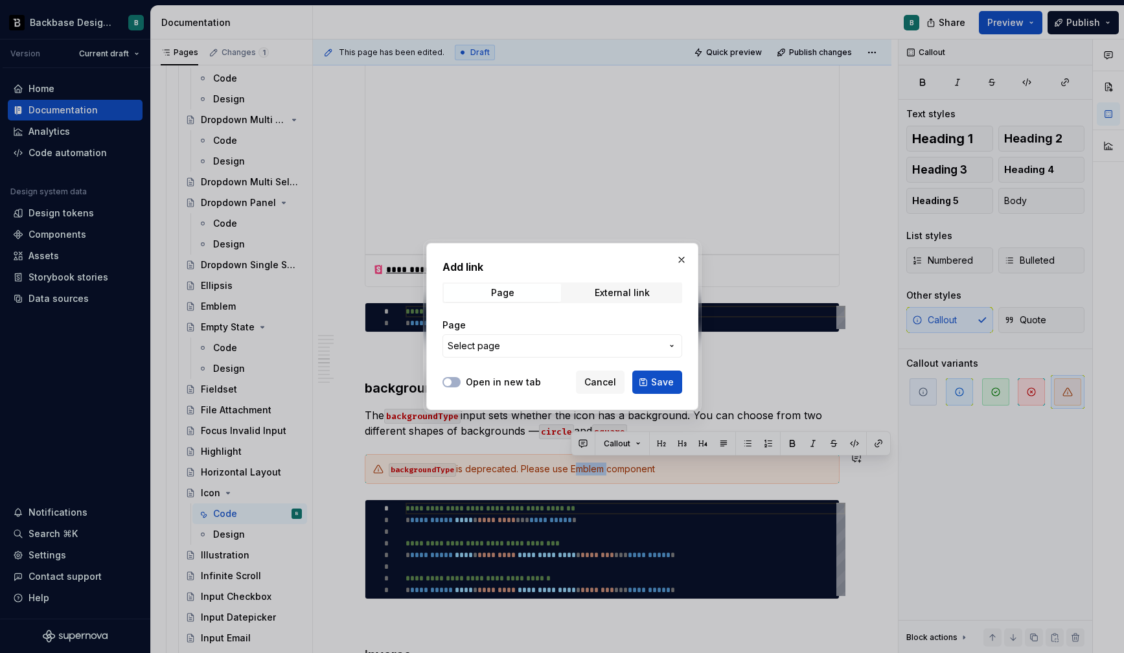
click at [644, 342] on span "Select page" at bounding box center [554, 345] width 214 height 13
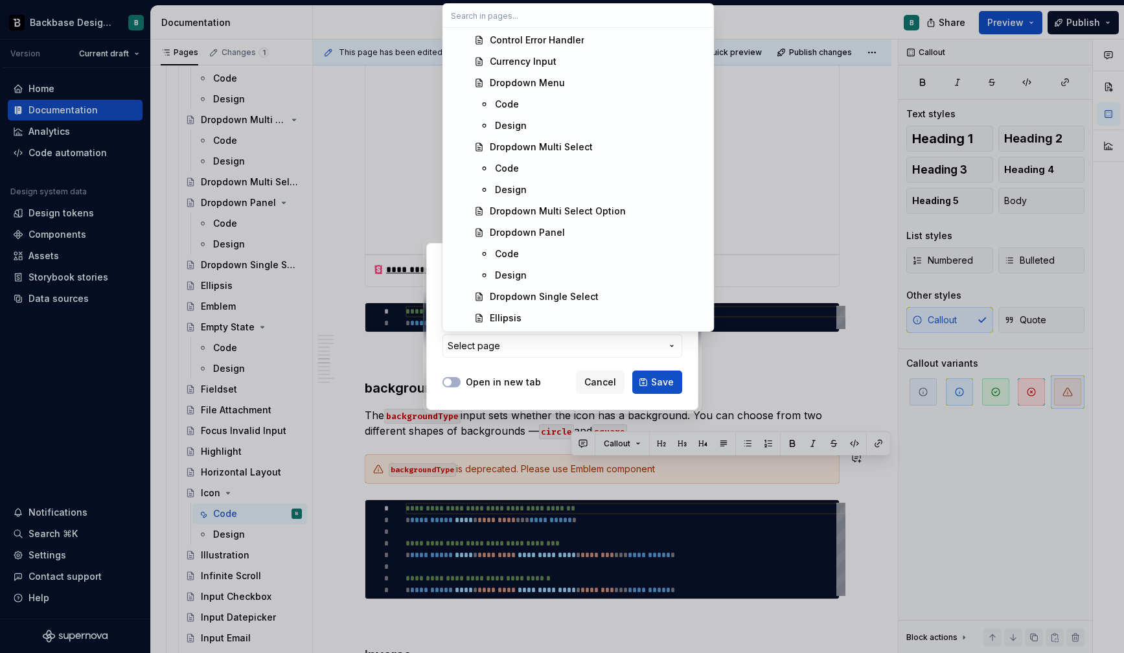
scroll to position [783, 0]
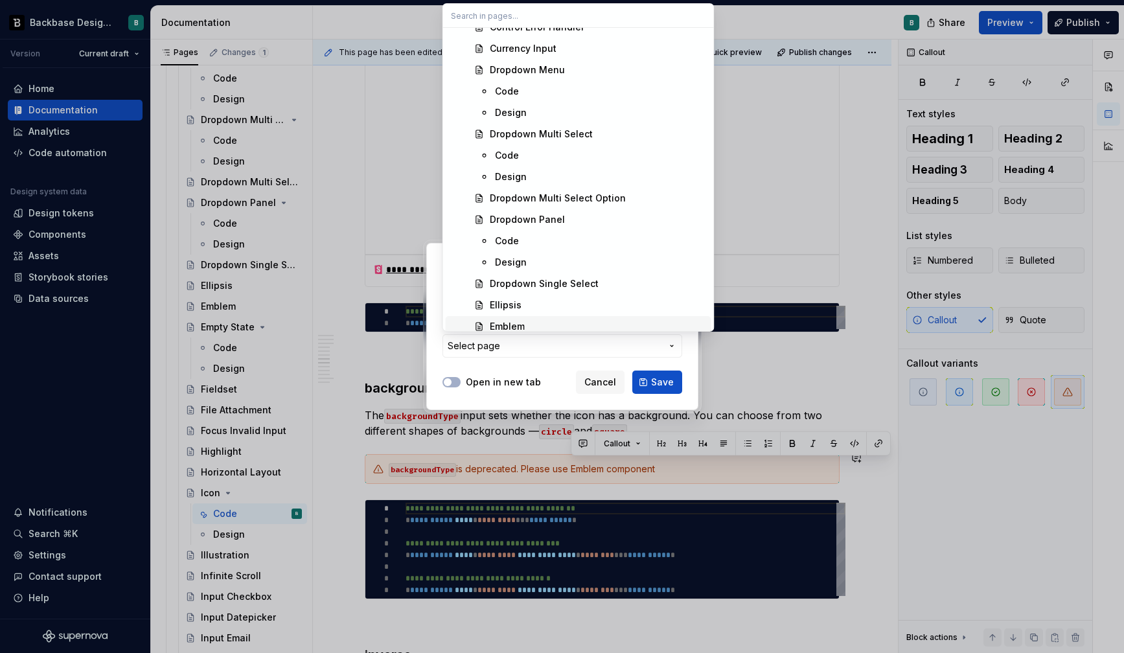
click at [521, 325] on div "Emblem" at bounding box center [507, 326] width 35 height 13
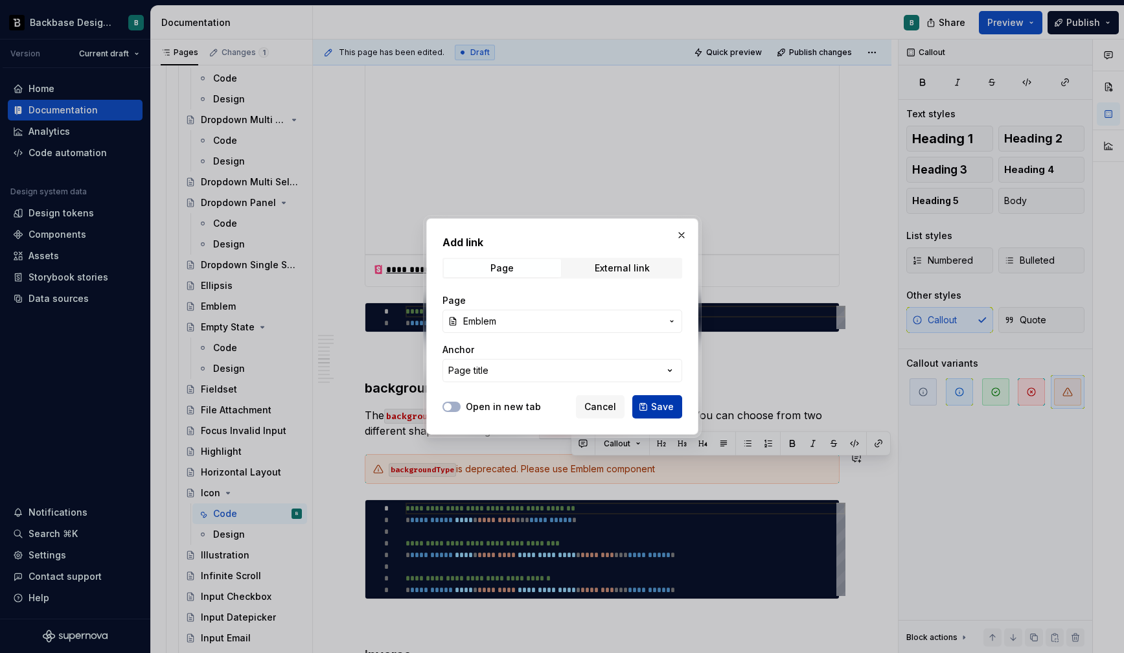
click at [659, 409] on span "Save" at bounding box center [662, 406] width 23 height 13
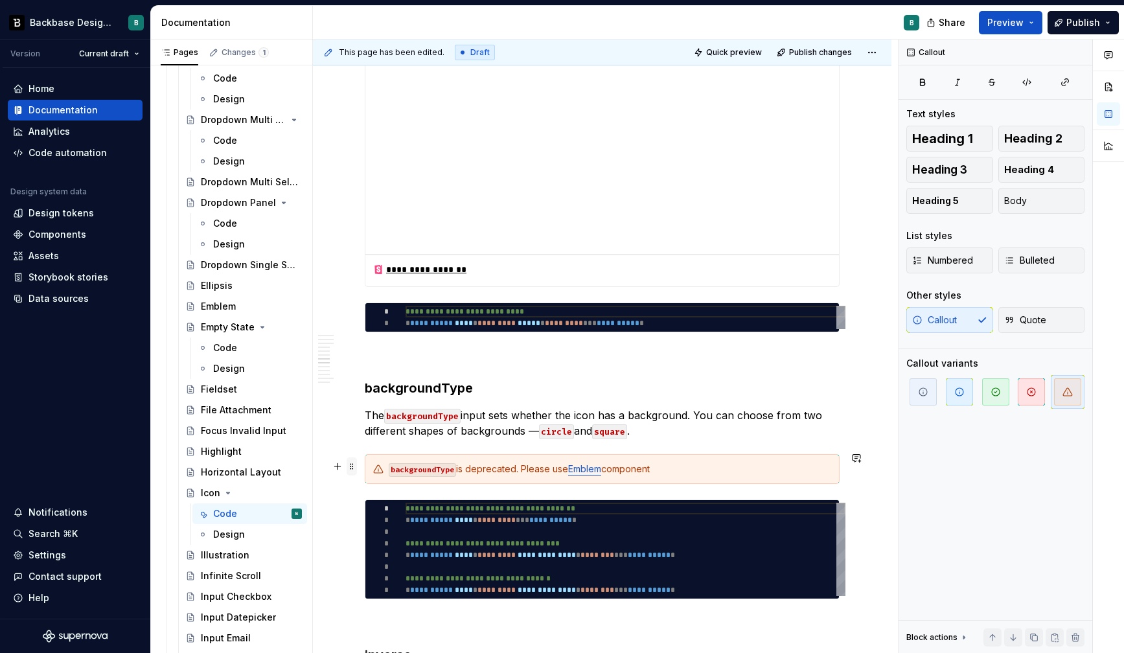
click at [354, 465] on span at bounding box center [351, 466] width 10 height 18
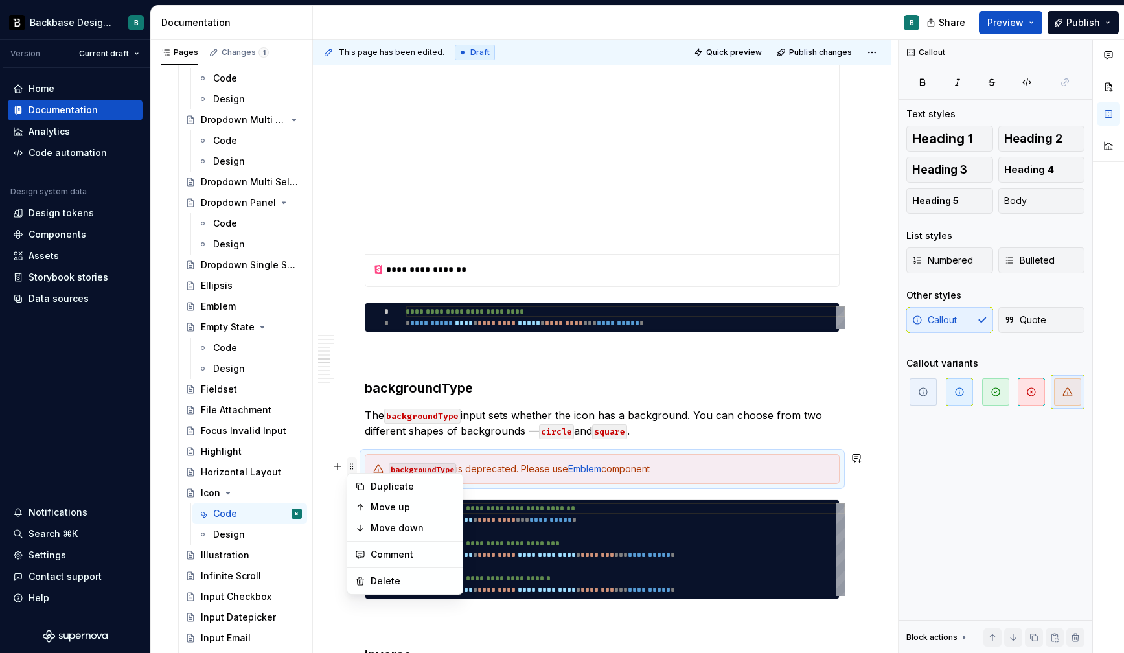
click at [352, 465] on span at bounding box center [351, 466] width 10 height 18
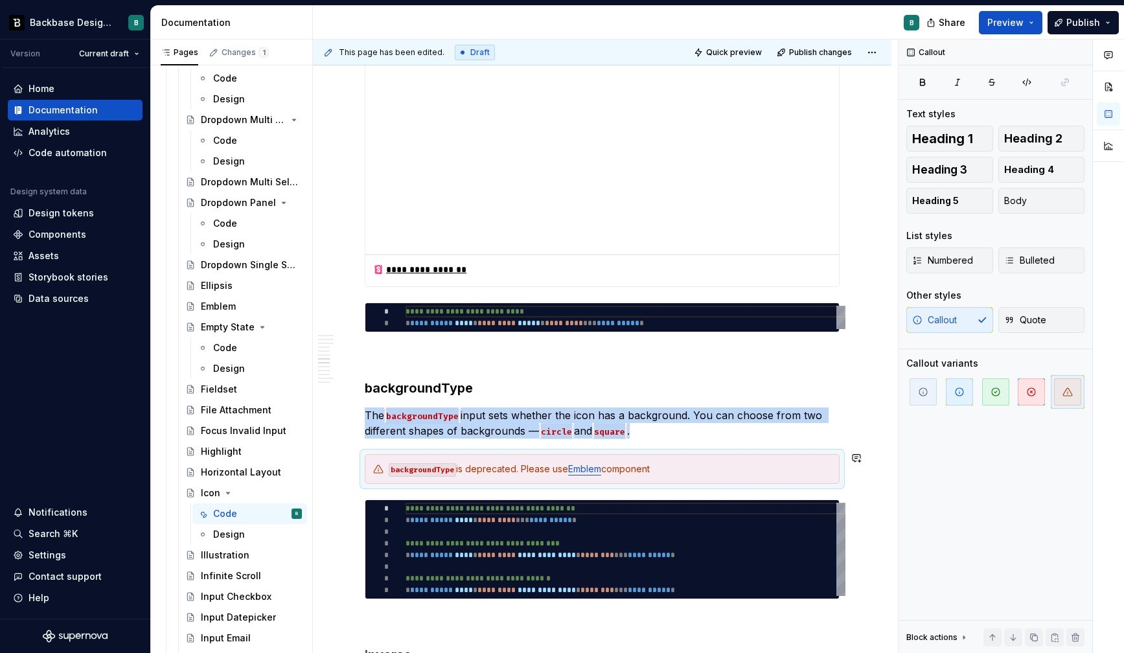
copy p "The backgroundType input sets whether the icon has a background. You can choose…"
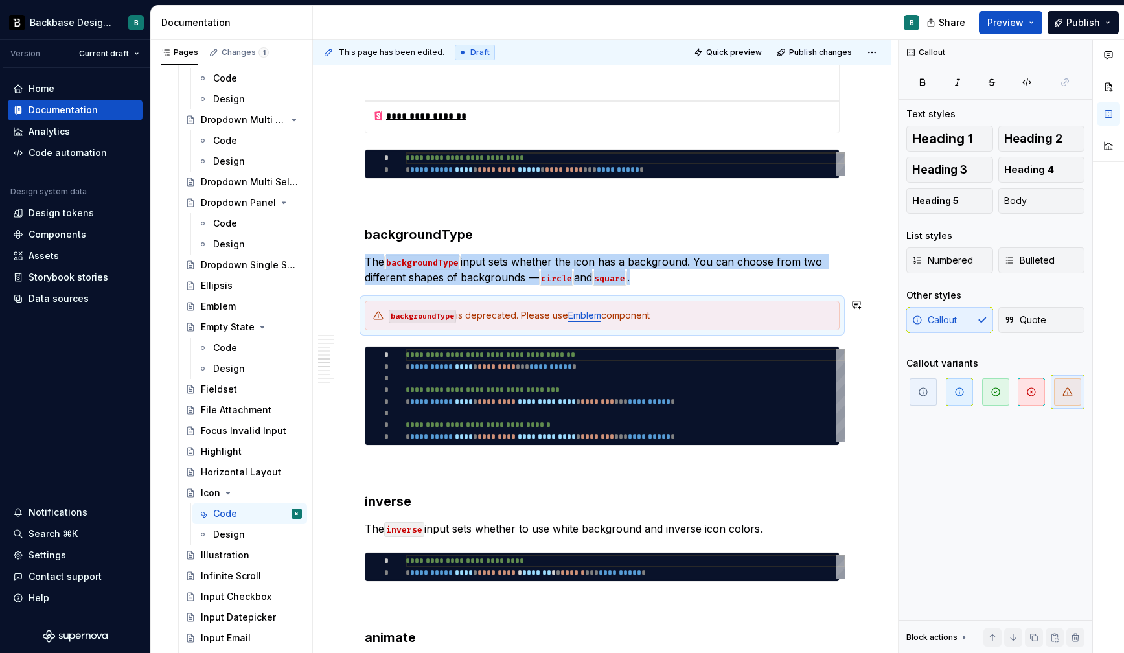
scroll to position [2189, 0]
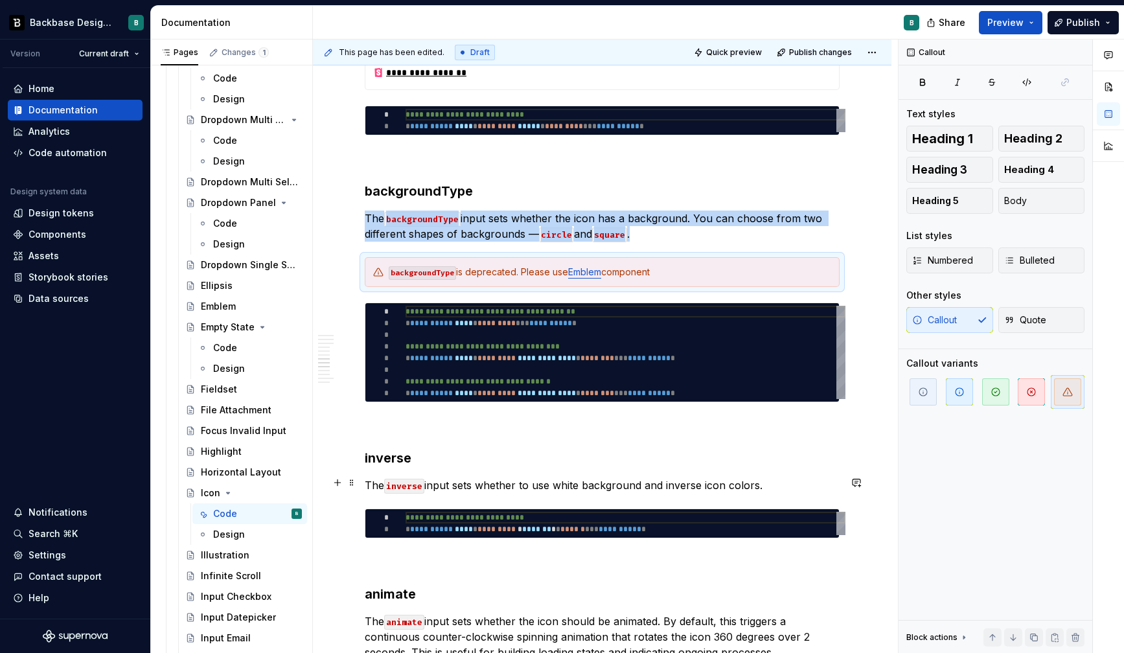
click at [821, 484] on p "The inverse input sets whether to use white background and inverse icon colors." at bounding box center [602, 485] width 475 height 16
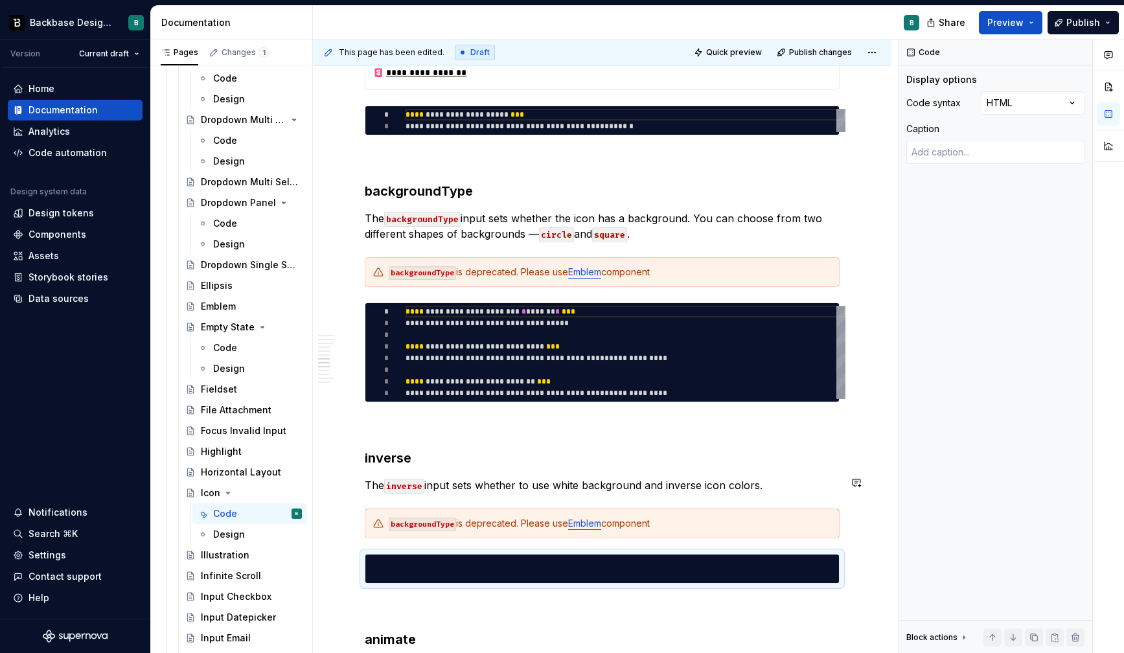
scroll to position [0, 0]
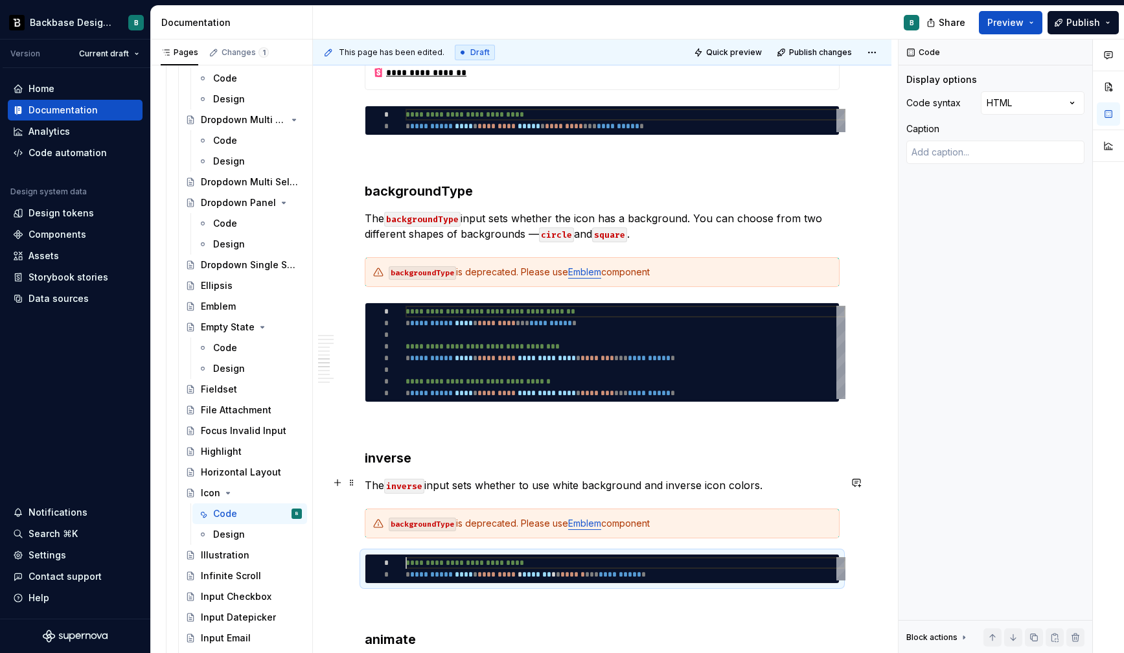
click at [402, 484] on code "inverse" at bounding box center [404, 486] width 40 height 15
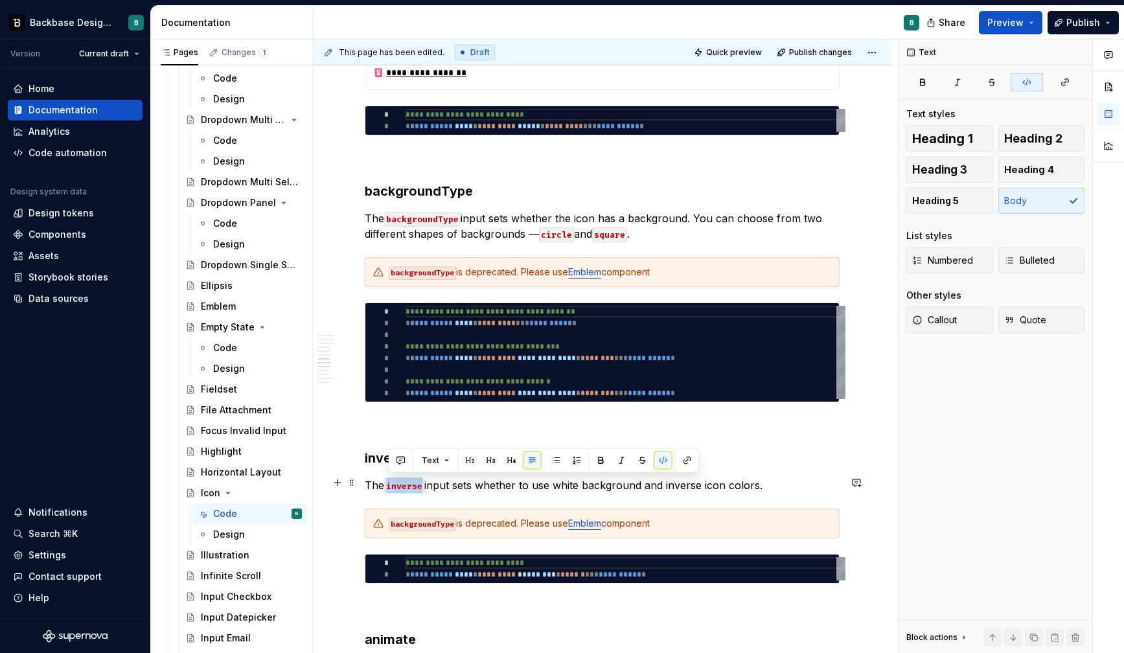
copy code "inverse"
click at [414, 519] on code "backgroundType" at bounding box center [422, 524] width 67 height 14
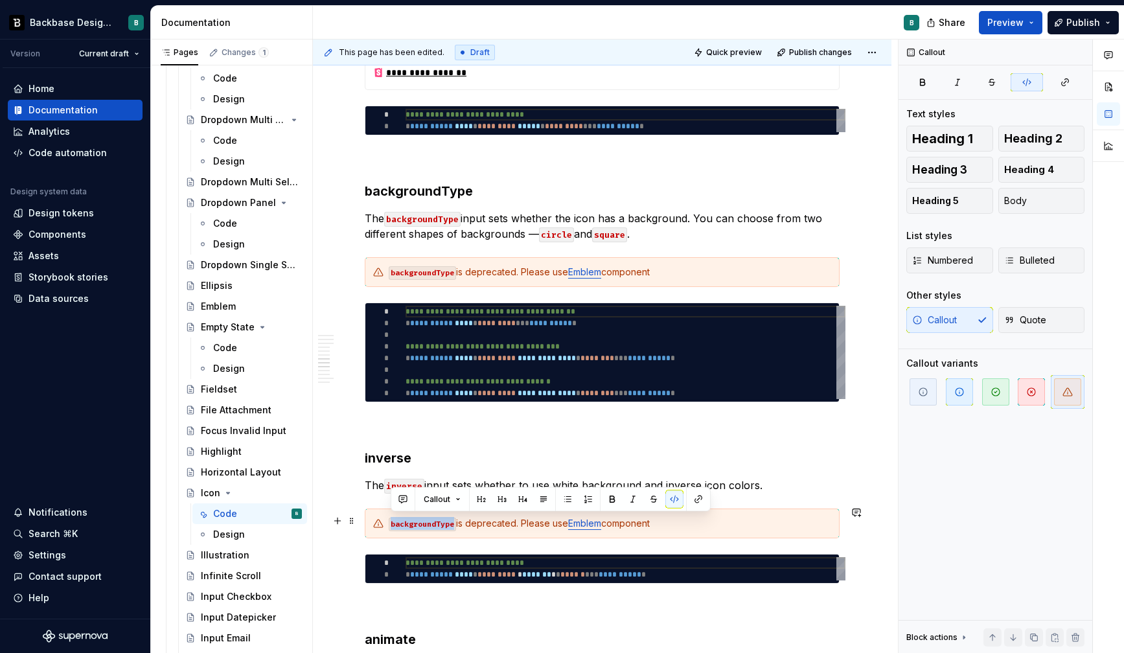
click at [414, 519] on code "backgroundType" at bounding box center [422, 524] width 67 height 14
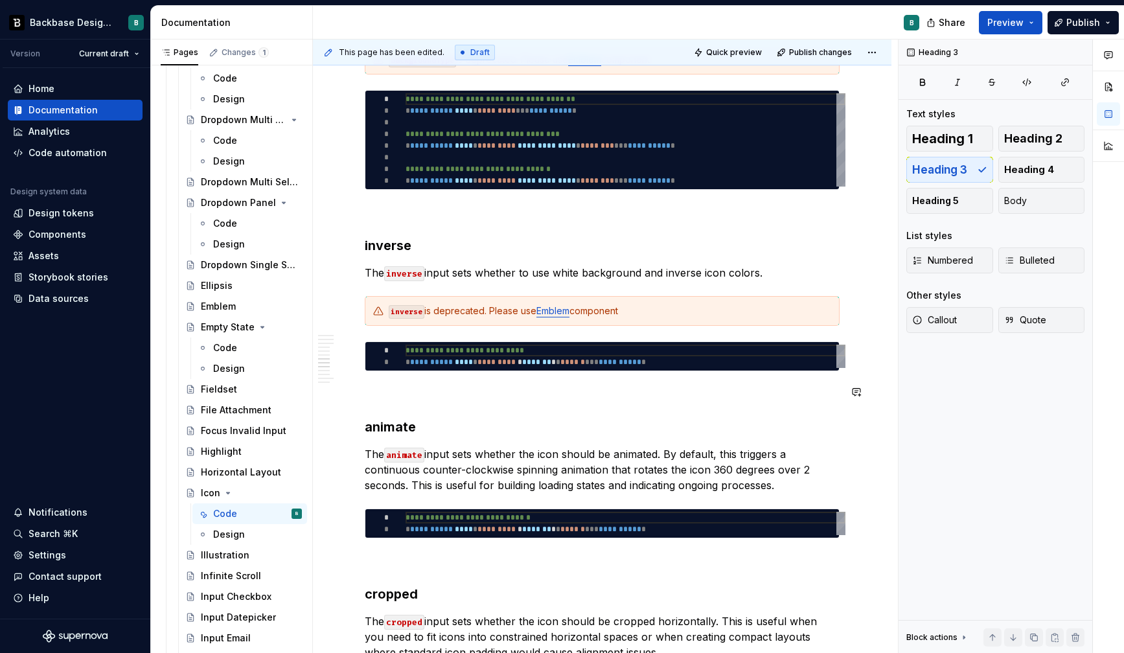
scroll to position [2403, 0]
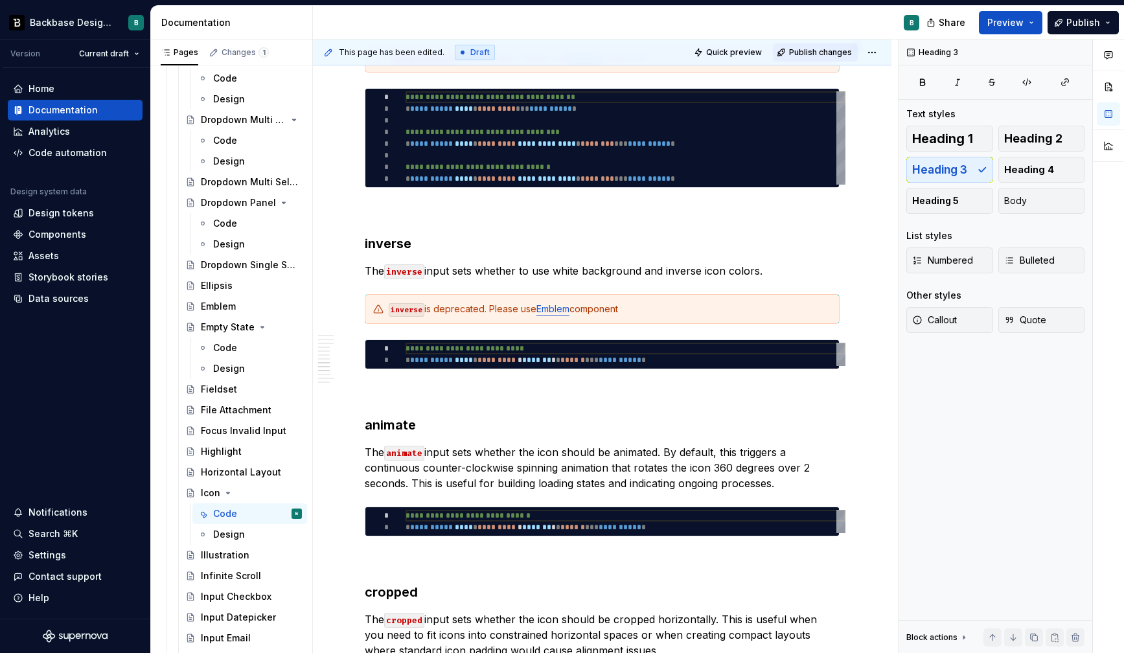
click at [826, 50] on span "Publish changes" at bounding box center [820, 52] width 63 height 10
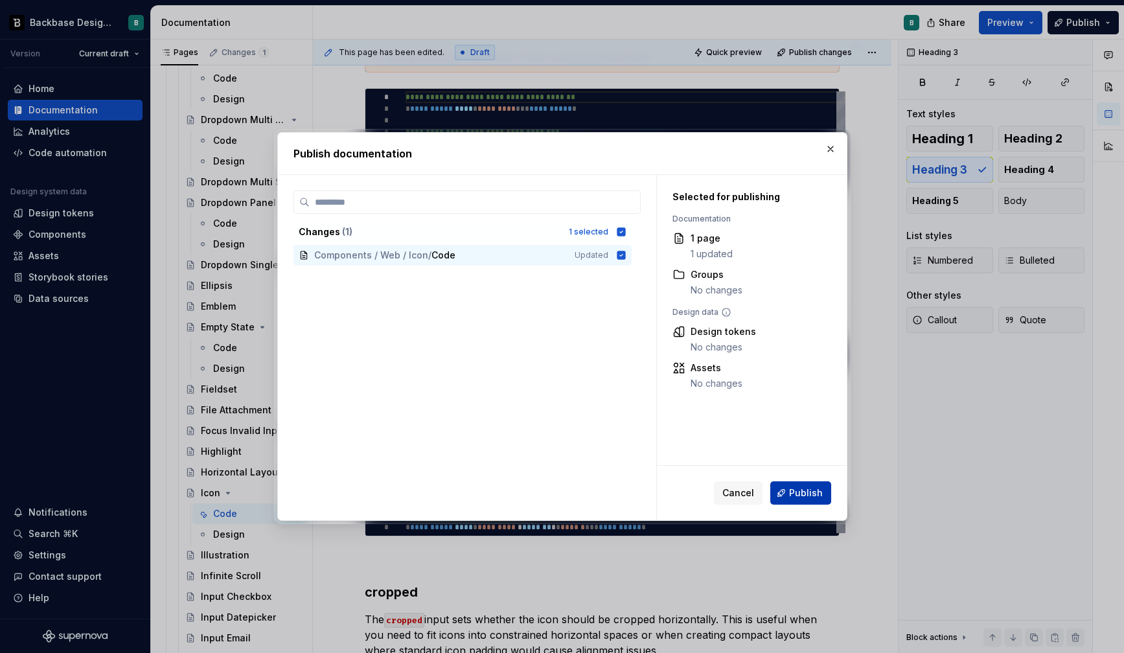
click at [805, 492] on span "Publish" at bounding box center [806, 492] width 34 height 13
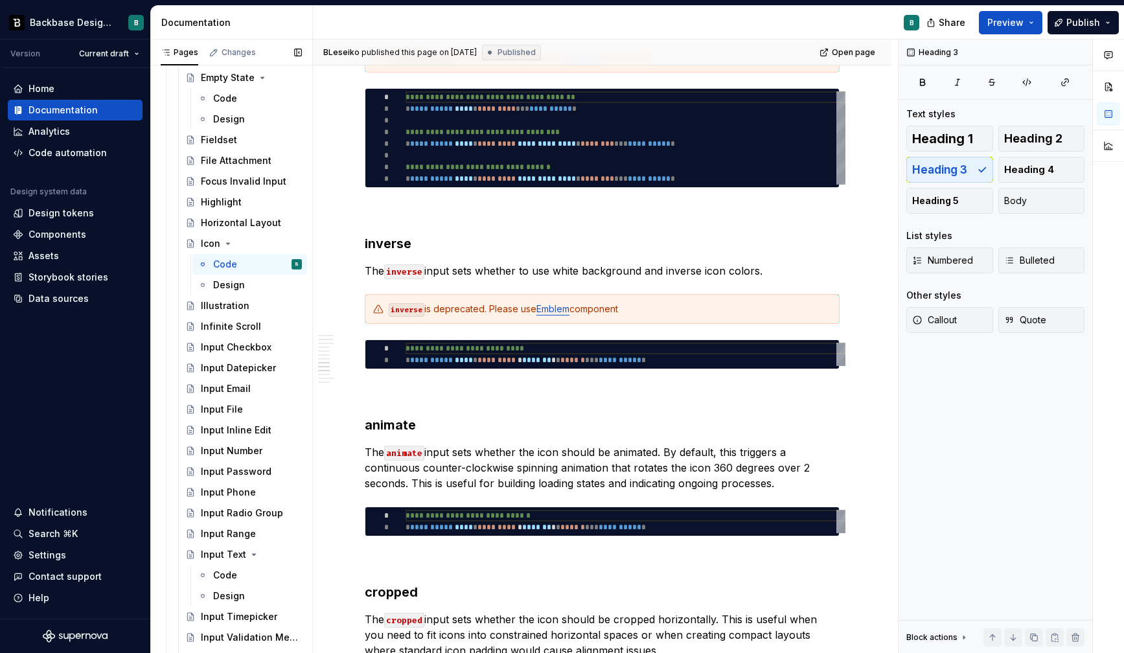
scroll to position [1060, 0]
click at [249, 228] on div "Horizontal Layout" at bounding box center [232, 225] width 62 height 13
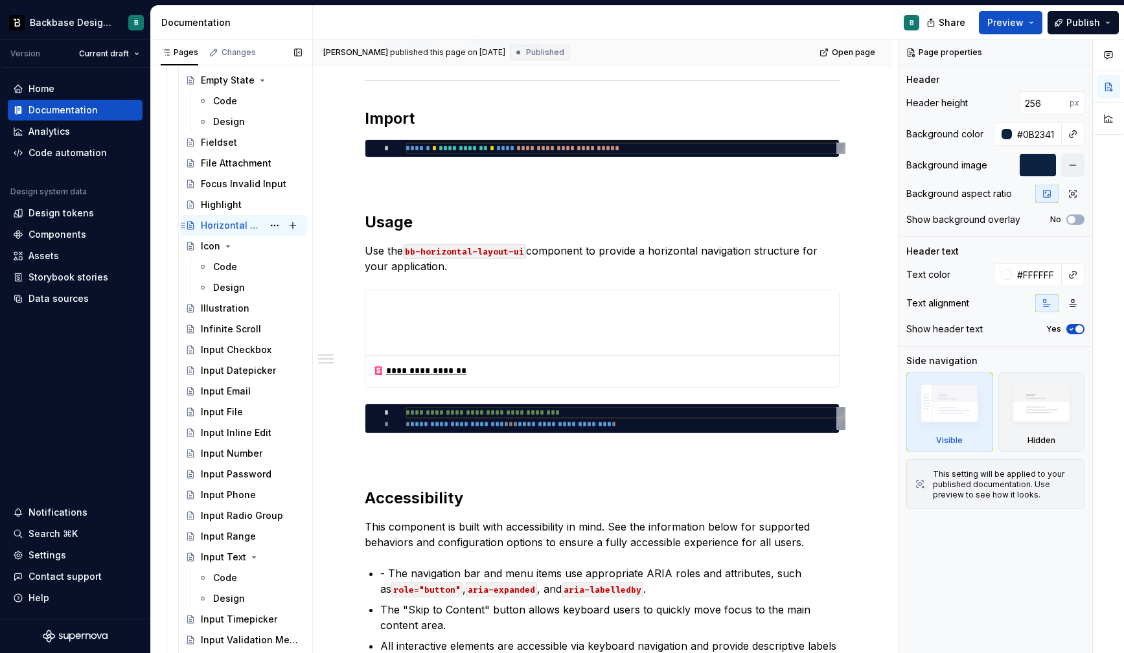
scroll to position [257, 0]
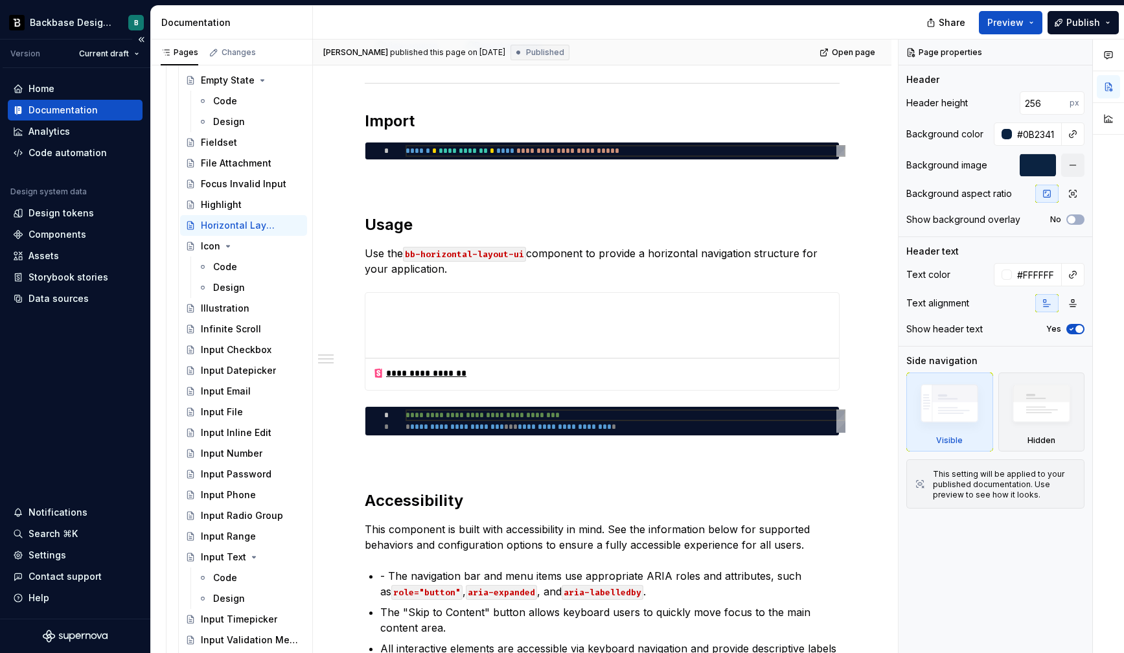
type textarea "*"
